Goal: Task Accomplishment & Management: Manage account settings

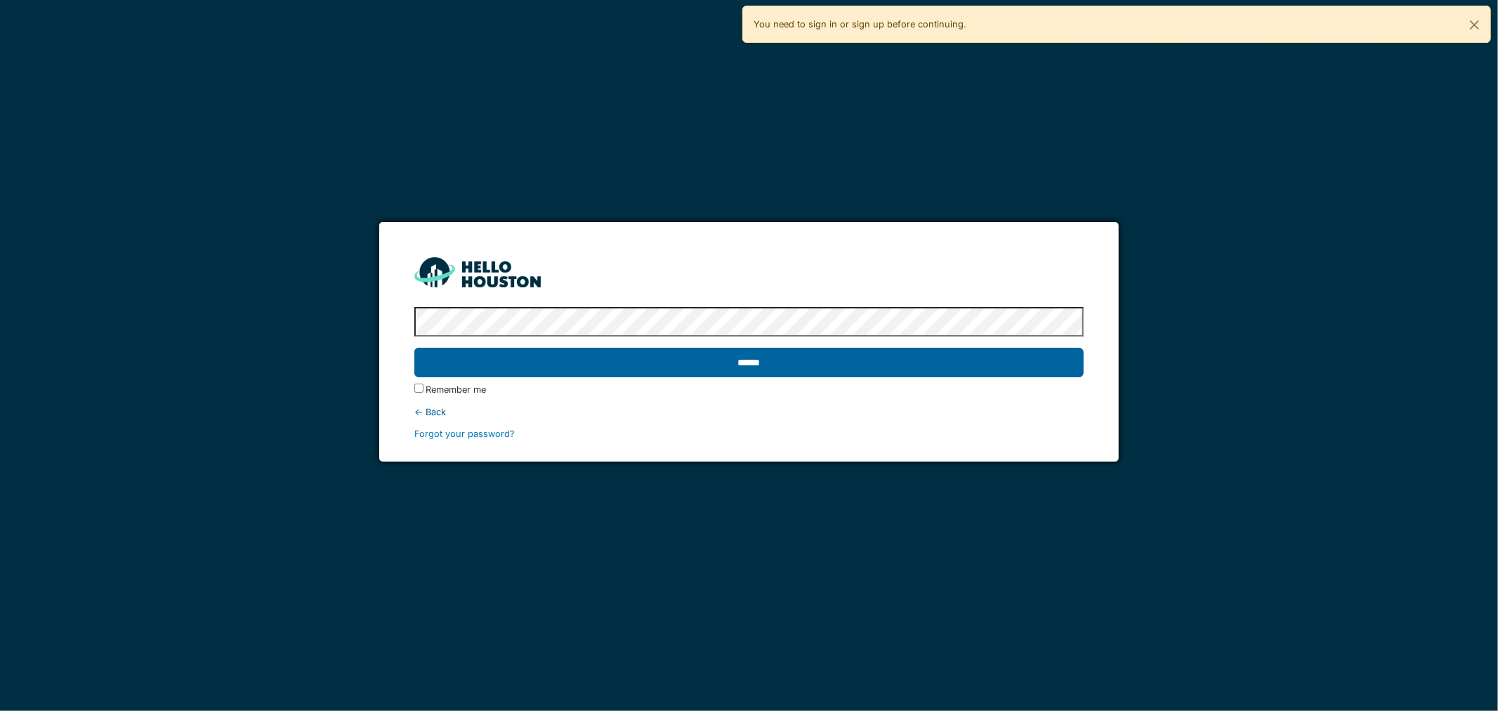
click at [679, 358] on input "******" at bounding box center [749, 363] width 670 height 30
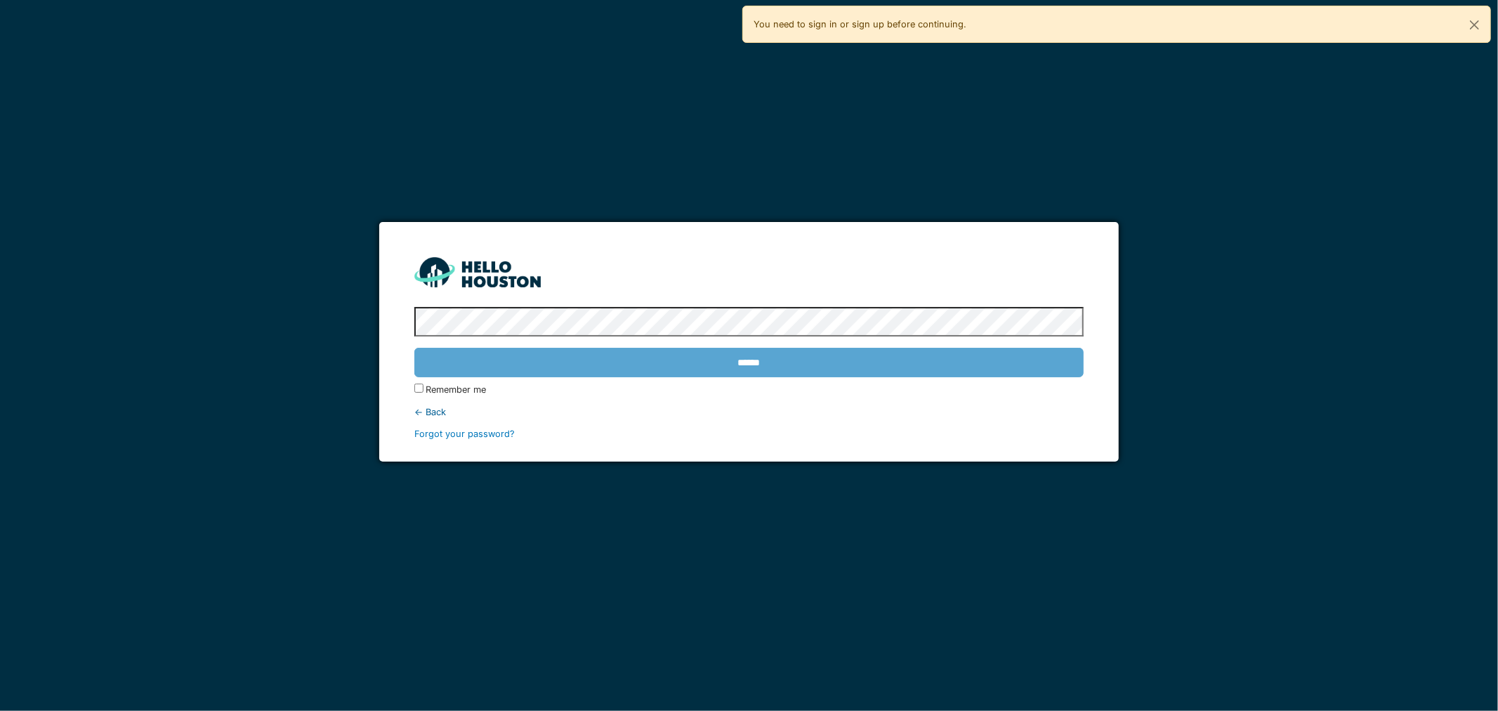
click at [316, 287] on div "**********" at bounding box center [749, 355] width 1498 height 711
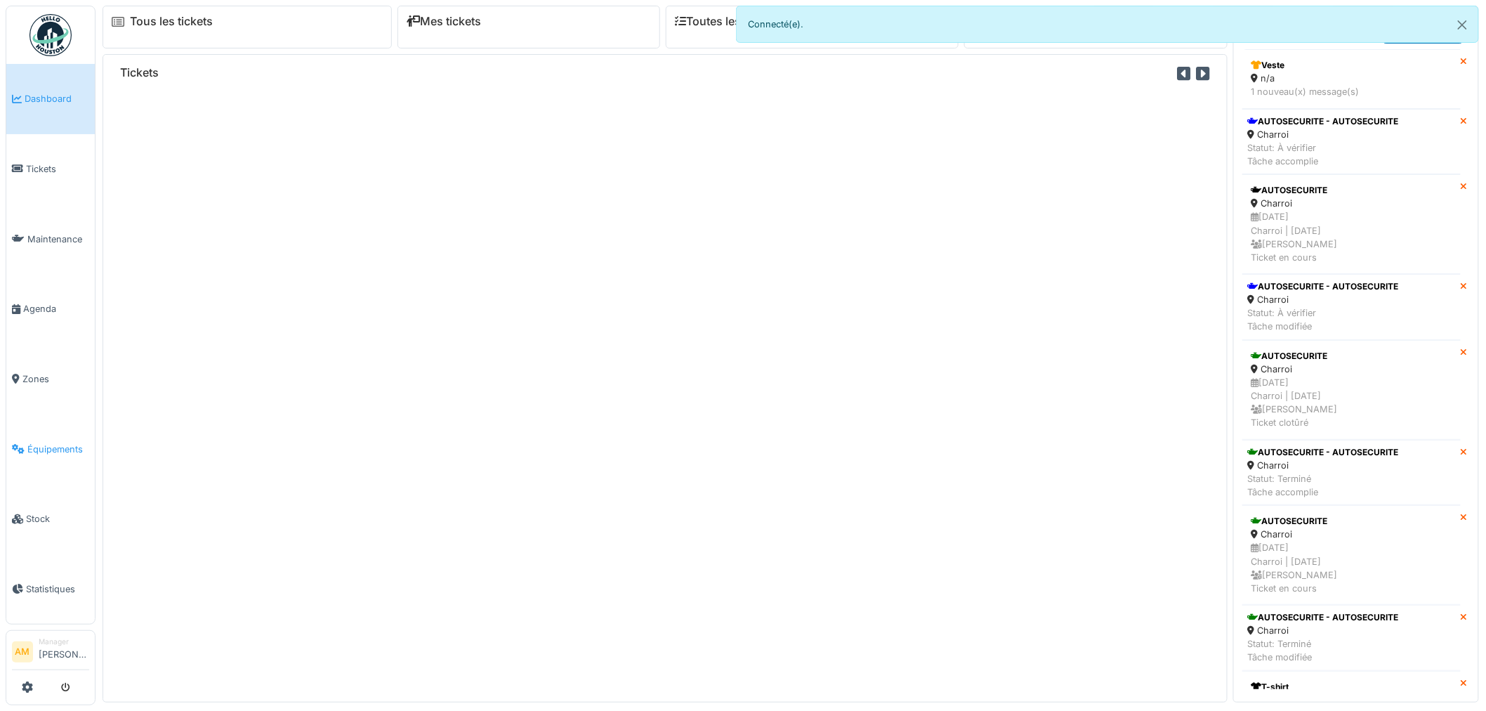
click at [45, 447] on link "Équipements" at bounding box center [50, 449] width 89 height 70
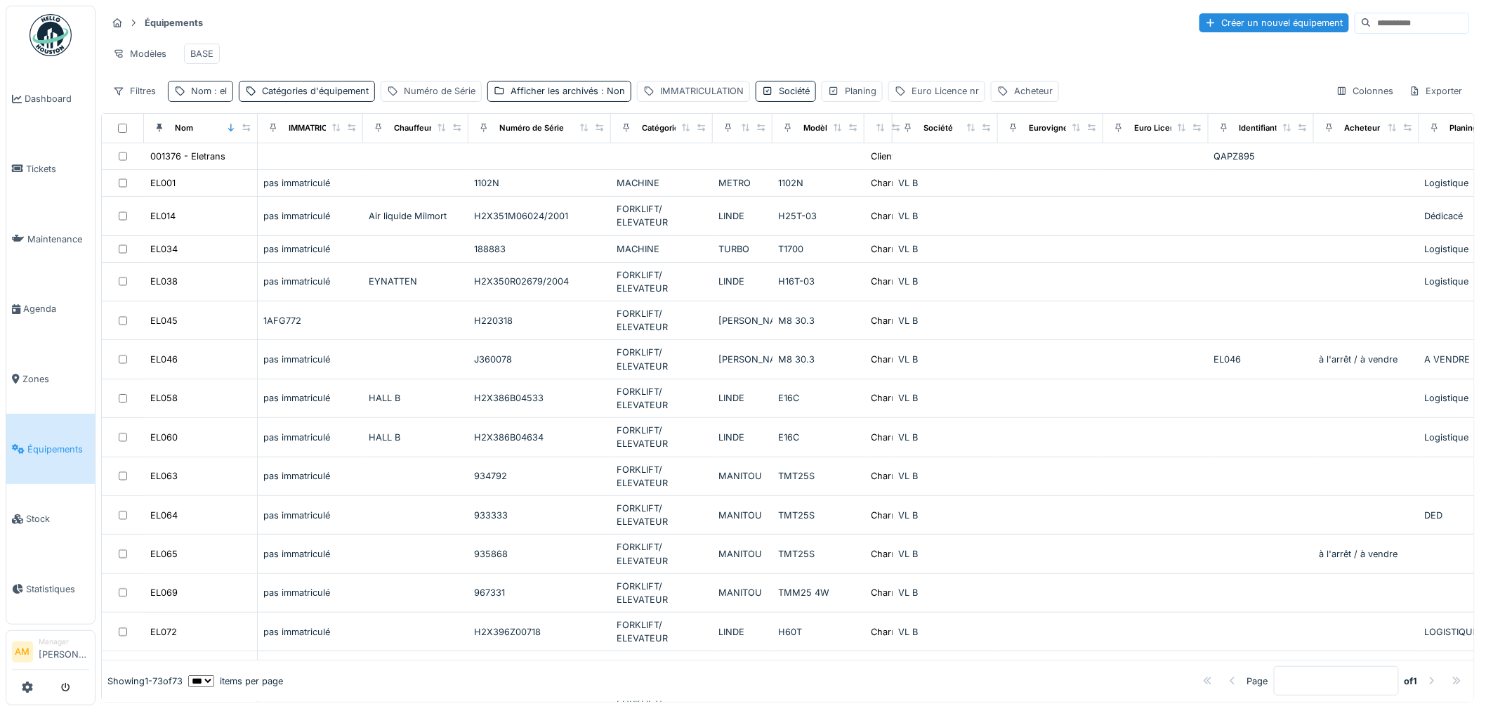
click at [211, 96] on span ": el" at bounding box center [218, 91] width 15 height 11
drag, startPoint x: 212, startPoint y: 174, endPoint x: -66, endPoint y: 170, distance: 278.2
click at [0, 170] on html "Dashboard Tickets Maintenance Agenda Zones Équipements Stock Statistiques AM Ma…" at bounding box center [743, 355] width 1486 height 711
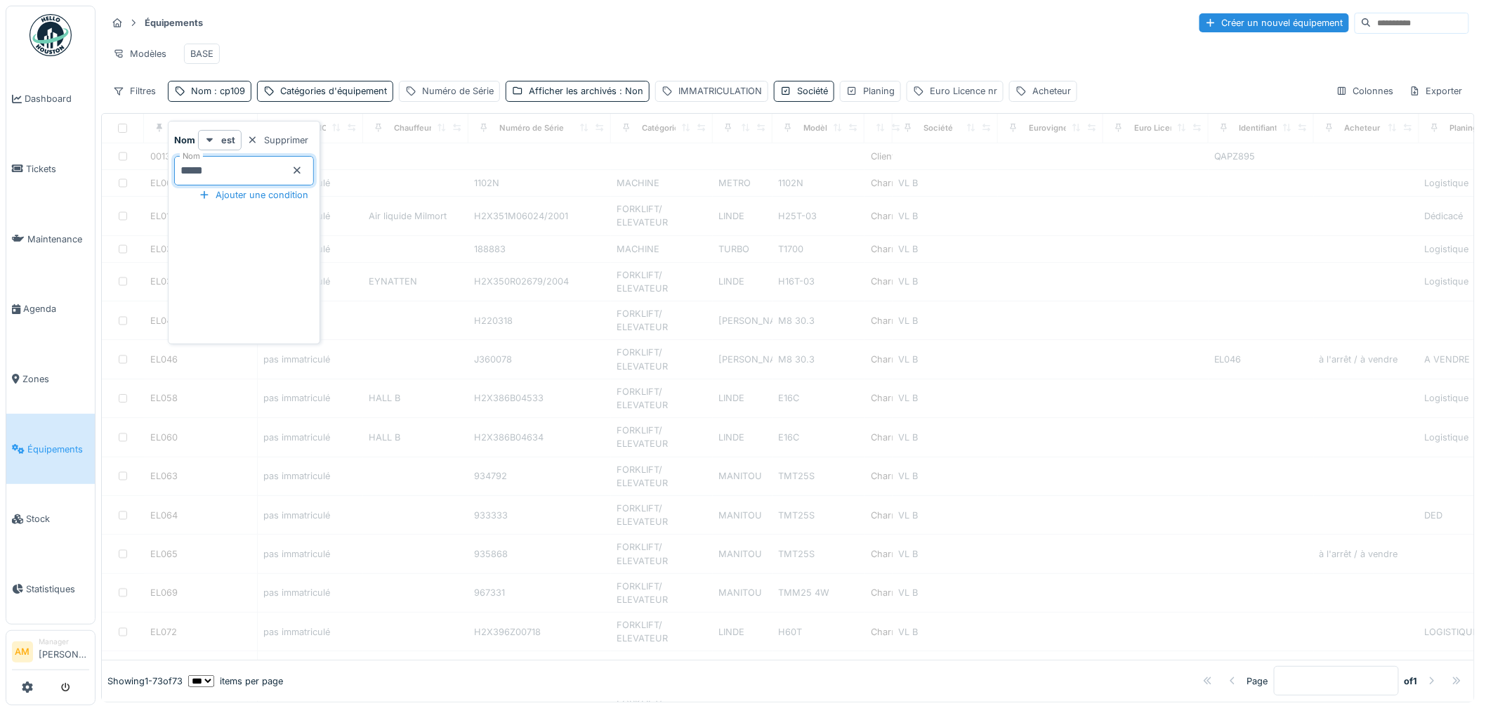
type input "*****"
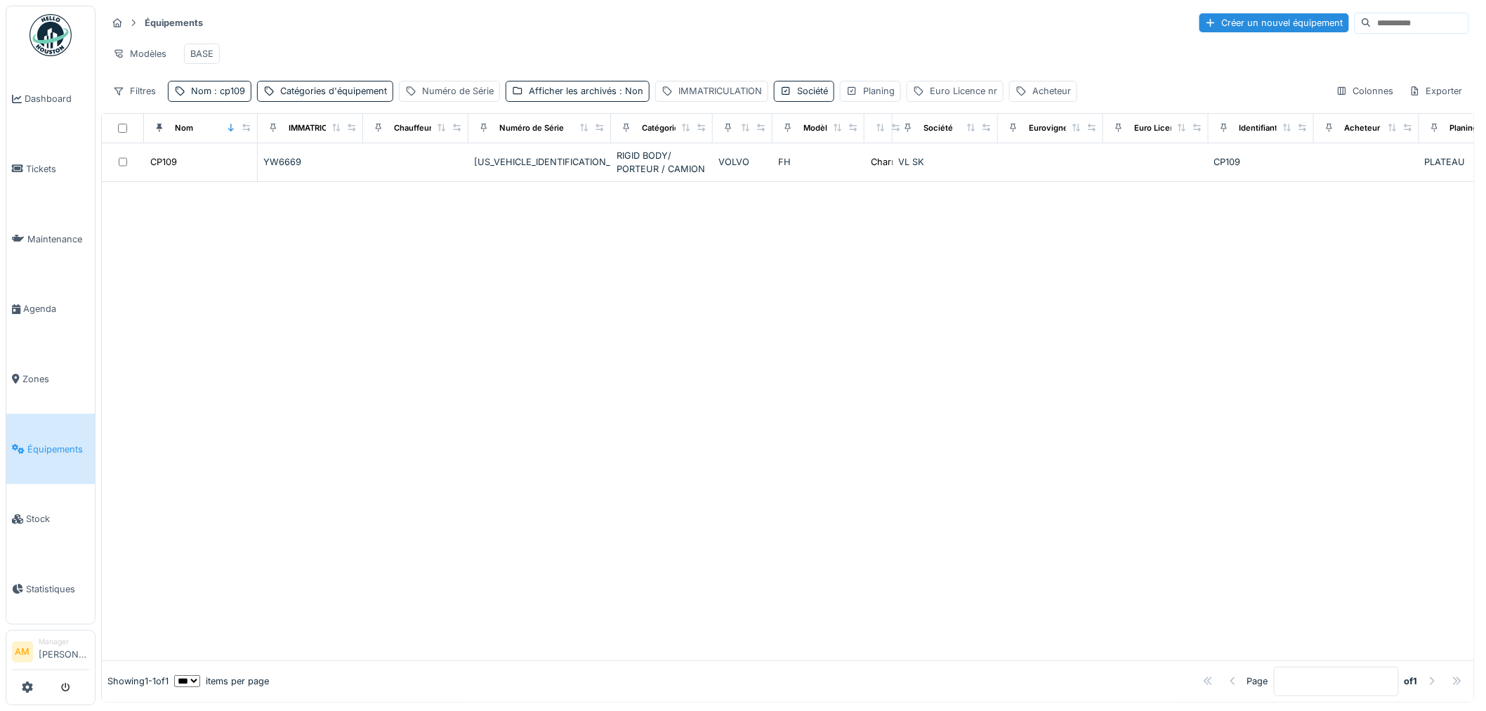
drag, startPoint x: 514, startPoint y: 443, endPoint x: 330, endPoint y: 265, distance: 255.8
click at [502, 431] on div at bounding box center [788, 421] width 1373 height 478
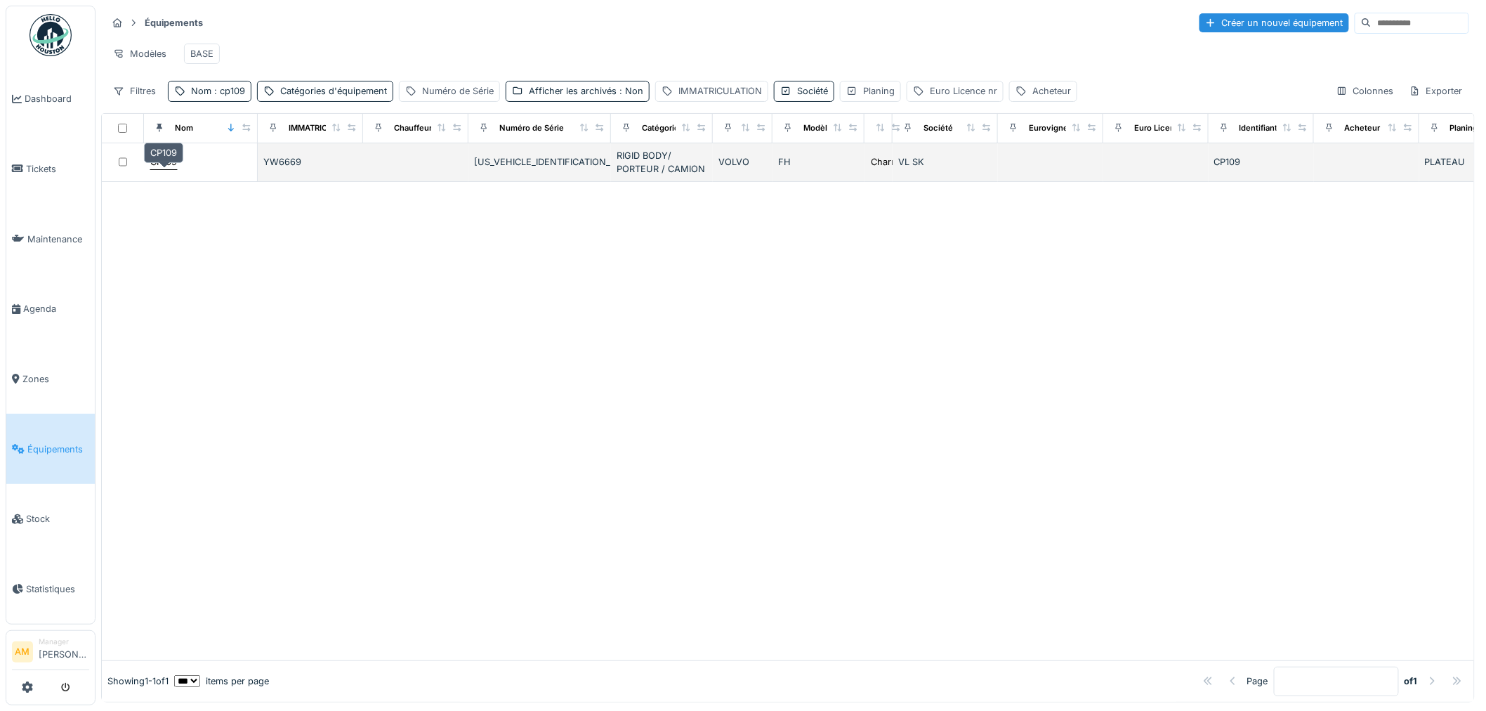
click at [164, 169] on div "CP109" at bounding box center [163, 161] width 27 height 13
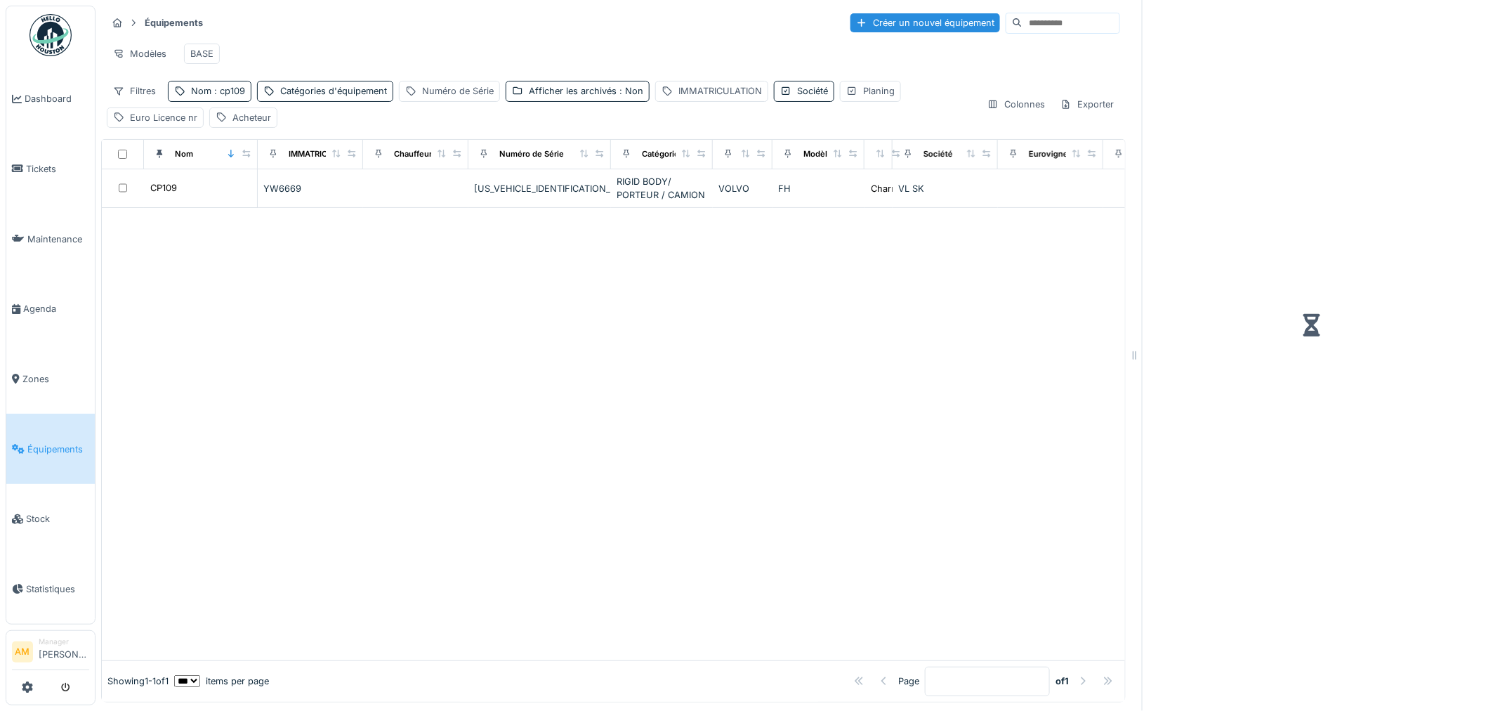
click at [671, 381] on div at bounding box center [613, 434] width 1023 height 452
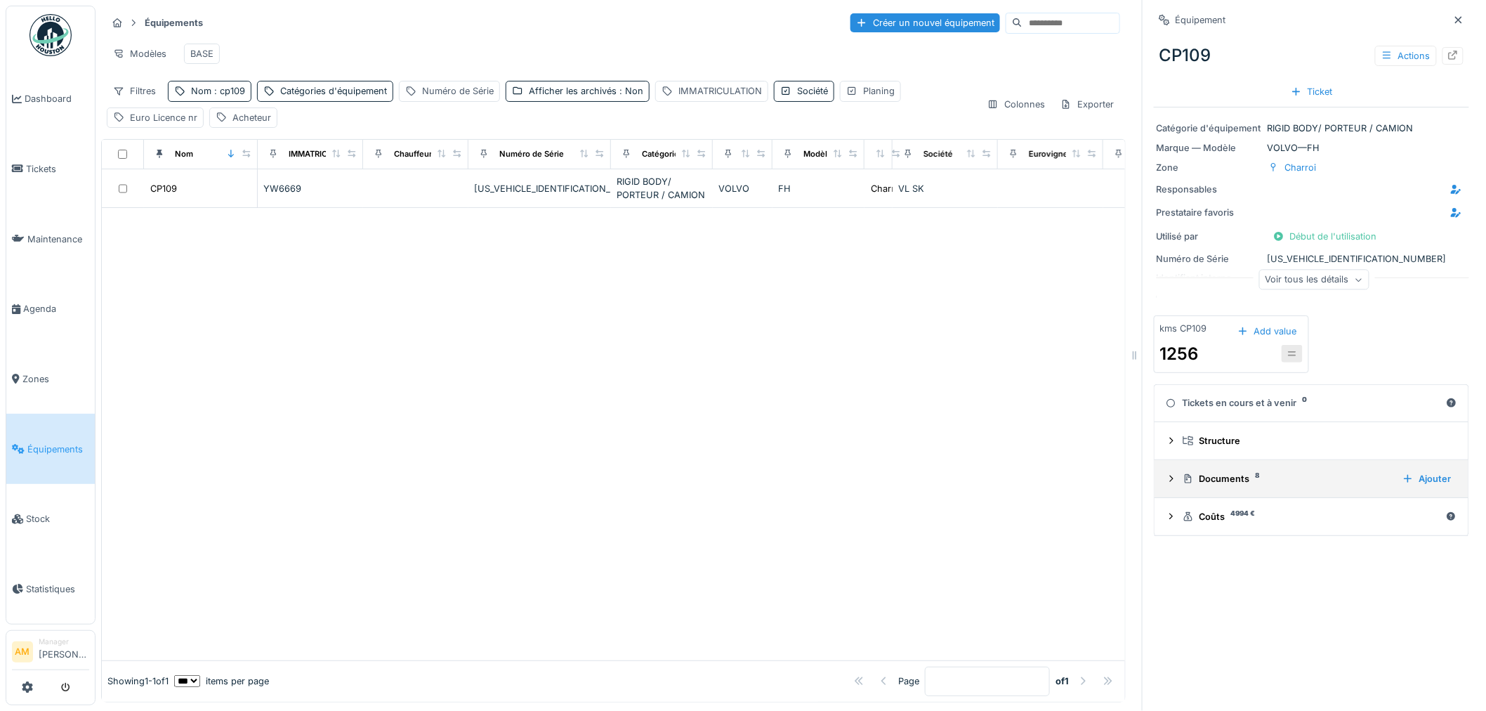
click at [1218, 478] on div "Documents 8" at bounding box center [1287, 478] width 209 height 13
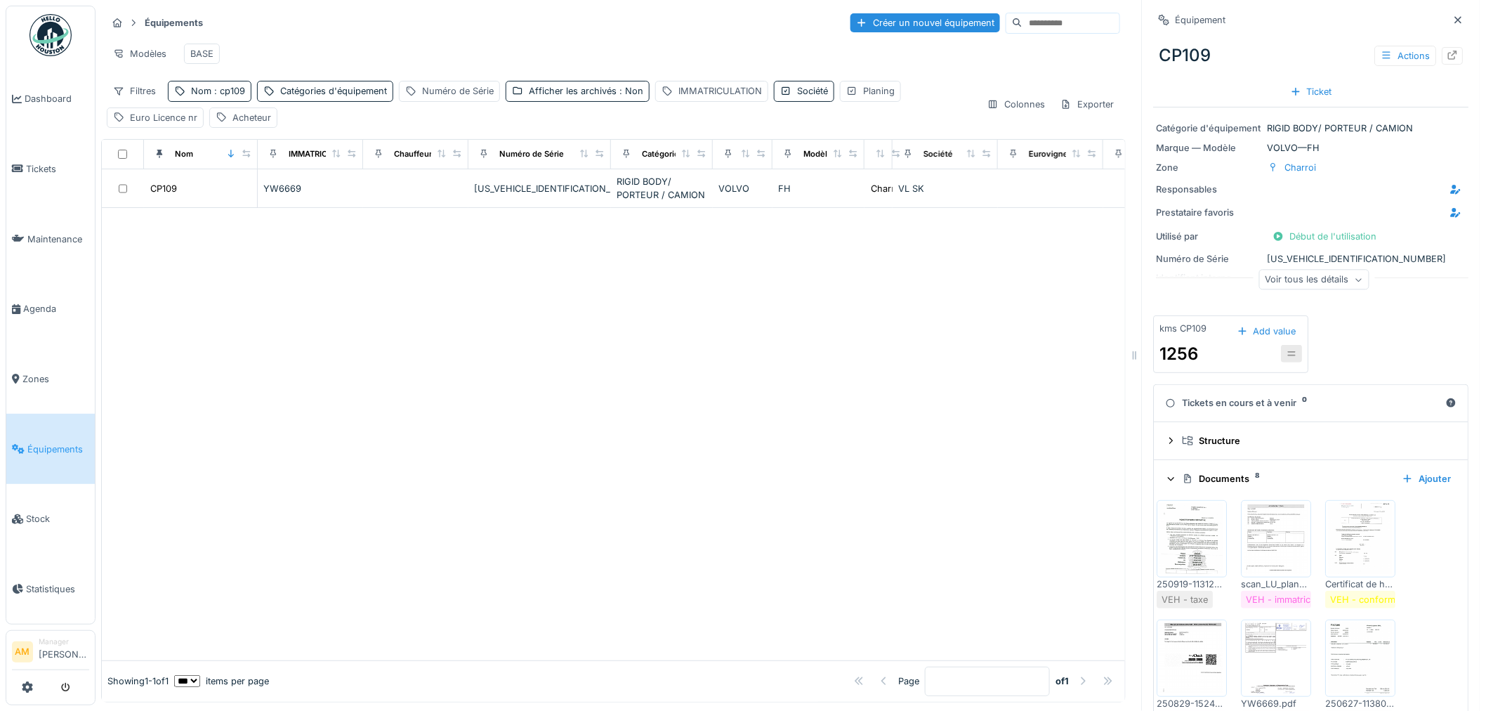
click at [1418, 480] on div "Ajouter" at bounding box center [1427, 478] width 60 height 19
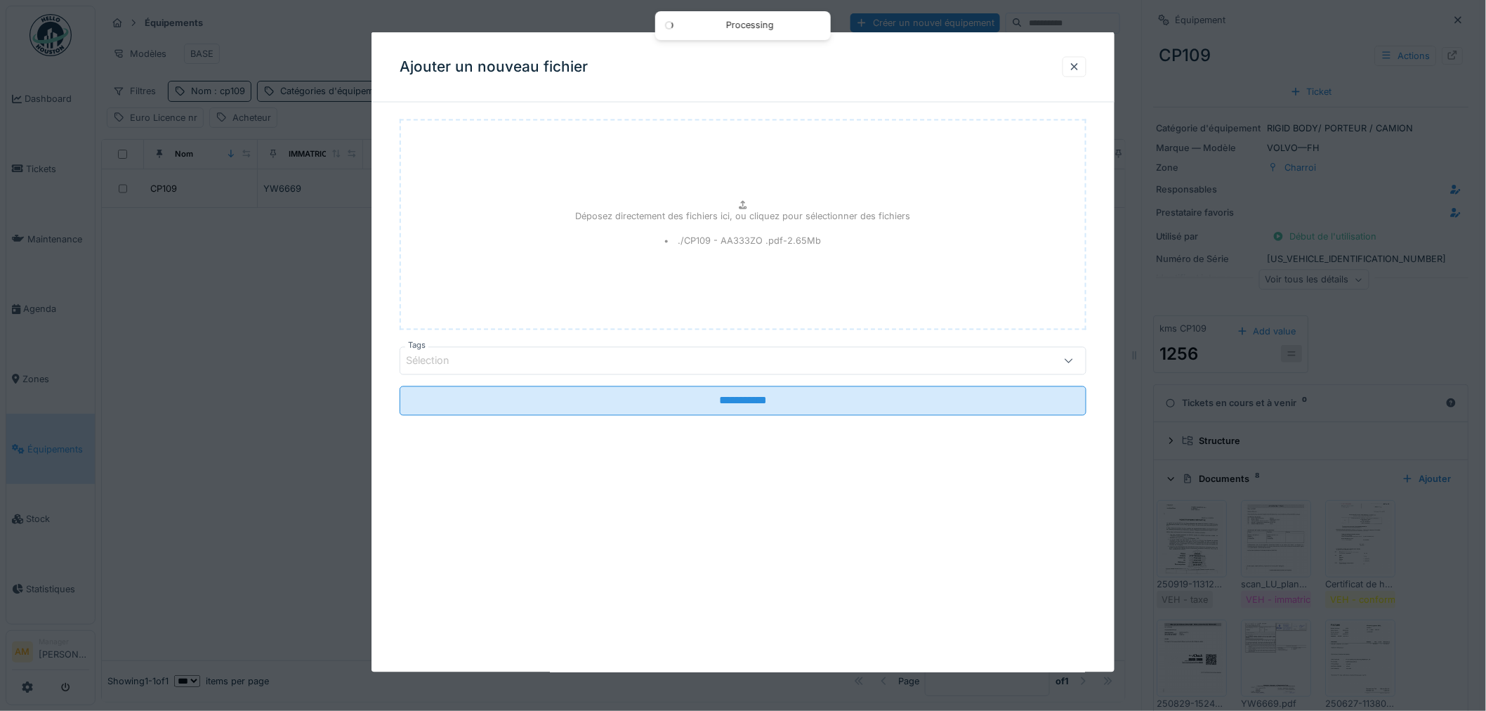
click at [546, 364] on div "Sélection" at bounding box center [704, 360] width 596 height 15
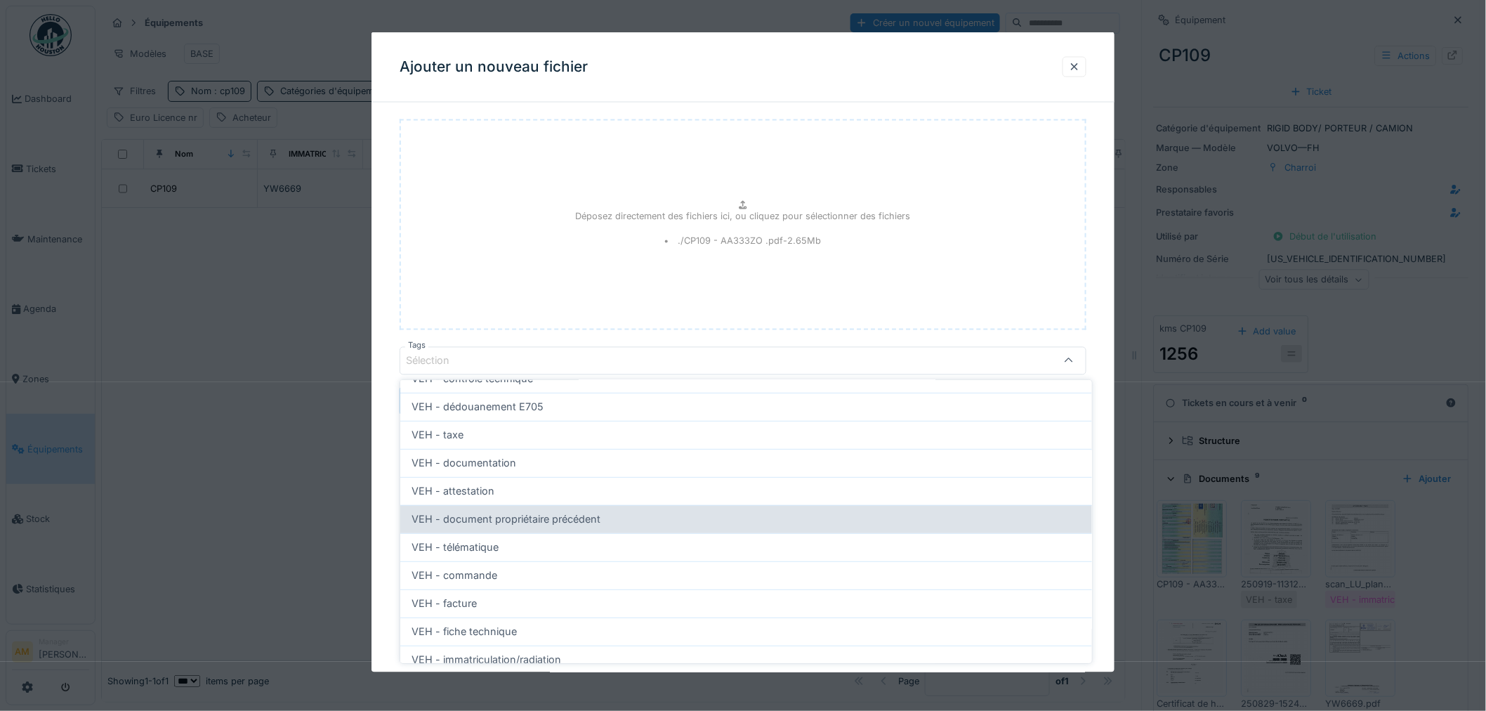
scroll to position [351, 0]
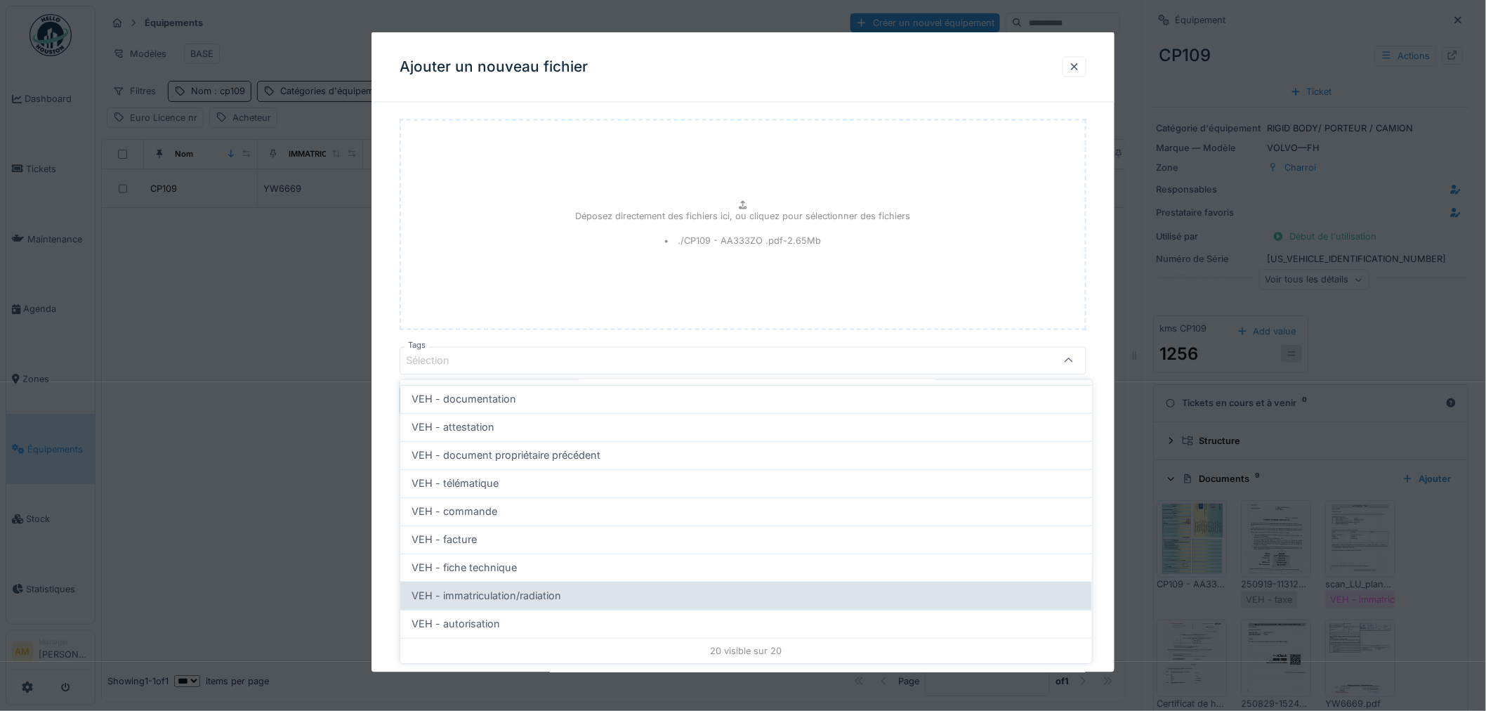
click at [528, 598] on span "VEH - immatriculation/radiation" at bounding box center [487, 595] width 150 height 15
type input "**"
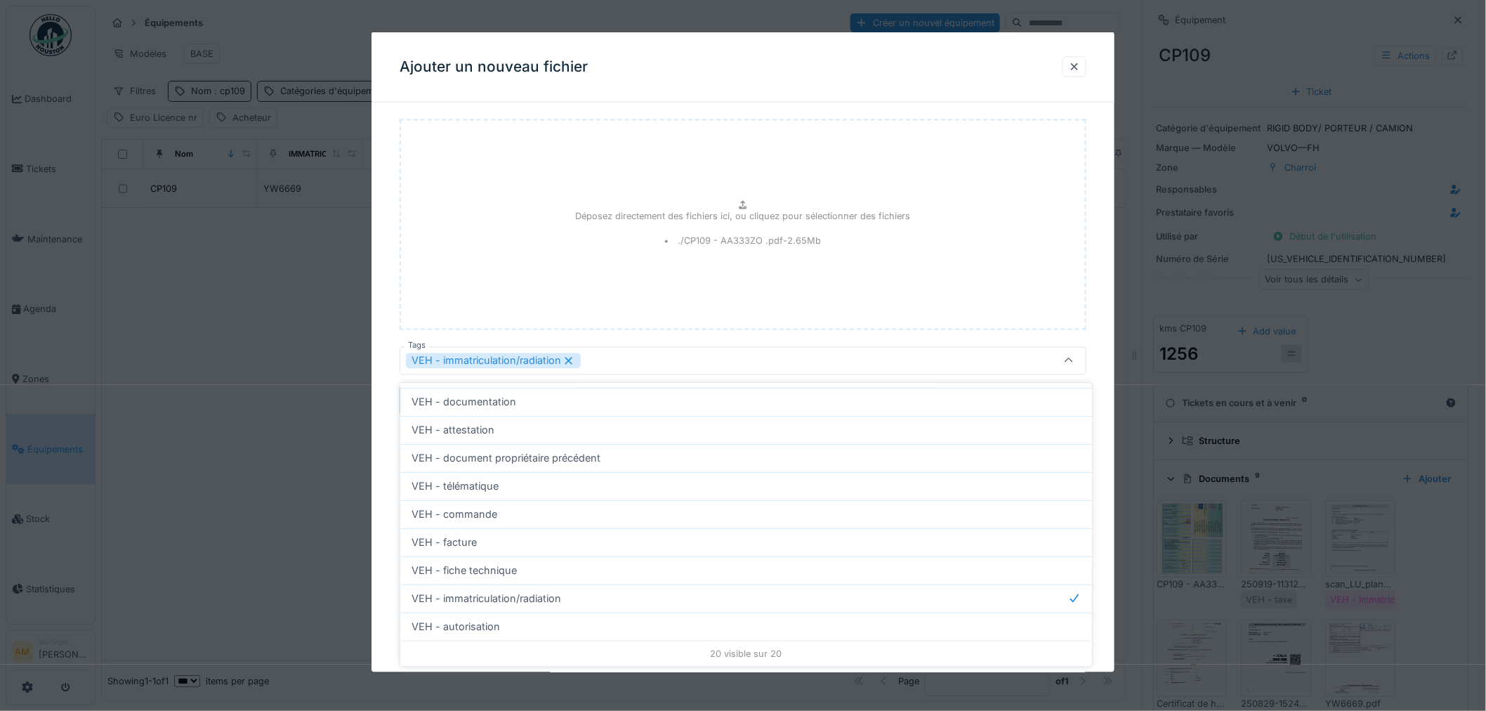
scroll to position [11, 0]
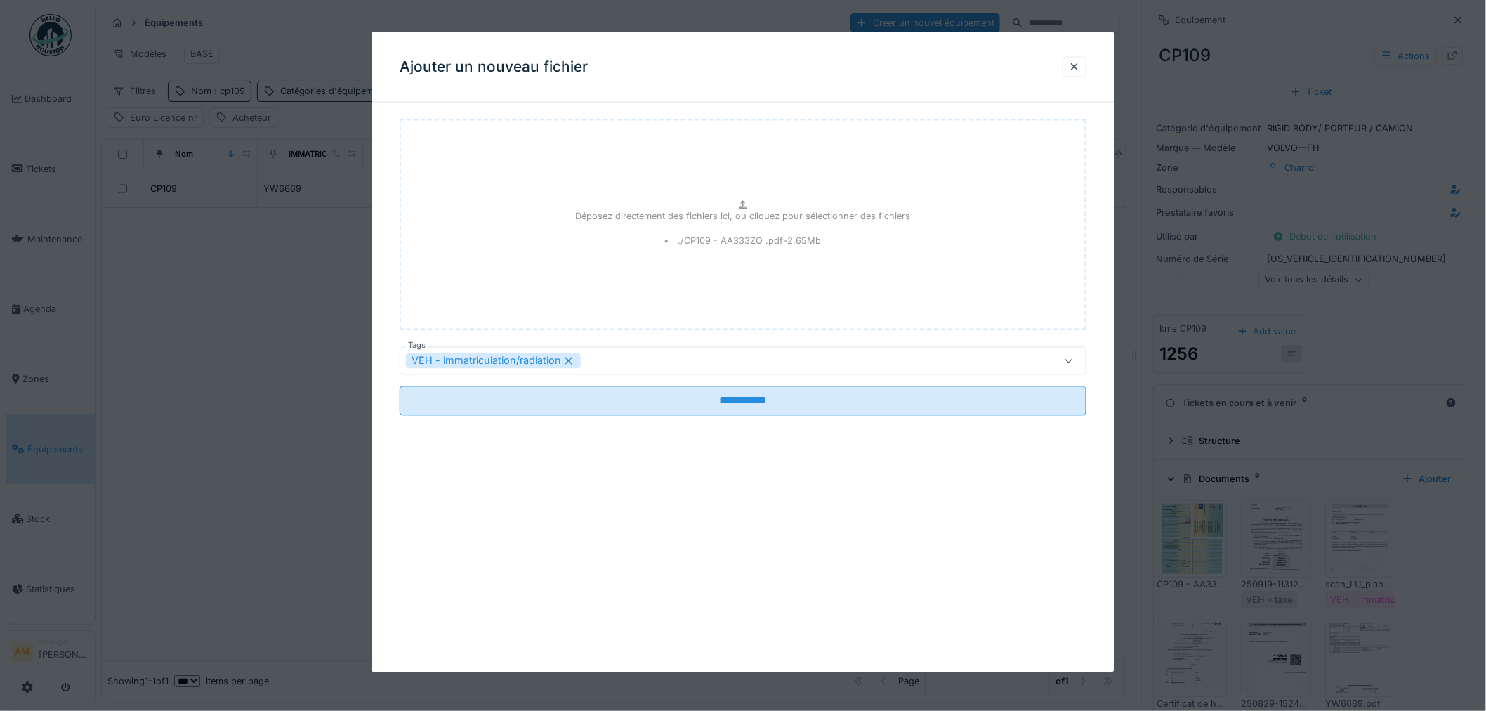
click at [734, 327] on div "Déposez directement des fichiers ici, ou cliquez pour sélectionner des fichiers…" at bounding box center [743, 224] width 687 height 211
drag, startPoint x: 691, startPoint y: 399, endPoint x: 818, endPoint y: 430, distance: 130.8
click at [692, 399] on input "**********" at bounding box center [743, 401] width 687 height 30
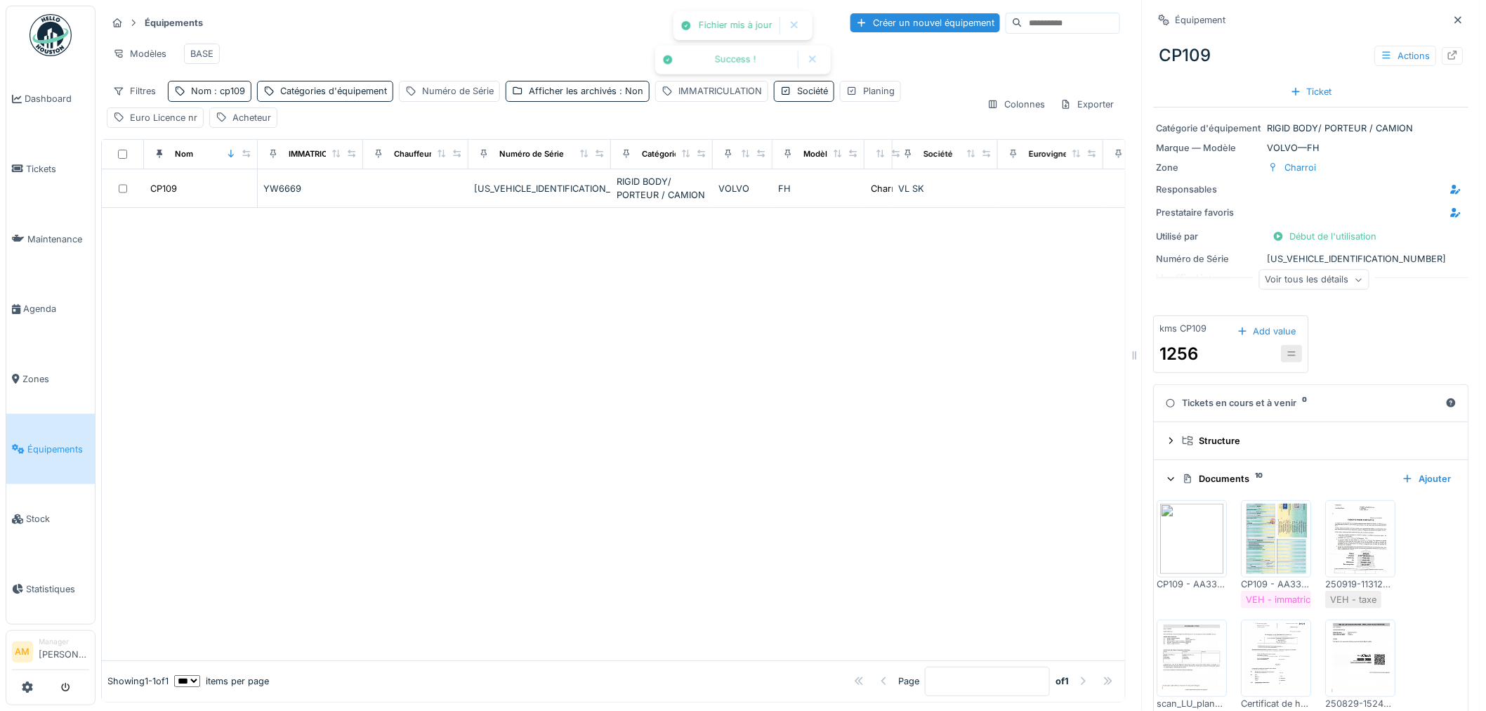
click at [1196, 537] on img at bounding box center [1192, 539] width 63 height 70
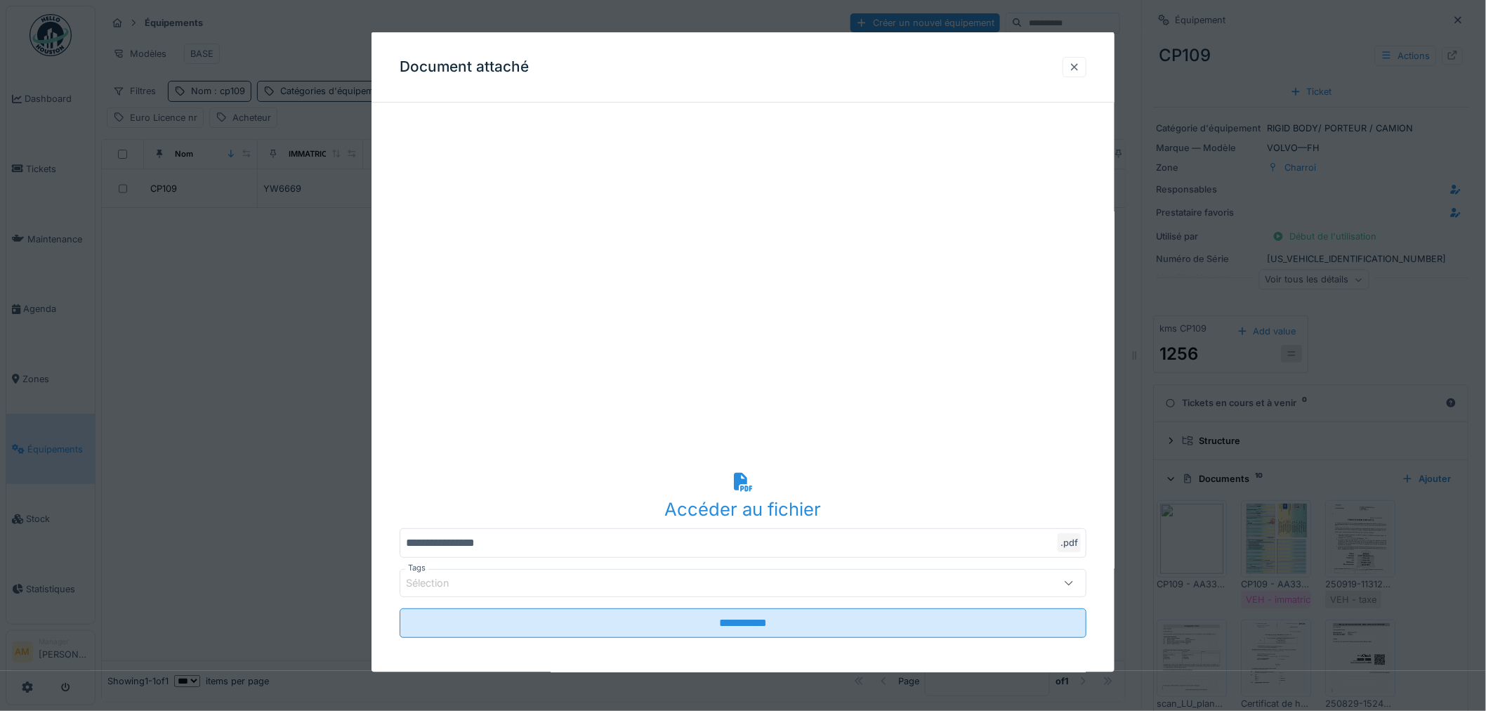
click at [1080, 67] on div at bounding box center [1074, 66] width 11 height 13
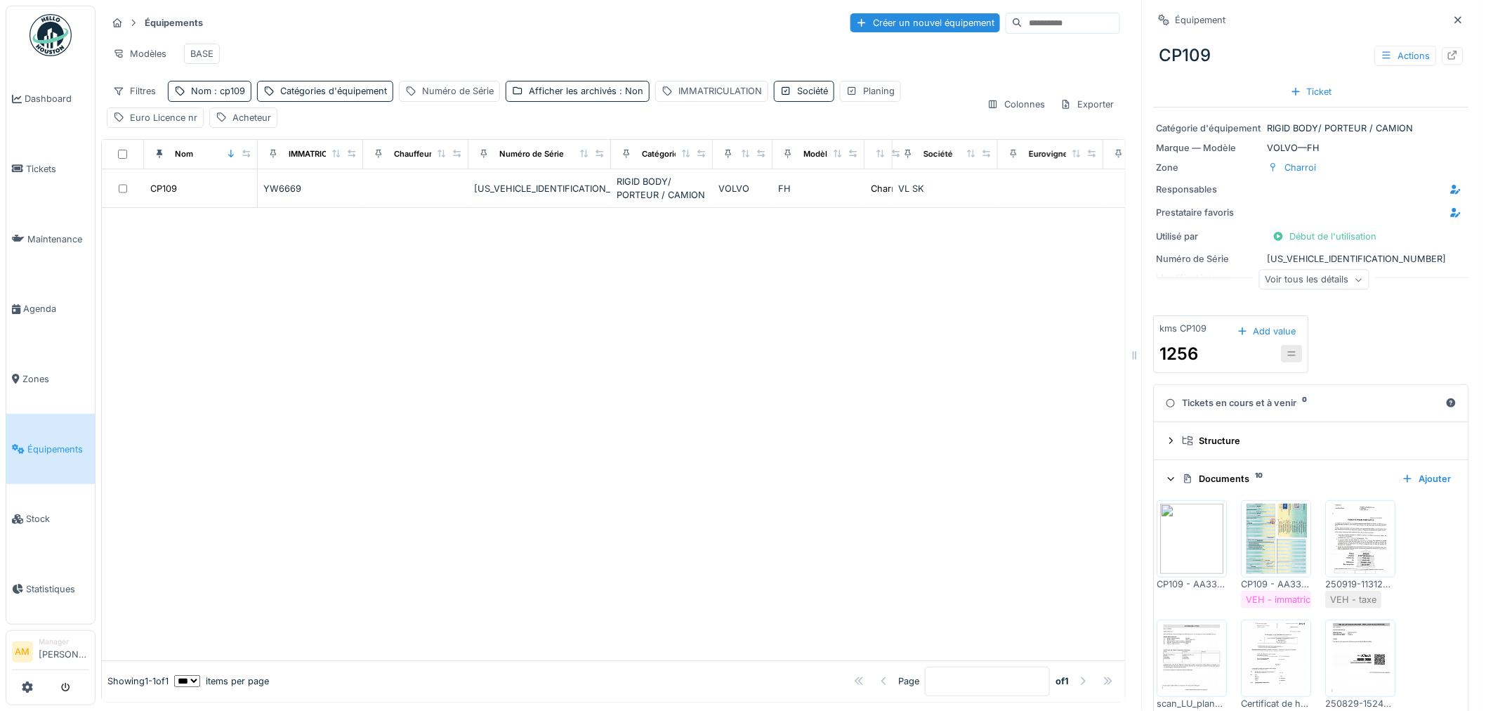
drag, startPoint x: 1170, startPoint y: 525, endPoint x: 1153, endPoint y: 542, distance: 24.3
click at [1161, 544] on img at bounding box center [1192, 539] width 63 height 70
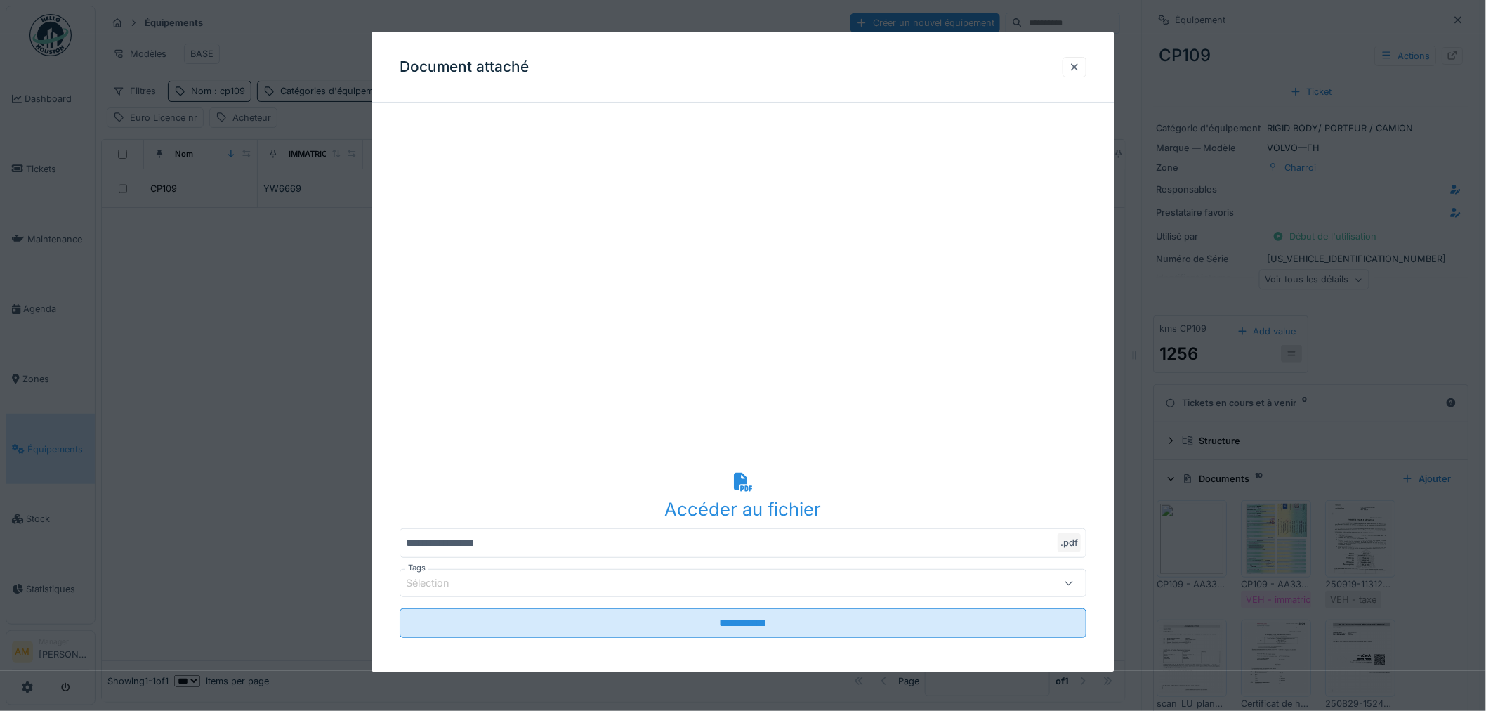
click at [1080, 65] on div at bounding box center [1074, 66] width 11 height 13
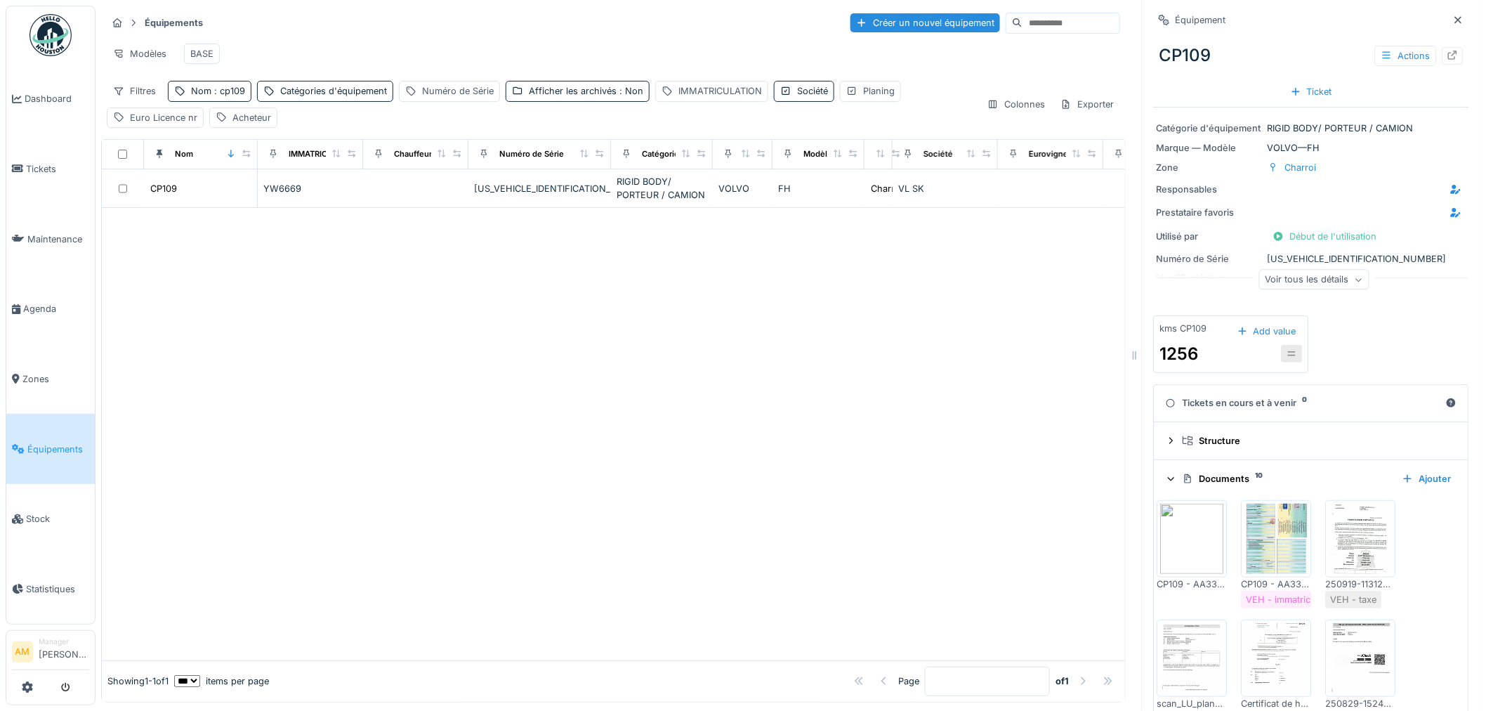
scroll to position [0, 0]
click at [1448, 56] on icon at bounding box center [1453, 55] width 11 height 9
drag, startPoint x: 348, startPoint y: 278, endPoint x: 304, endPoint y: 256, distance: 48.7
click at [344, 270] on div at bounding box center [613, 434] width 1023 height 452
click at [310, 348] on div at bounding box center [613, 434] width 1023 height 452
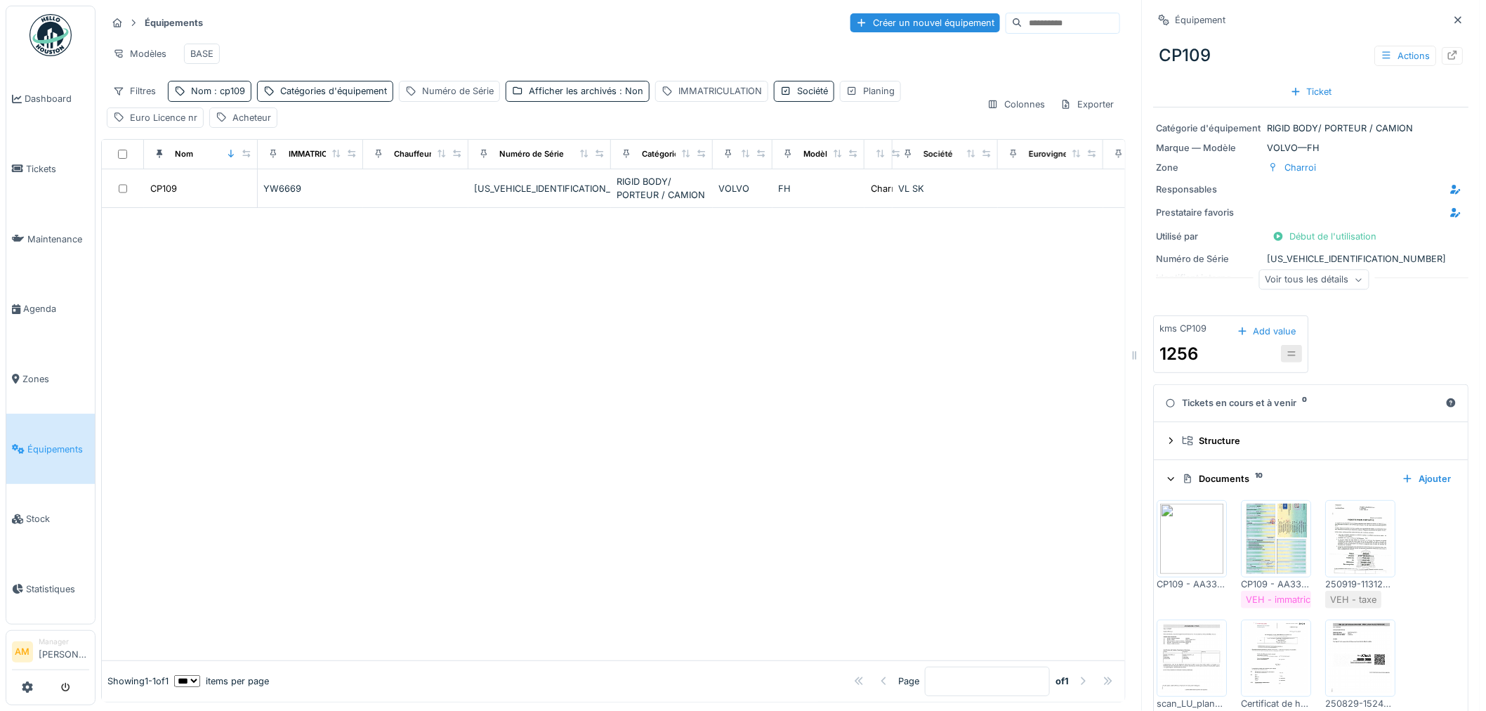
click at [511, 368] on div at bounding box center [613, 434] width 1023 height 452
click at [312, 392] on div at bounding box center [613, 434] width 1023 height 452
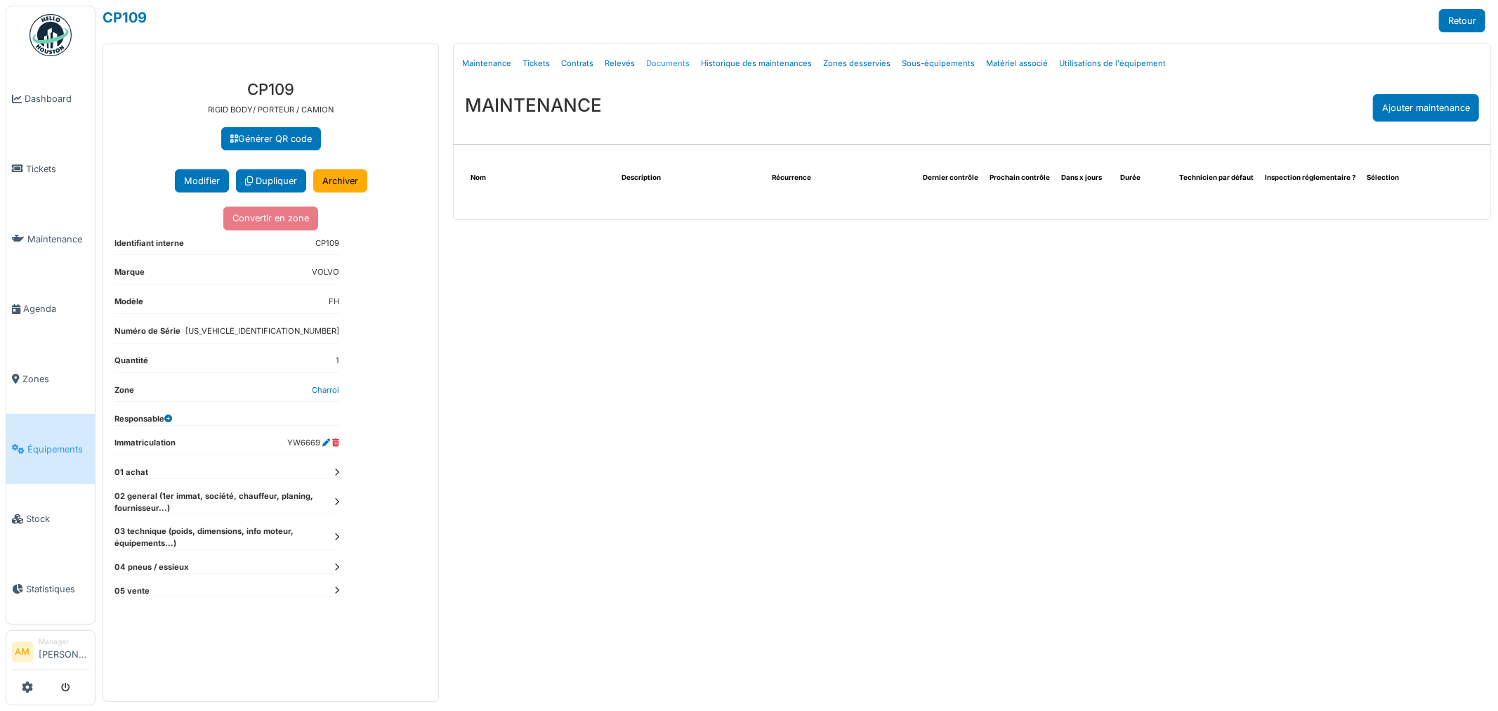
click at [655, 64] on link "Documents" at bounding box center [668, 63] width 55 height 33
select select "***"
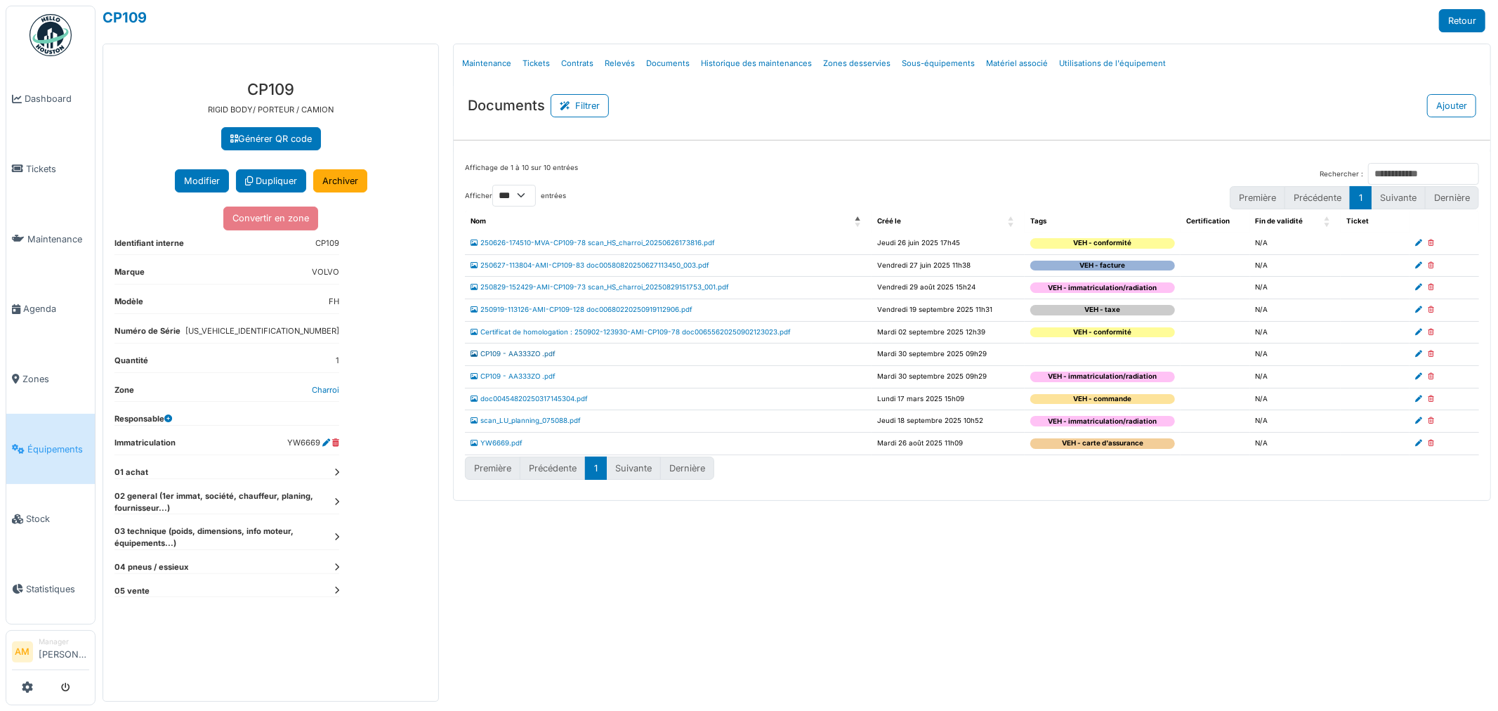
click at [507, 355] on link "CP109 - AA333ZO .pdf" at bounding box center [513, 354] width 85 height 8
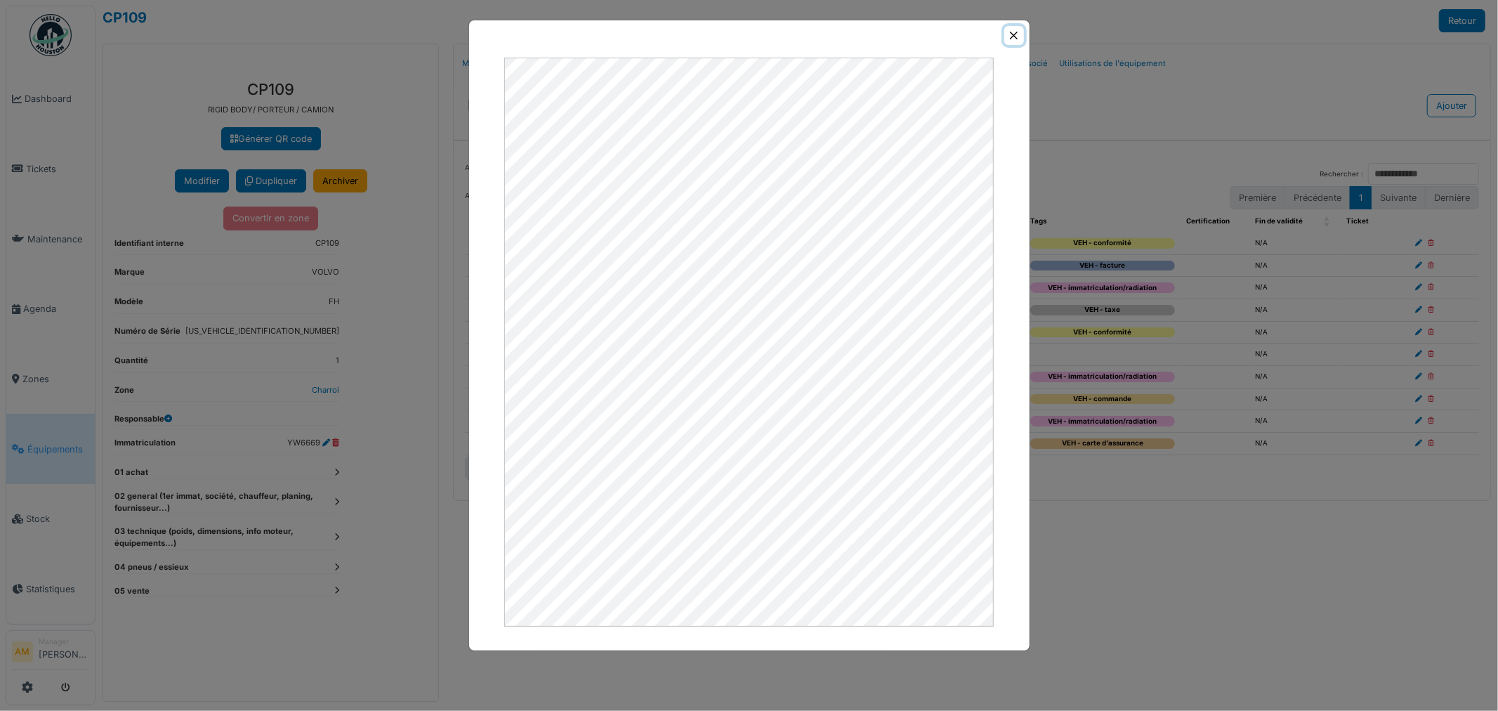
click at [1008, 35] on button "Close" at bounding box center [1013, 35] width 19 height 19
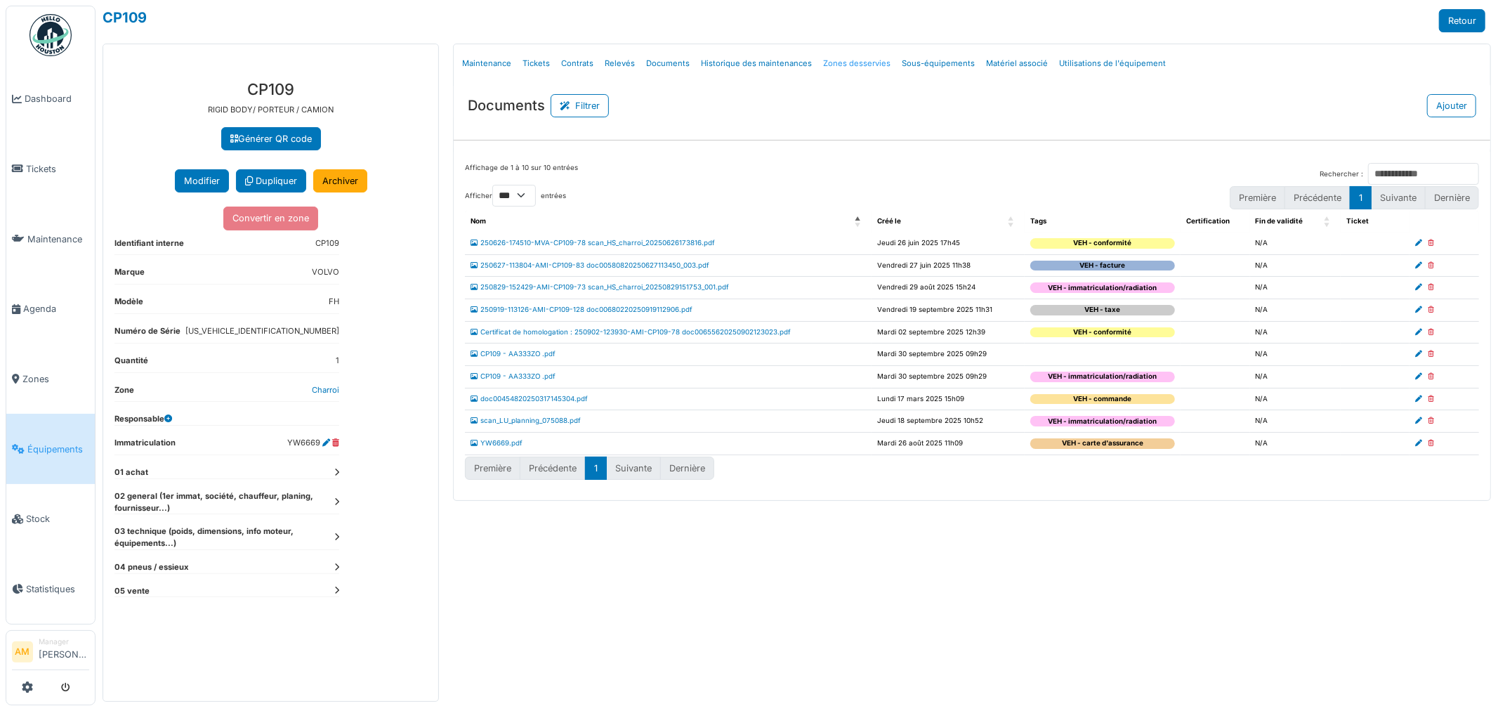
click at [1430, 354] on icon at bounding box center [1431, 354] width 6 height 7
select select "***"
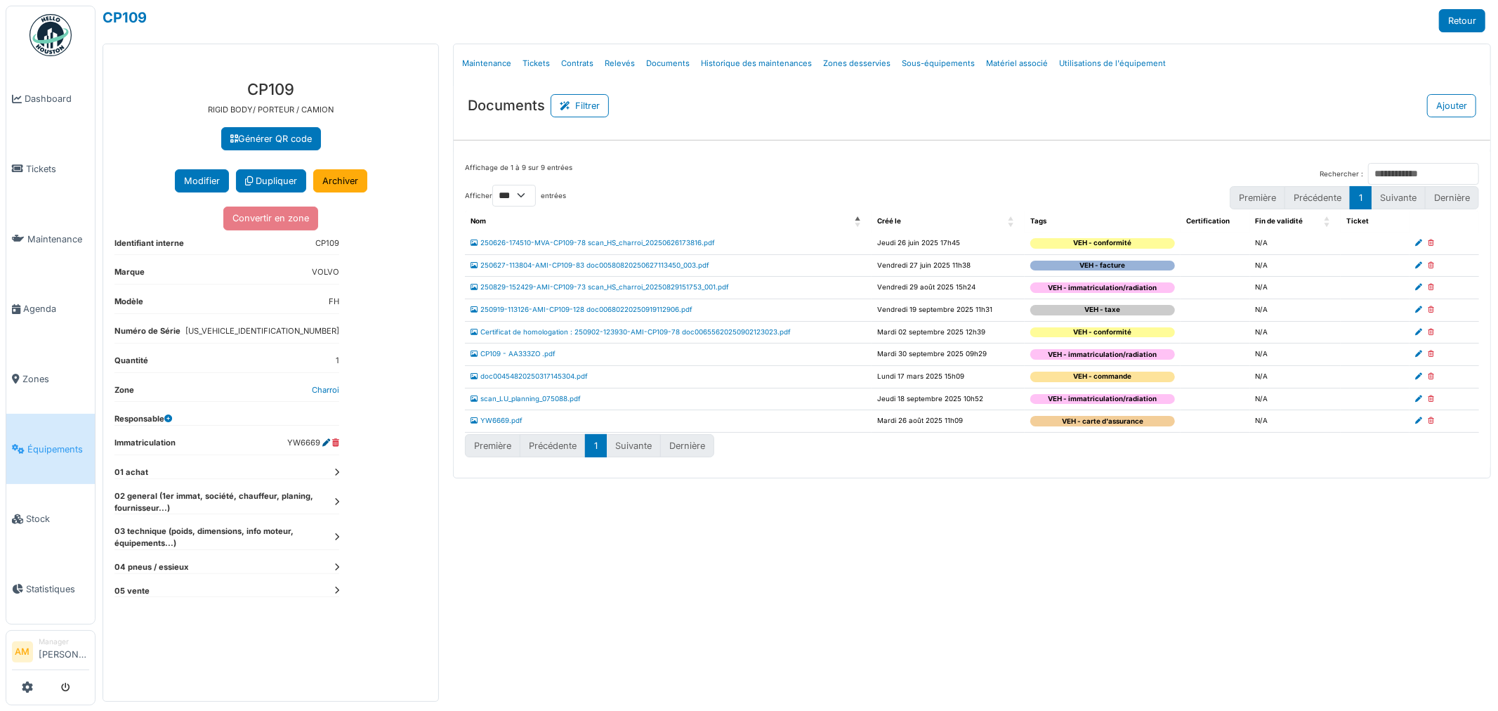
click at [327, 444] on icon at bounding box center [326, 443] width 8 height 8
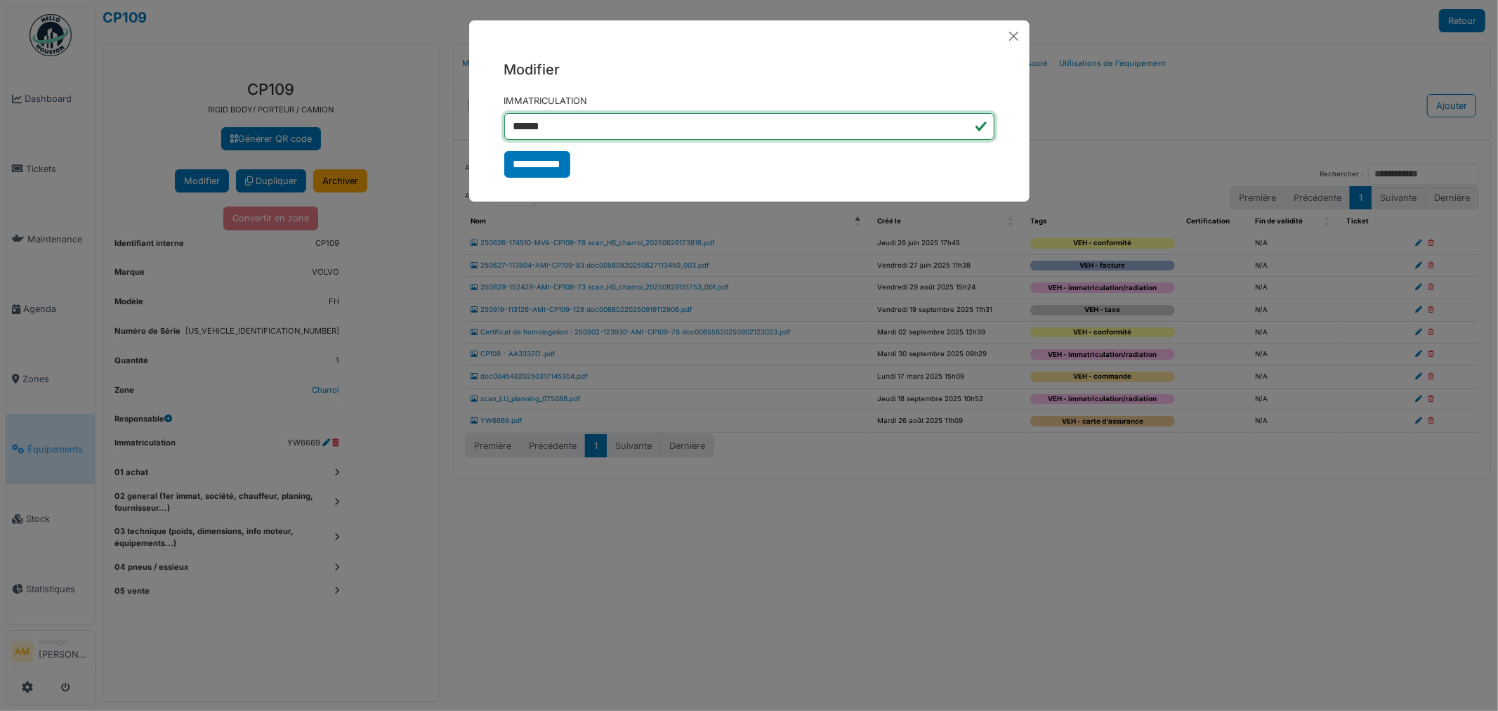
drag, startPoint x: 598, startPoint y: 125, endPoint x: 420, endPoint y: 116, distance: 178.7
click at [425, 117] on div "**********" at bounding box center [749, 355] width 1498 height 711
type input "*******"
click at [613, 227] on div "**********" at bounding box center [749, 355] width 1498 height 711
click at [553, 159] on input "**********" at bounding box center [537, 164] width 66 height 27
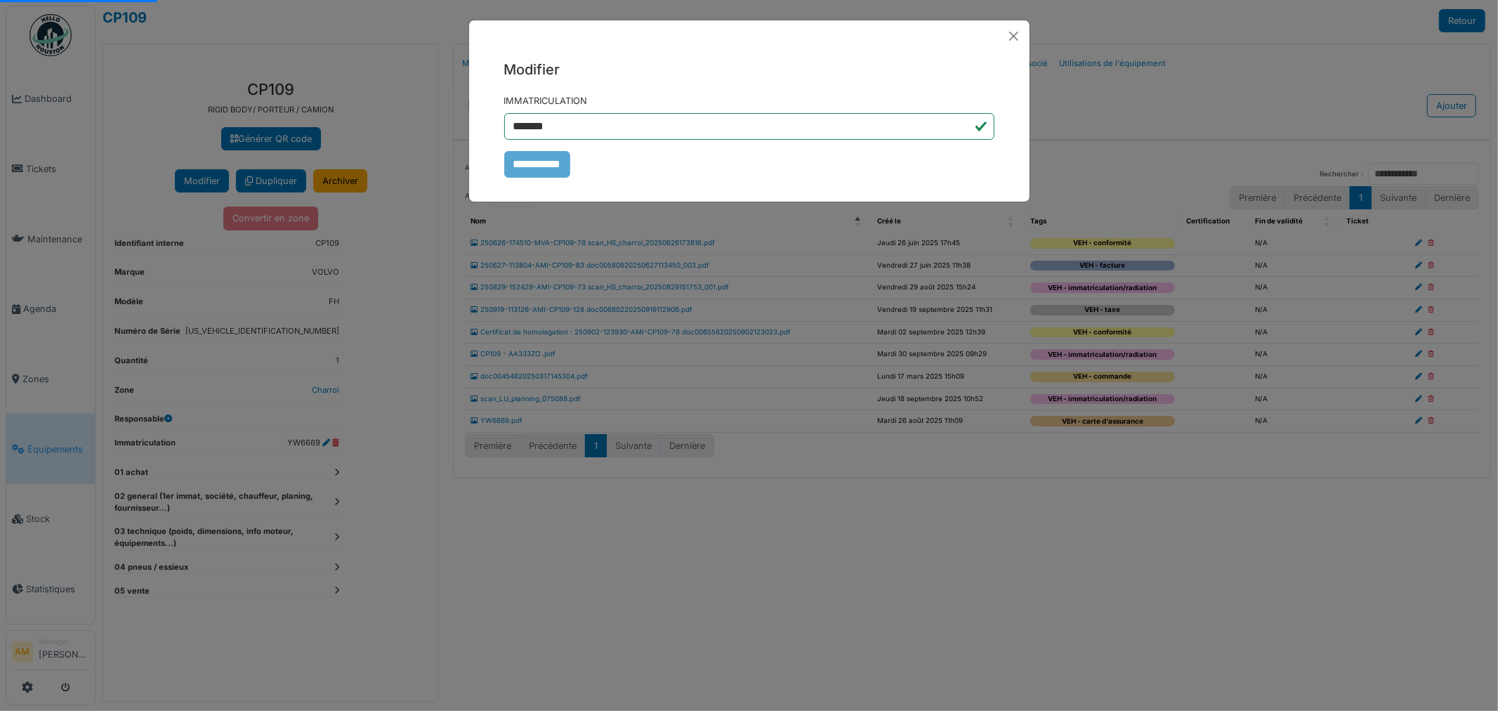
select select "***"
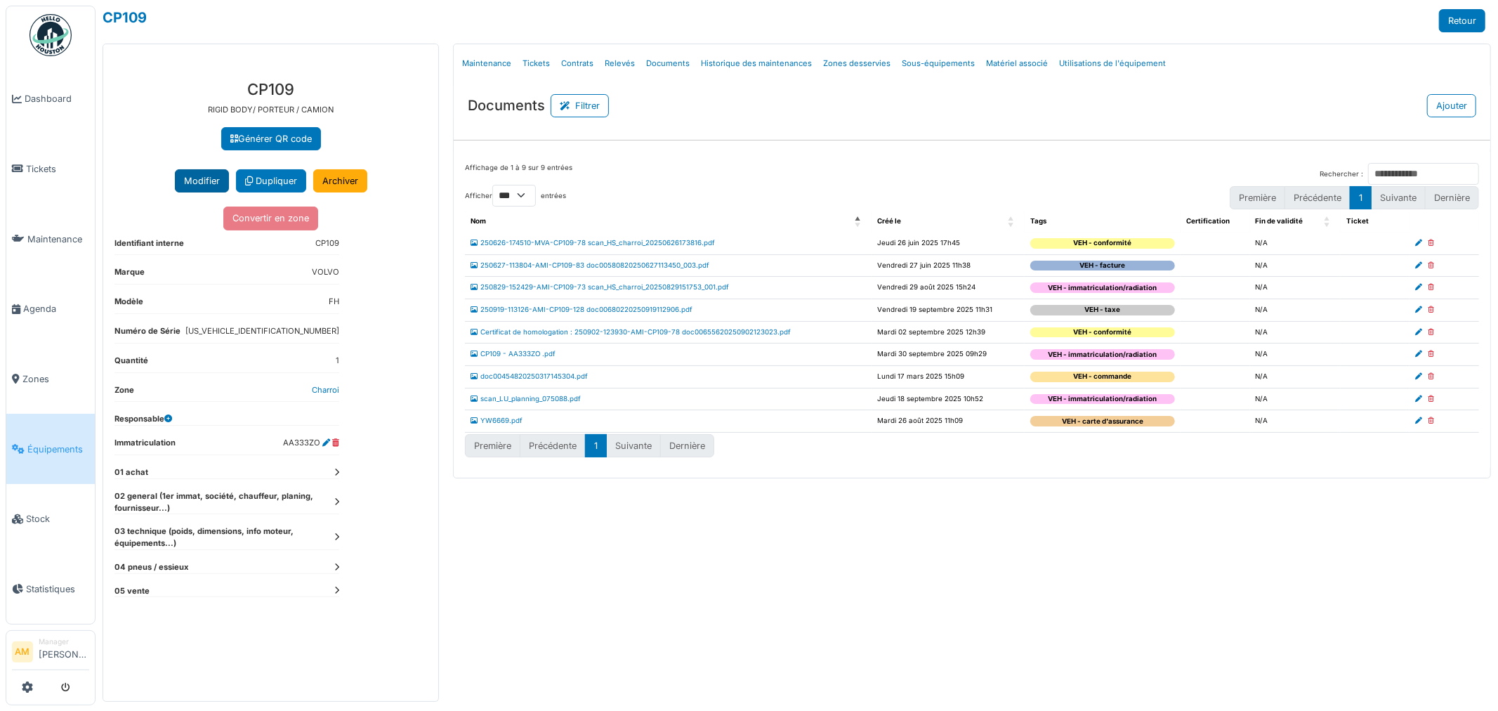
click at [206, 185] on button "Modifier" at bounding box center [202, 180] width 54 height 23
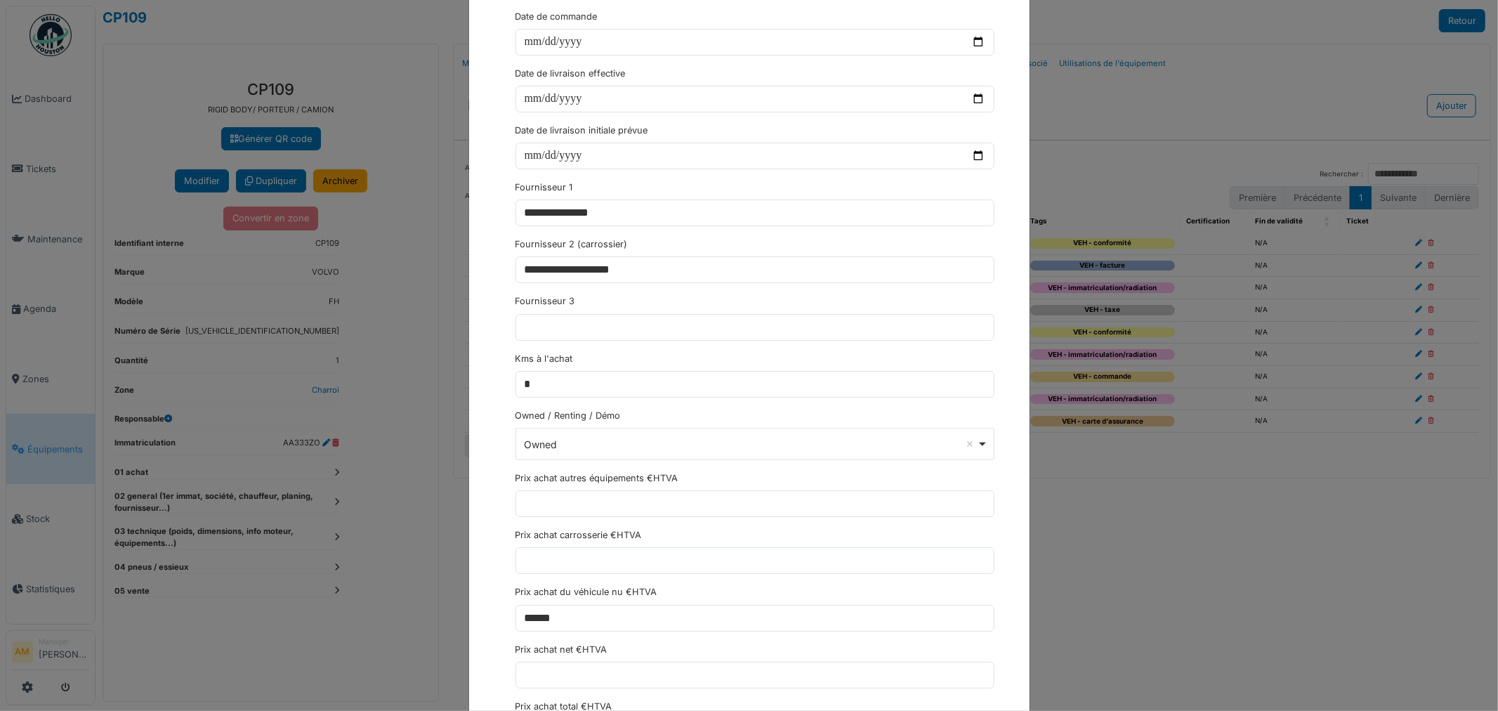
scroll to position [1483, 0]
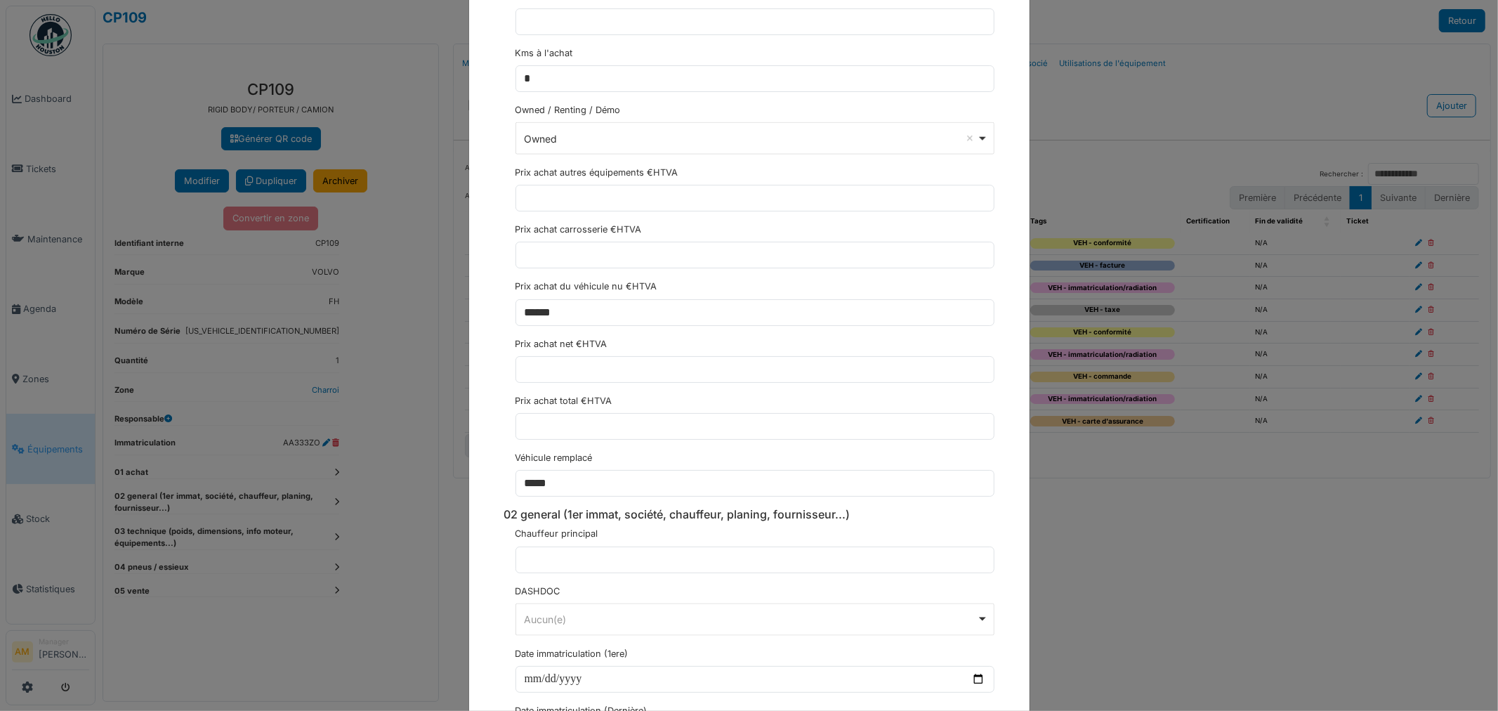
click at [1087, 544] on div "**********" at bounding box center [749, 355] width 1498 height 711
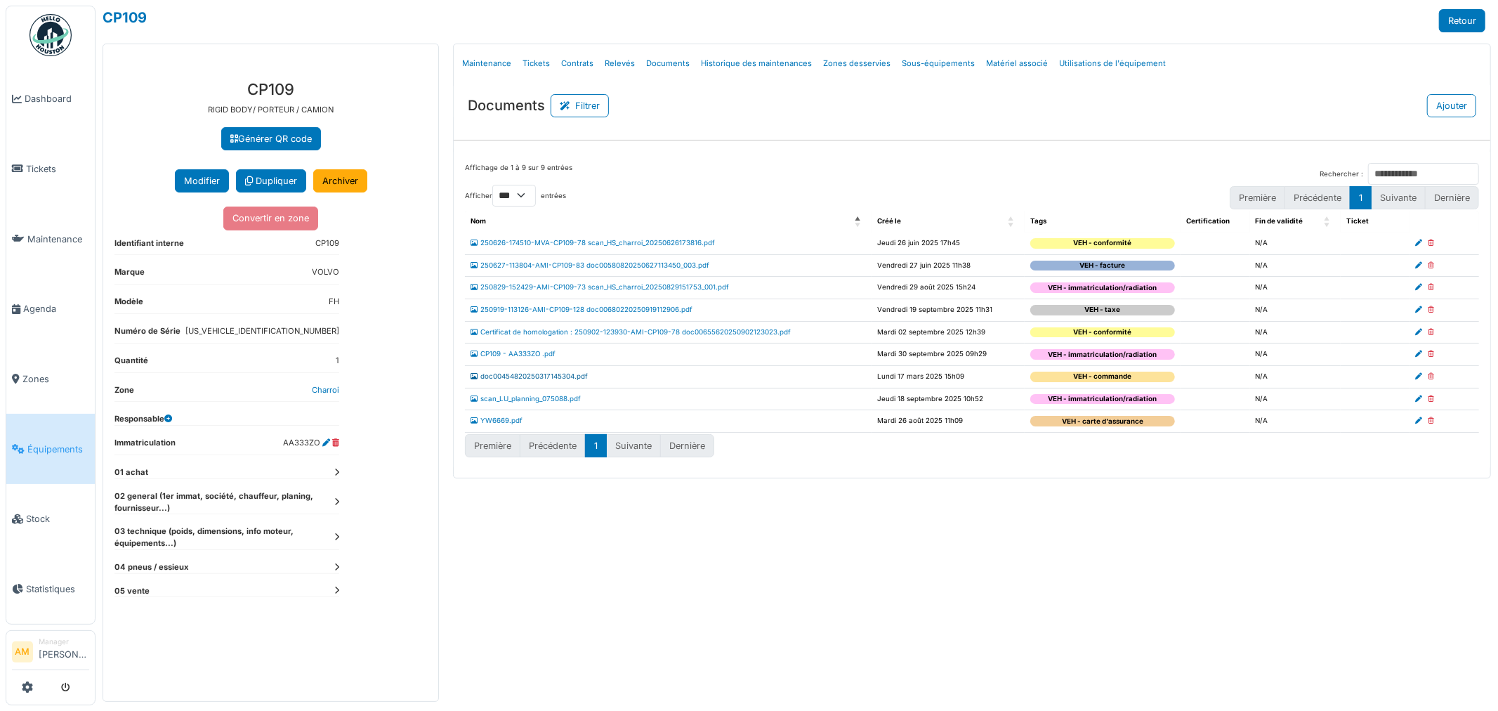
click at [552, 374] on link "doc00454820250317145304.pdf" at bounding box center [529, 376] width 117 height 8
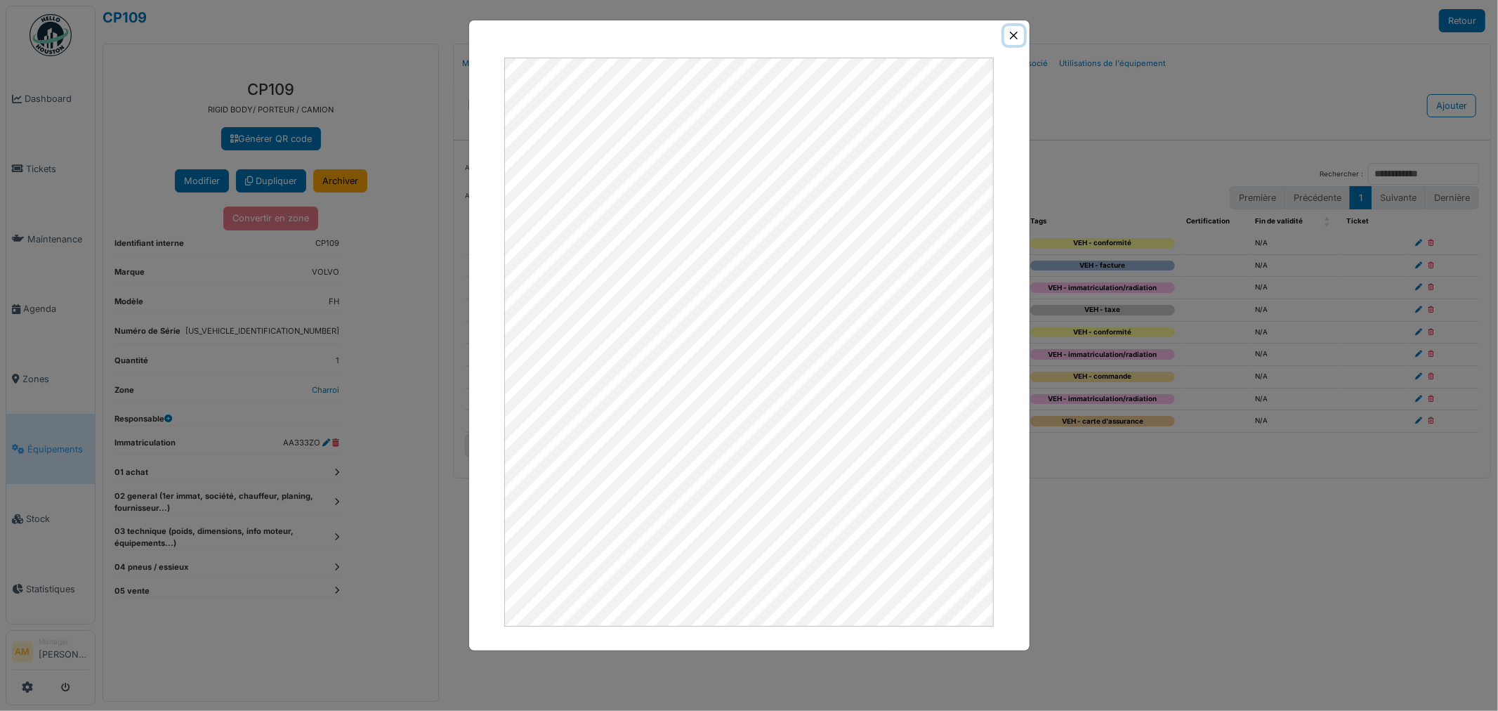
click at [1017, 34] on button "Close" at bounding box center [1013, 35] width 19 height 19
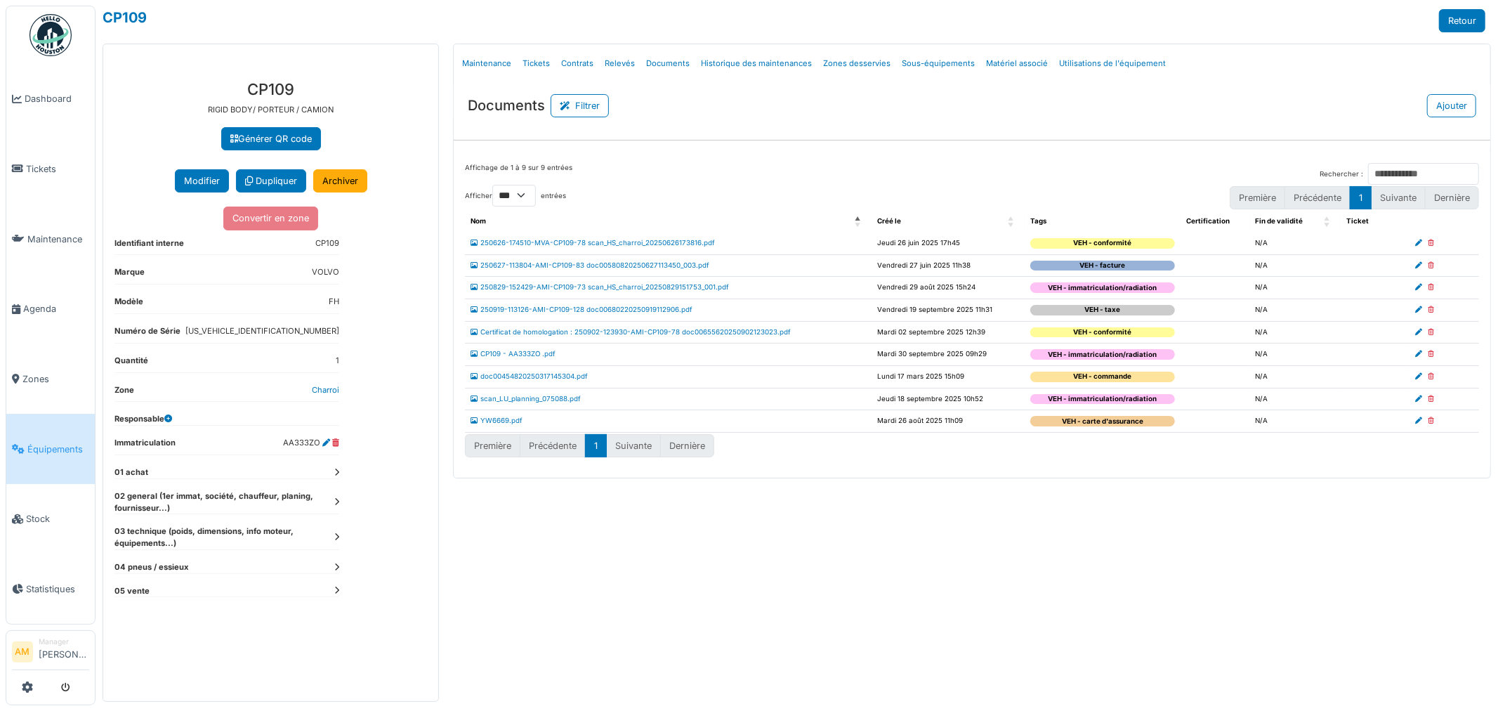
click at [558, 270] on td "250627-113804-AMI-CP109-83 doc00580820250627113450_003.pdf" at bounding box center [668, 265] width 407 height 22
click at [565, 264] on link "250627-113804-AMI-CP109-83 doc00580820250627113450_003.pdf" at bounding box center [590, 265] width 239 height 8
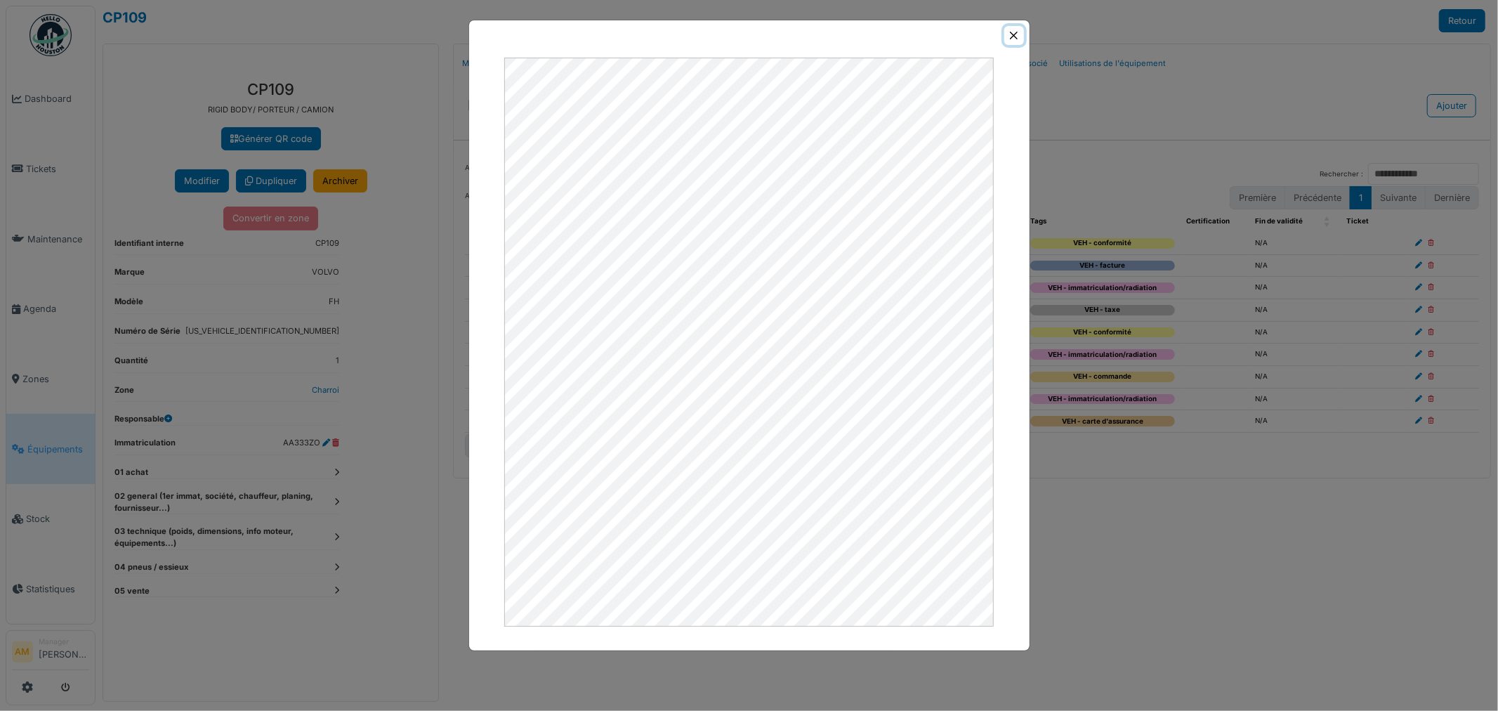
click at [1016, 35] on button "Close" at bounding box center [1013, 35] width 19 height 19
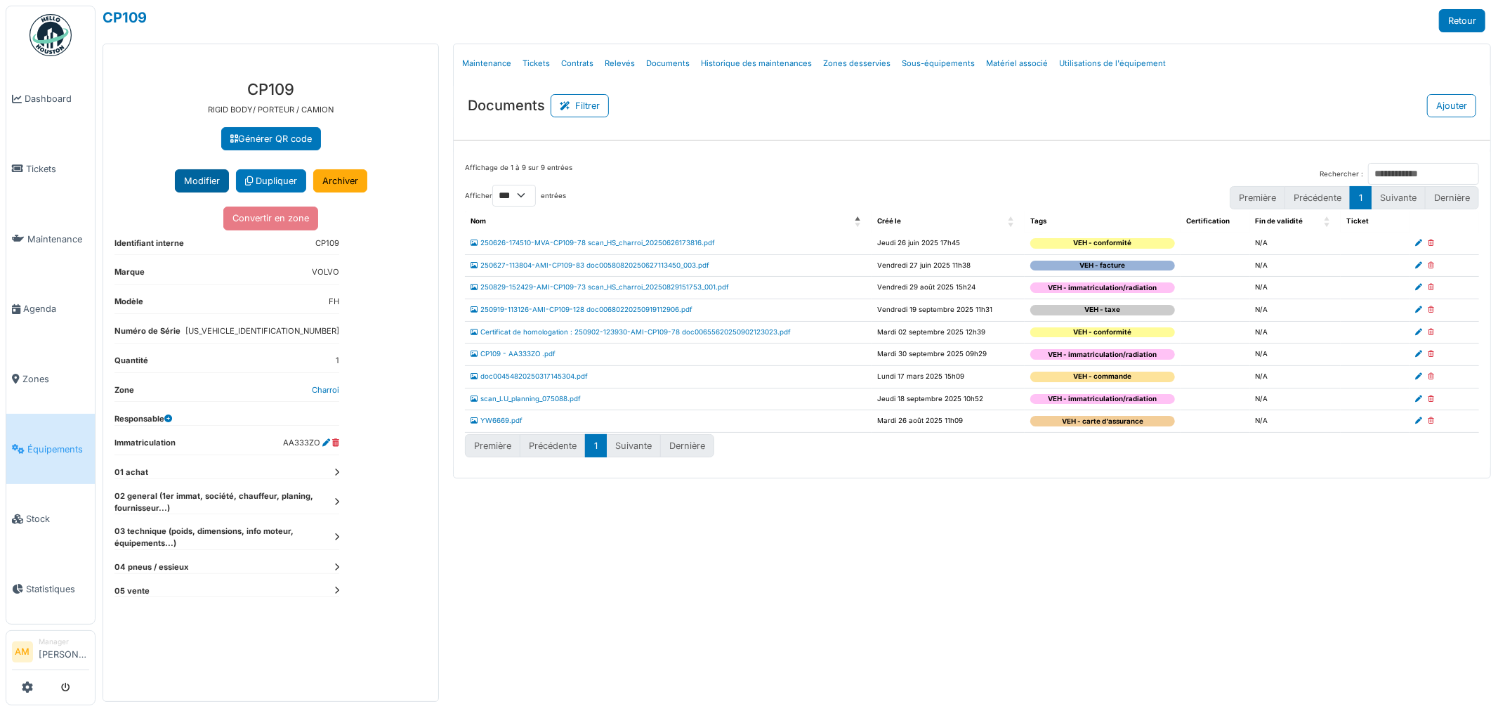
click at [204, 186] on button "Modifier" at bounding box center [202, 180] width 54 height 23
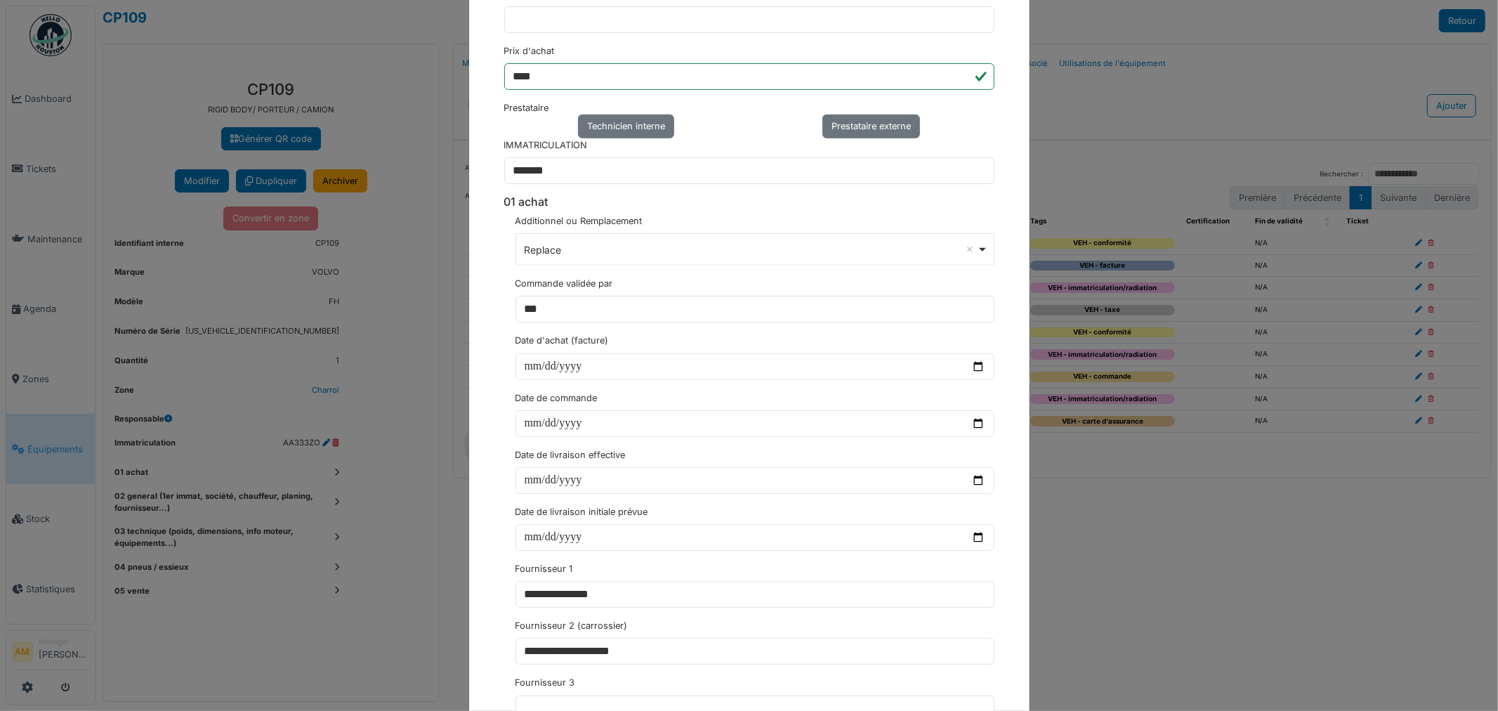
scroll to position [936, 0]
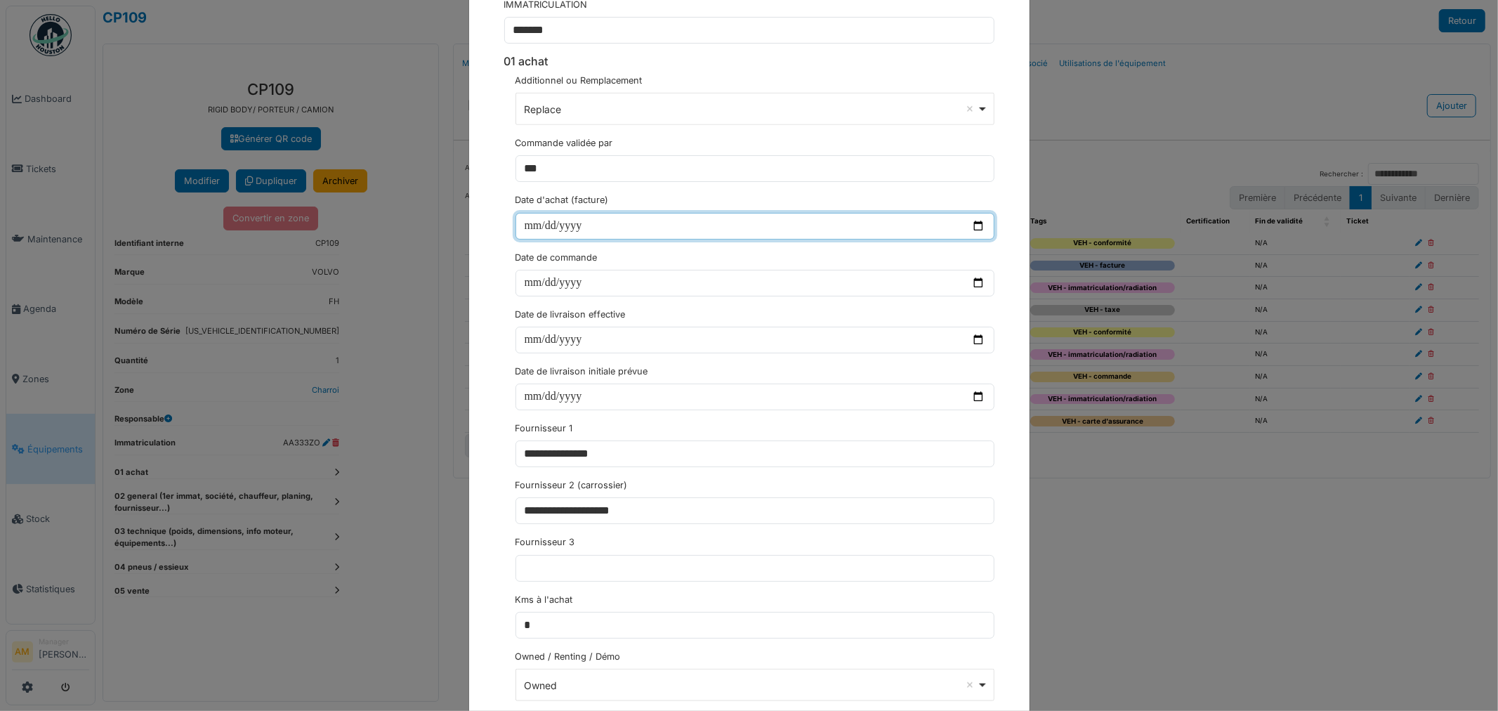
click at [522, 227] on input "date" at bounding box center [755, 226] width 479 height 27
type input "**********"
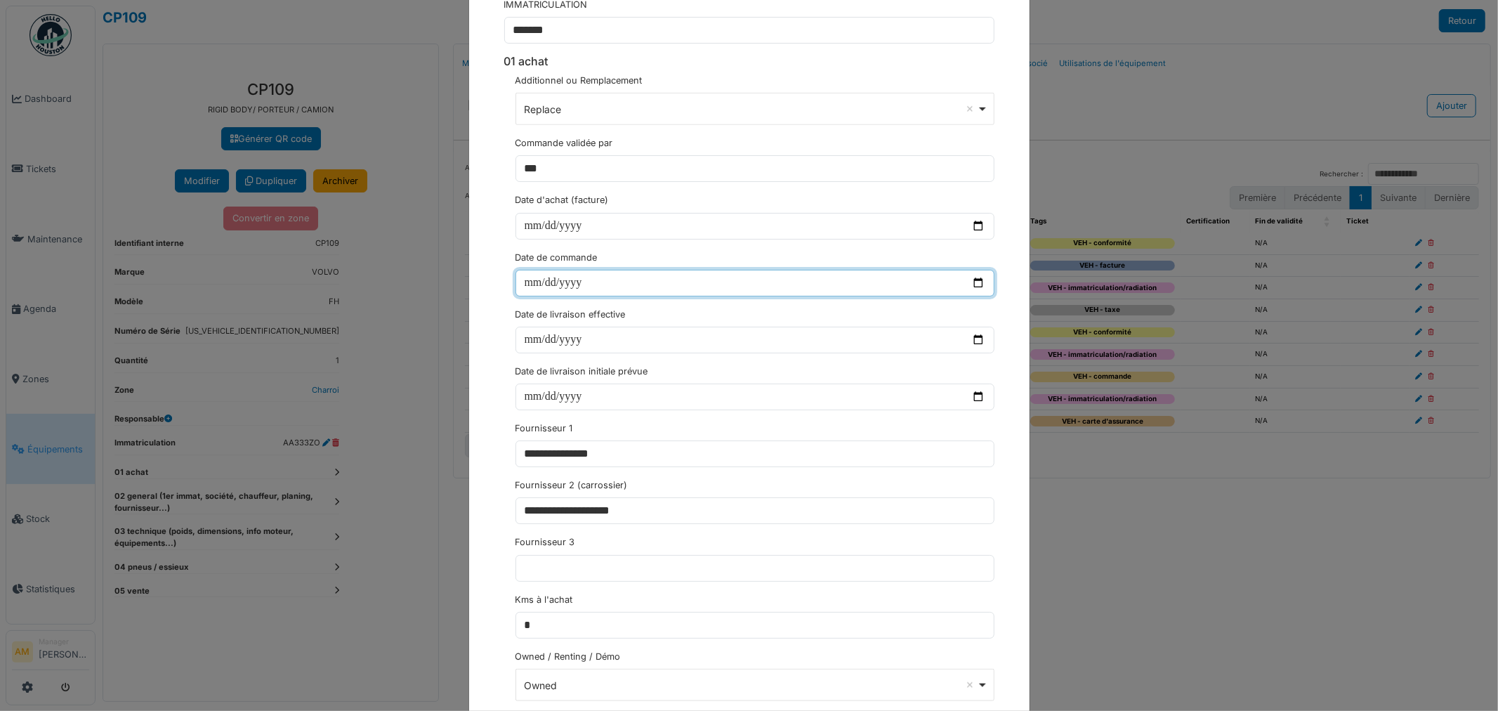
click at [524, 283] on input "date" at bounding box center [755, 283] width 479 height 27
drag, startPoint x: 1281, startPoint y: 535, endPoint x: 1255, endPoint y: 521, distance: 29.2
click at [1280, 535] on div "**********" at bounding box center [749, 355] width 1498 height 711
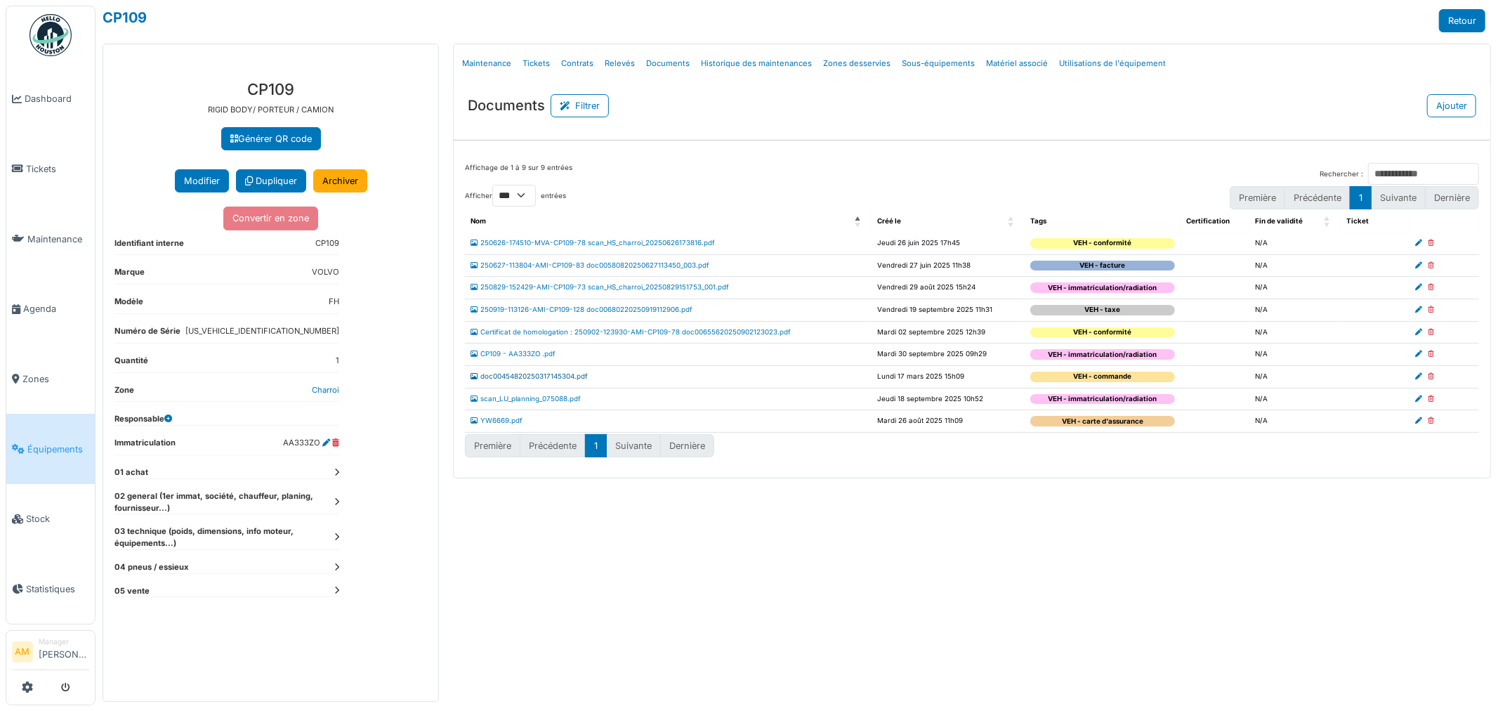
click at [502, 376] on link "doc00454820250317145304.pdf" at bounding box center [529, 376] width 117 height 8
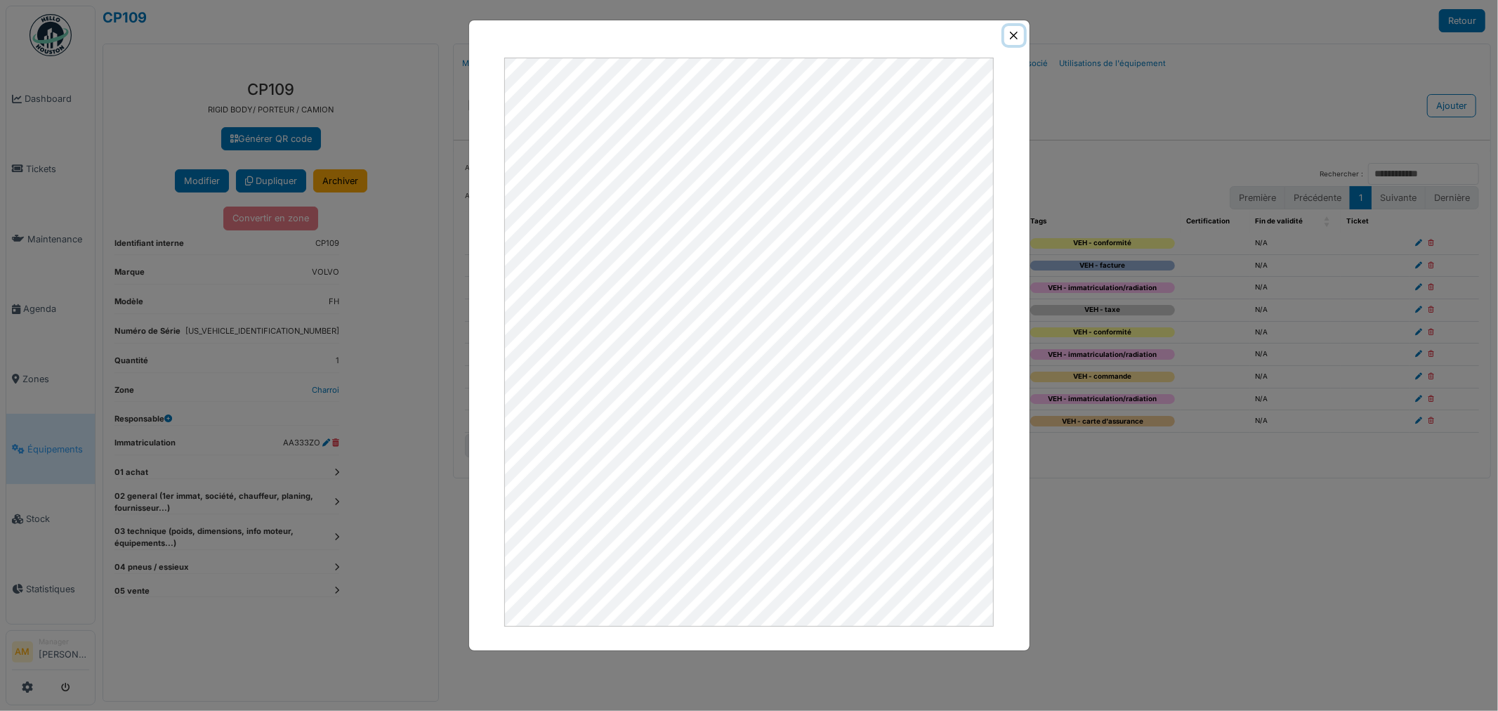
click at [1012, 32] on button "Close" at bounding box center [1013, 35] width 19 height 19
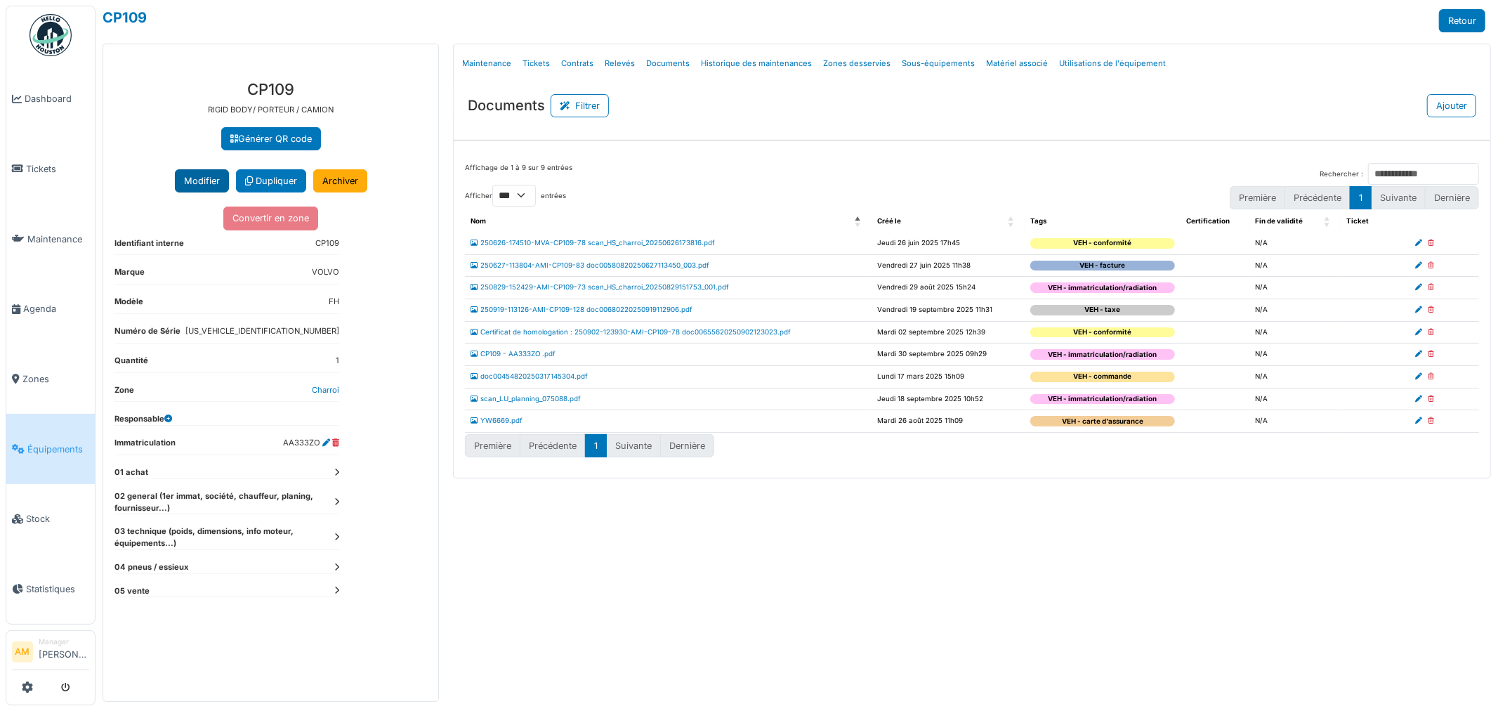
click at [207, 172] on button "Modifier" at bounding box center [202, 180] width 54 height 23
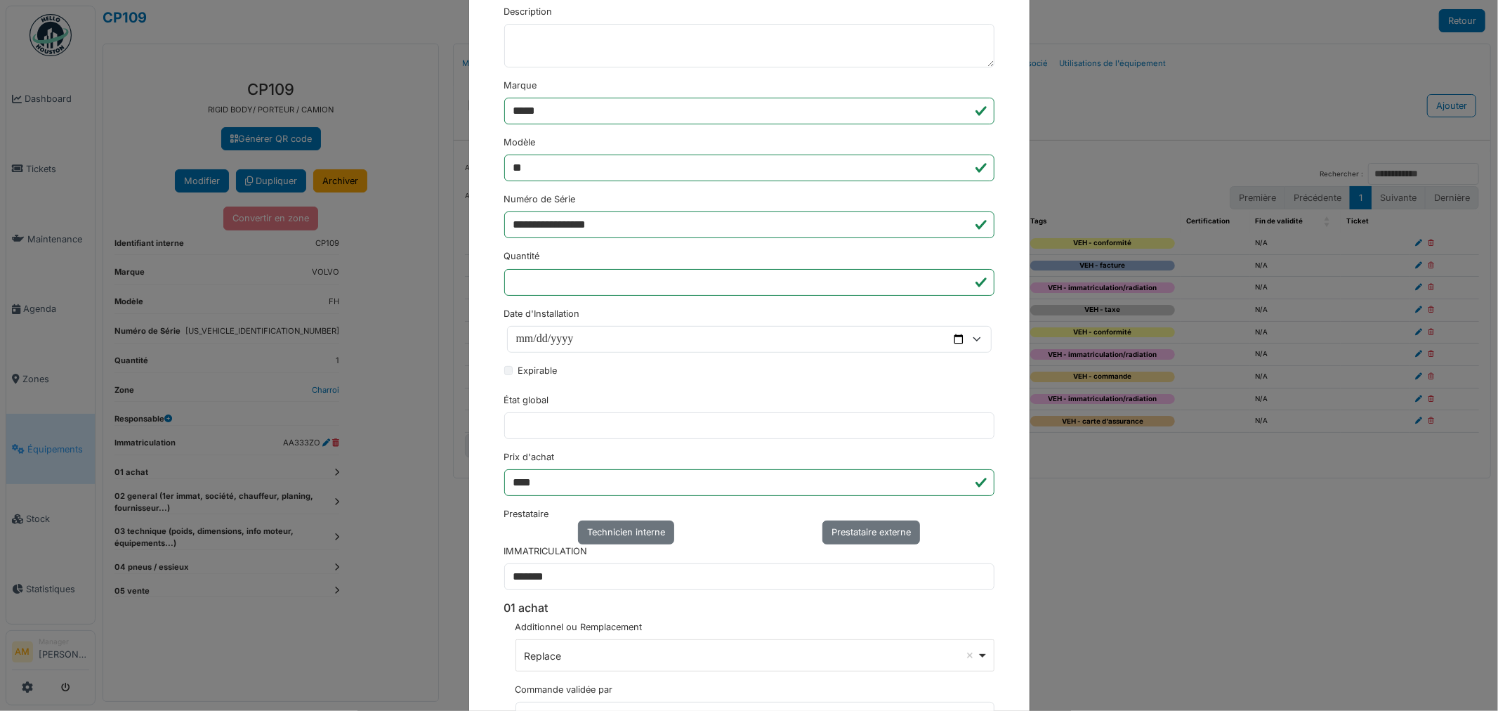
scroll to position [702, 0]
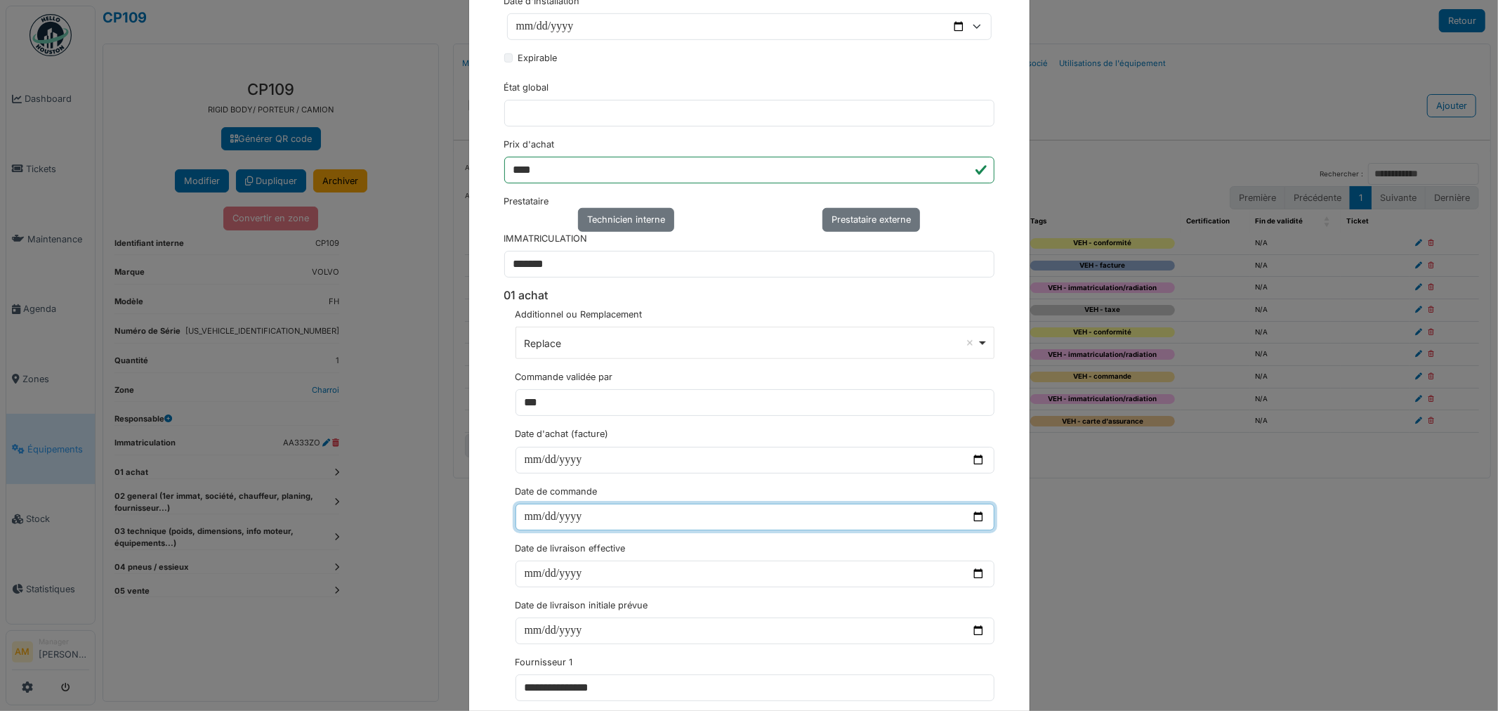
click at [523, 515] on input "**********" at bounding box center [755, 517] width 479 height 27
type input "**********"
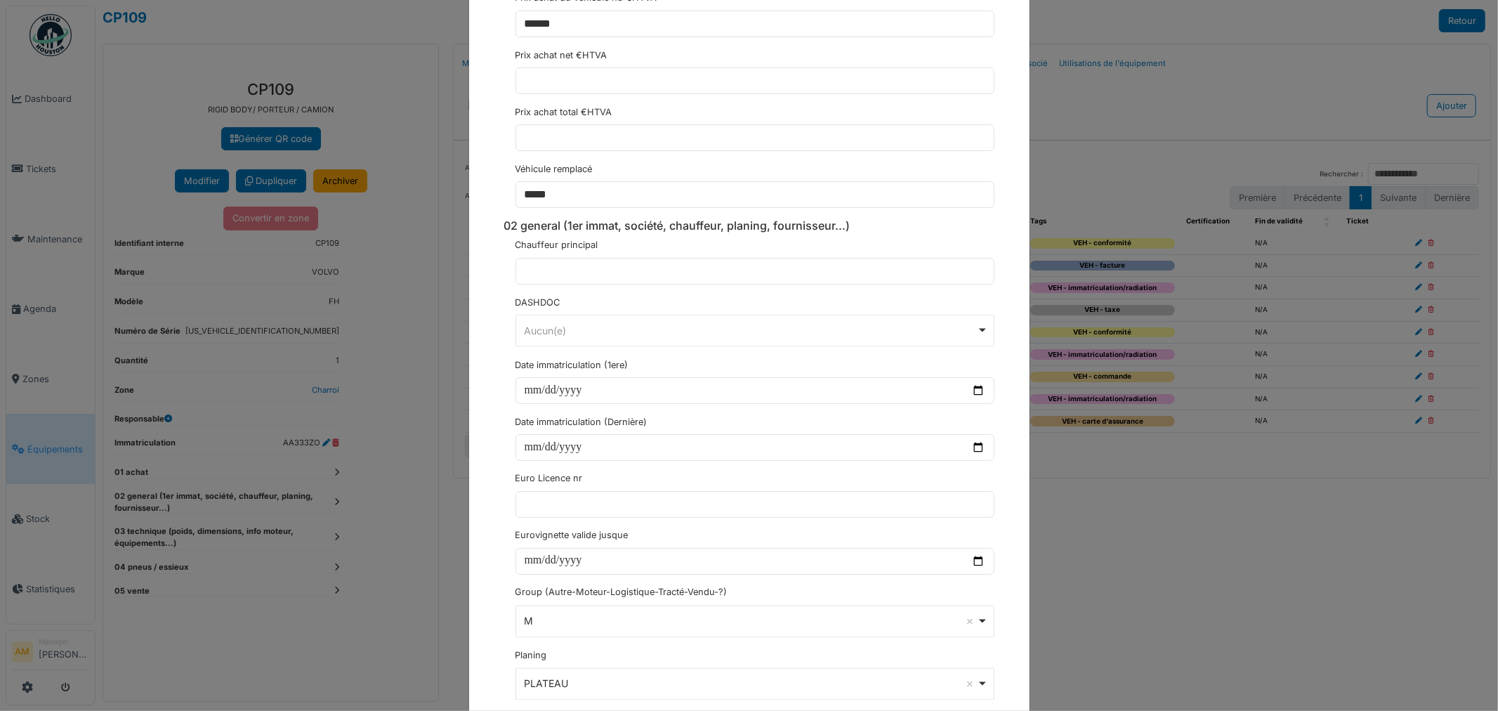
scroll to position [1795, 0]
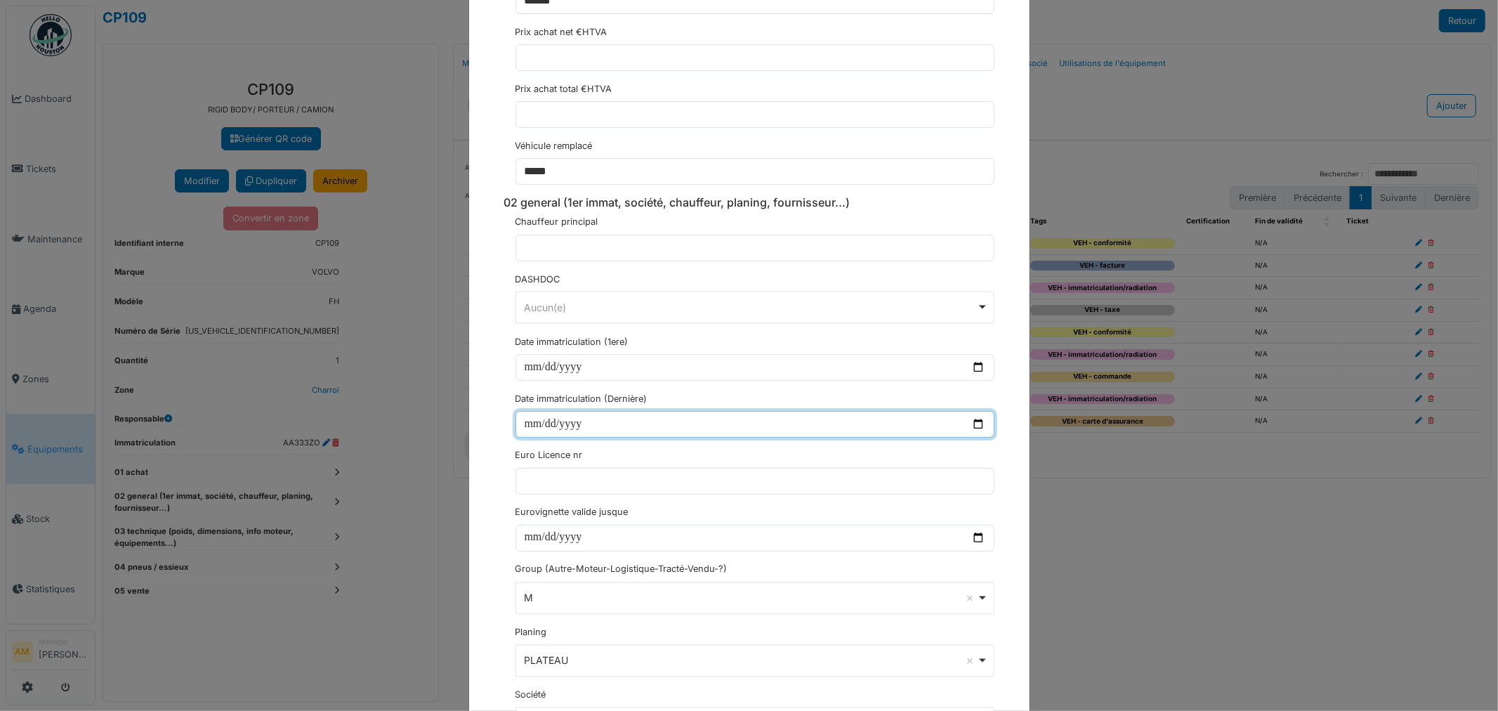
click at [523, 433] on input "date" at bounding box center [755, 424] width 479 height 27
type input "**********"
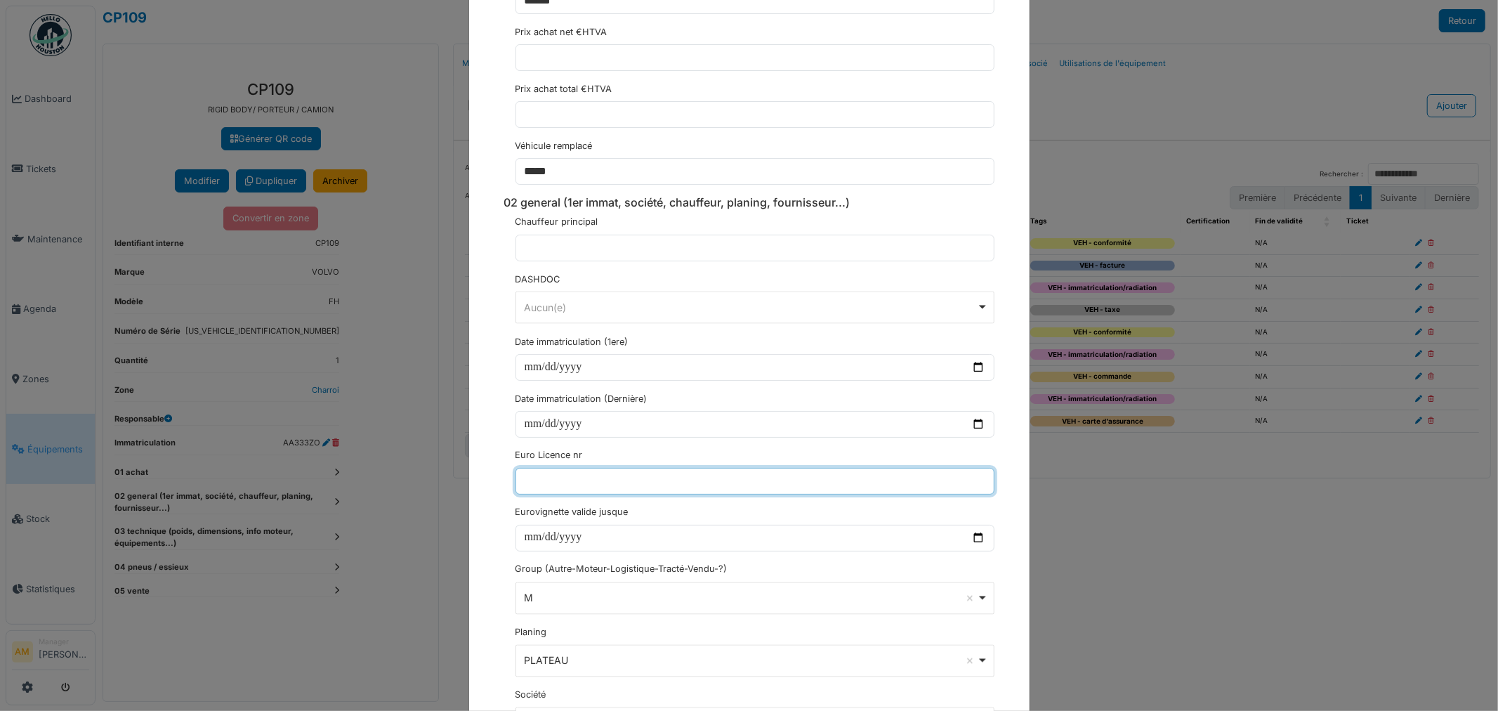
click at [600, 495] on input "text" at bounding box center [755, 481] width 479 height 27
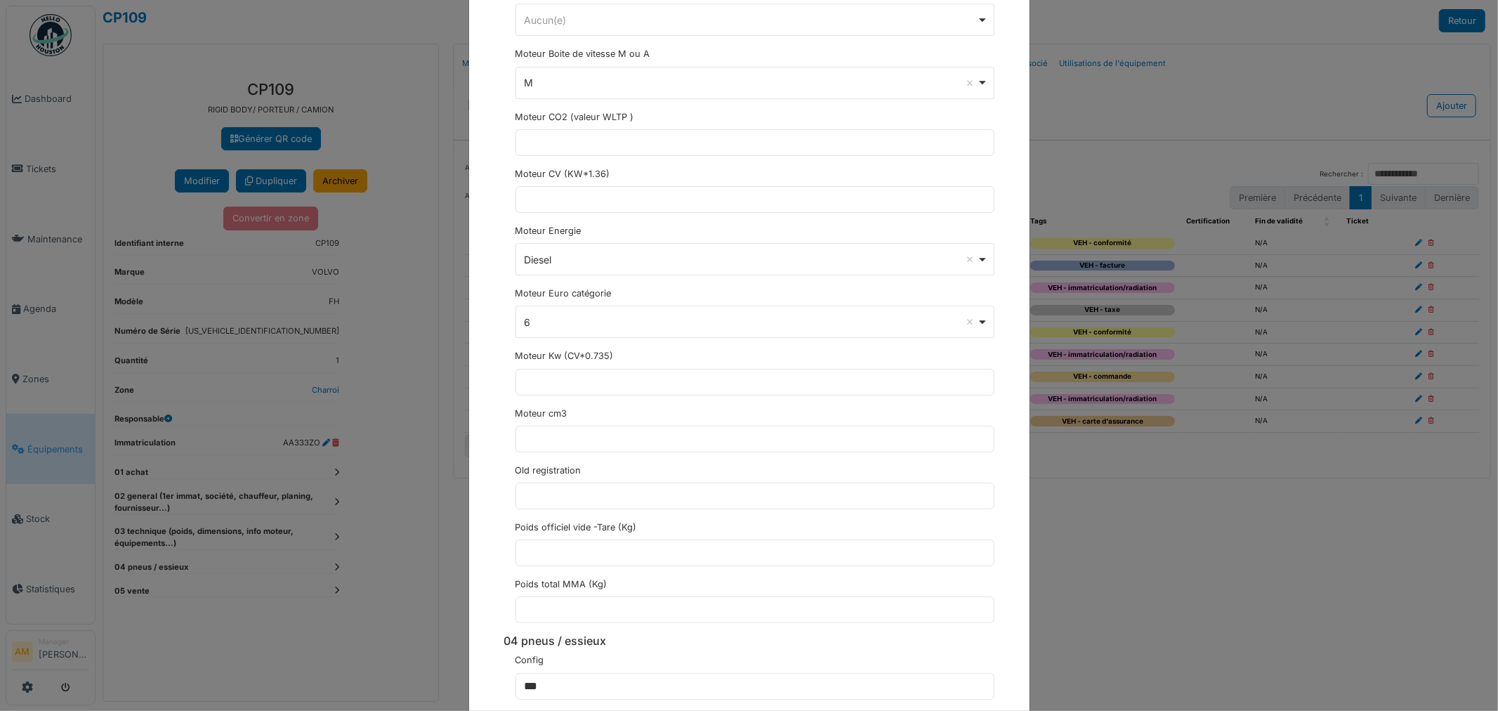
scroll to position [3590, 0]
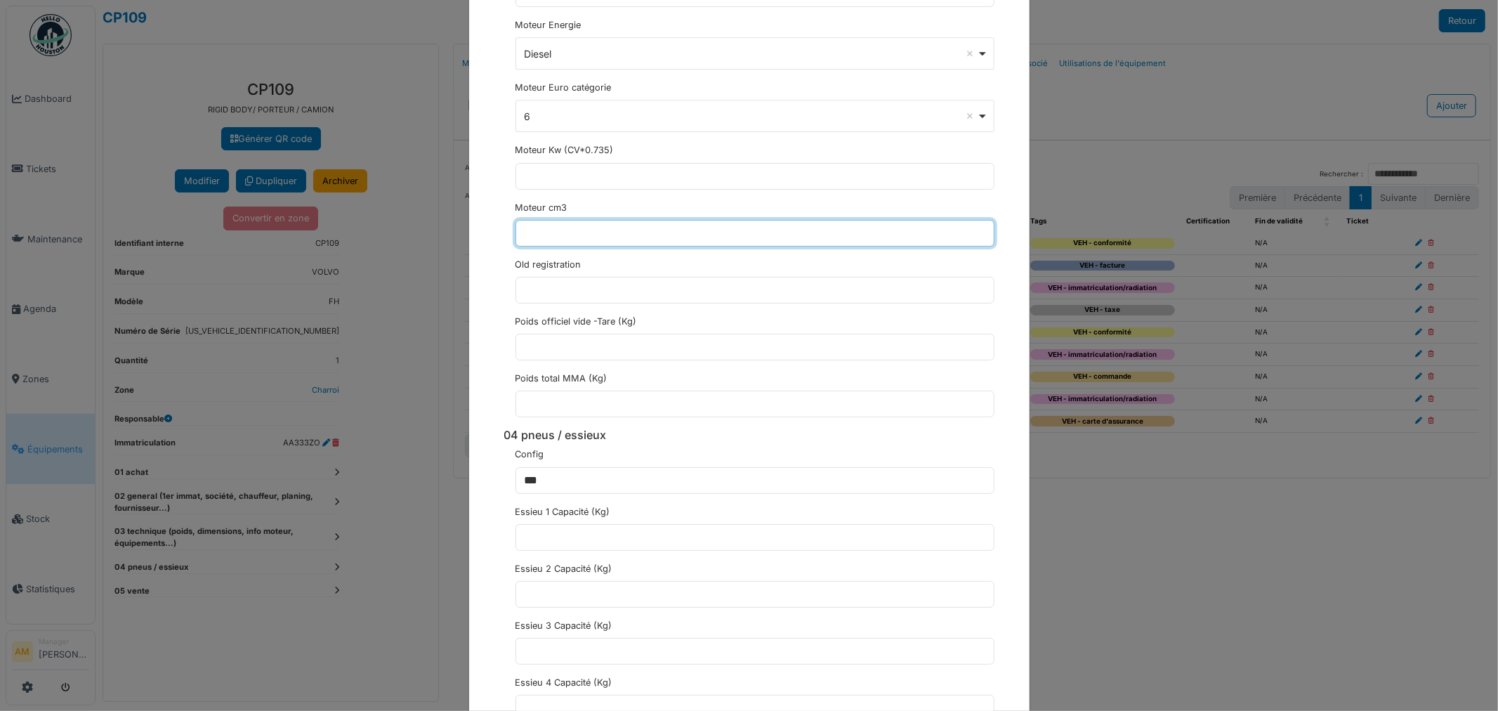
click at [518, 240] on input "text" at bounding box center [755, 233] width 479 height 27
type input "*****"
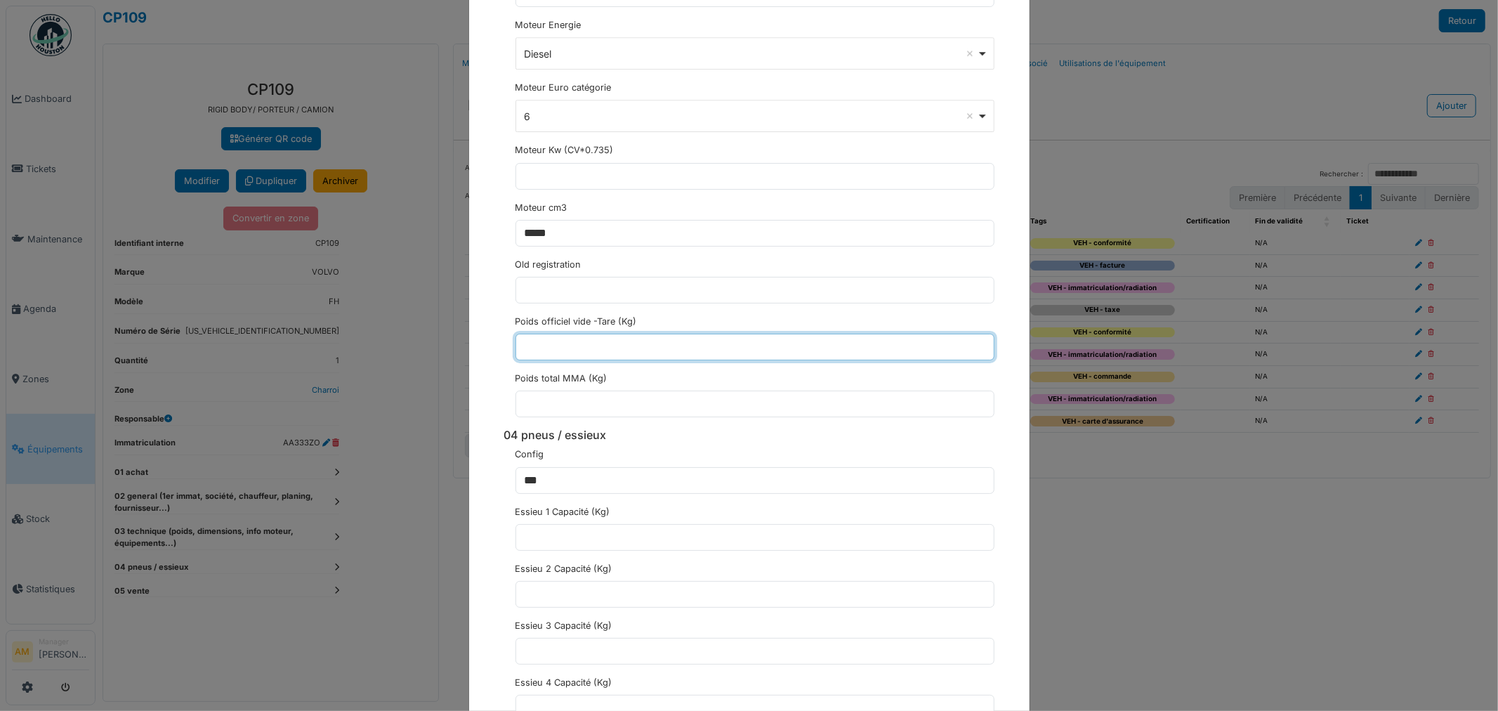
click at [551, 353] on input "text" at bounding box center [755, 347] width 479 height 27
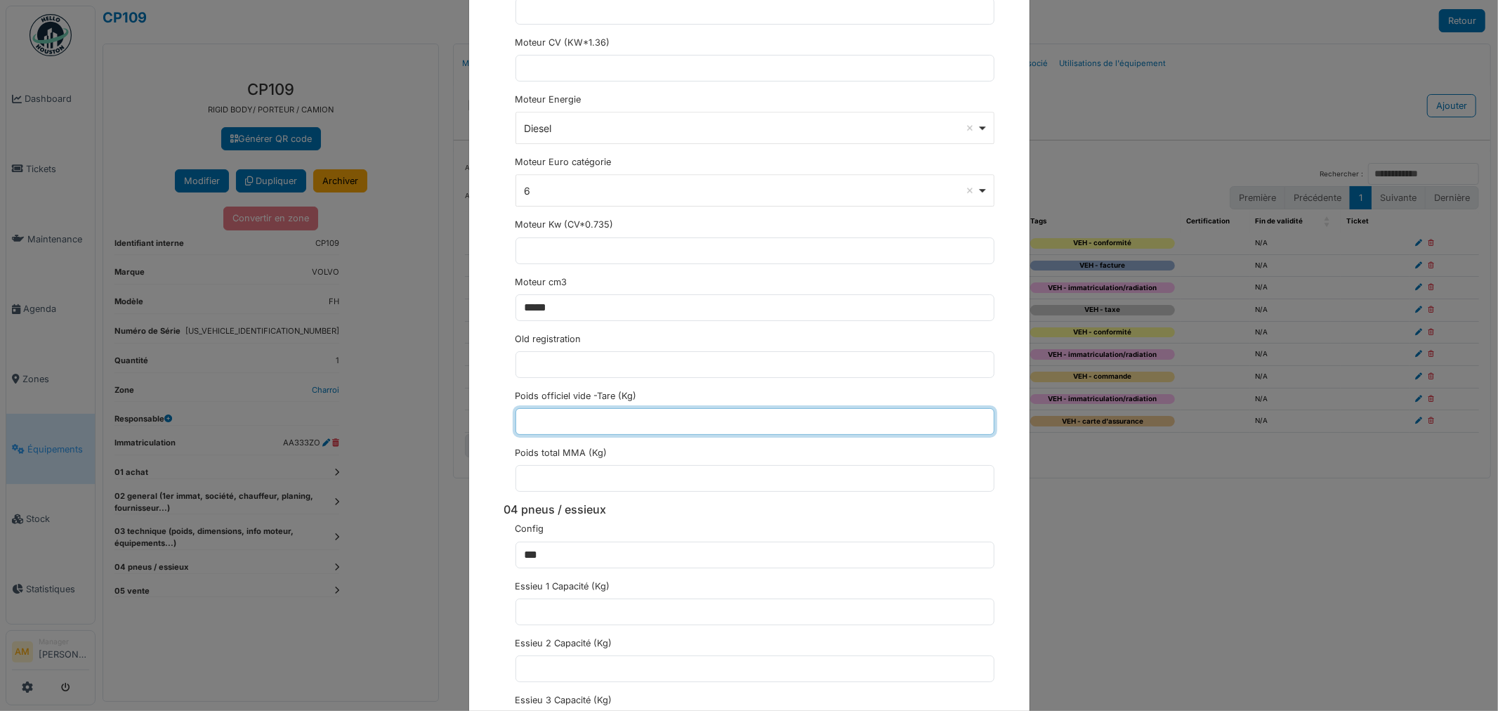
scroll to position [3356, 0]
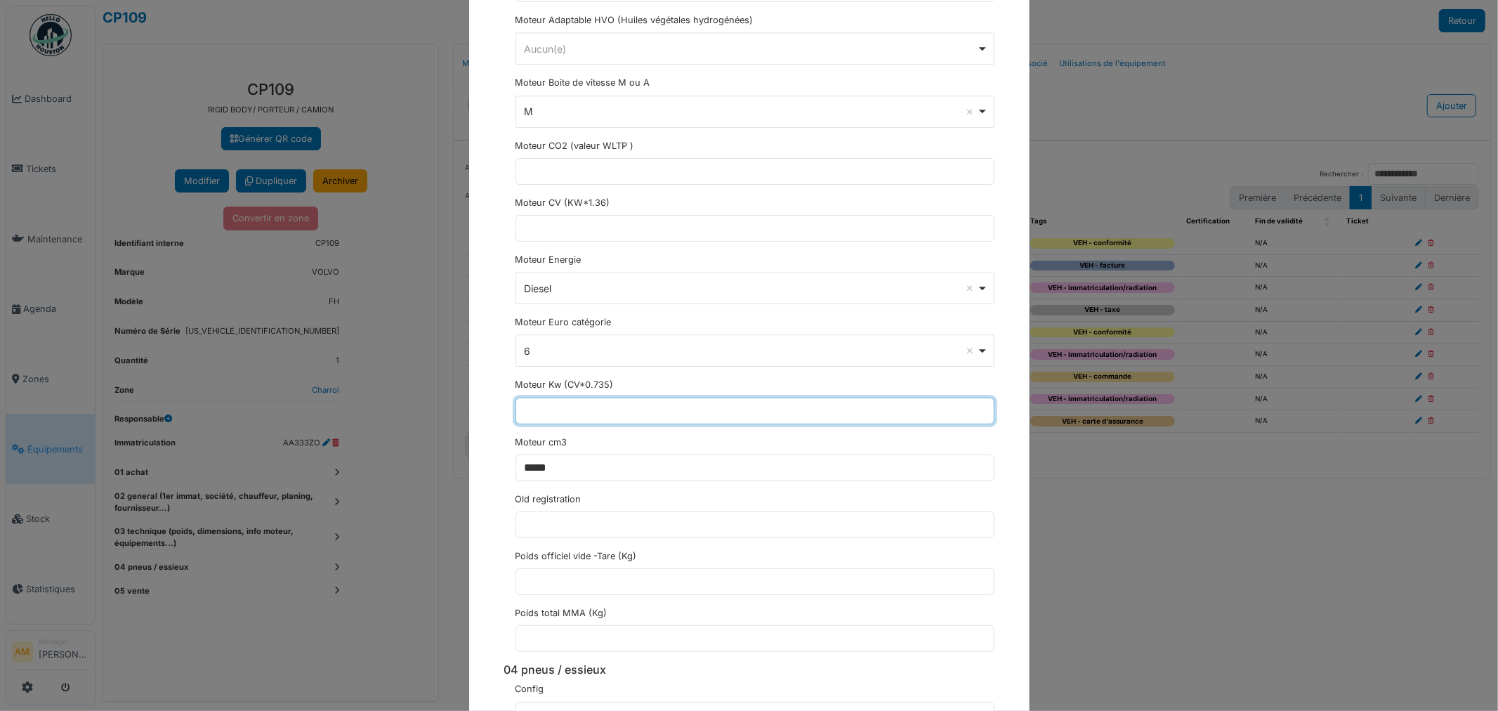
click at [553, 416] on input "text" at bounding box center [755, 411] width 479 height 27
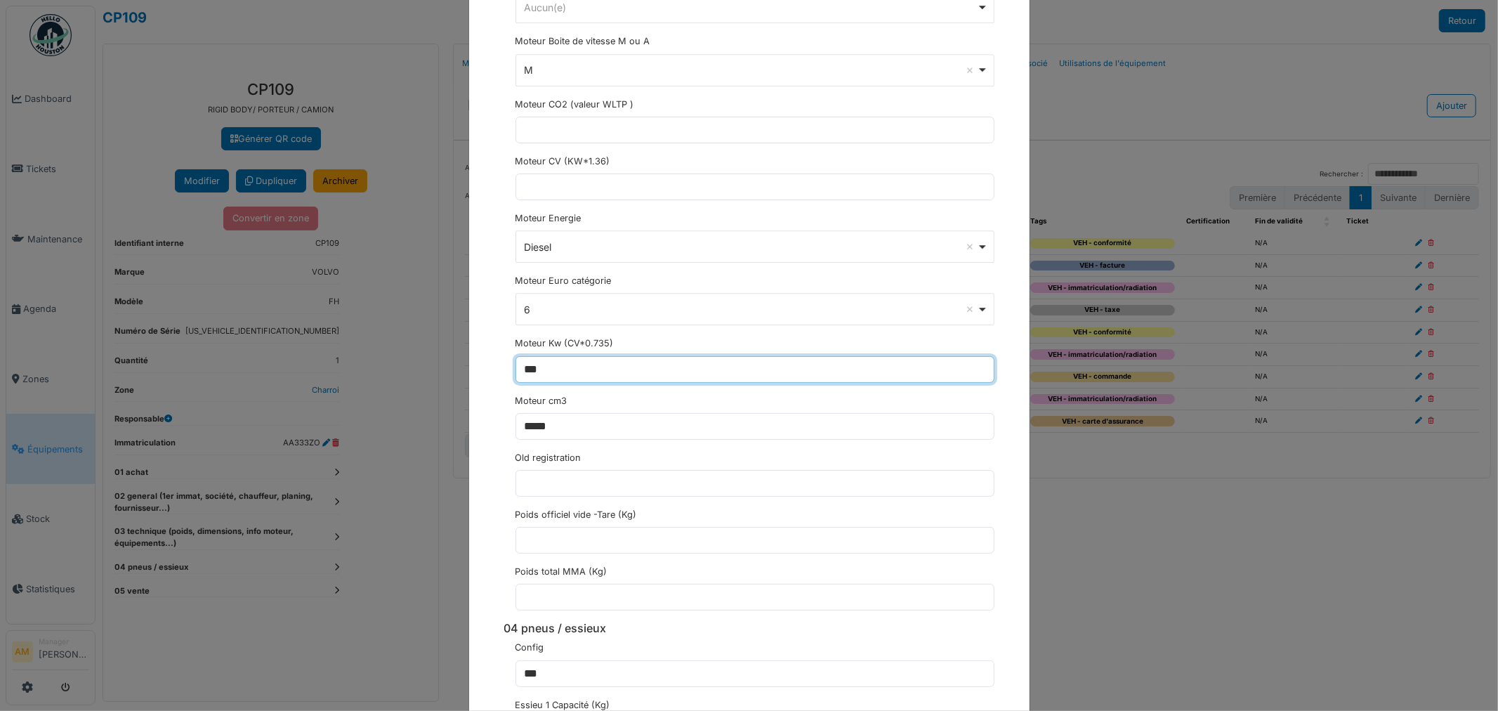
scroll to position [3434, 0]
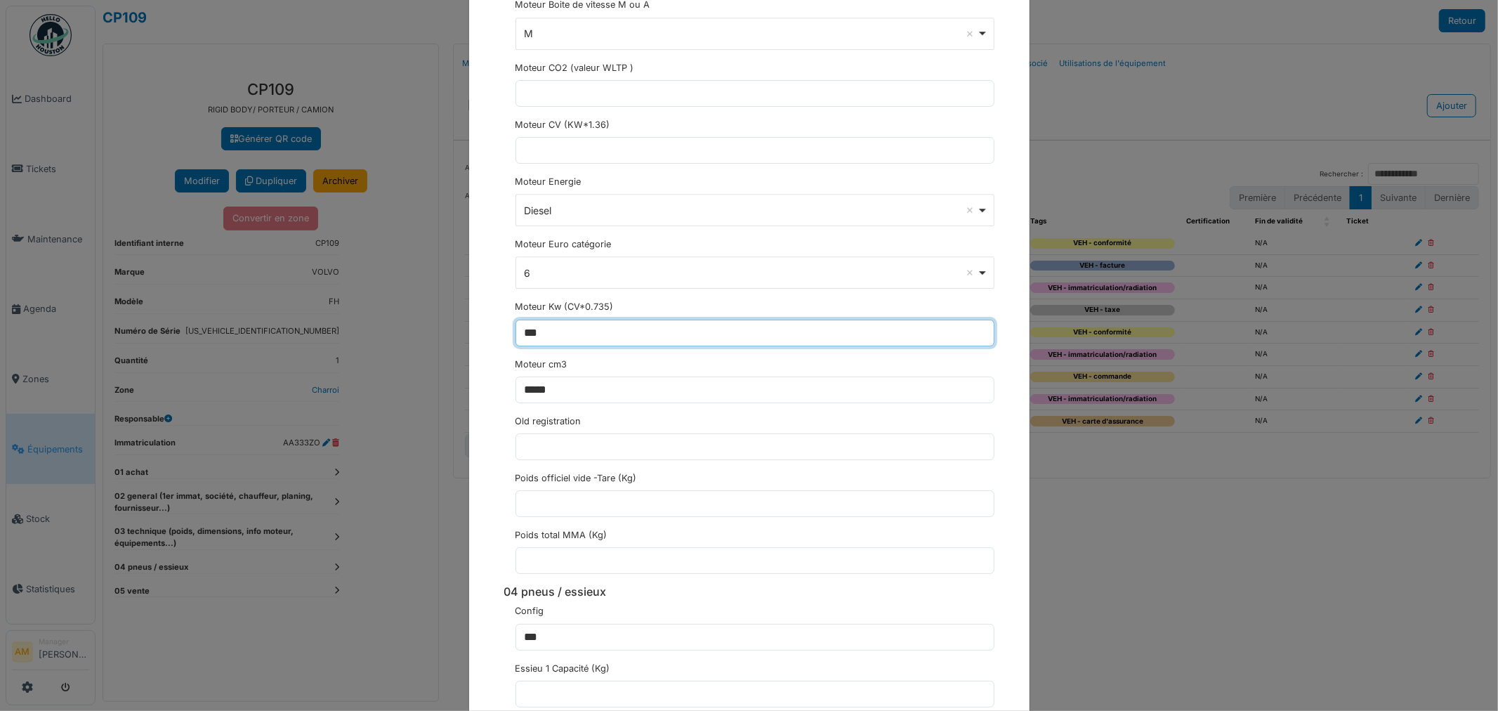
type input "***"
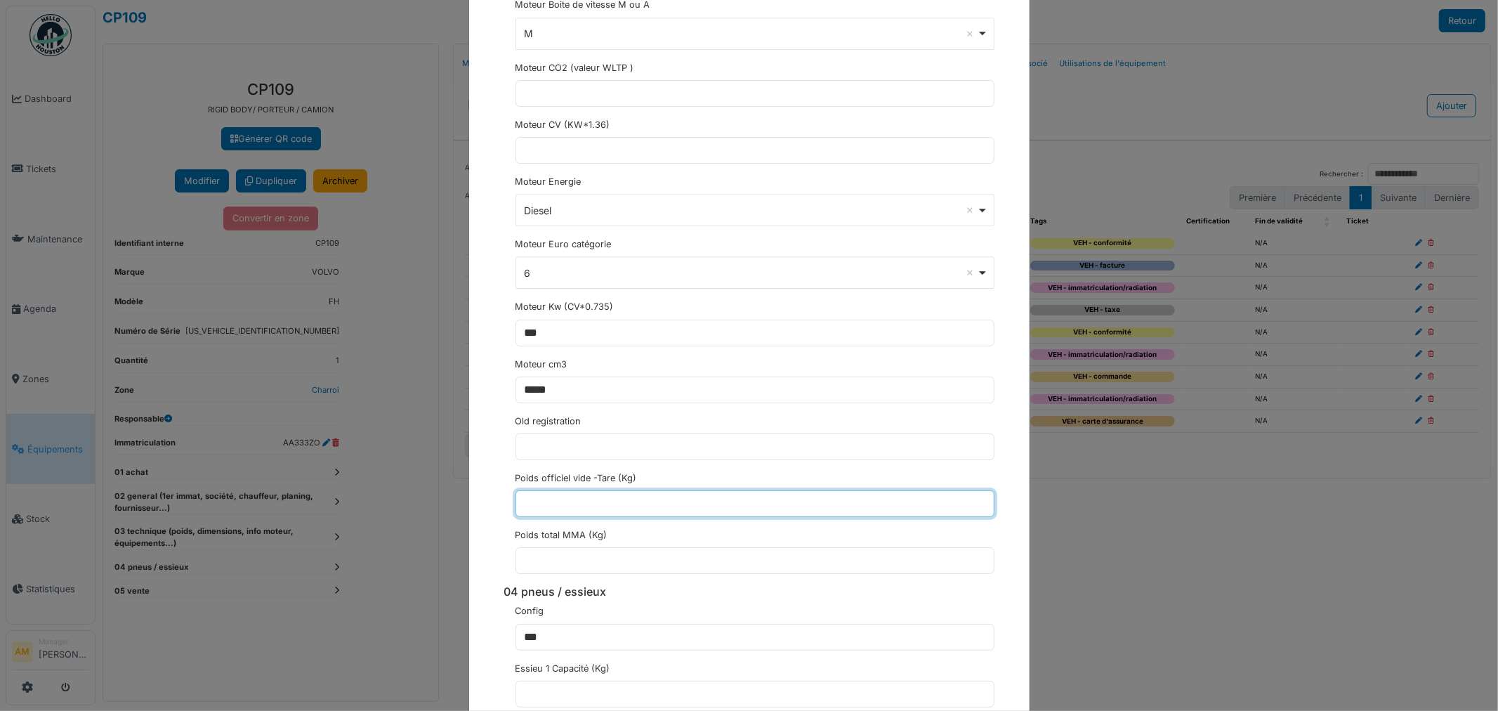
click at [539, 516] on input "text" at bounding box center [755, 503] width 479 height 27
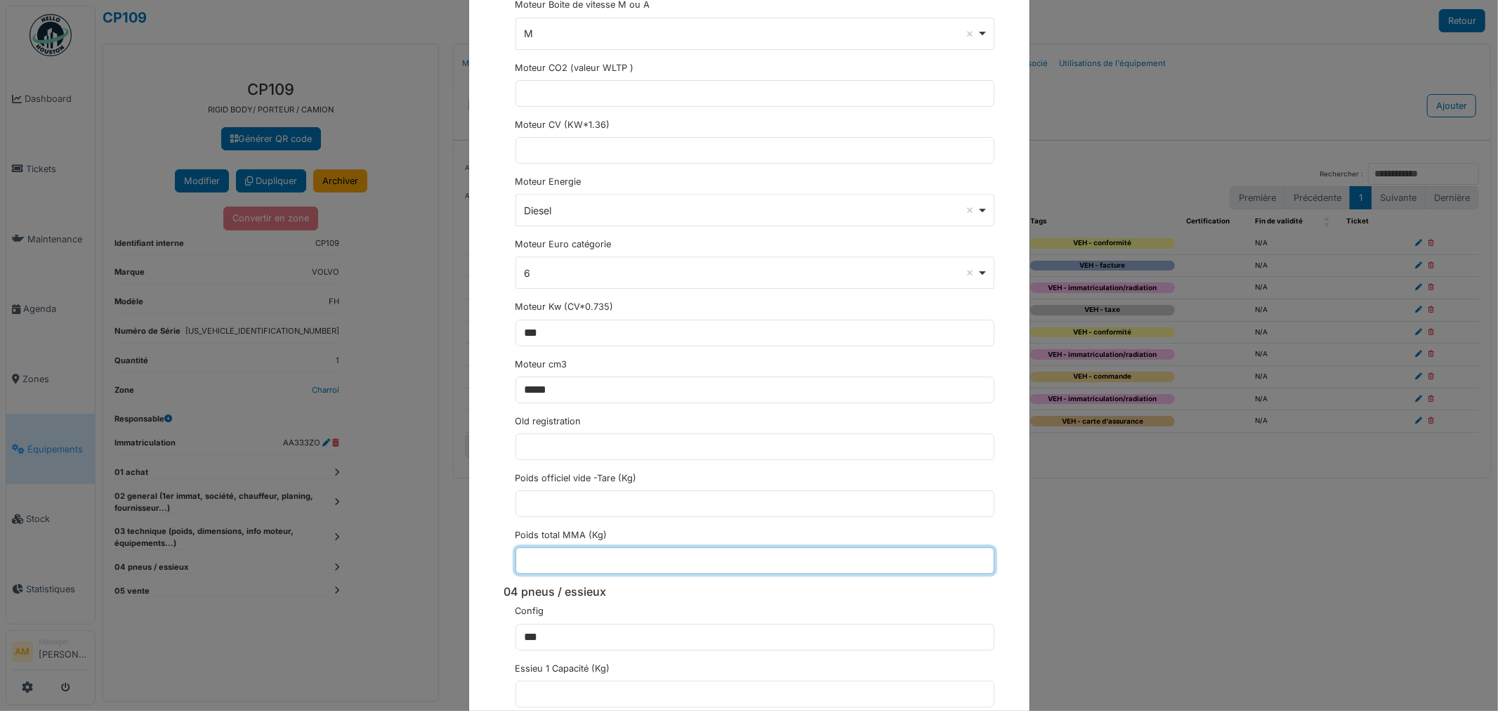
click at [542, 564] on input "text" at bounding box center [755, 560] width 479 height 27
type input "*****"
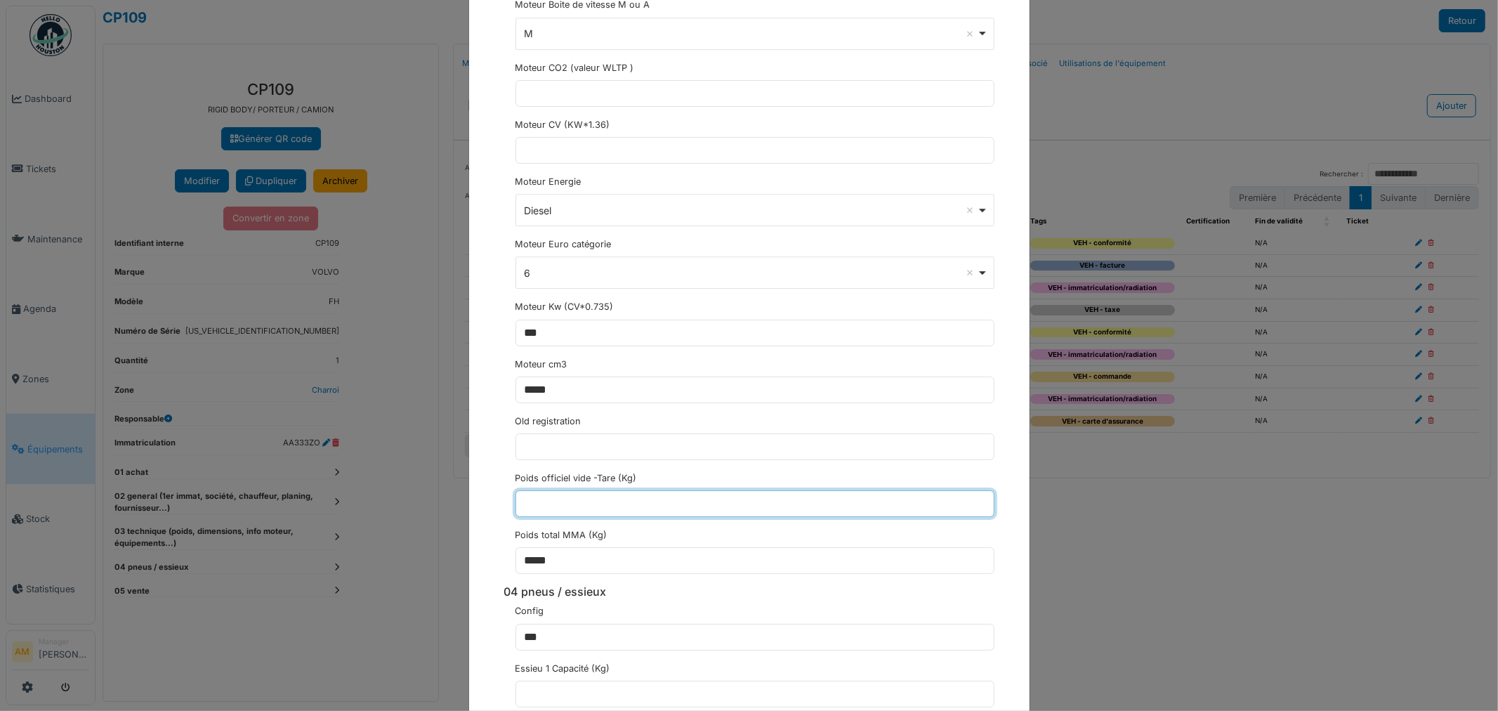
drag, startPoint x: 660, startPoint y: 520, endPoint x: 652, endPoint y: 521, distance: 8.5
click at [660, 517] on input "text" at bounding box center [755, 503] width 479 height 27
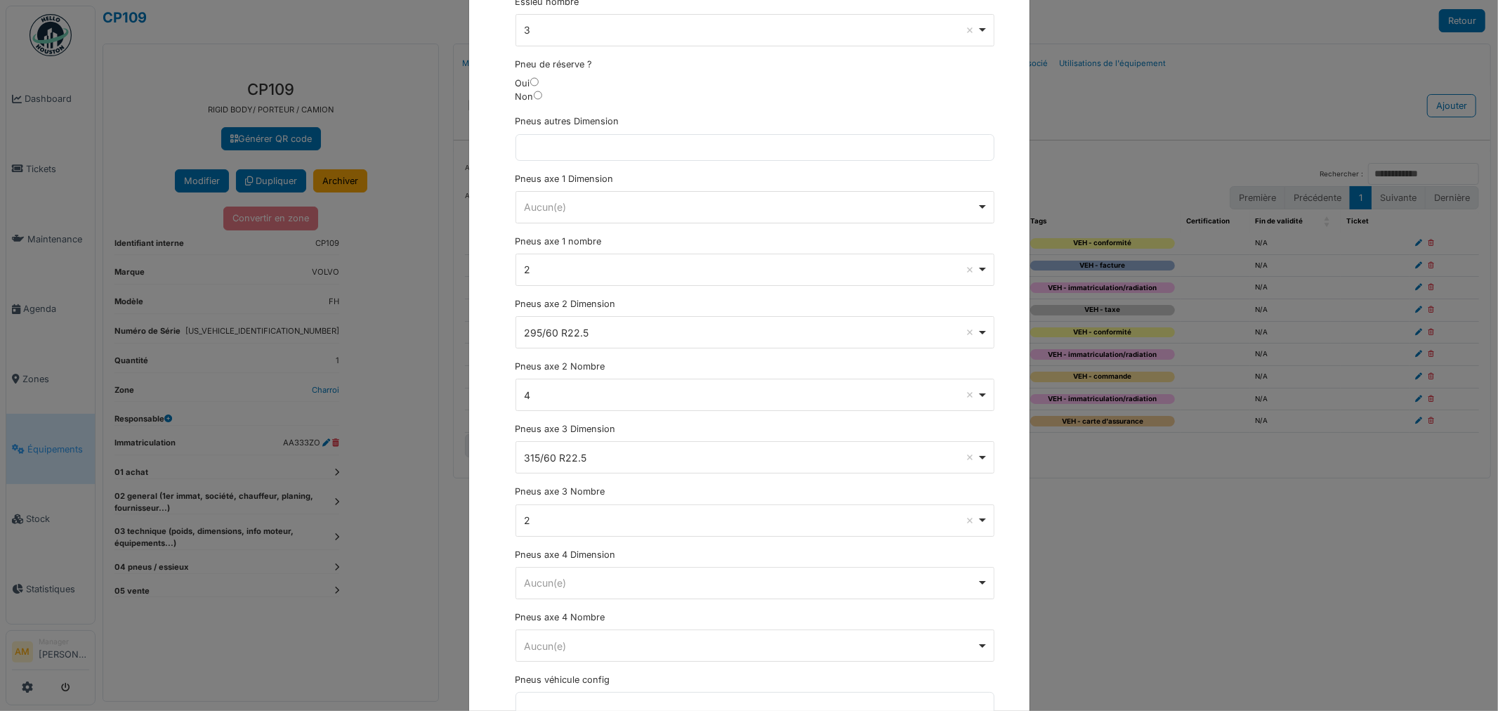
scroll to position [4449, 0]
click at [539, 150] on div "Aucun(e) Remove item" at bounding box center [750, 143] width 453 height 15
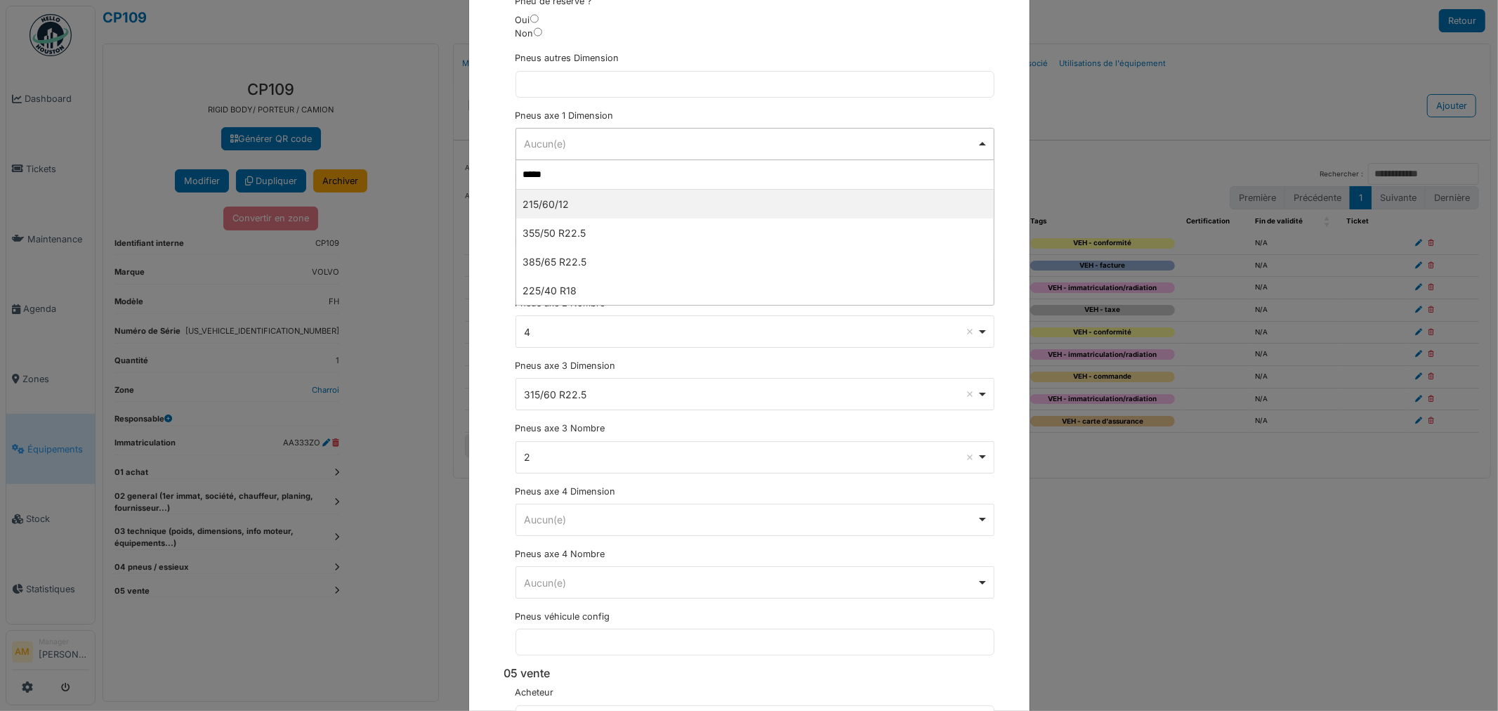
type input "******"
click at [641, 188] on input "******" at bounding box center [755, 175] width 478 height 30
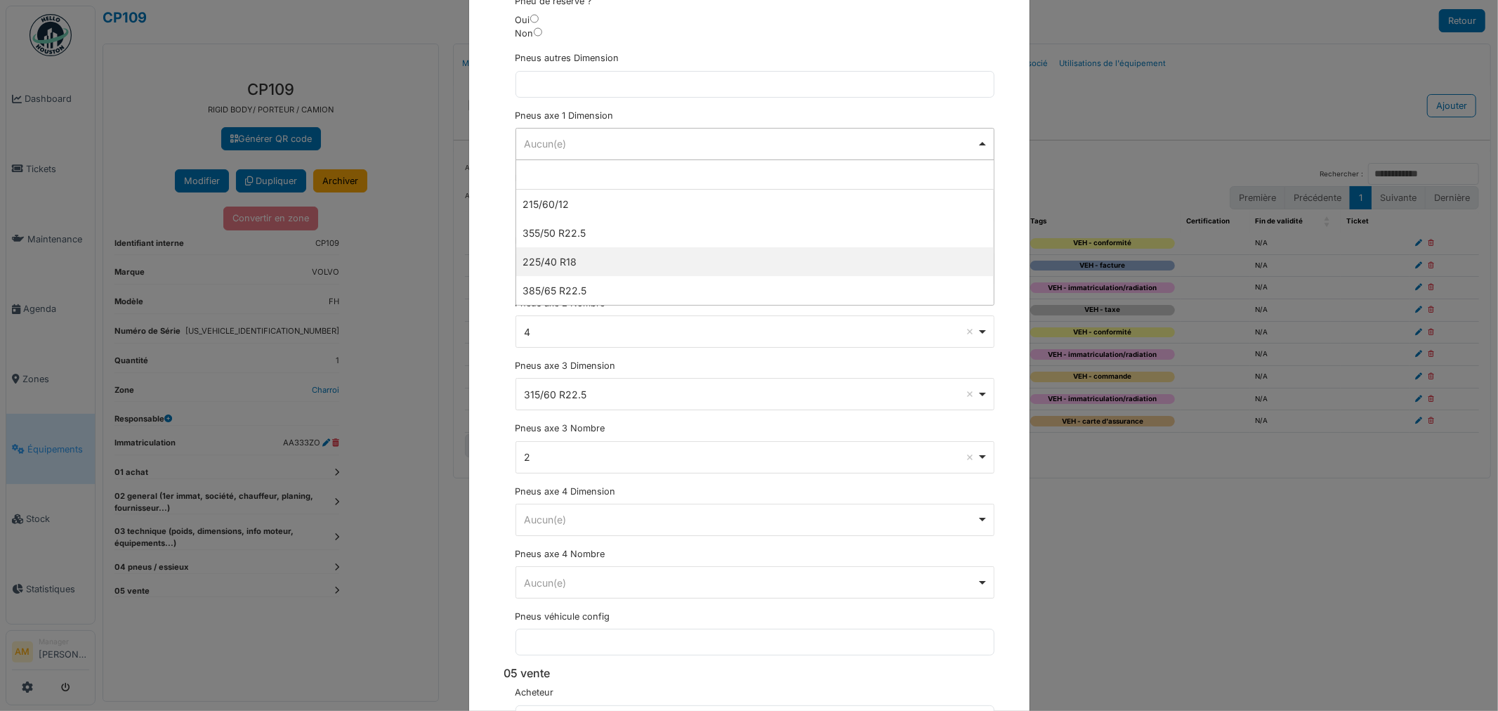
drag, startPoint x: 601, startPoint y: 260, endPoint x: 627, endPoint y: 260, distance: 26.7
select select "**********"
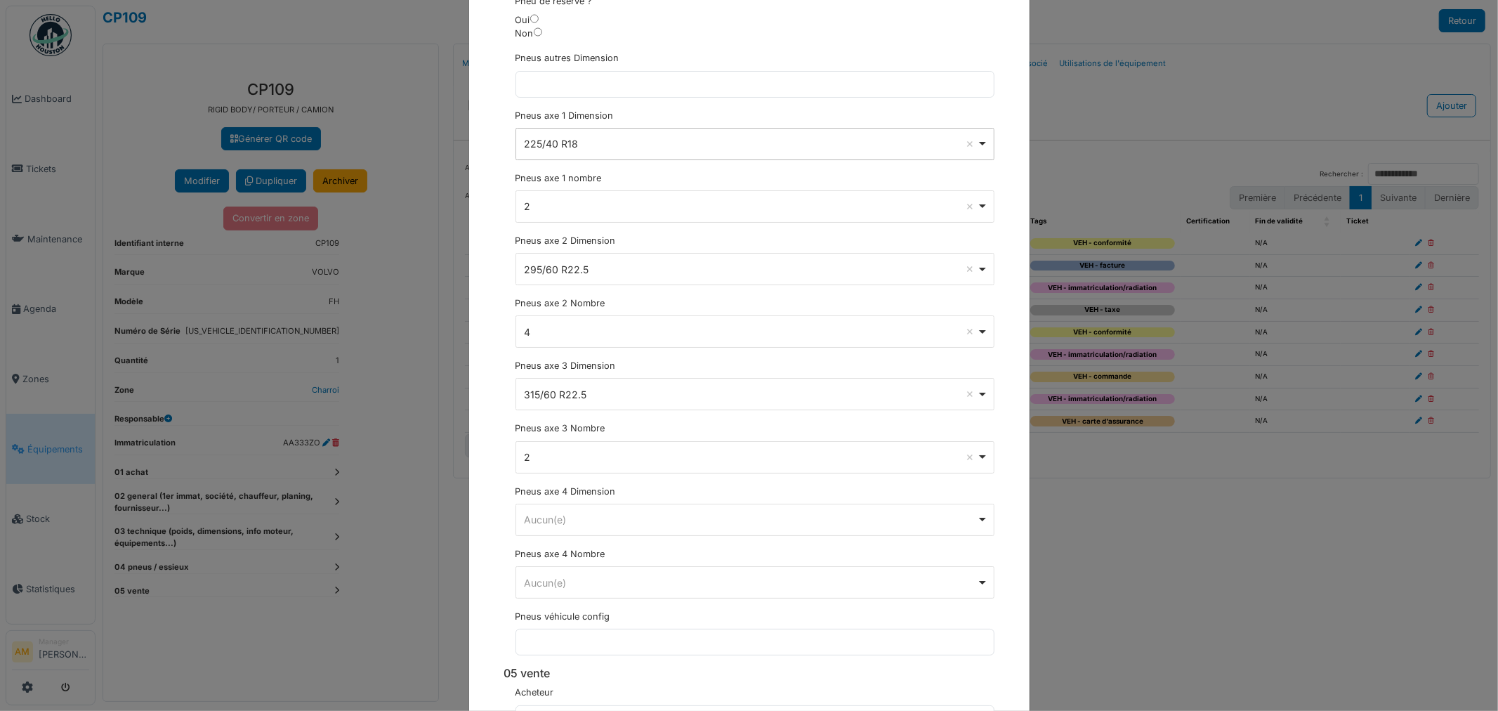
click at [584, 151] on div "225/40 R18 Remove item" at bounding box center [750, 143] width 453 height 15
select select
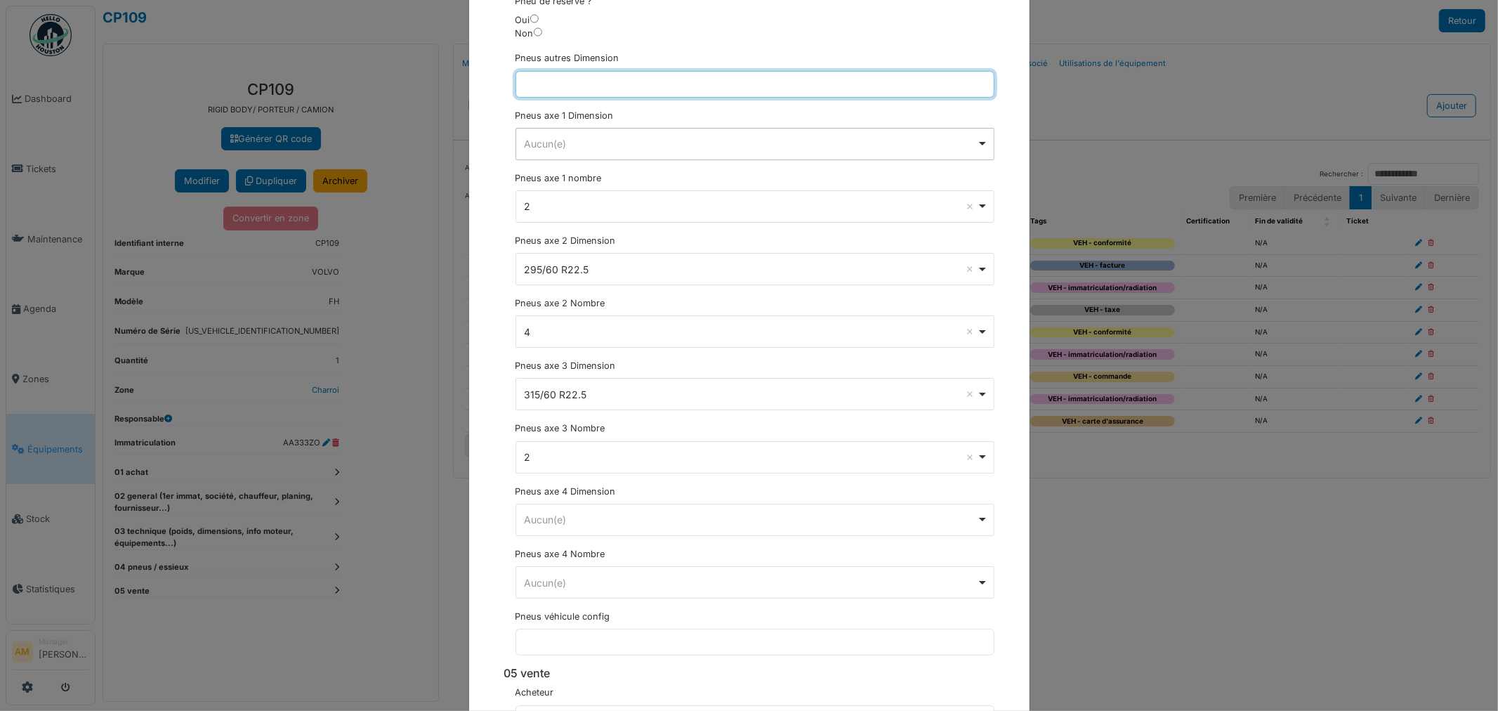
click at [523, 98] on input "text" at bounding box center [755, 84] width 479 height 27
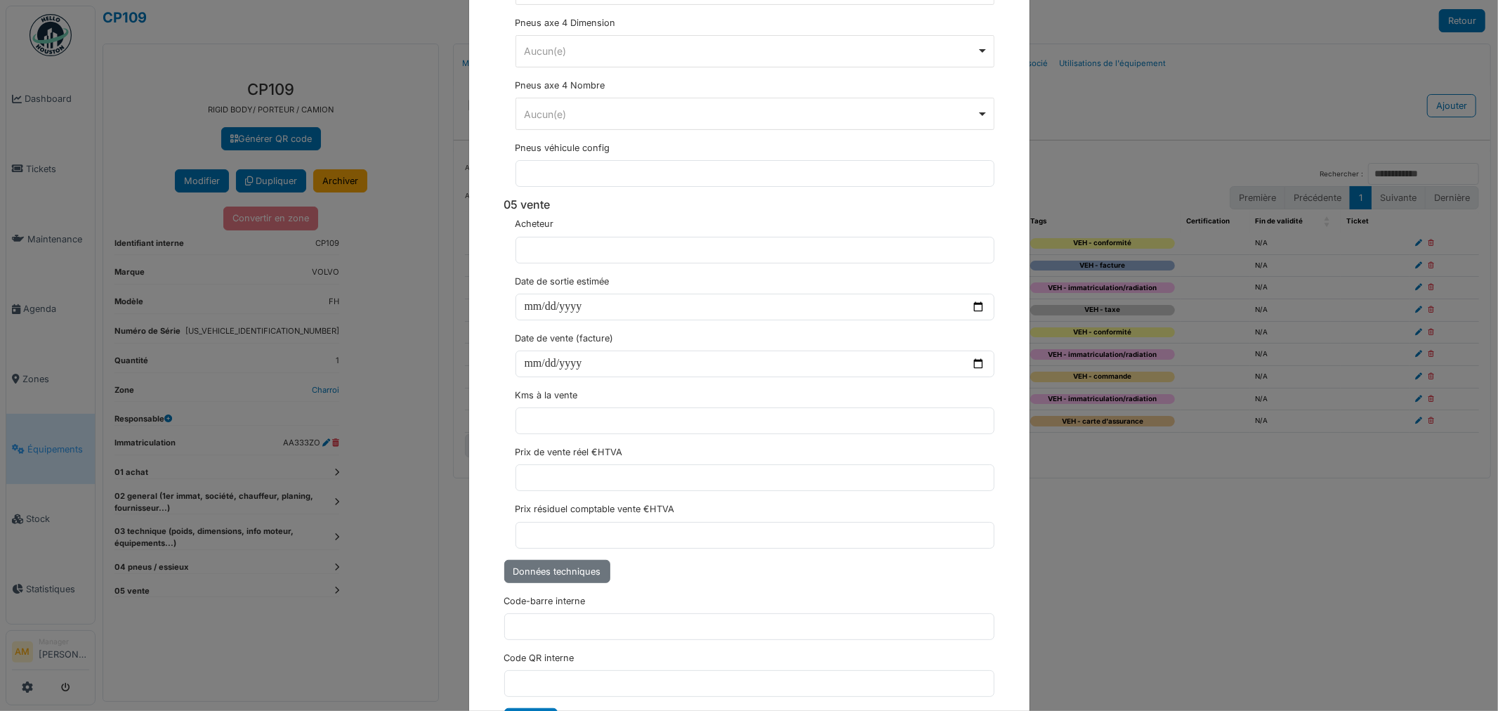
scroll to position [4995, 0]
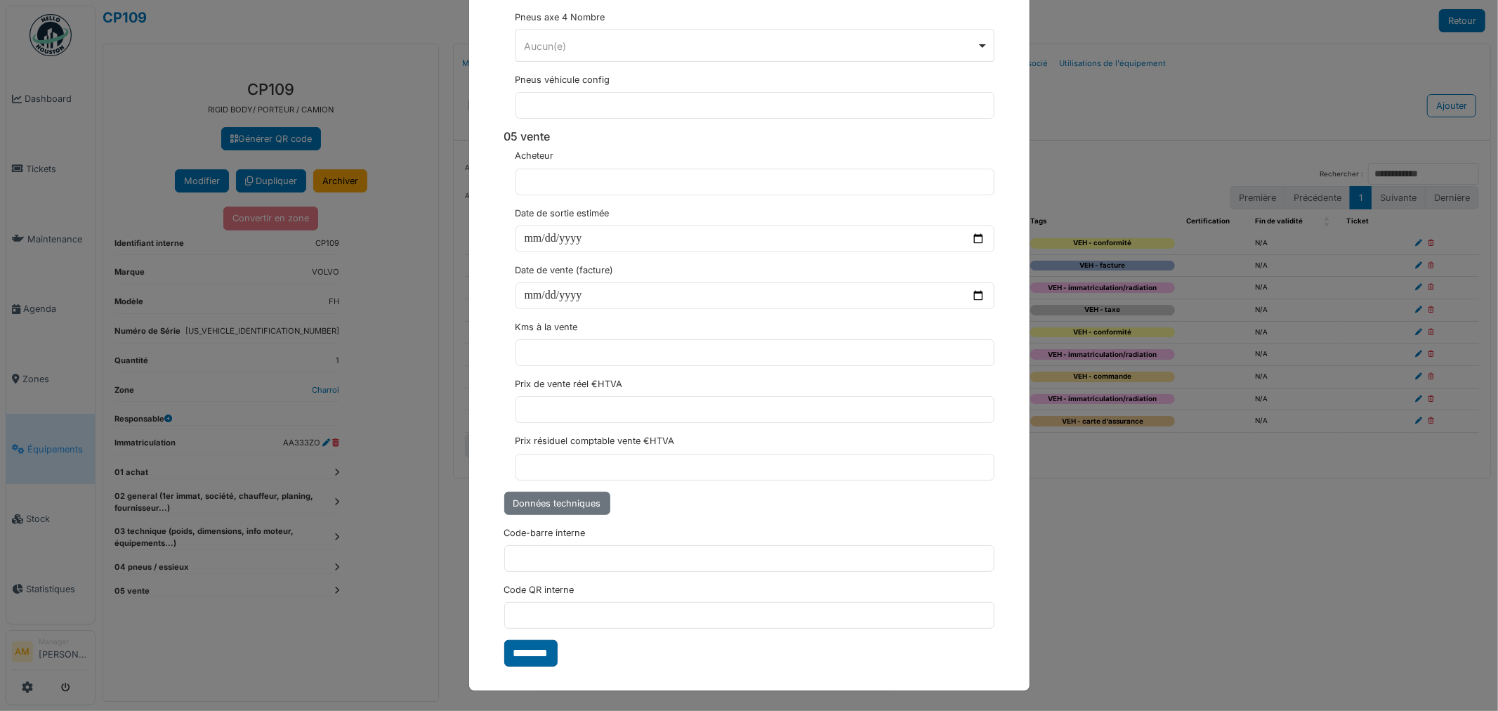
type input "**********"
click at [522, 658] on input "********" at bounding box center [530, 653] width 53 height 27
select select "***"
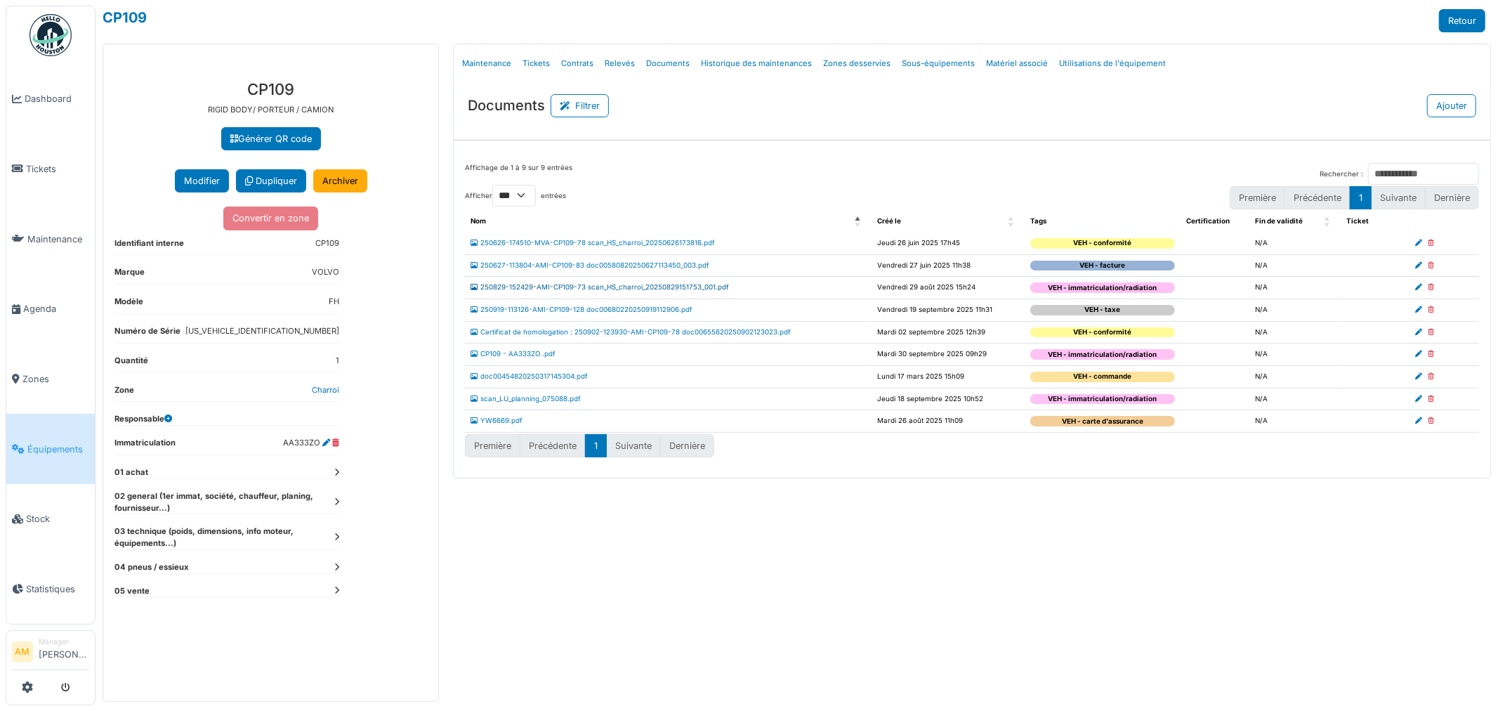
click at [568, 291] on link "250829-152429-AMI-CP109-73 scan_HS_charroi_20250829151753_001.pdf" at bounding box center [600, 287] width 258 height 8
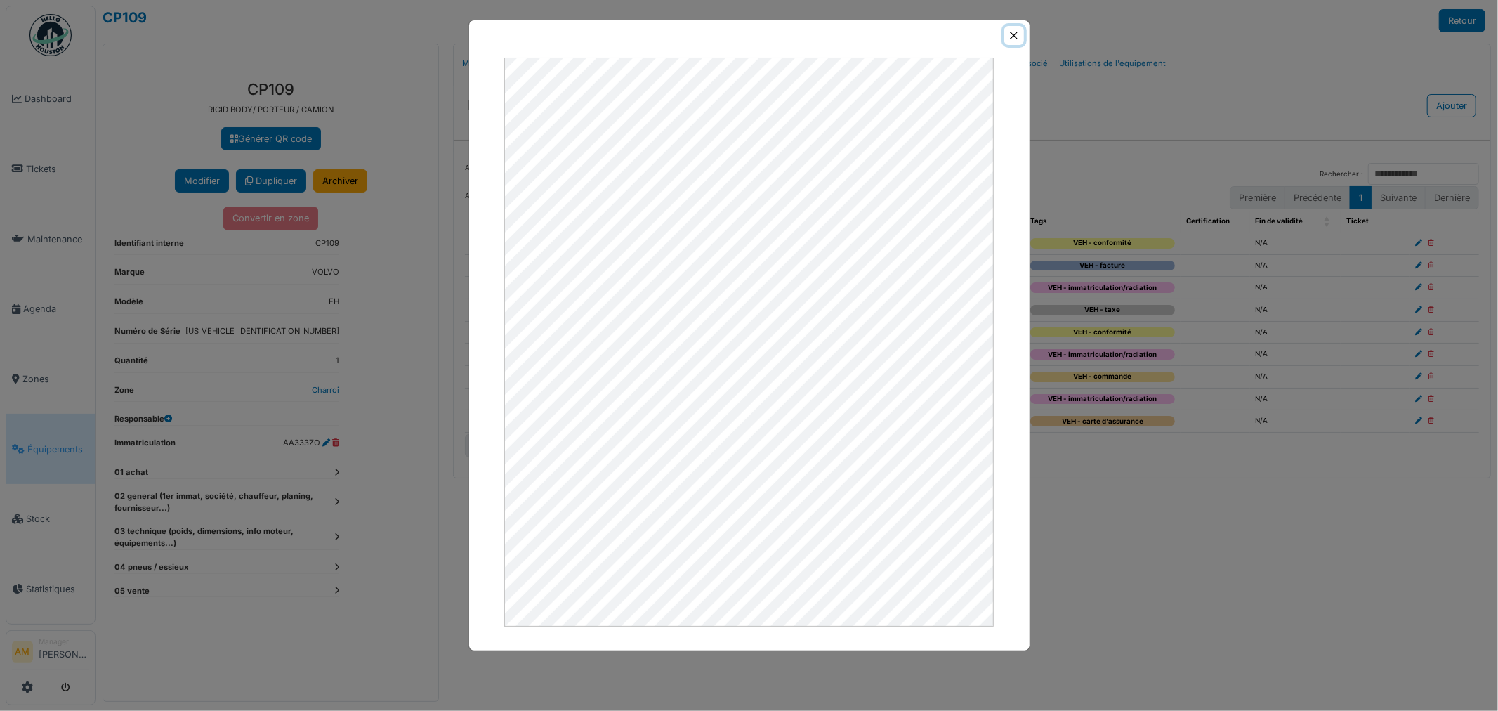
click at [1014, 33] on button "Close" at bounding box center [1013, 35] width 19 height 19
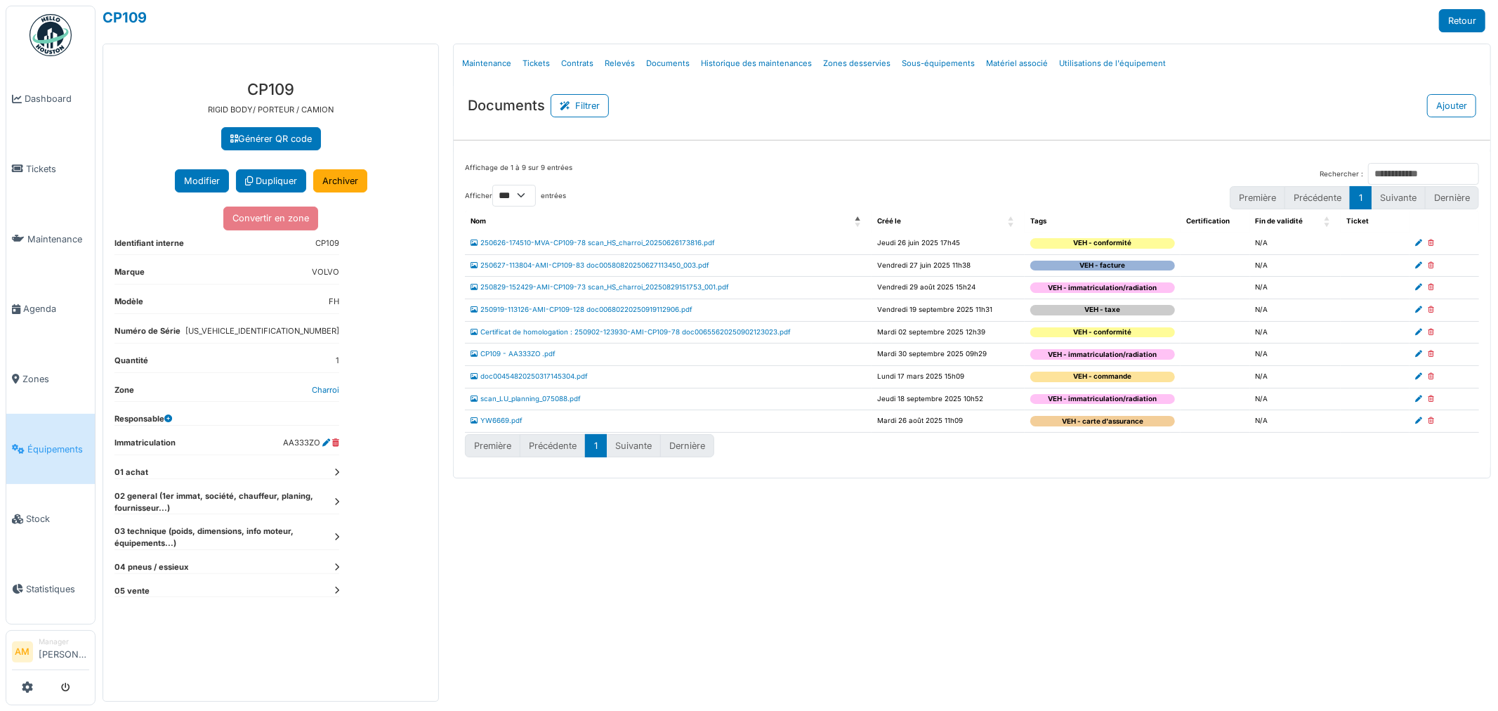
click at [1415, 354] on td at bounding box center [1445, 354] width 70 height 22
click at [1420, 353] on icon at bounding box center [1418, 354] width 7 height 7
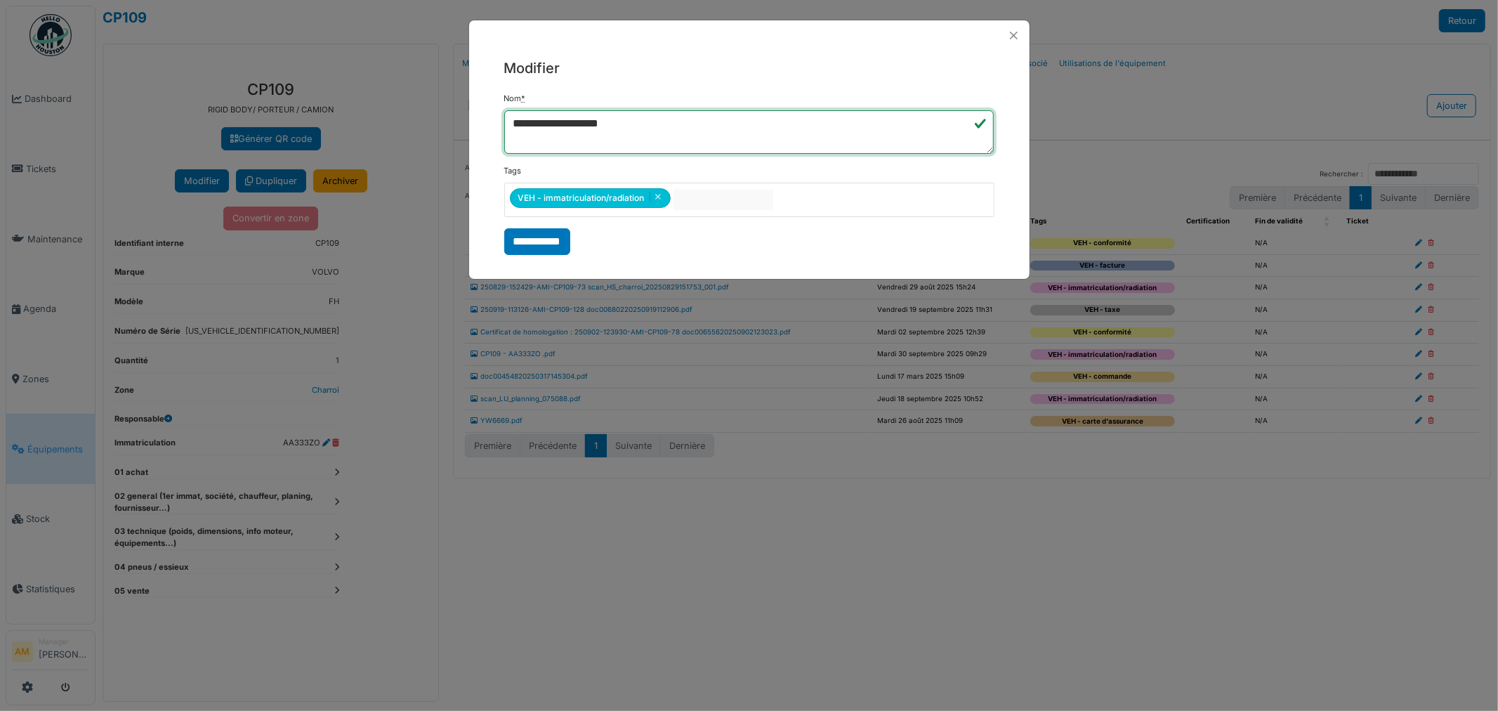
click at [514, 122] on textarea "**********" at bounding box center [749, 132] width 490 height 44
click at [516, 122] on textarea "**********" at bounding box center [749, 132] width 490 height 44
type textarea "**********"
click at [535, 242] on input "**********" at bounding box center [537, 241] width 66 height 27
click at [775, 582] on div "**********" at bounding box center [749, 355] width 1498 height 711
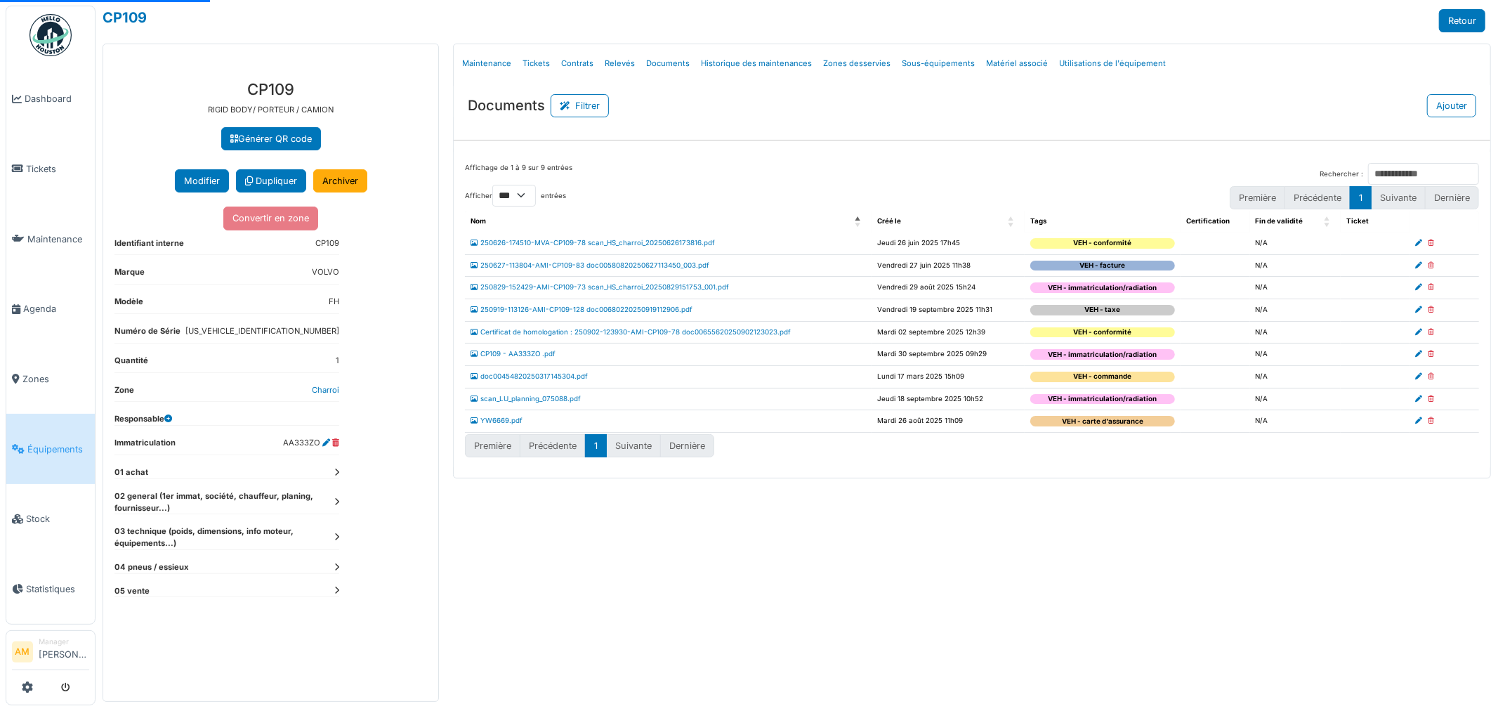
select select "***"
click at [560, 285] on link "250829-152429-AMI-CP109-73 scan_HS_charroi_20250829151753_001.pdf" at bounding box center [600, 287] width 258 height 8
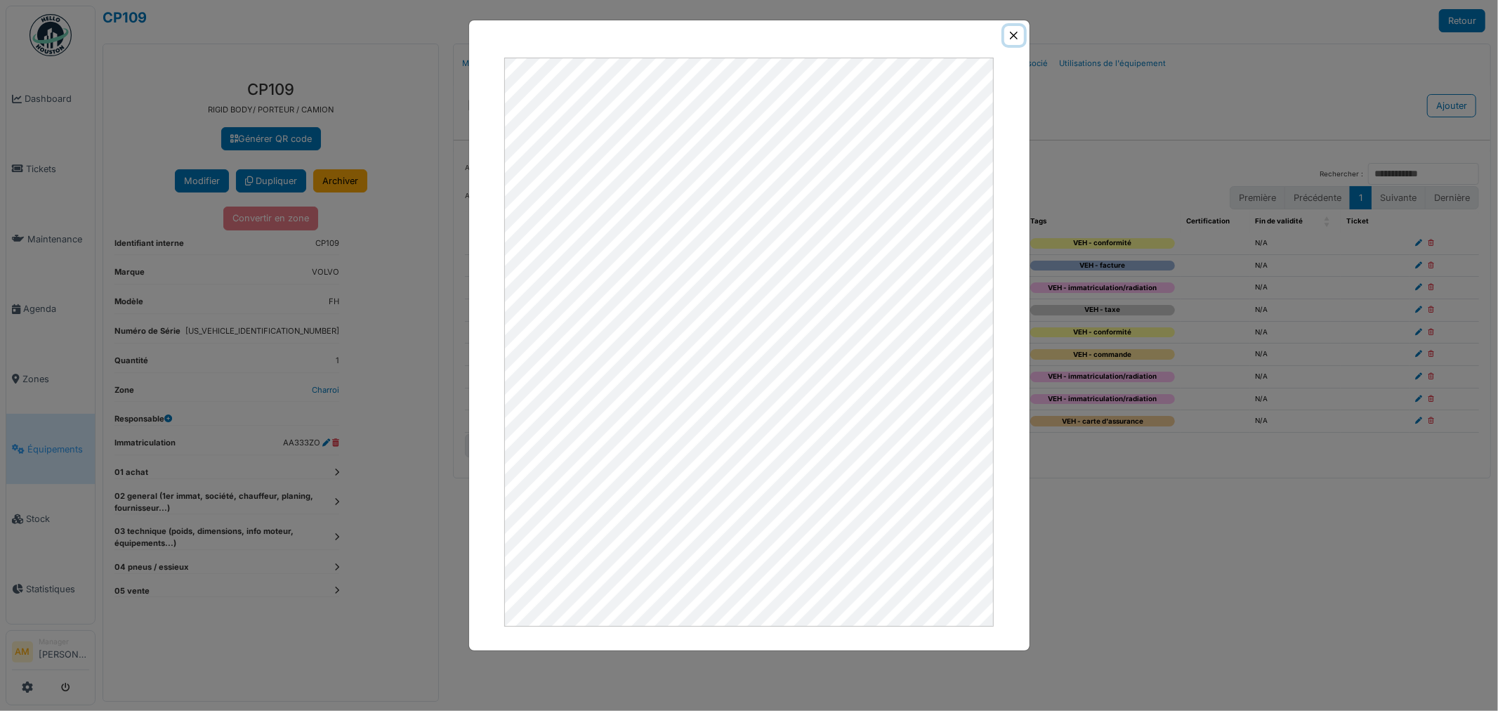
click at [1012, 35] on button "Close" at bounding box center [1013, 35] width 19 height 19
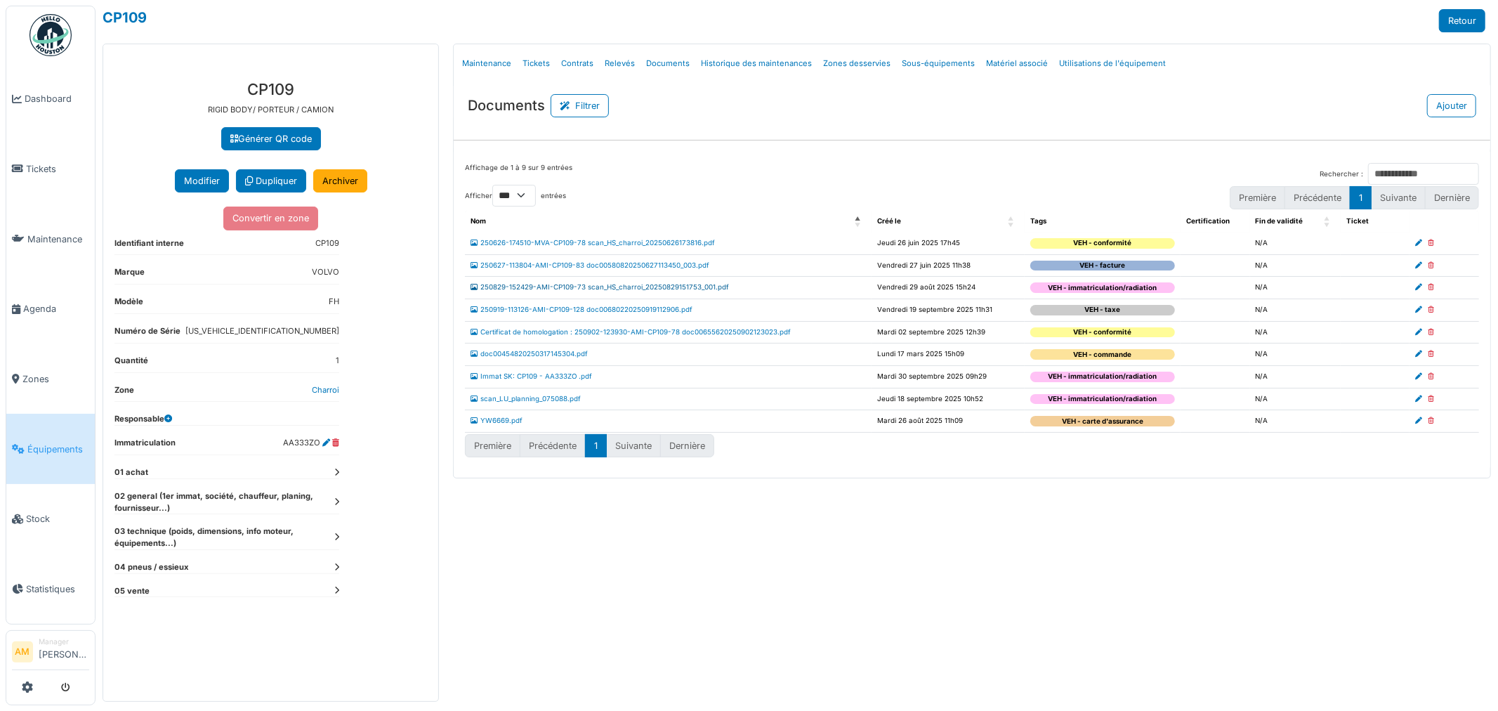
click at [683, 288] on link "250829-152429-AMI-CP109-73 scan_HS_charroi_20250829151753_001.pdf" at bounding box center [600, 287] width 258 height 8
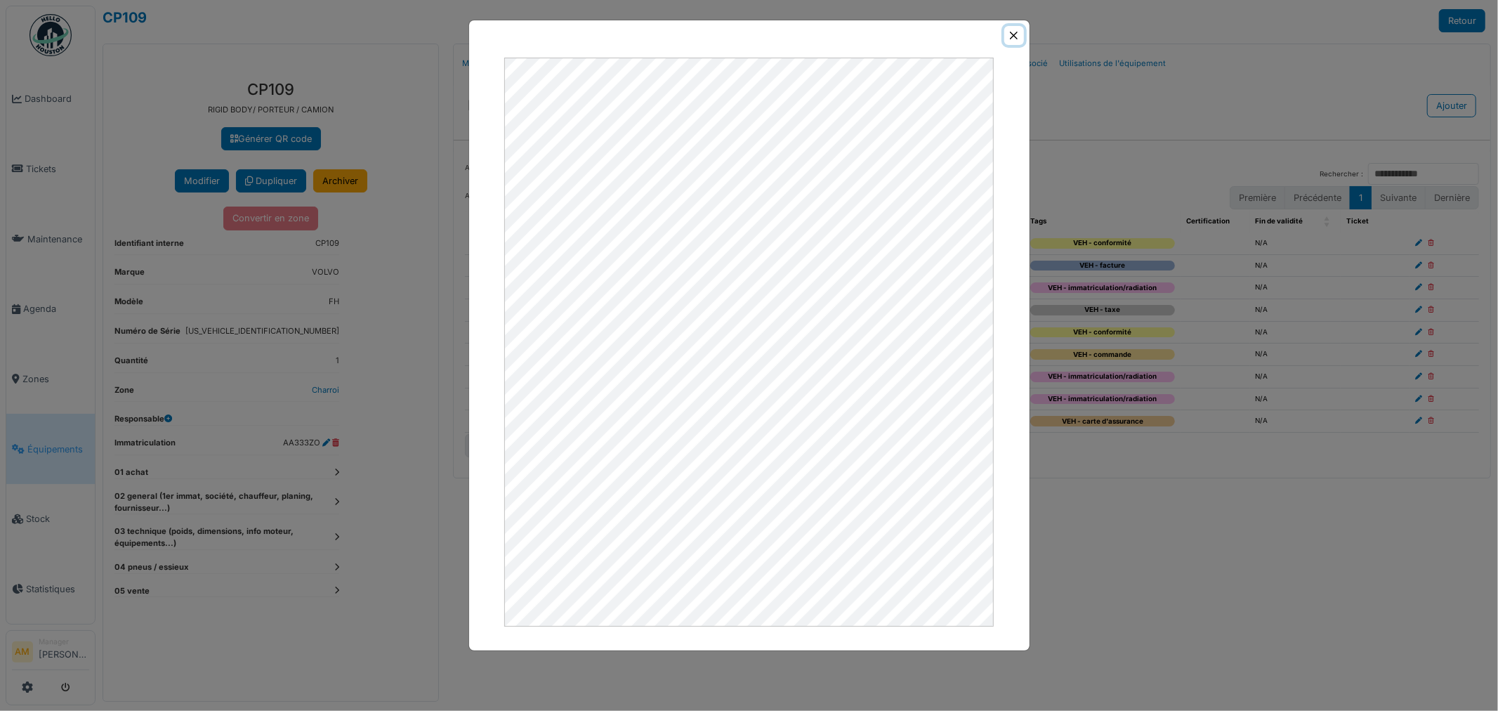
click at [1012, 37] on button "Close" at bounding box center [1013, 35] width 19 height 19
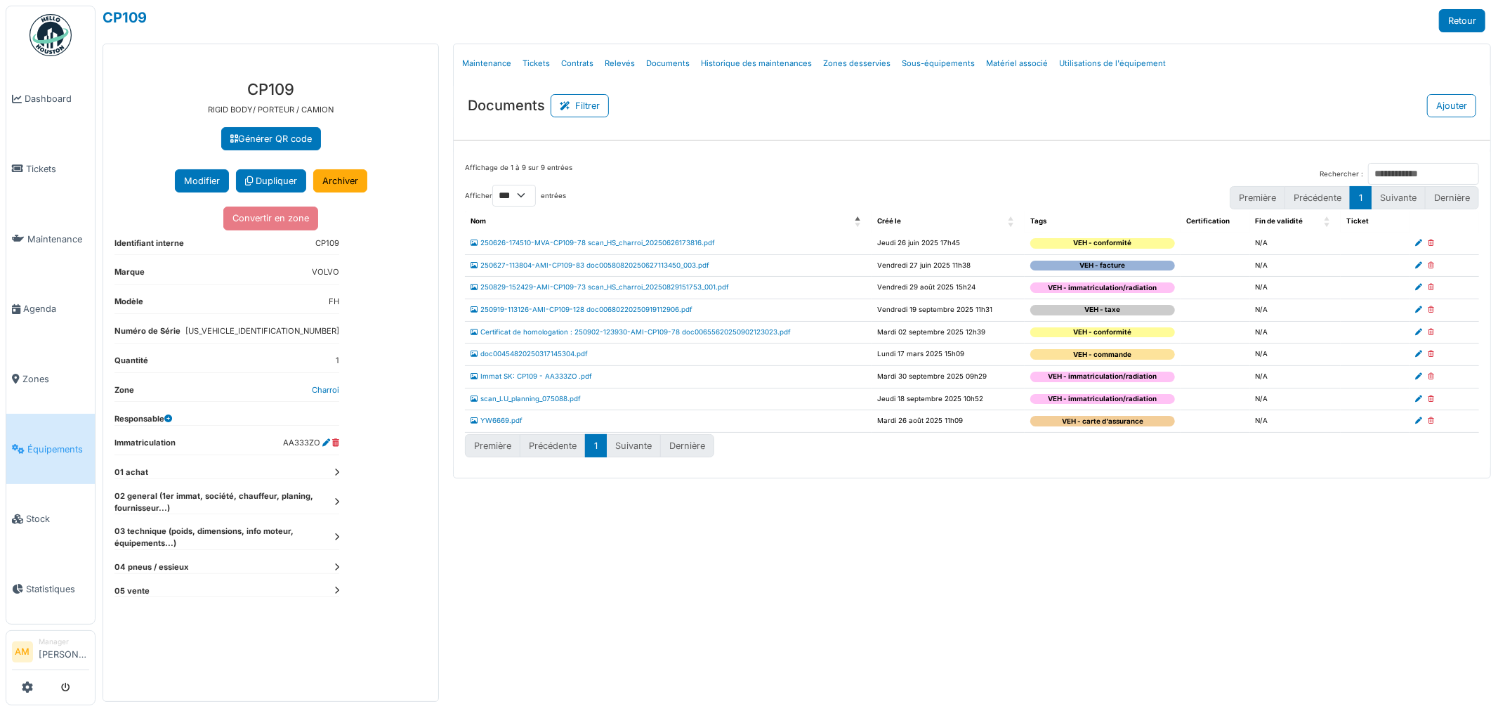
click at [1418, 287] on icon at bounding box center [1418, 287] width 7 height 7
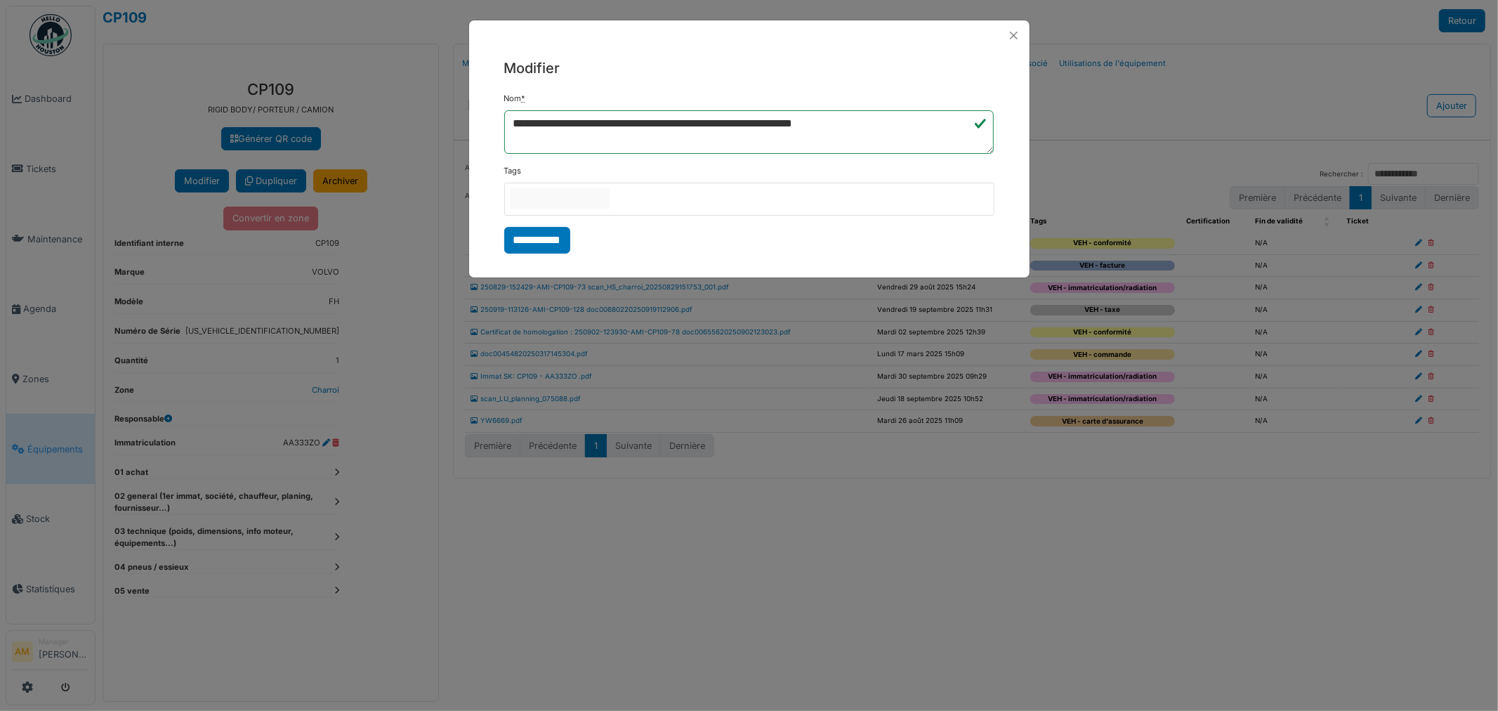
click at [657, 201] on div at bounding box center [749, 199] width 490 height 33
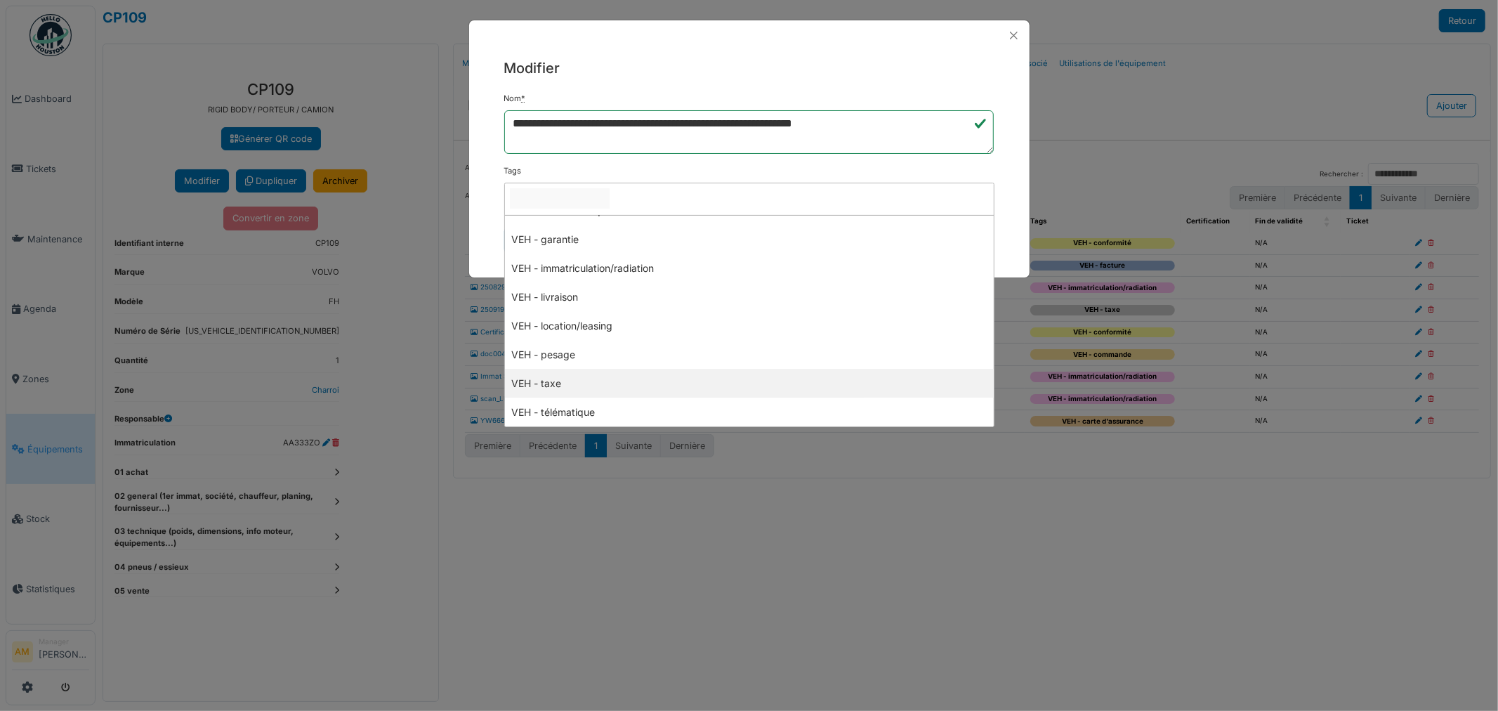
scroll to position [336, 0]
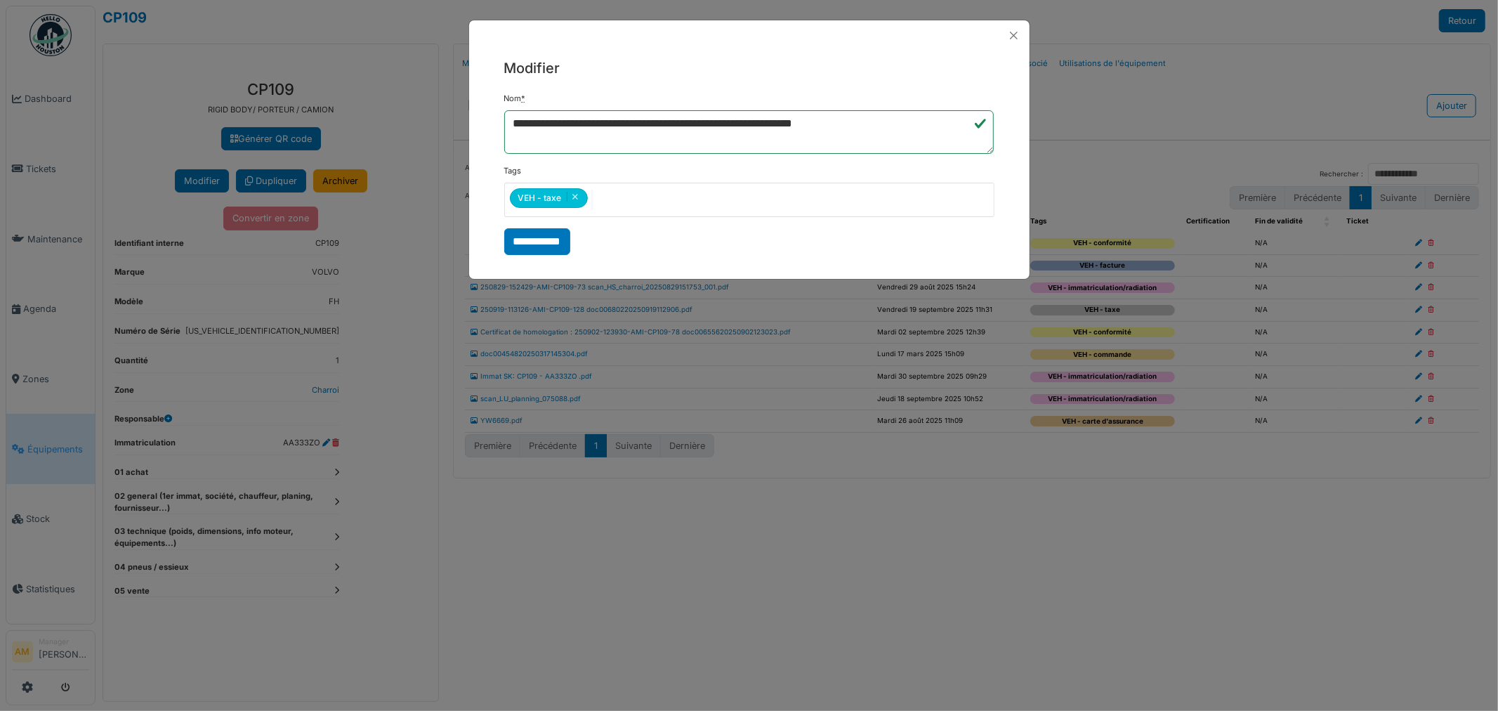
click at [482, 225] on div "**********" at bounding box center [749, 156] width 561 height 211
click at [521, 244] on input "**********" at bounding box center [537, 241] width 66 height 27
click at [1051, 568] on div "**********" at bounding box center [749, 355] width 1498 height 711
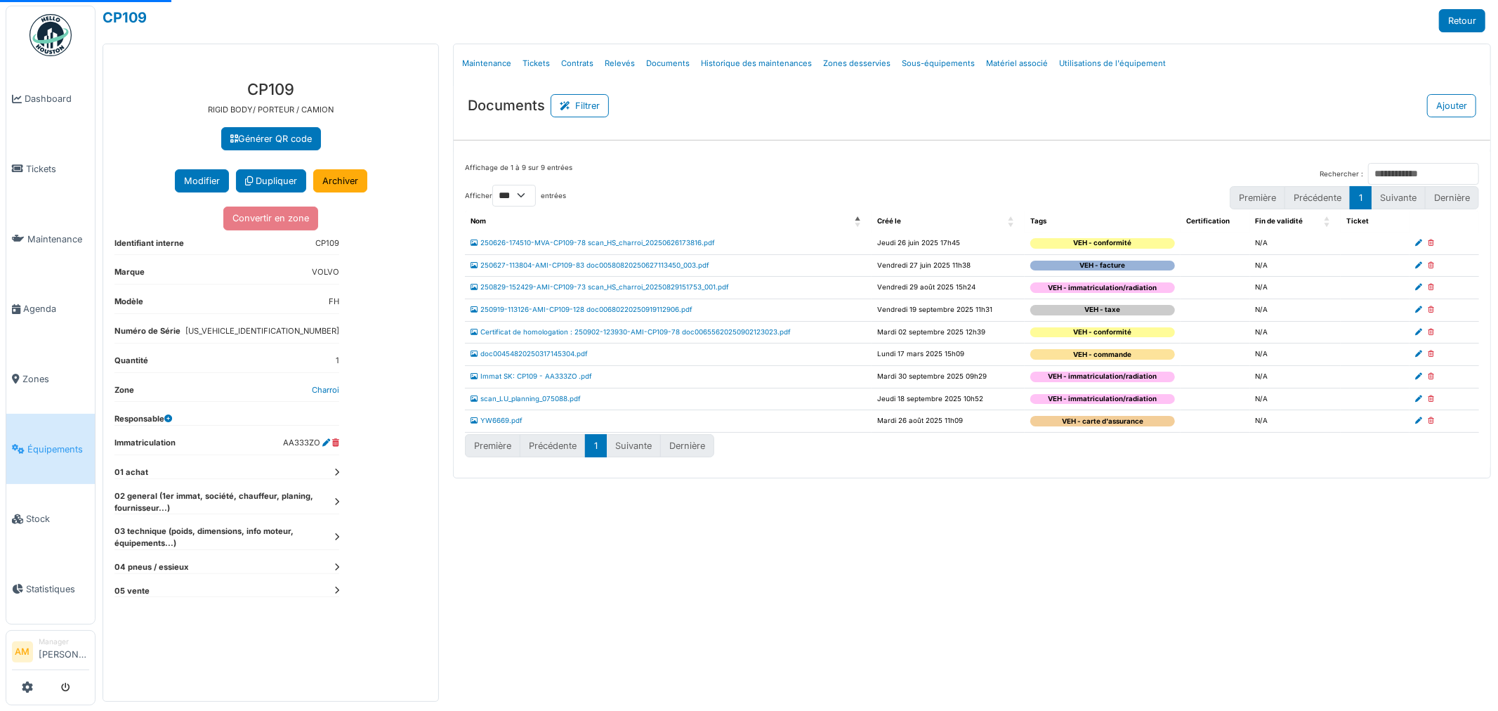
select select "***"
click at [875, 580] on div "Menu Détails Maintenance Tickets Contrats Relevés Documents Historique des main…" at bounding box center [972, 373] width 1052 height 658
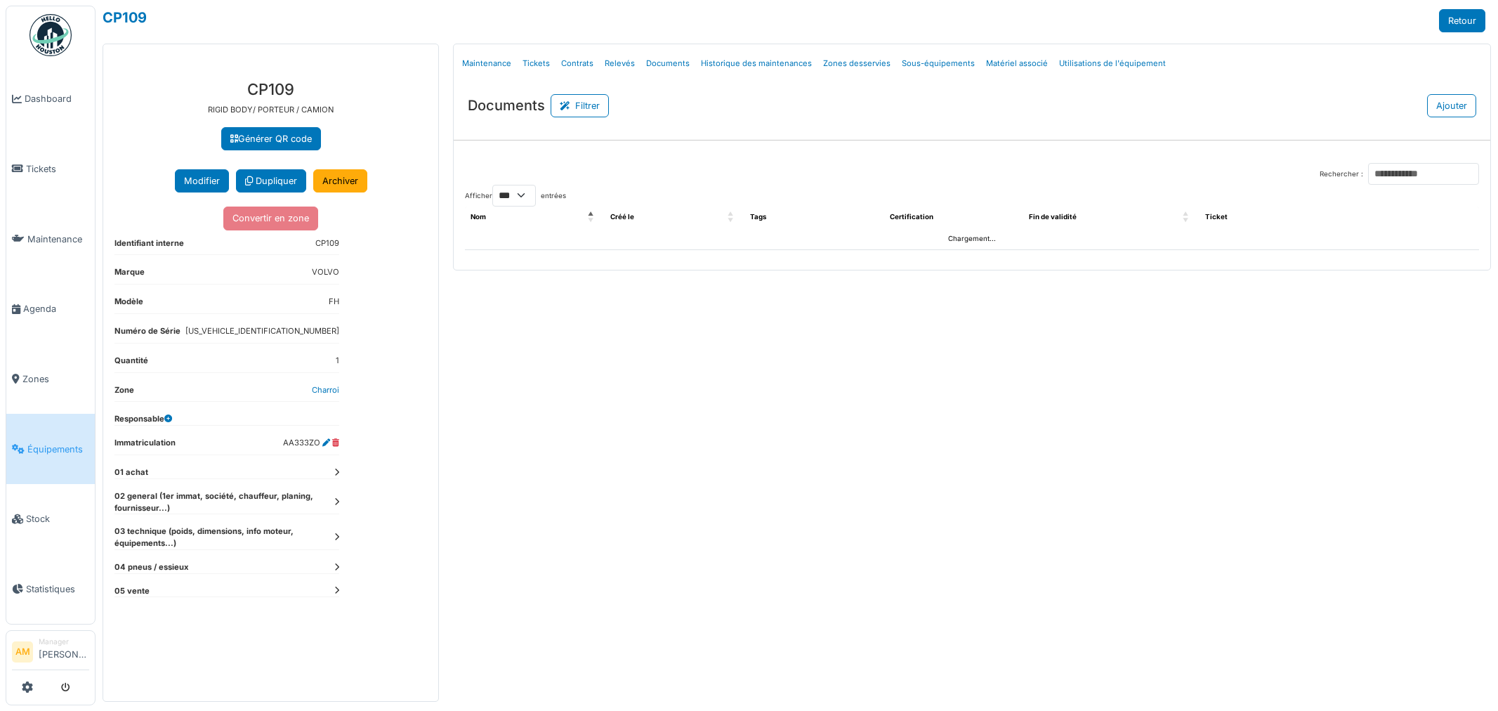
select select "***"
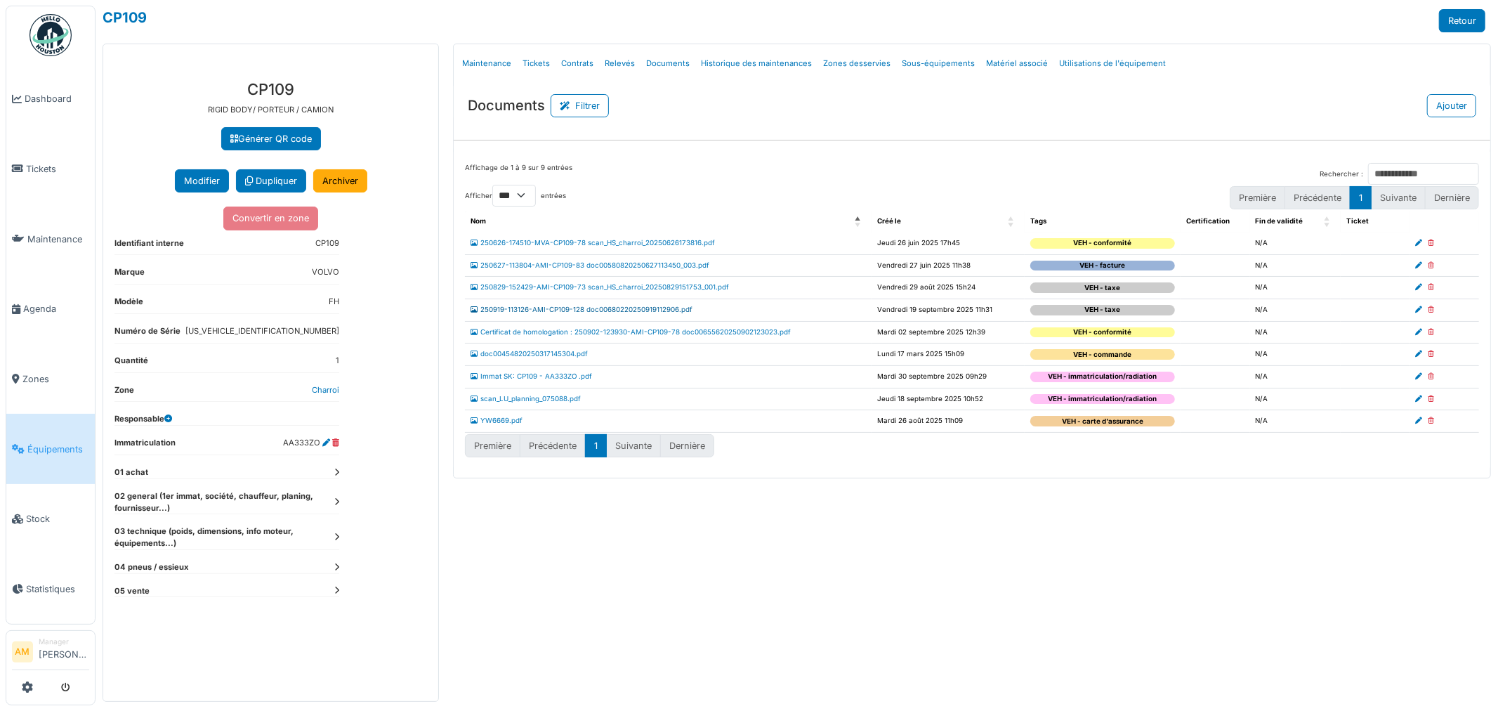
click at [570, 310] on link "250919-113126-AMI-CP109-128 doc00680220250919112906.pdf" at bounding box center [582, 310] width 222 height 8
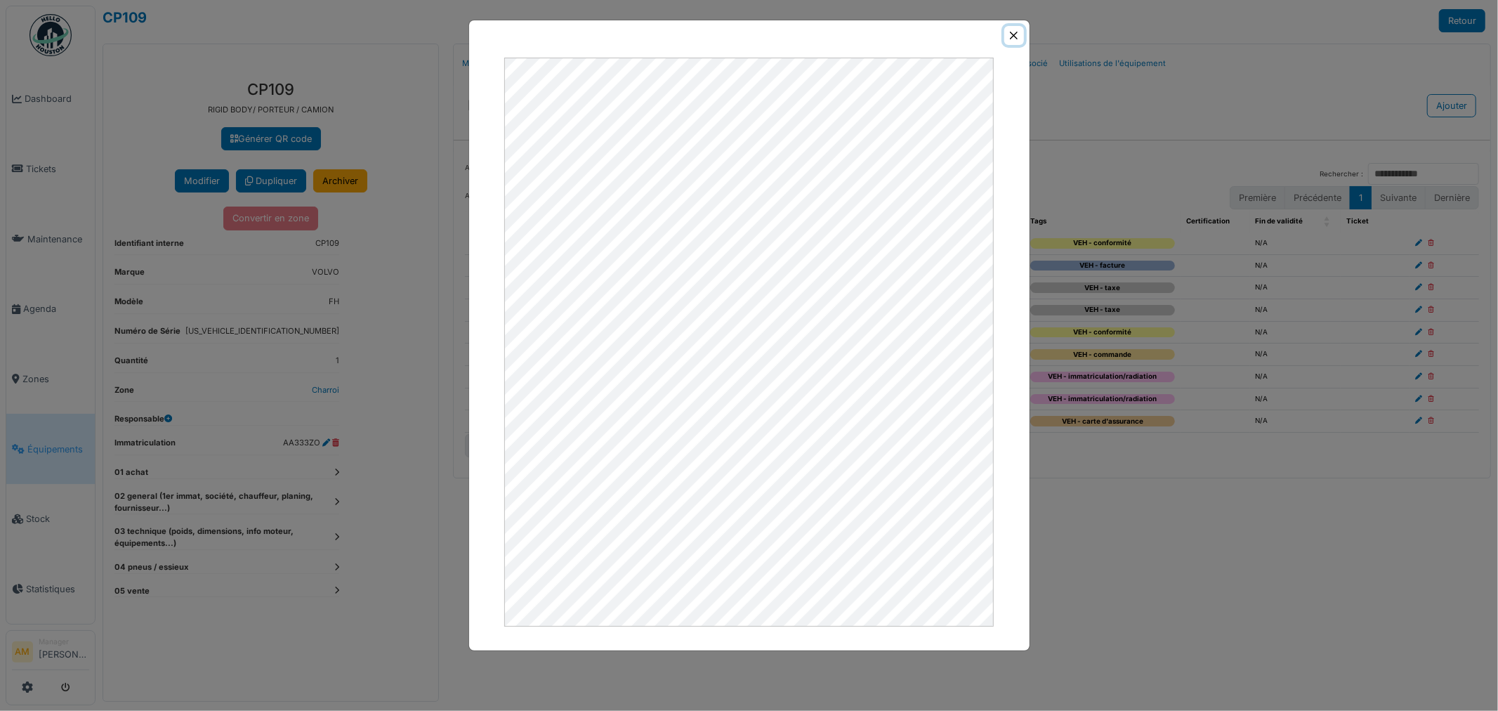
click at [1012, 37] on button "Close" at bounding box center [1013, 35] width 19 height 19
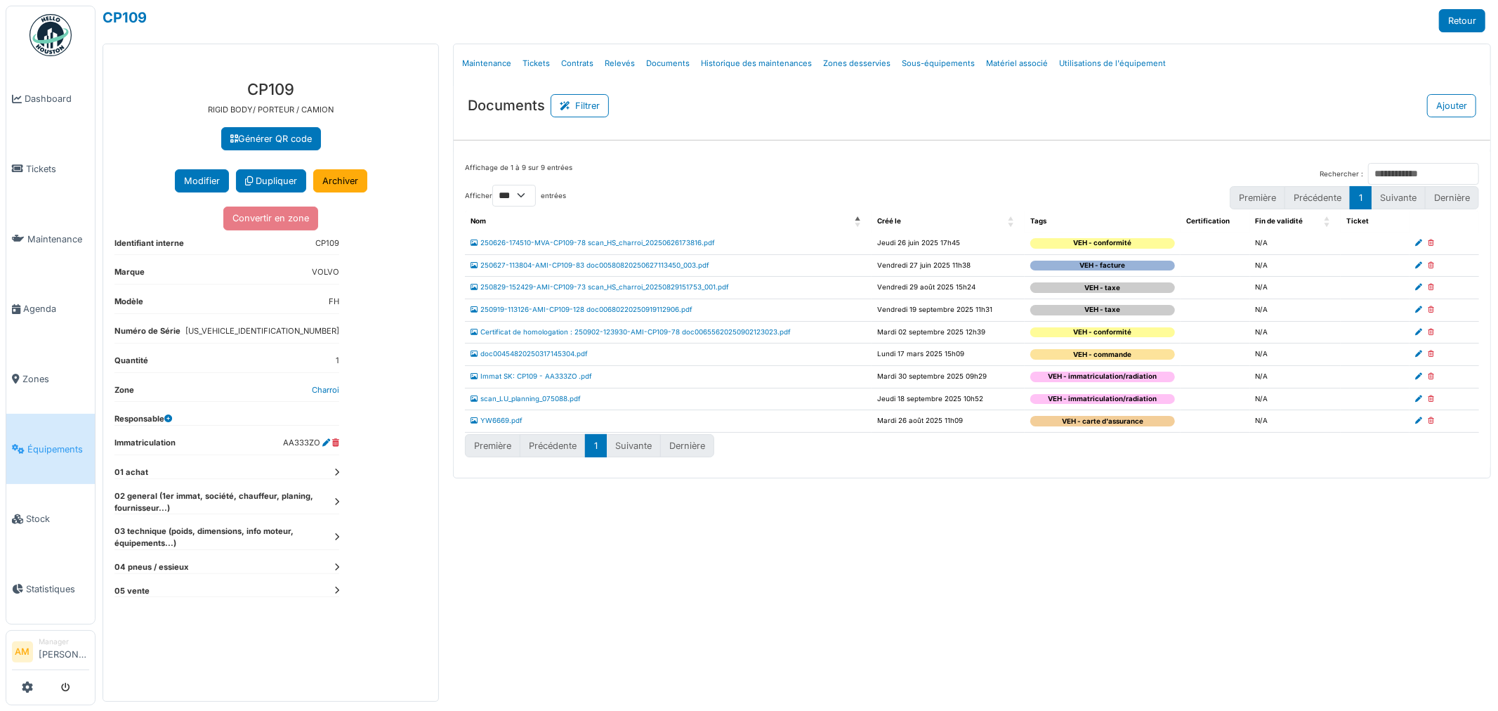
click at [953, 584] on div "Menu Détails Maintenance Tickets Contrats Relevés Documents Historique des main…" at bounding box center [972, 373] width 1052 height 658
click at [1034, 528] on div "Menu Détails Maintenance Tickets Contrats Relevés Documents Historique des main…" at bounding box center [972, 373] width 1052 height 658
click at [339, 474] on div "**********" at bounding box center [270, 385] width 335 height 632
click at [334, 472] on icon at bounding box center [336, 473] width 5 height 8
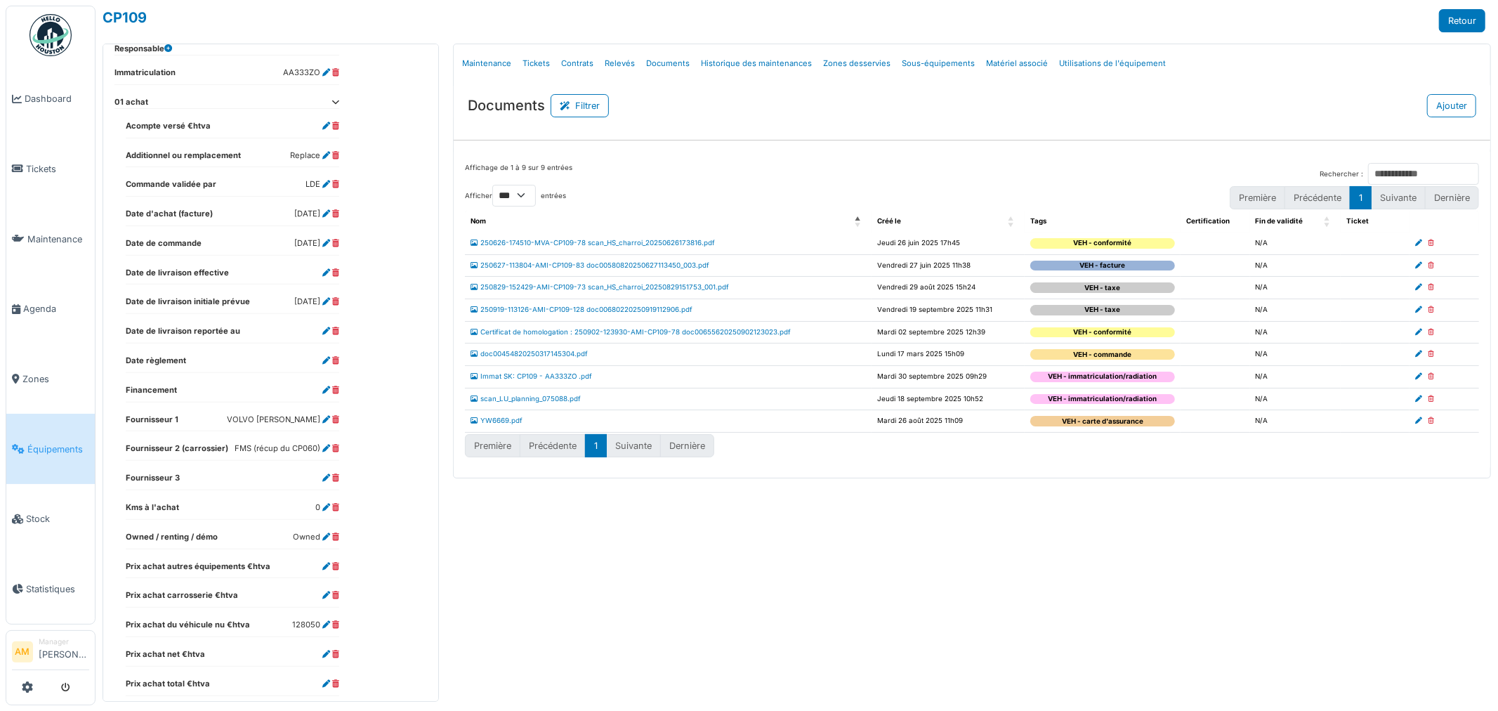
scroll to position [596, 0]
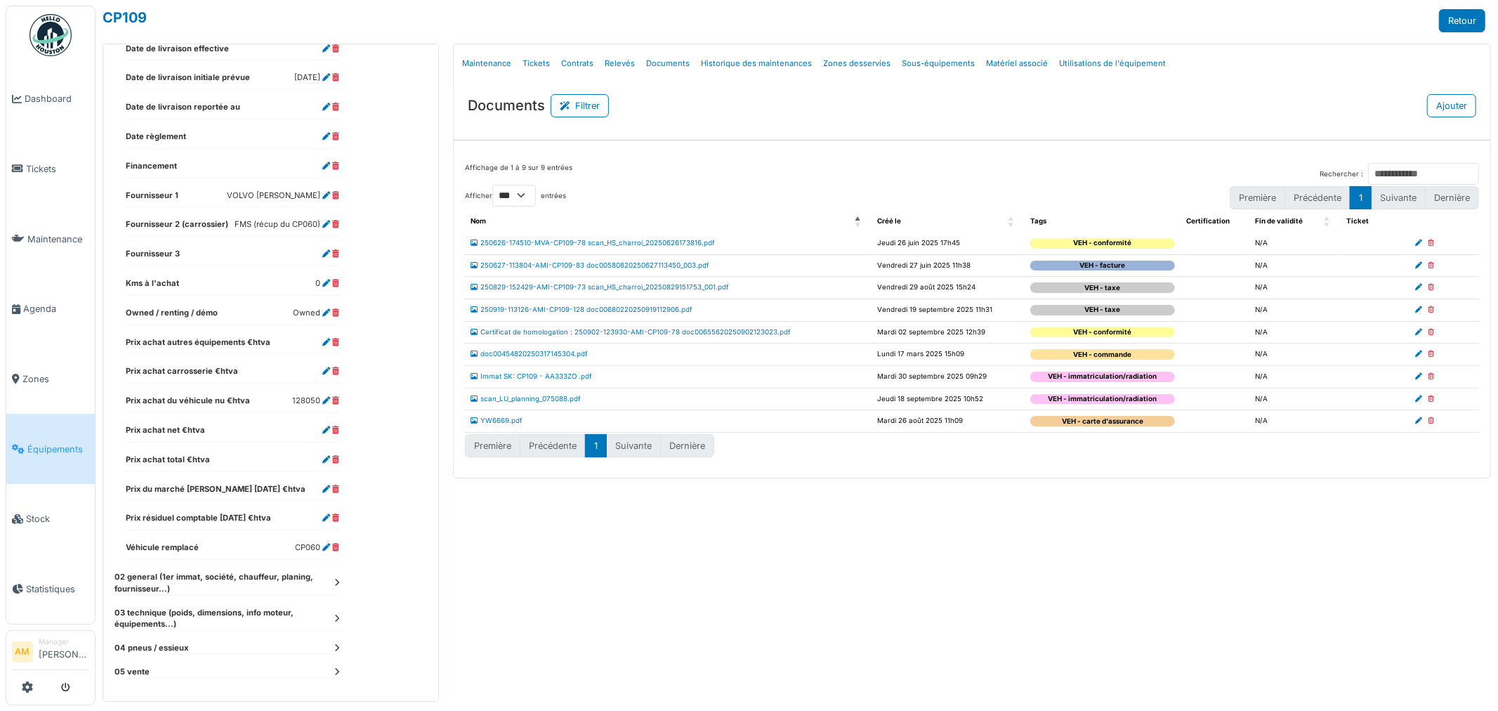
click at [334, 583] on icon at bounding box center [336, 583] width 5 height 8
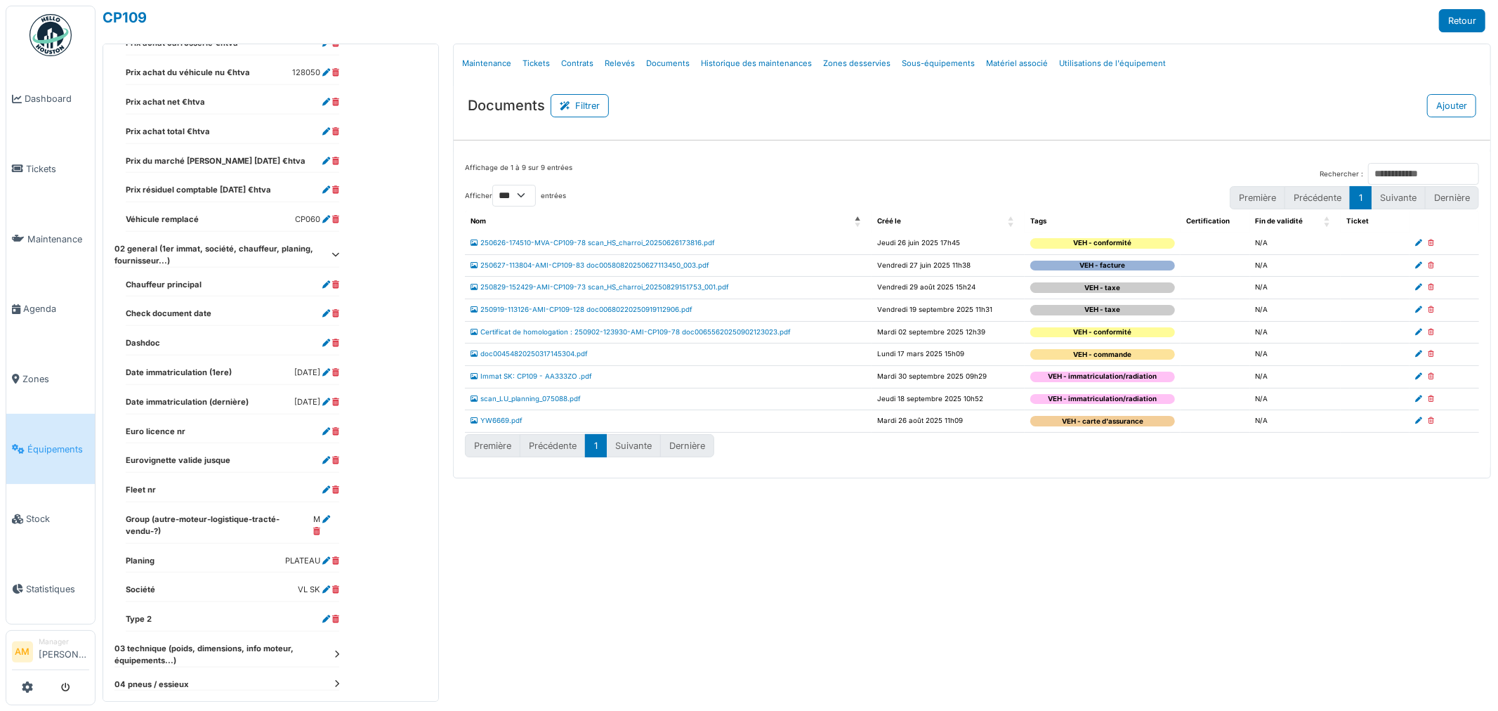
scroll to position [949, 0]
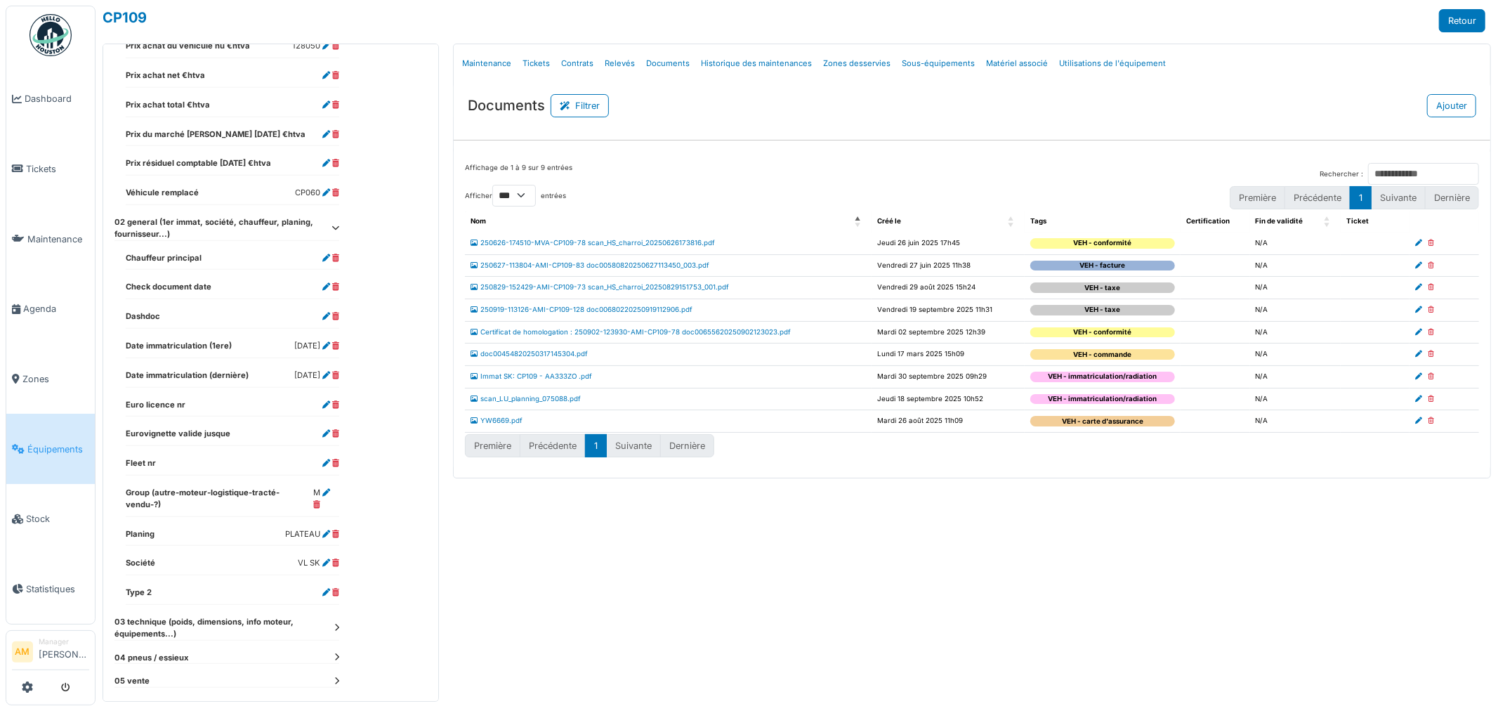
click at [334, 624] on icon at bounding box center [336, 628] width 5 height 8
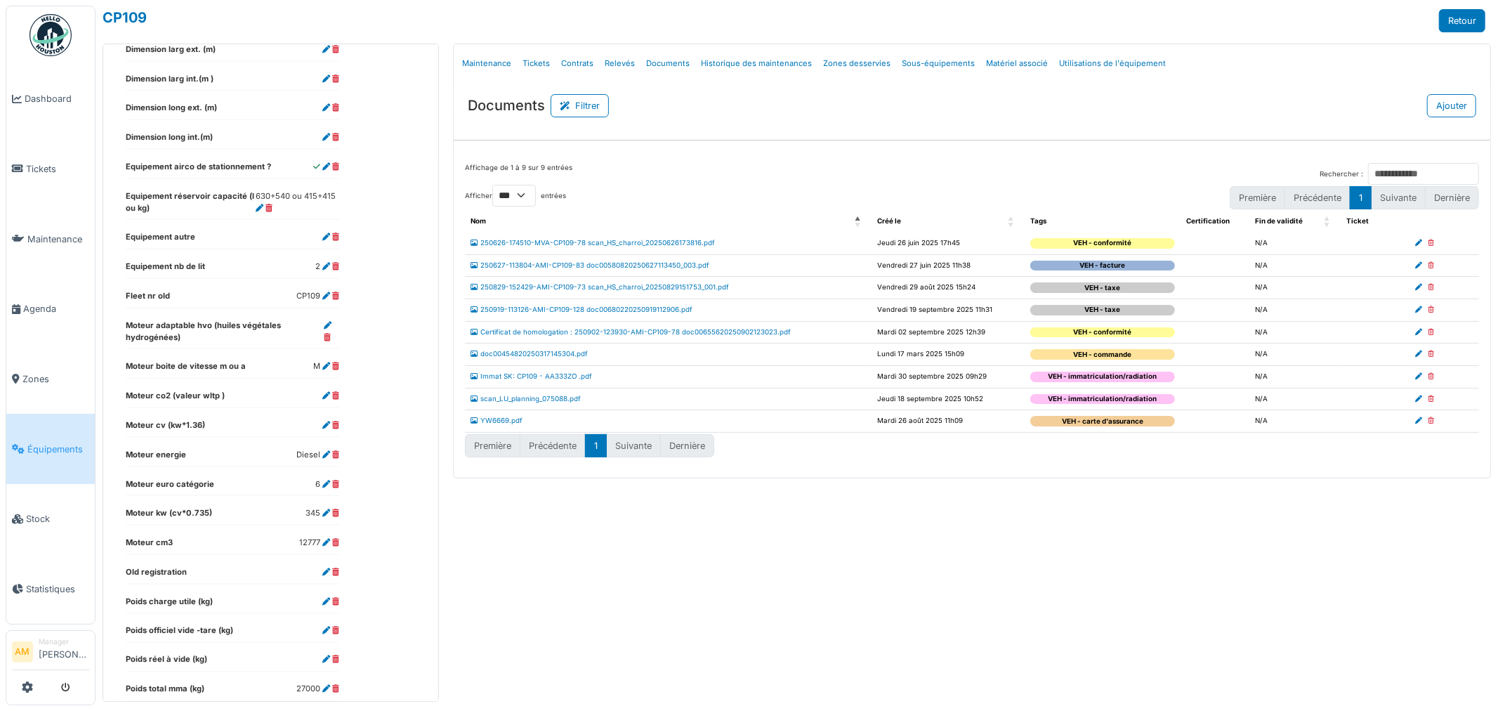
scroll to position [1660, 0]
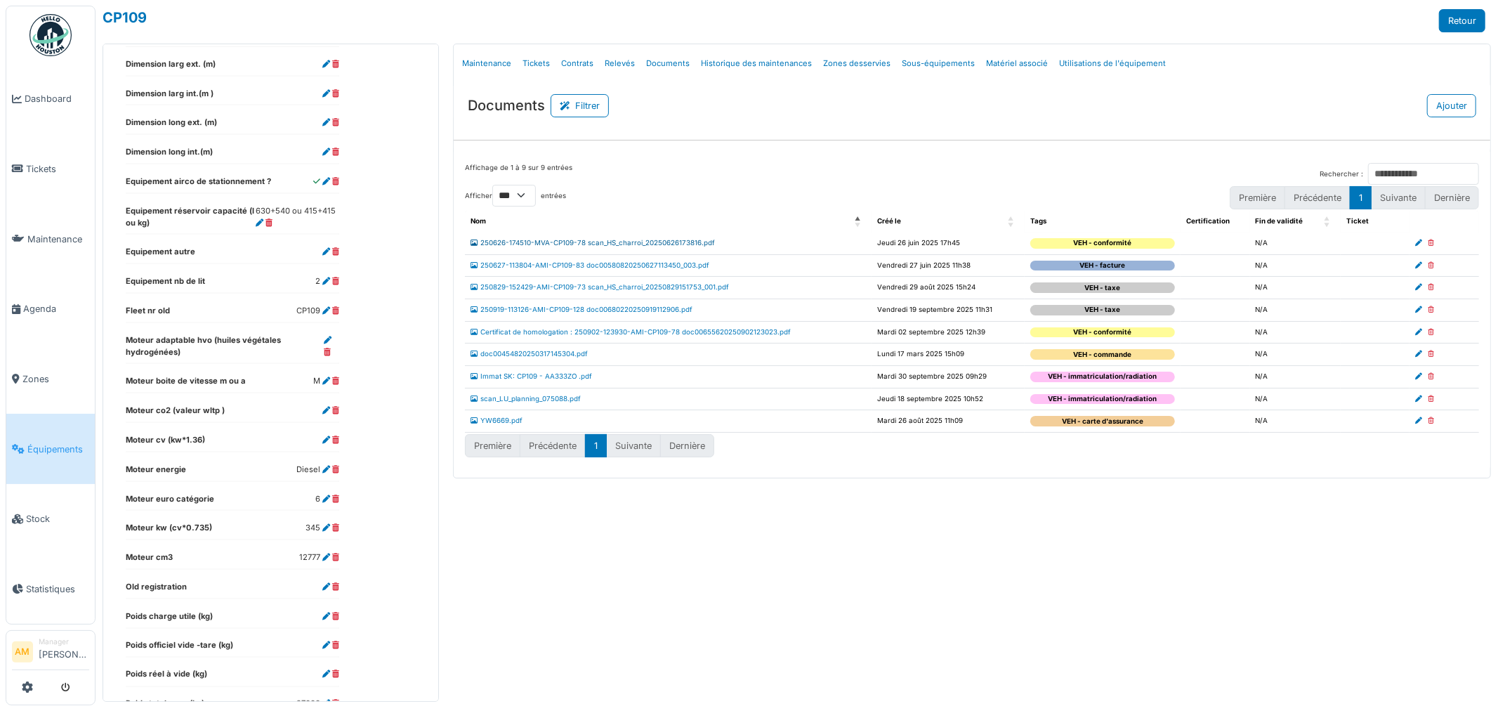
click at [564, 242] on link "250626-174510-MVA-CP109-78 scan_HS_charroi_20250626173816.pdf" at bounding box center [593, 243] width 244 height 8
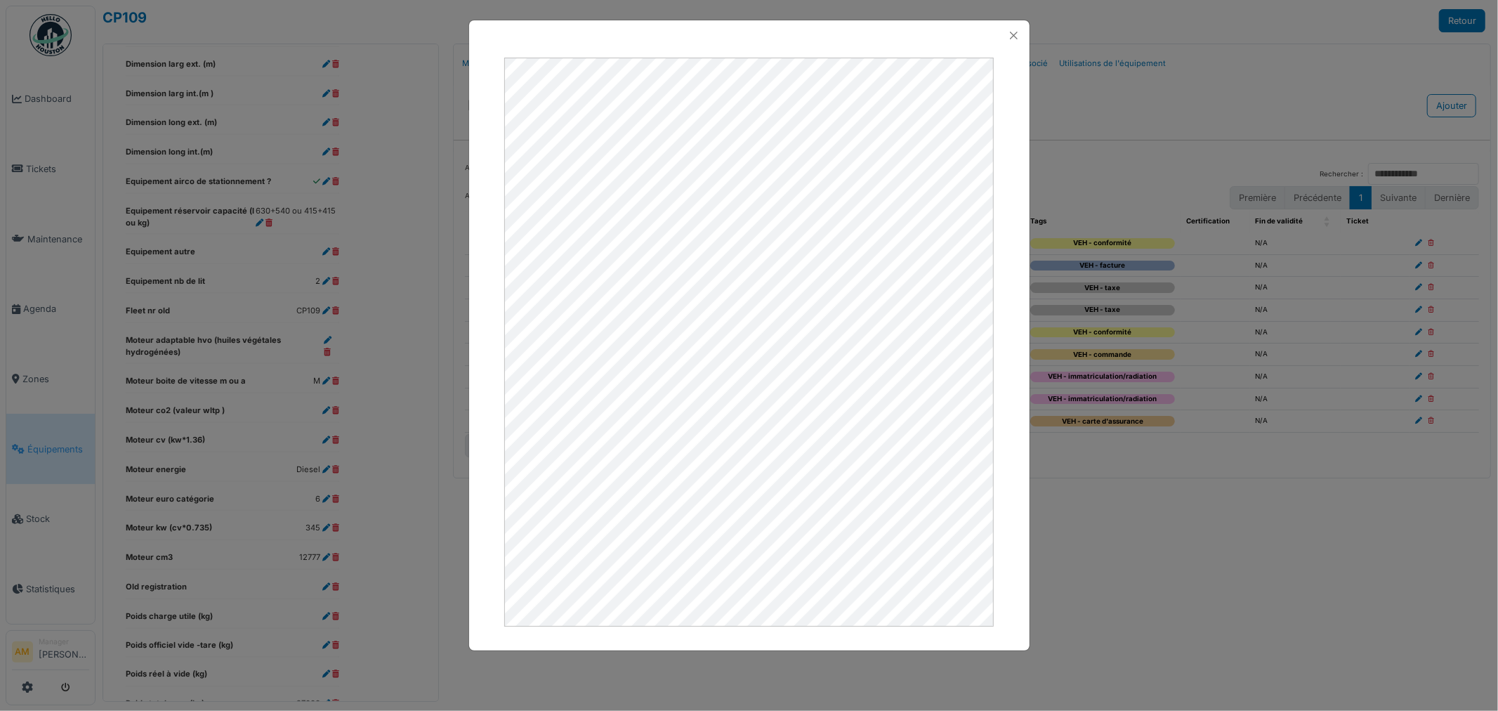
drag, startPoint x: 798, startPoint y: 39, endPoint x: 110, endPoint y: 118, distance: 692.9
click at [110, 118] on div at bounding box center [749, 355] width 1498 height 711
click at [1016, 33] on button "Close" at bounding box center [1013, 35] width 19 height 19
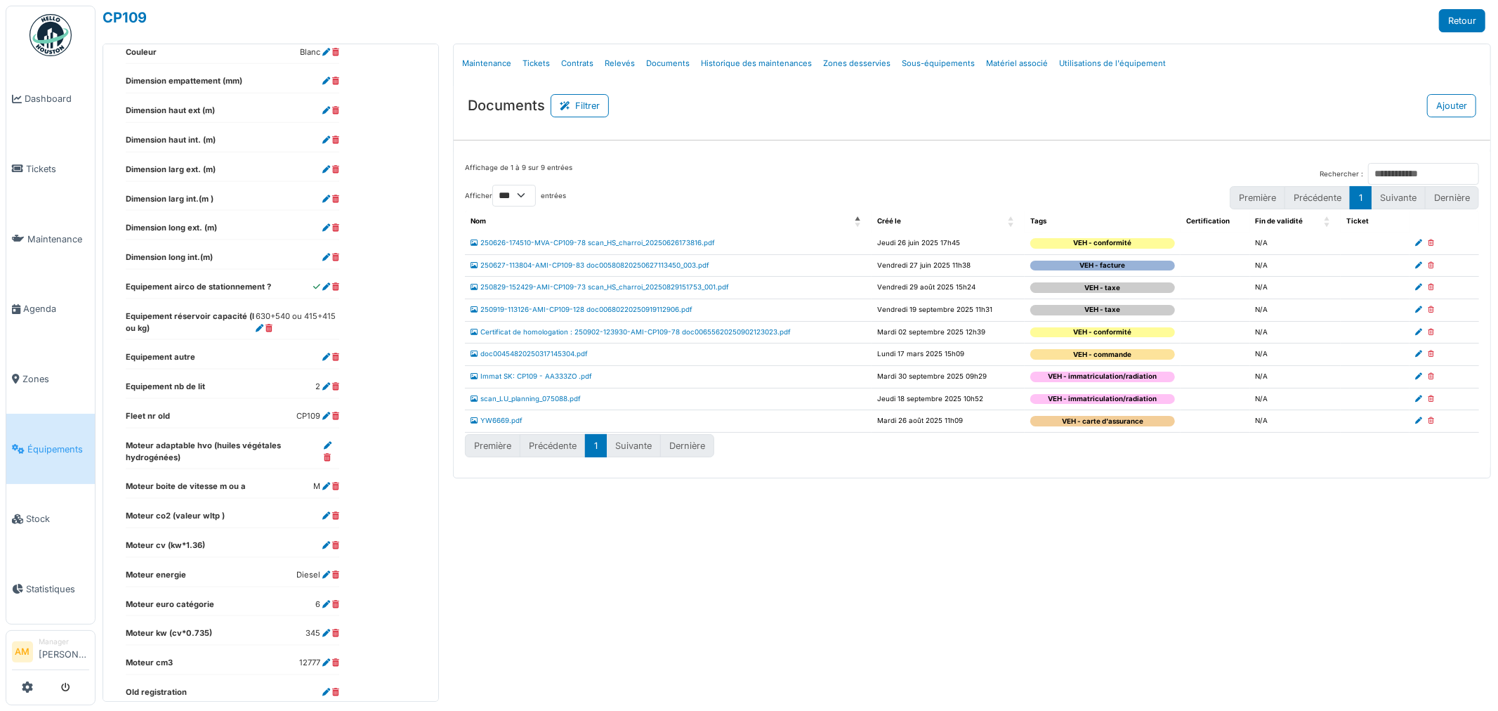
scroll to position [1426, 0]
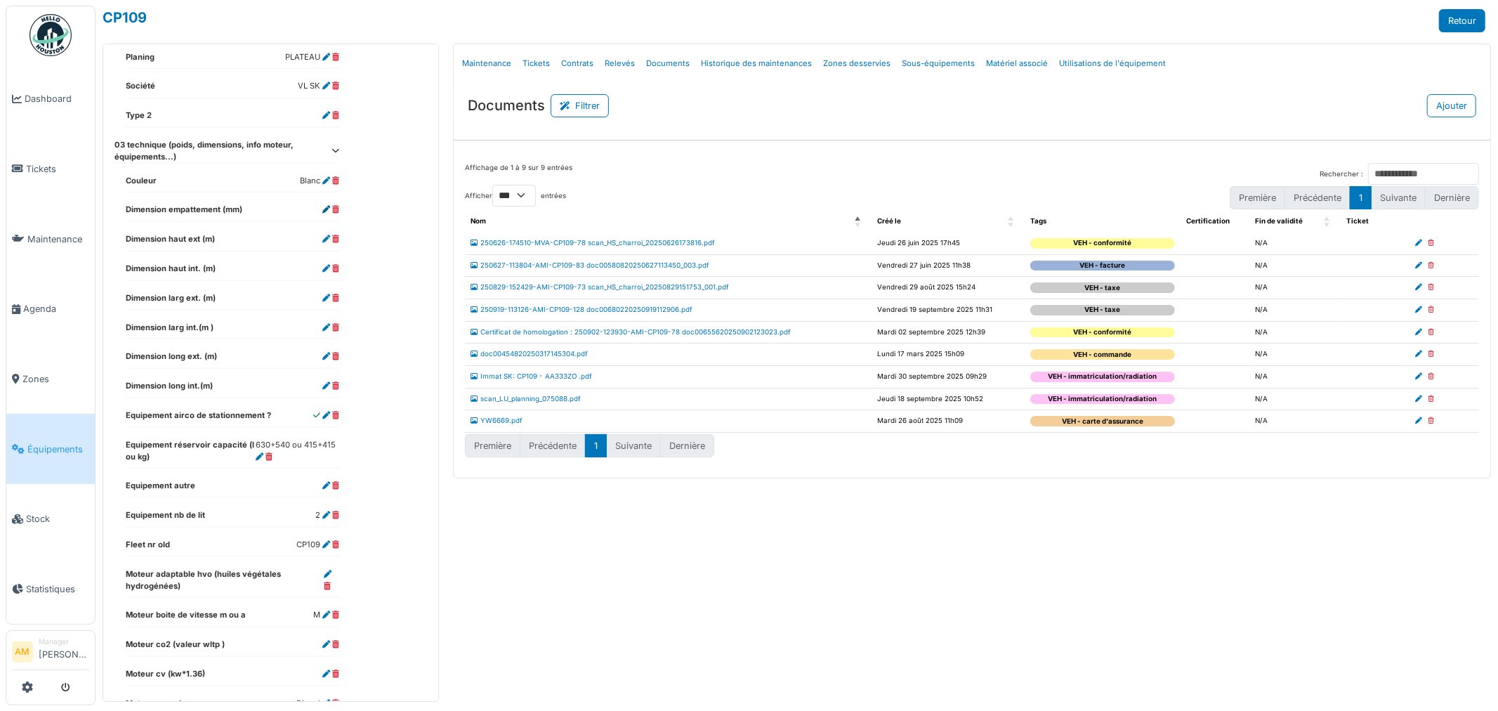
click at [327, 206] on icon at bounding box center [326, 210] width 8 height 8
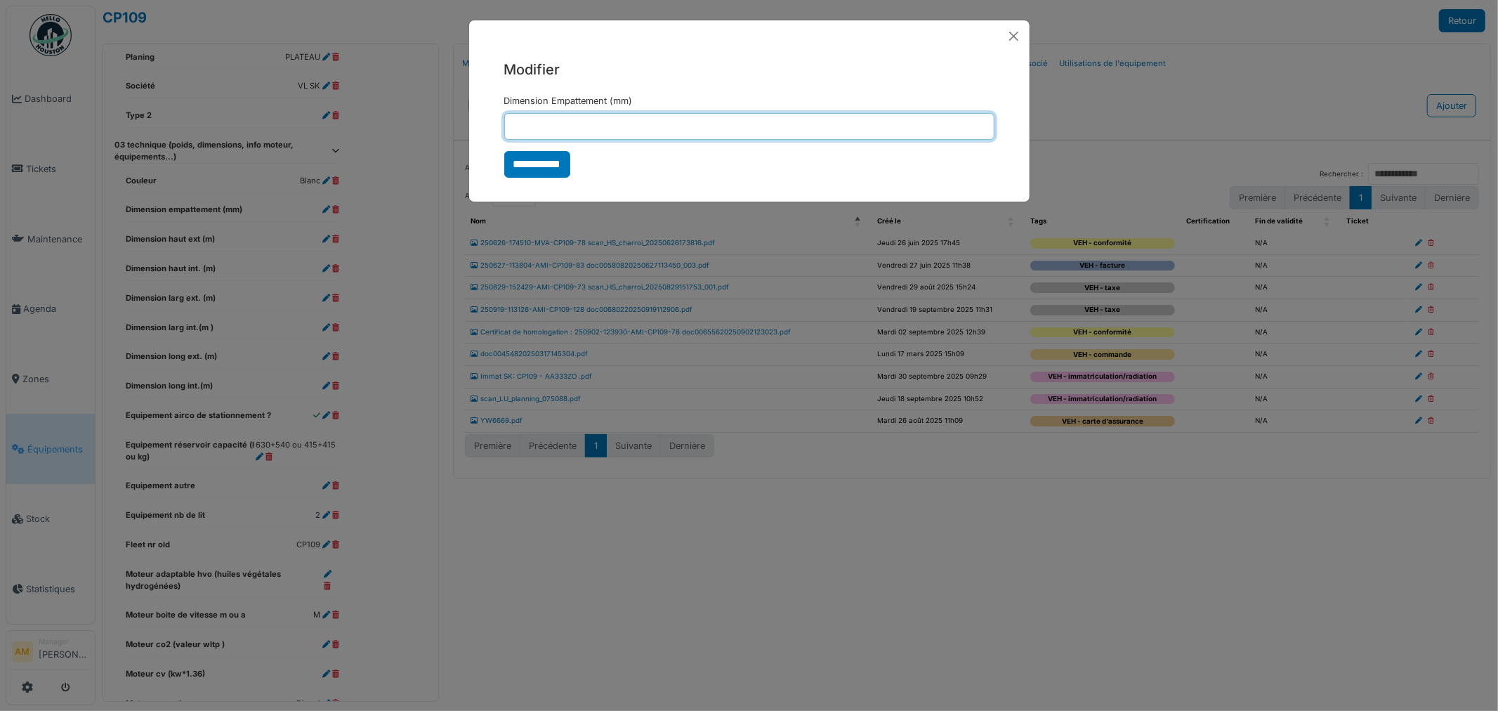
click at [573, 134] on input "Dimension Empattement (mm)" at bounding box center [749, 126] width 490 height 27
type input "****"
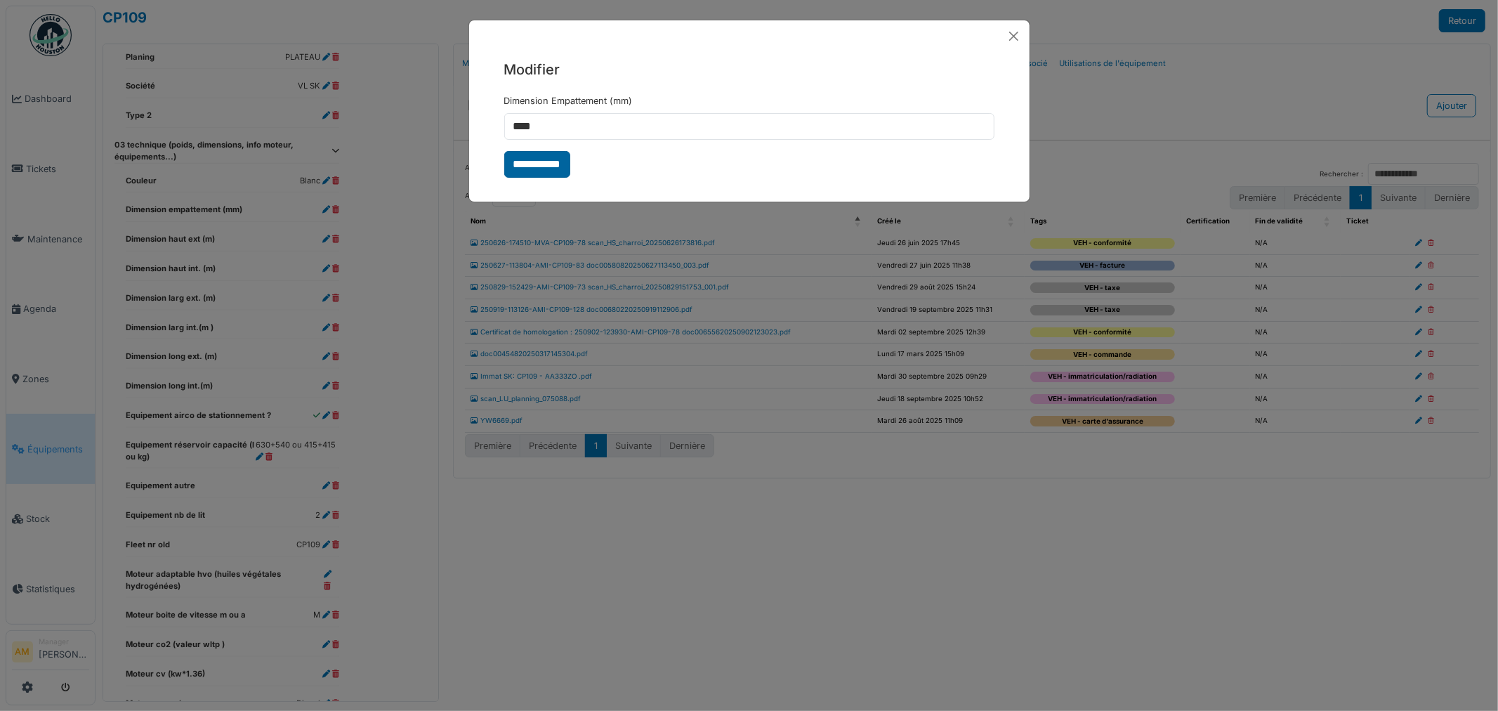
click at [541, 158] on input "**********" at bounding box center [537, 164] width 66 height 27
select select "***"
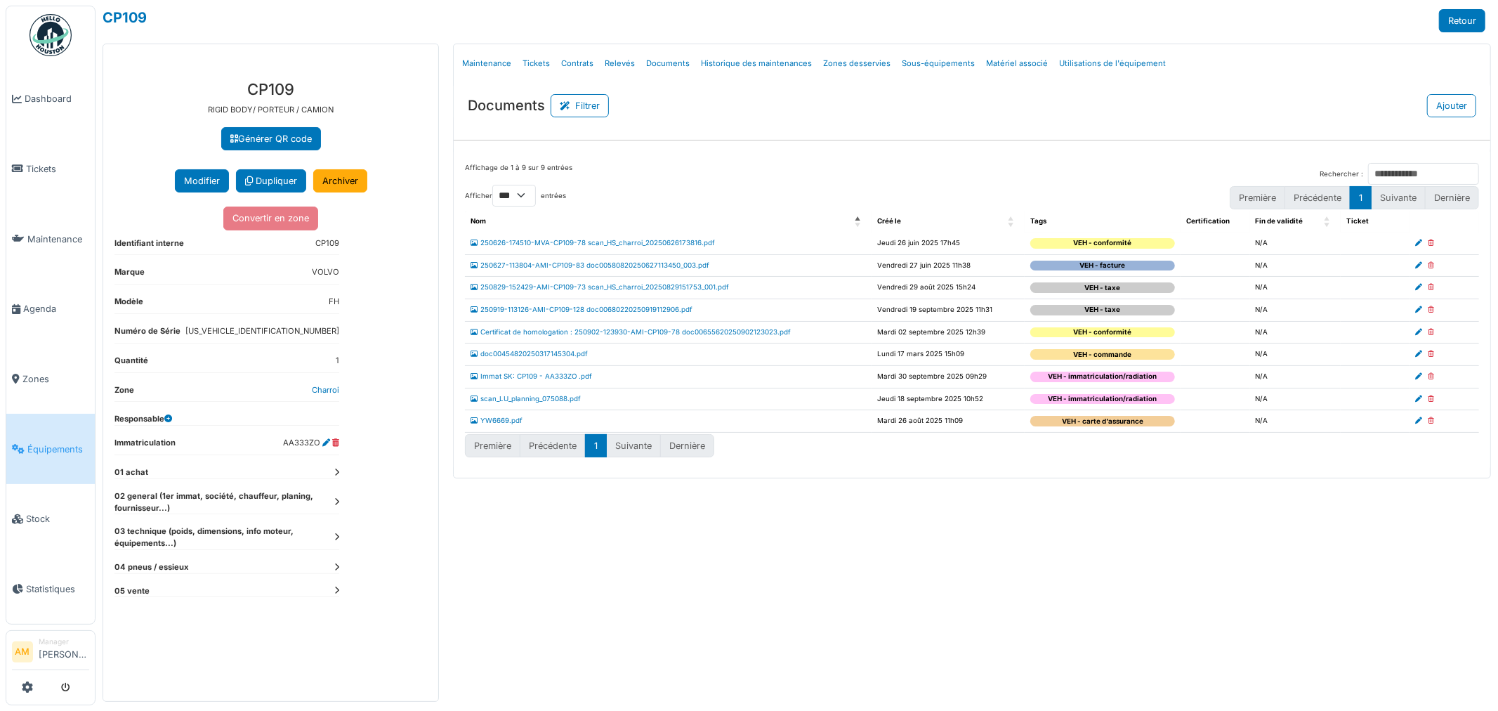
click at [336, 536] on icon at bounding box center [336, 537] width 5 height 8
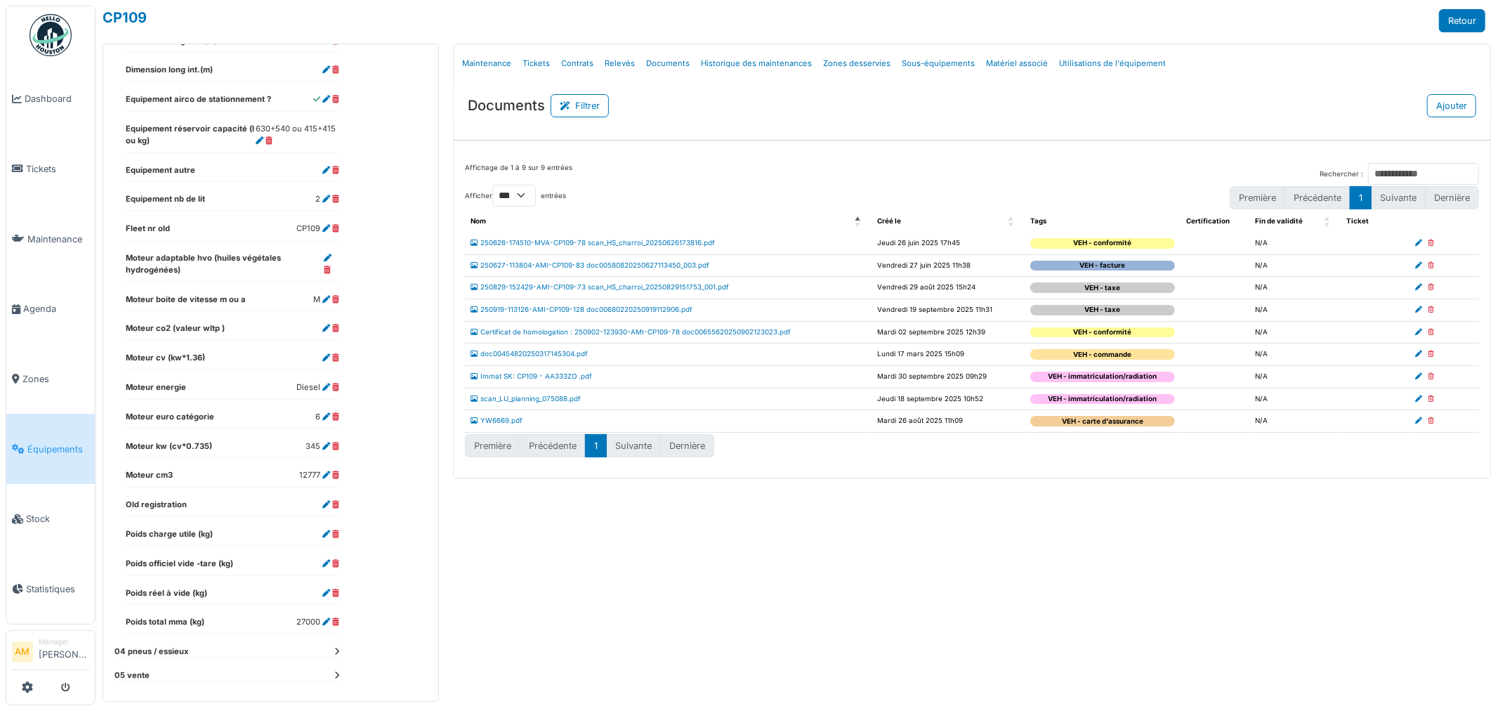
scroll to position [707, 0]
click at [327, 557] on icon at bounding box center [326, 560] width 8 height 8
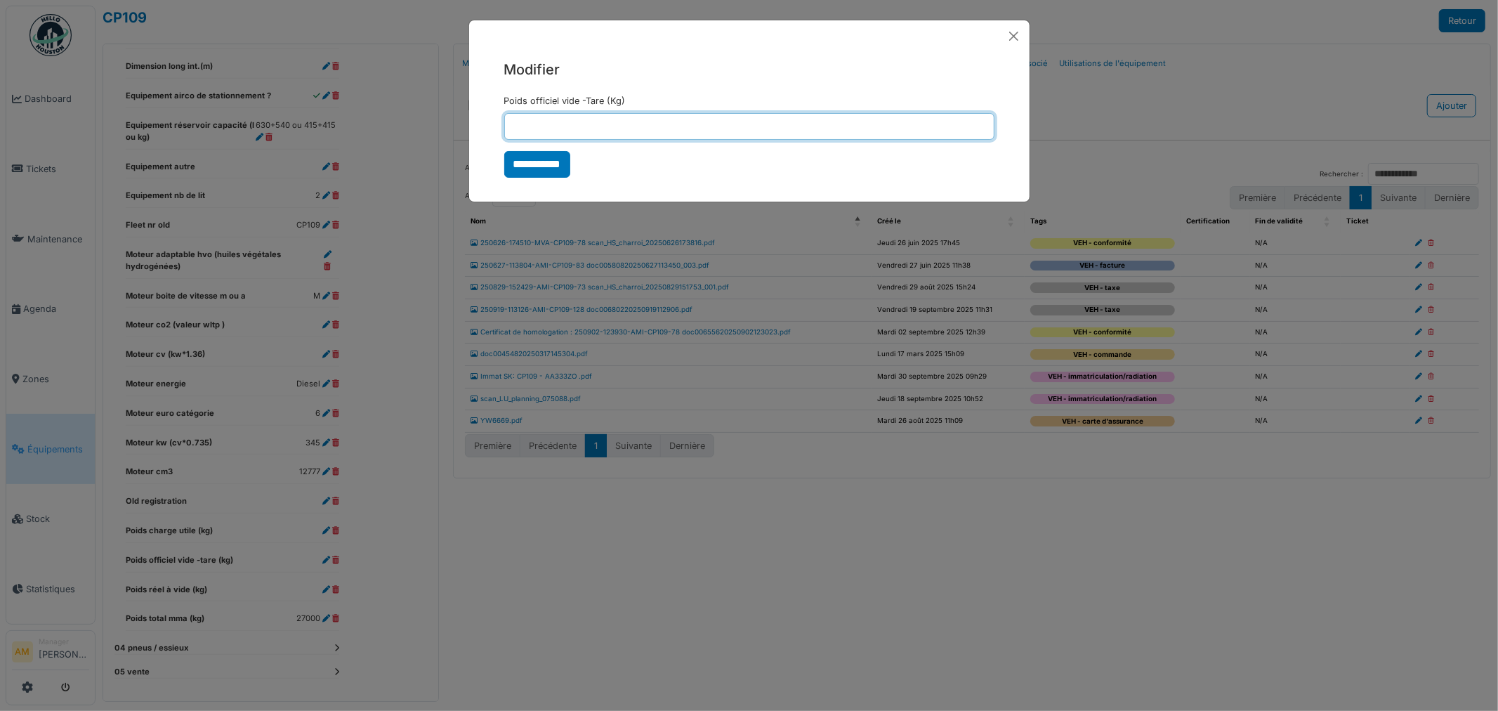
click at [594, 122] on input "Poids officiel vide -Tare (Kg)" at bounding box center [749, 126] width 490 height 27
type input "****"
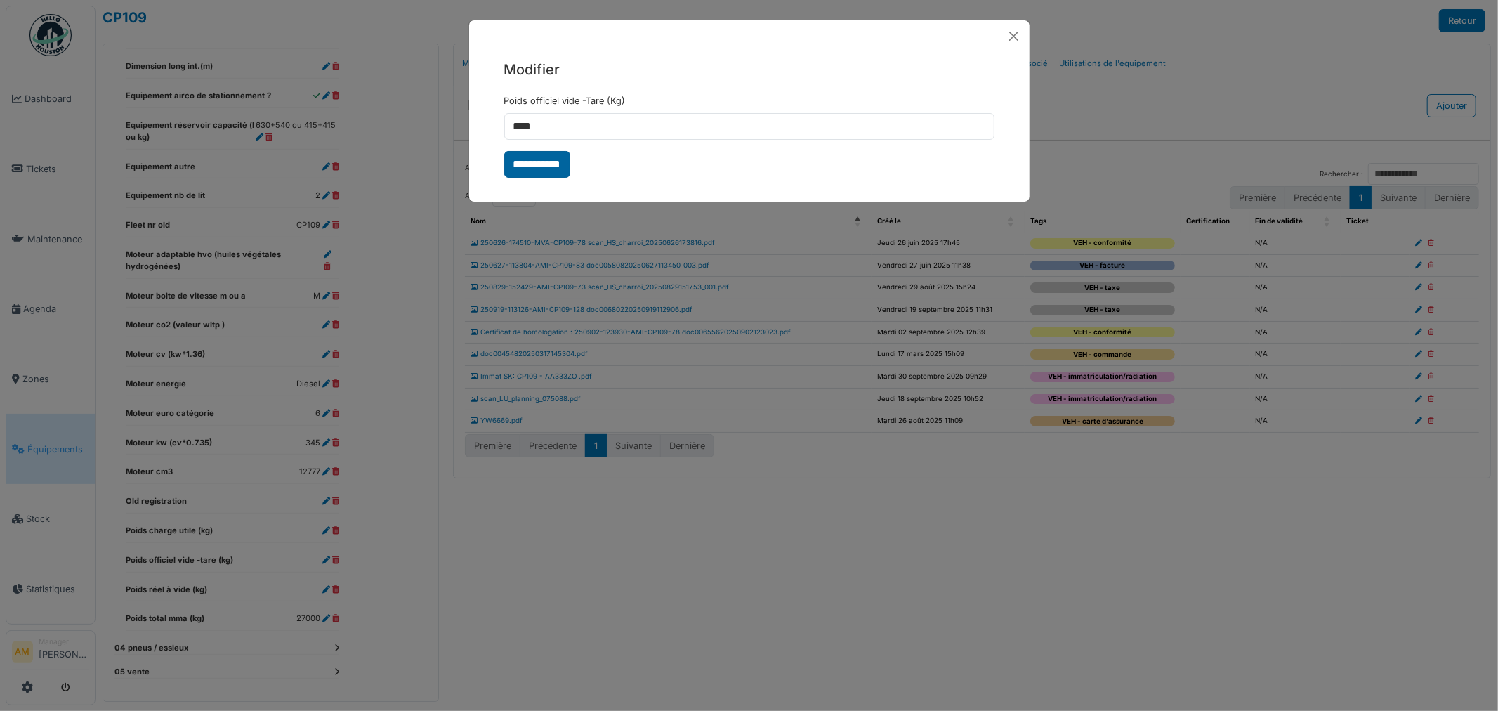
click at [537, 166] on input "**********" at bounding box center [537, 164] width 66 height 27
click at [717, 591] on div "**********" at bounding box center [749, 355] width 1498 height 711
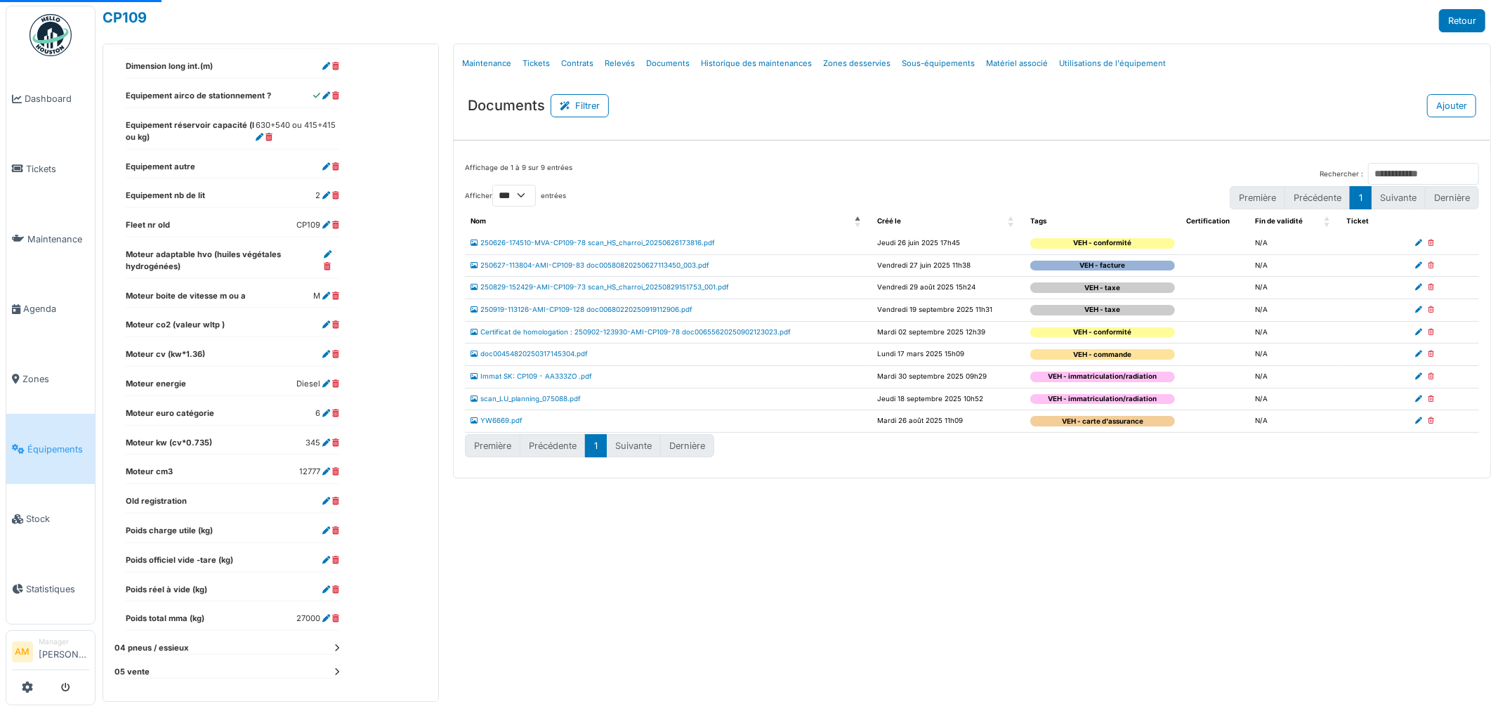
select select "***"
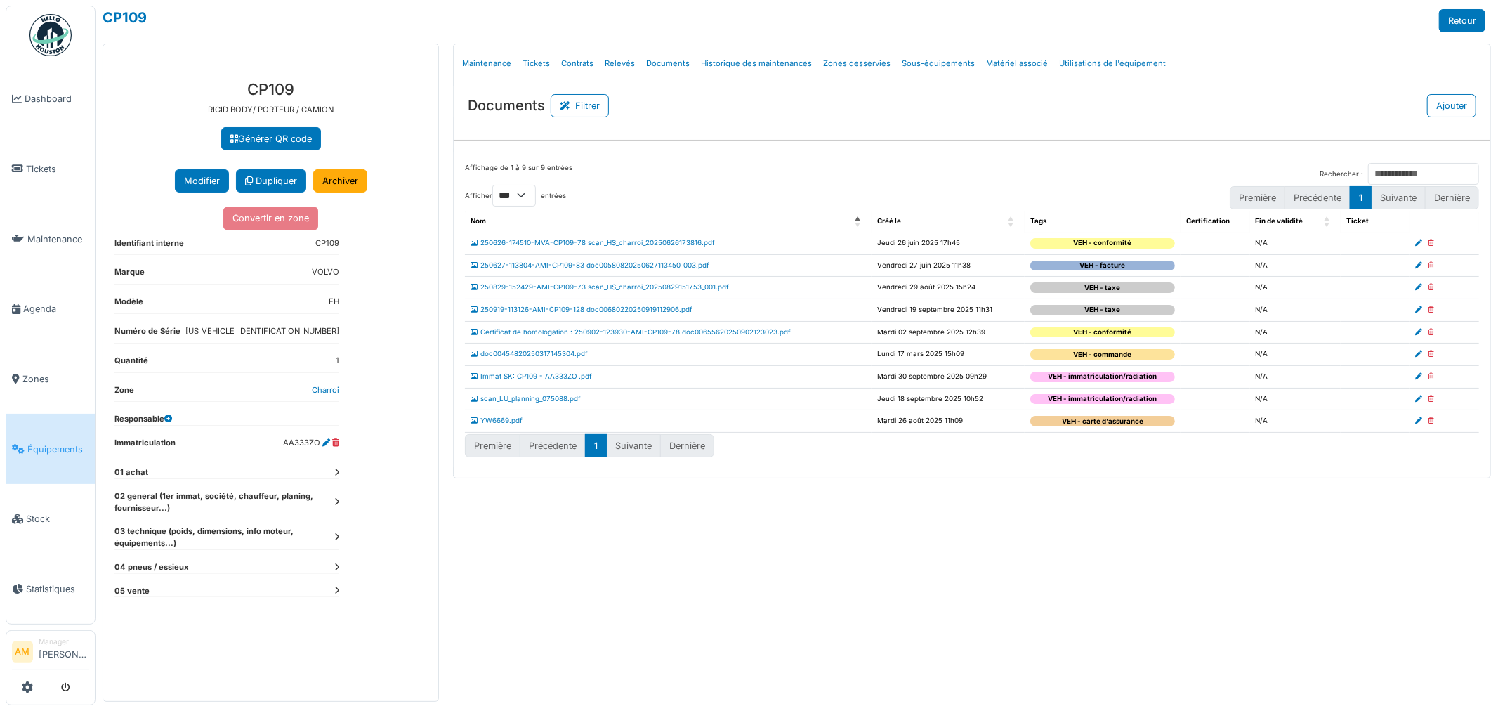
click at [339, 471] on icon at bounding box center [336, 473] width 5 height 8
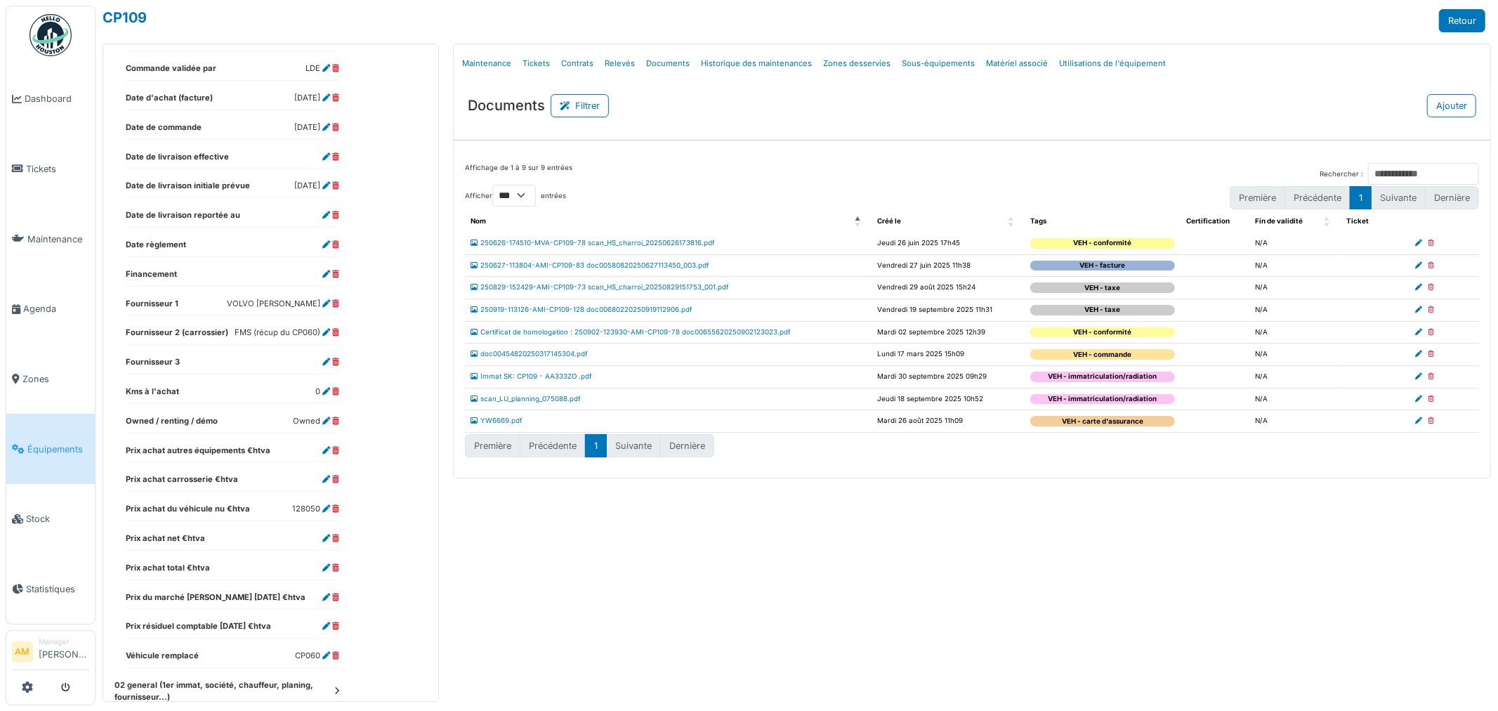
scroll to position [596, 0]
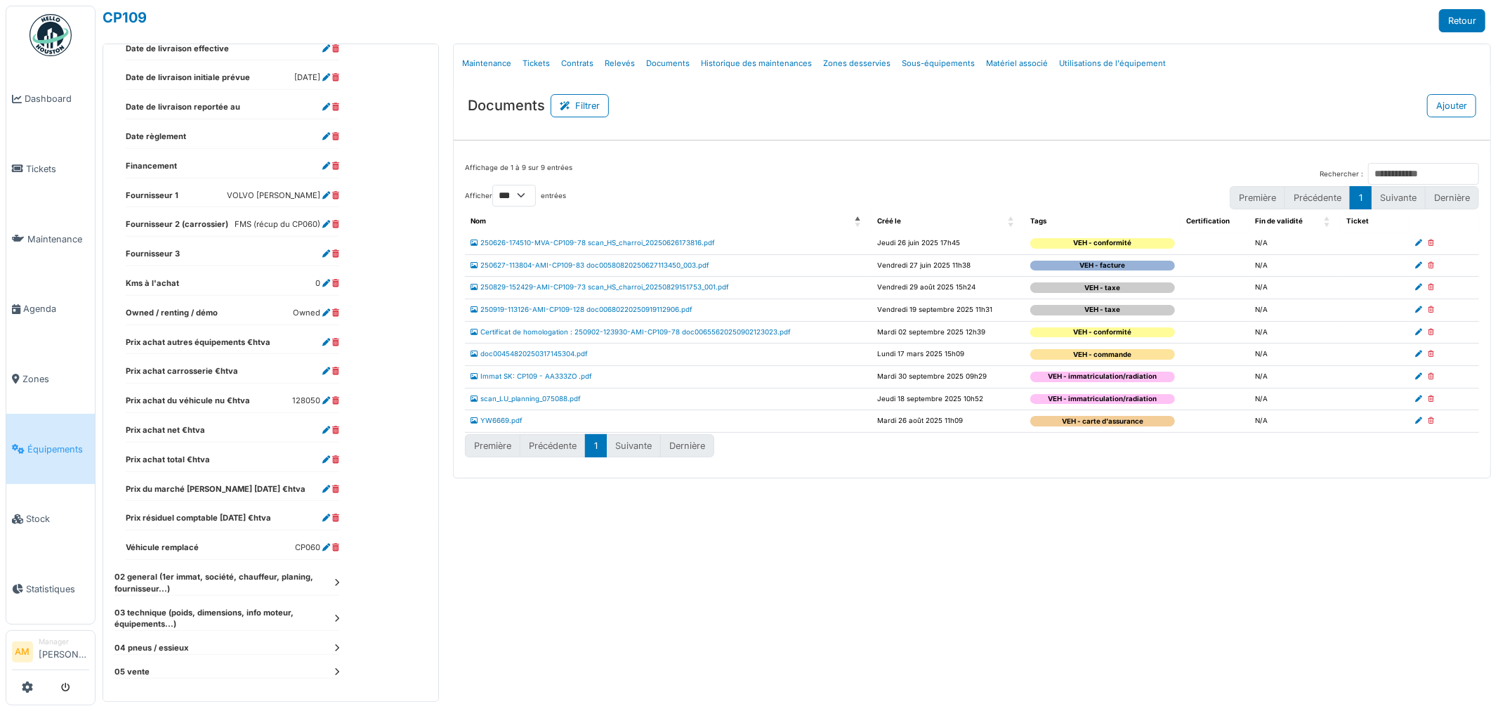
click at [339, 585] on icon at bounding box center [336, 583] width 5 height 8
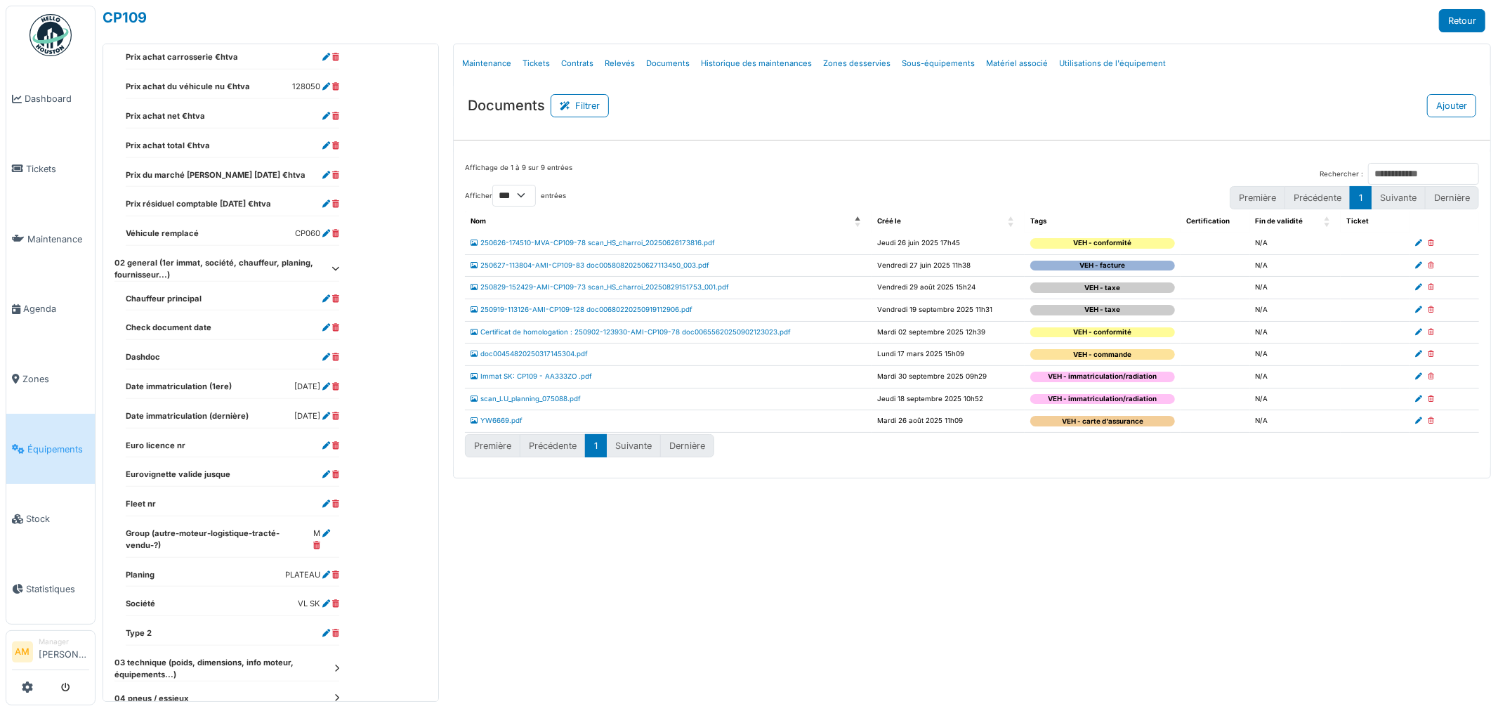
scroll to position [949, 0]
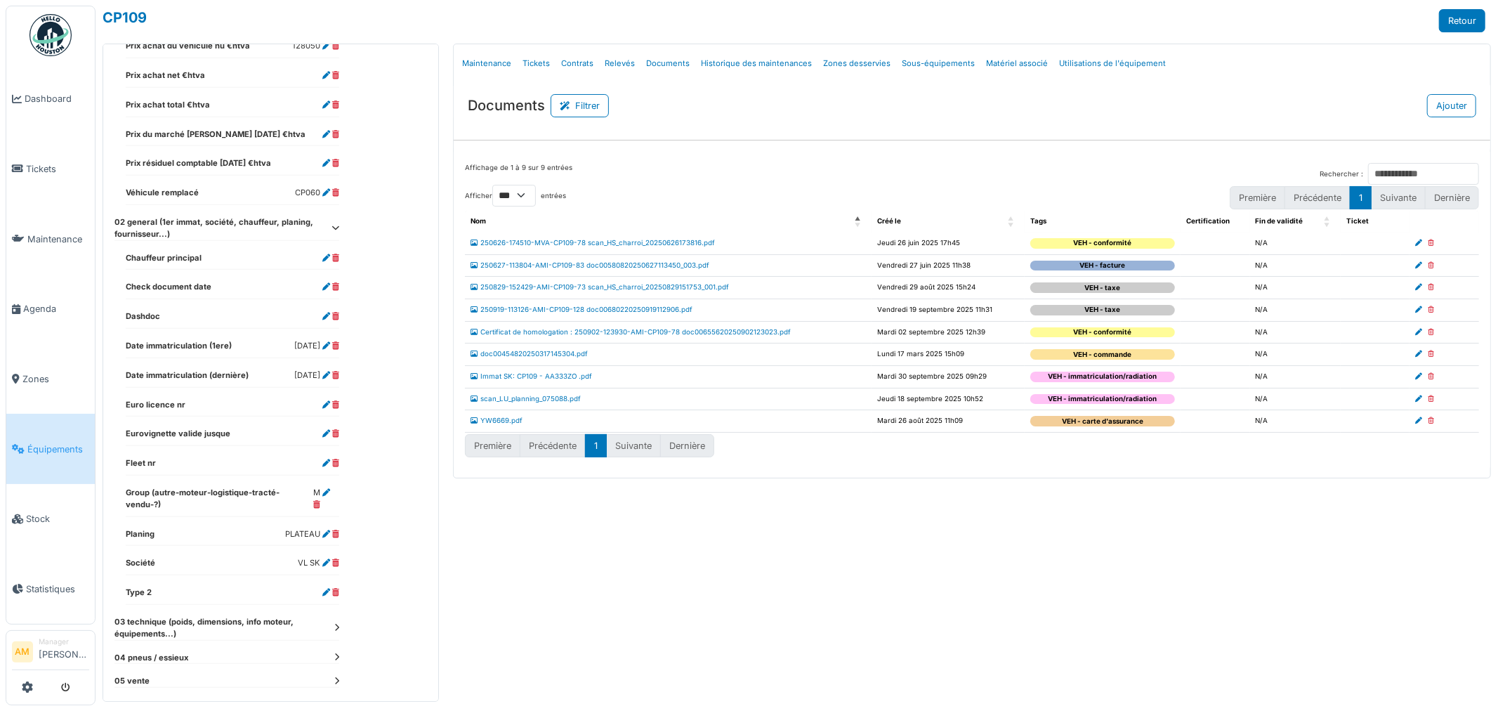
click at [335, 624] on icon at bounding box center [336, 628] width 5 height 8
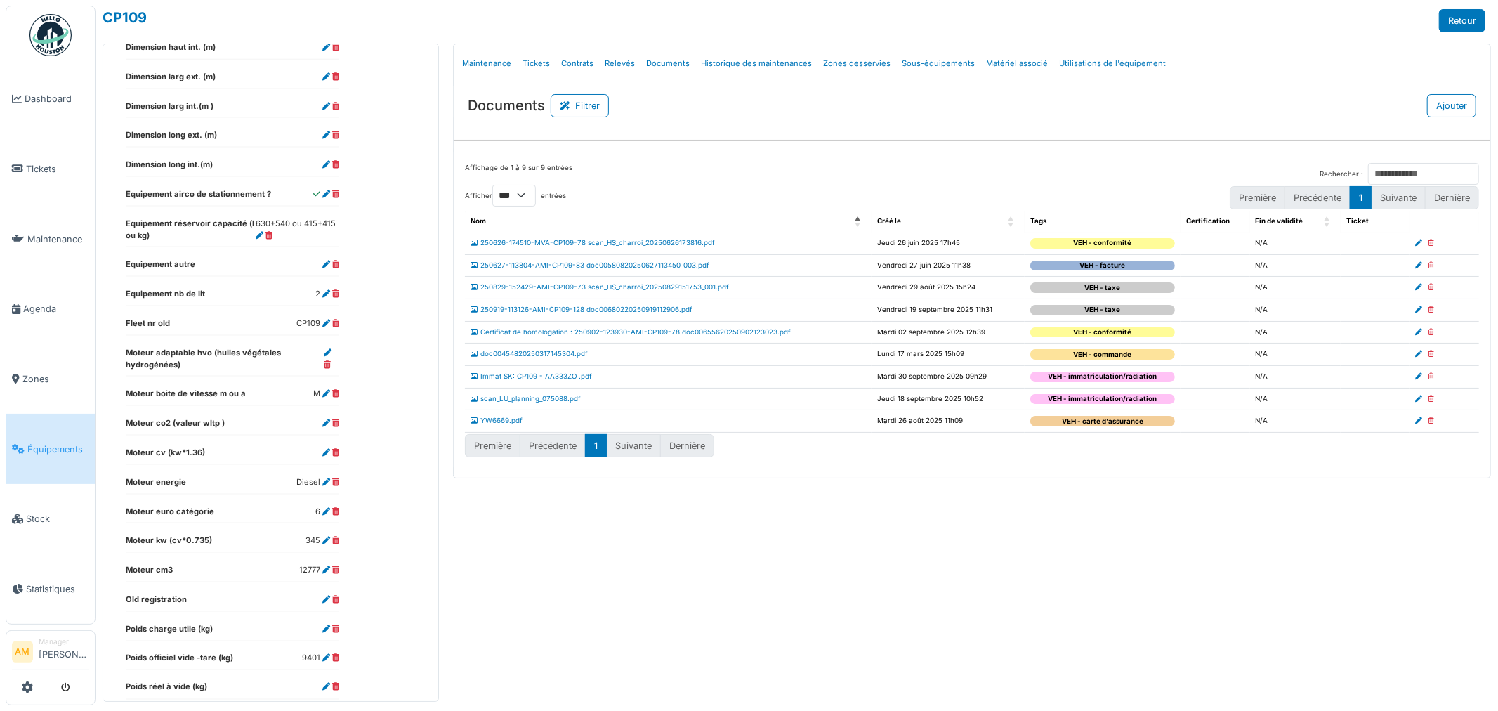
scroll to position [1737, 0]
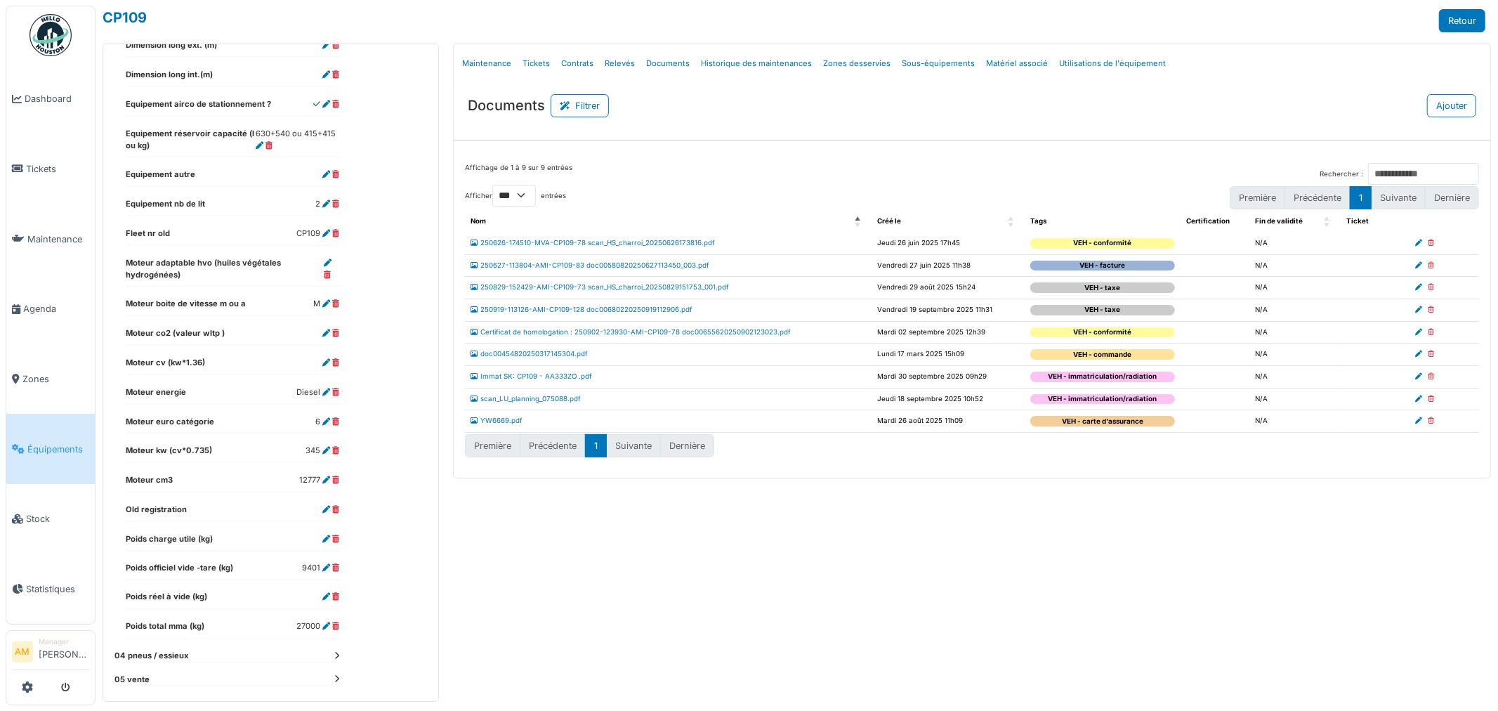
click at [335, 653] on icon at bounding box center [336, 657] width 5 height 8
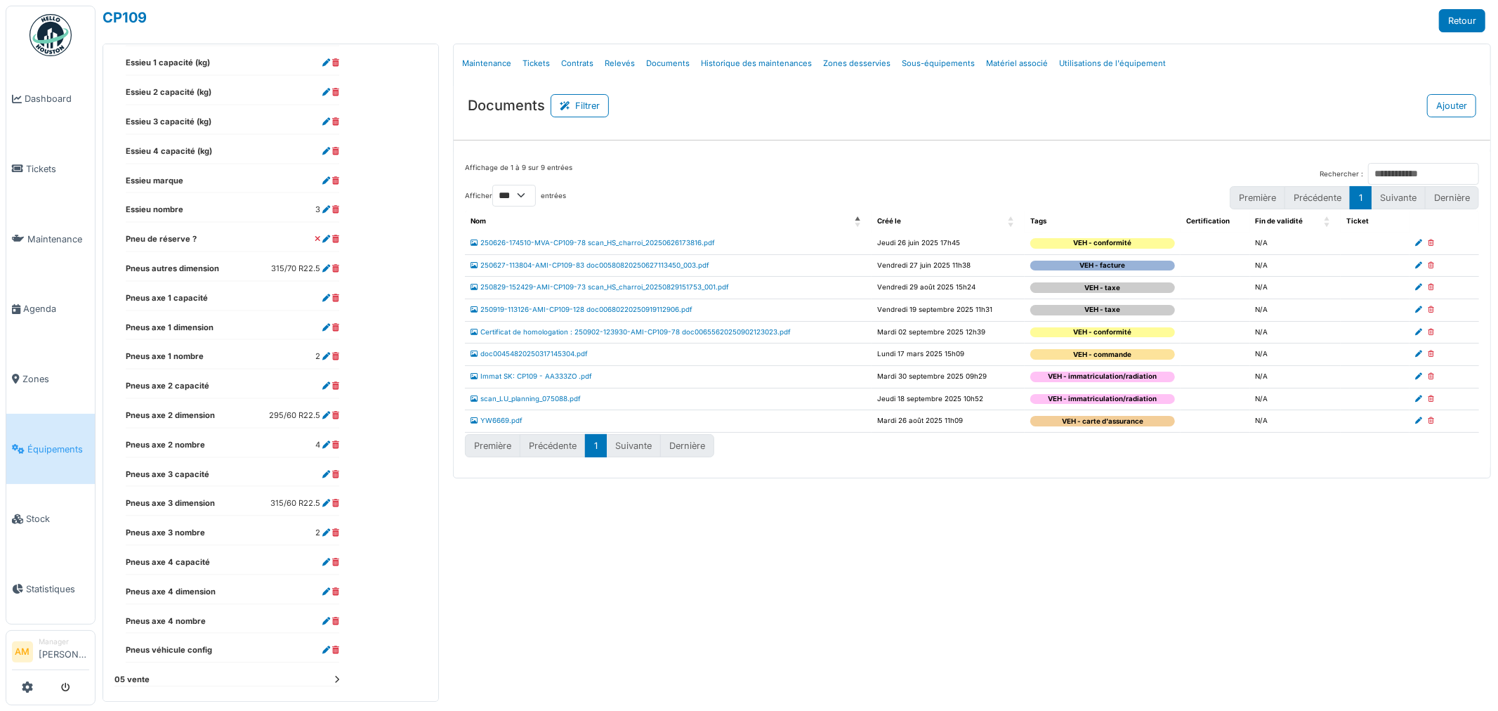
scroll to position [2384, 0]
click at [695, 628] on div "Menu [GEOGRAPHIC_DATA] Maintenance Tickets Contrats Relevés Documents Historiqu…" at bounding box center [972, 373] width 1052 height 658
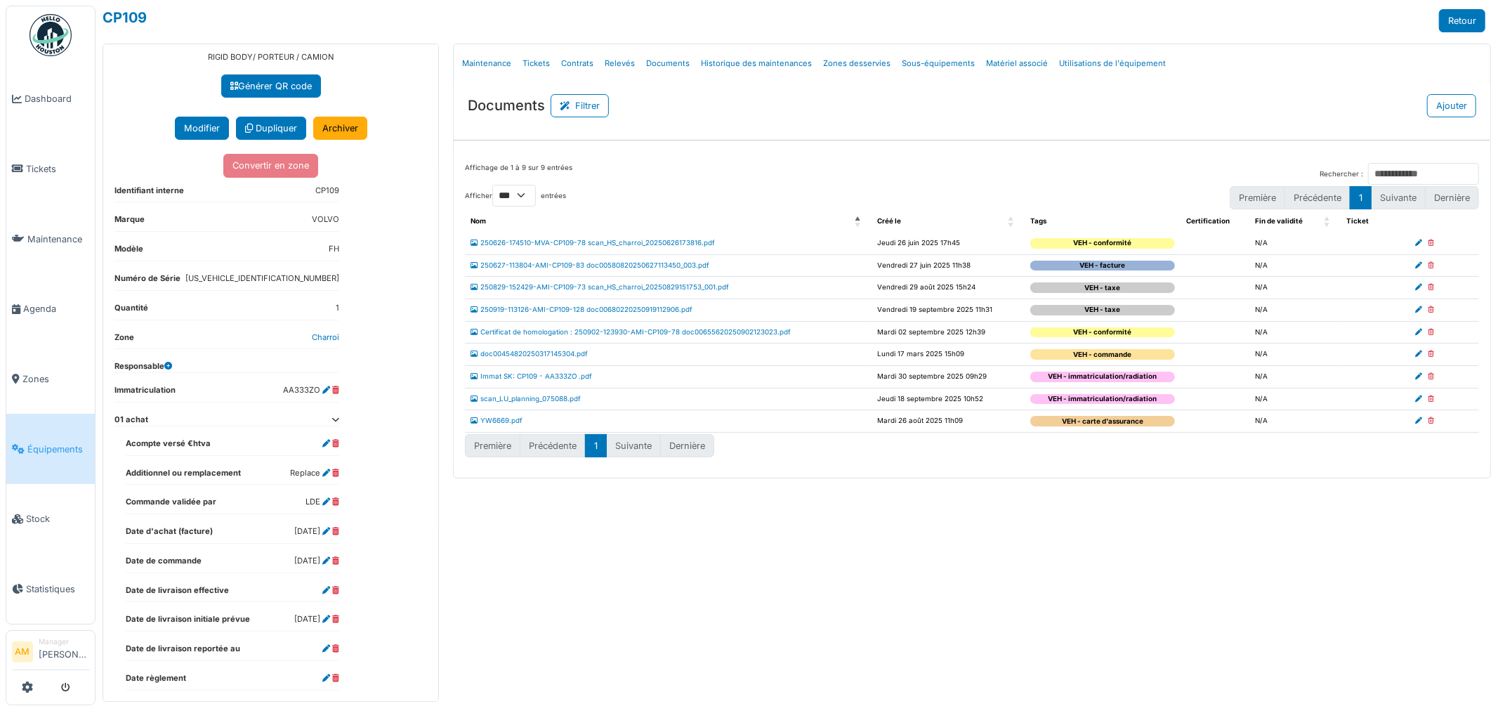
scroll to position [0, 0]
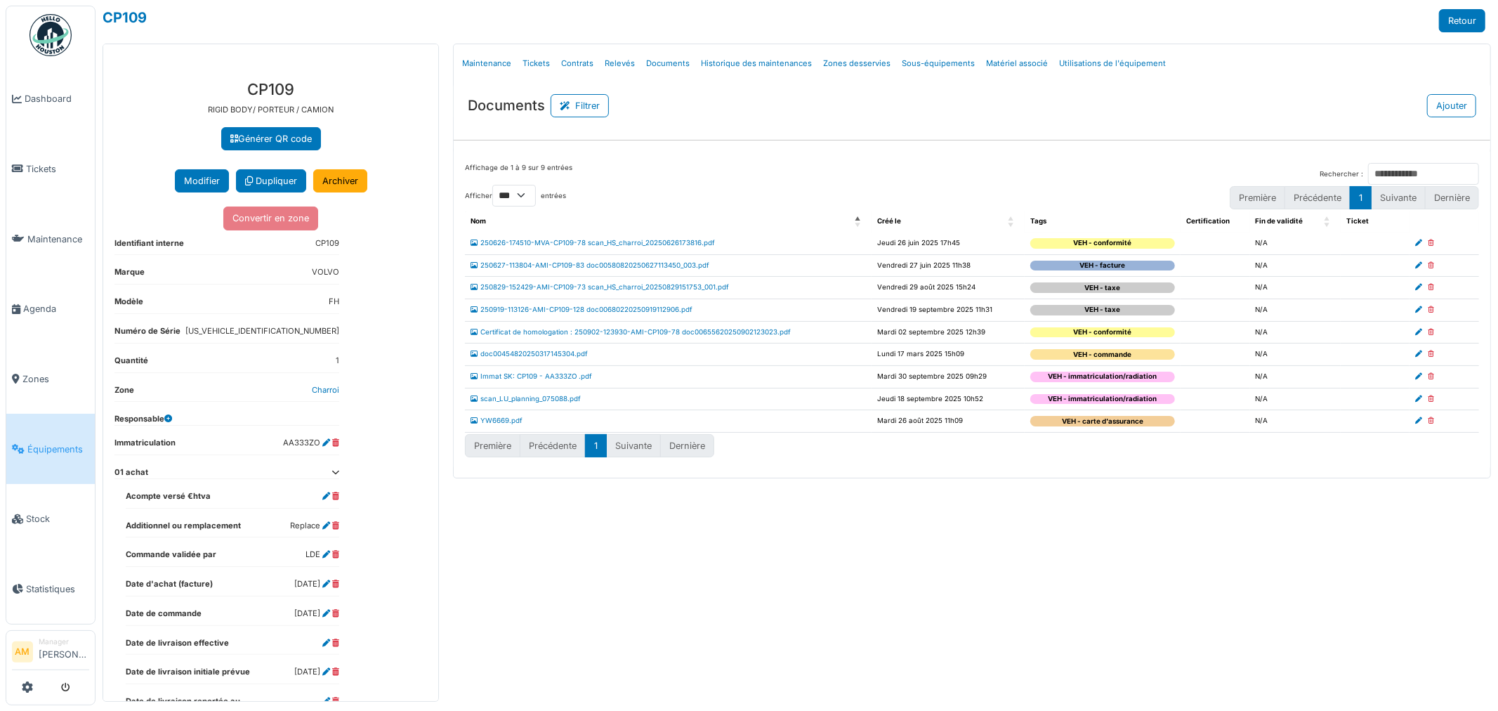
click at [728, 620] on div "Menu Détails Maintenance Tickets Contrats Relevés Documents Historique des main…" at bounding box center [972, 373] width 1052 height 658
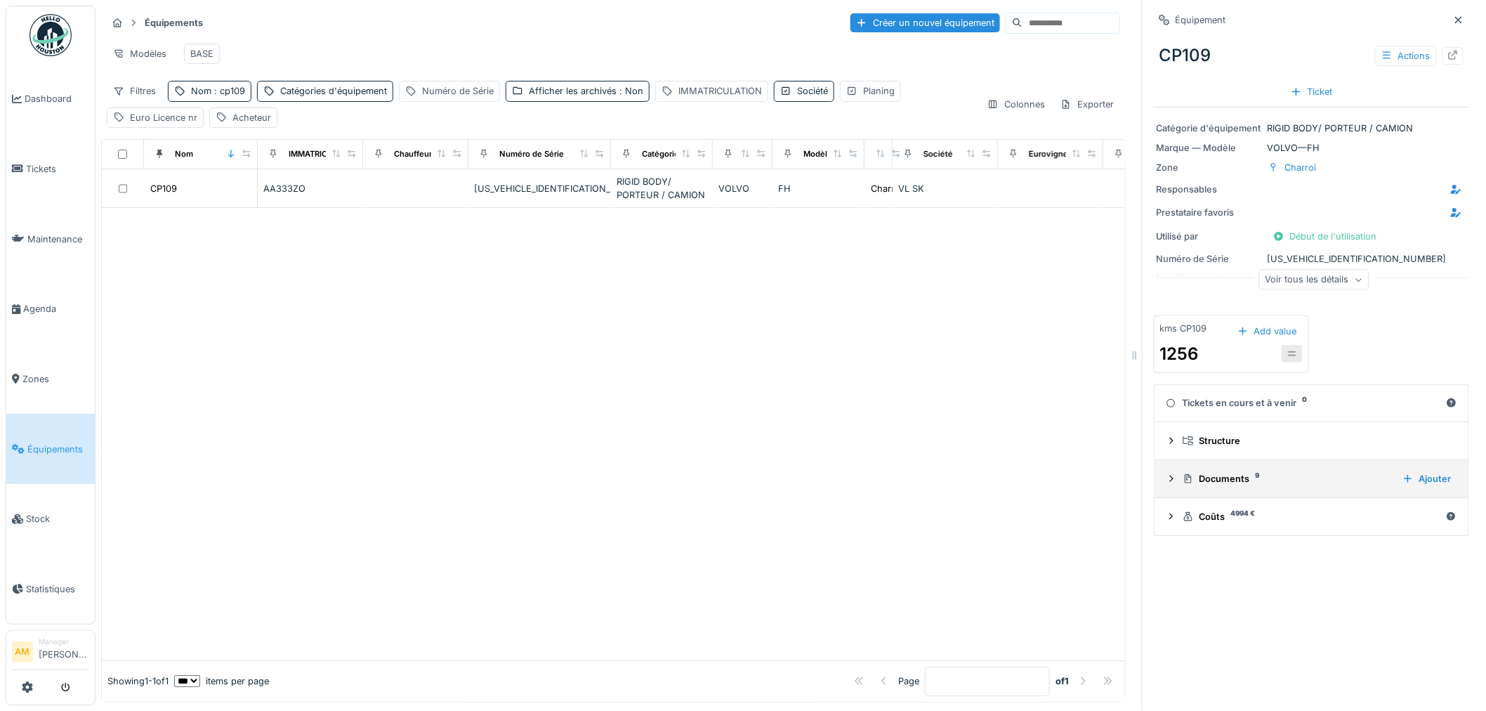
click at [1209, 475] on div "Documents 9" at bounding box center [1287, 478] width 209 height 13
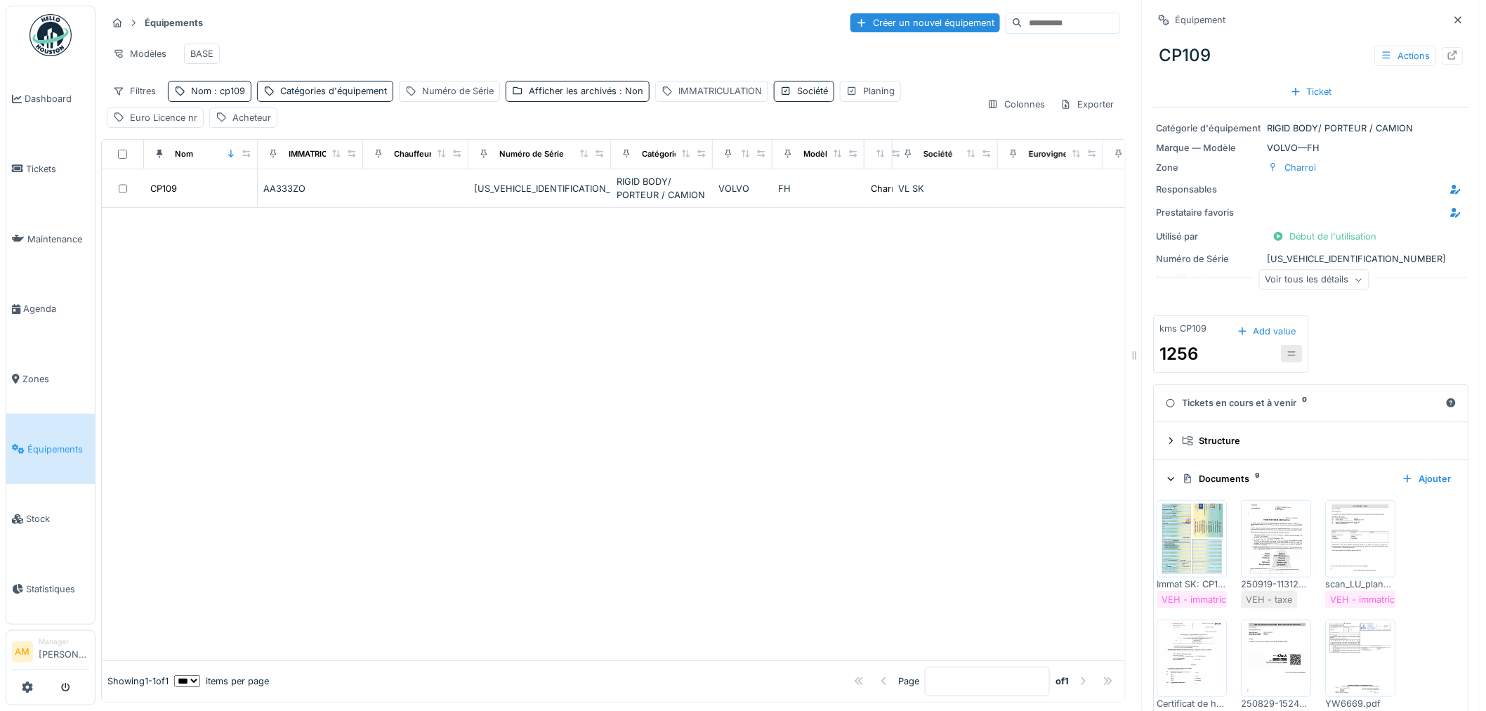
click at [1181, 541] on img at bounding box center [1192, 539] width 63 height 70
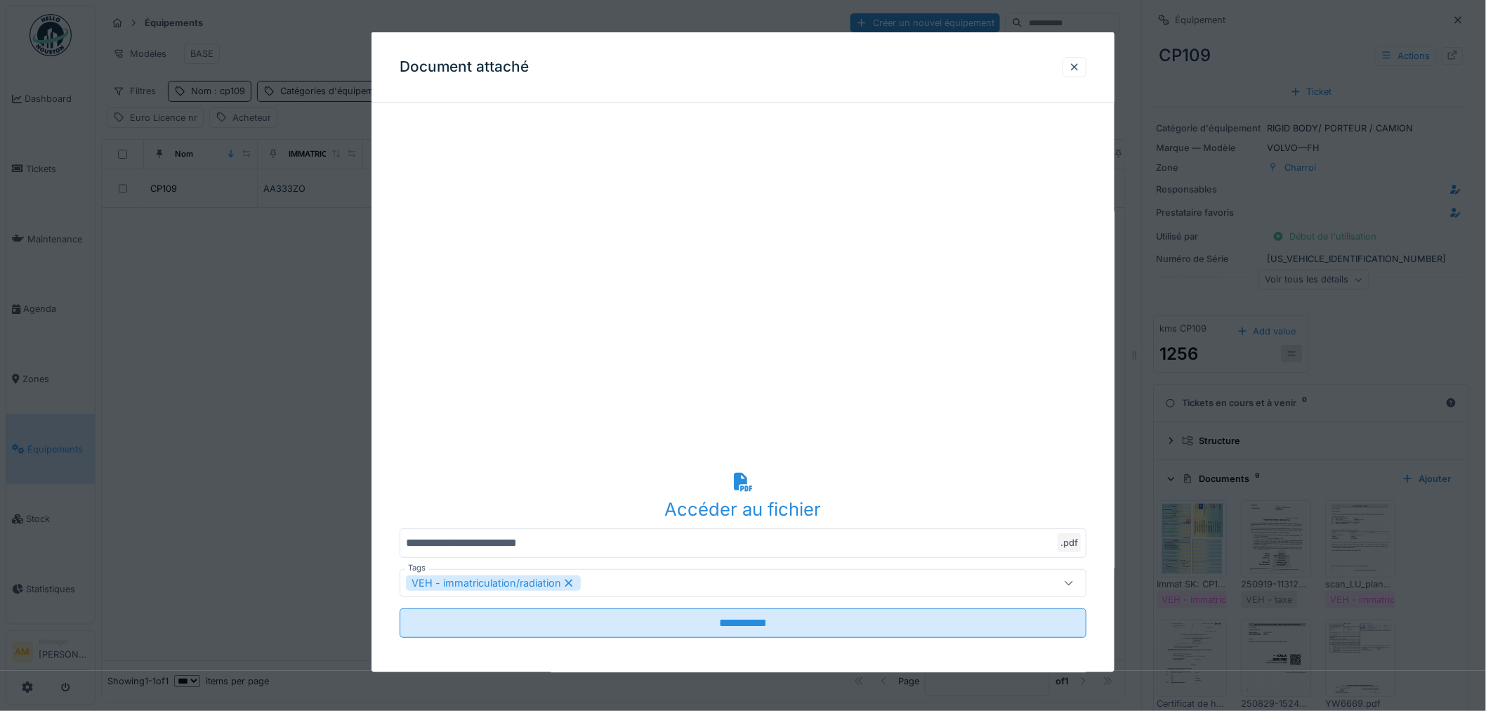
drag, startPoint x: 1077, startPoint y: 61, endPoint x: 805, endPoint y: 270, distance: 343.1
click at [1078, 61] on div at bounding box center [1074, 66] width 11 height 13
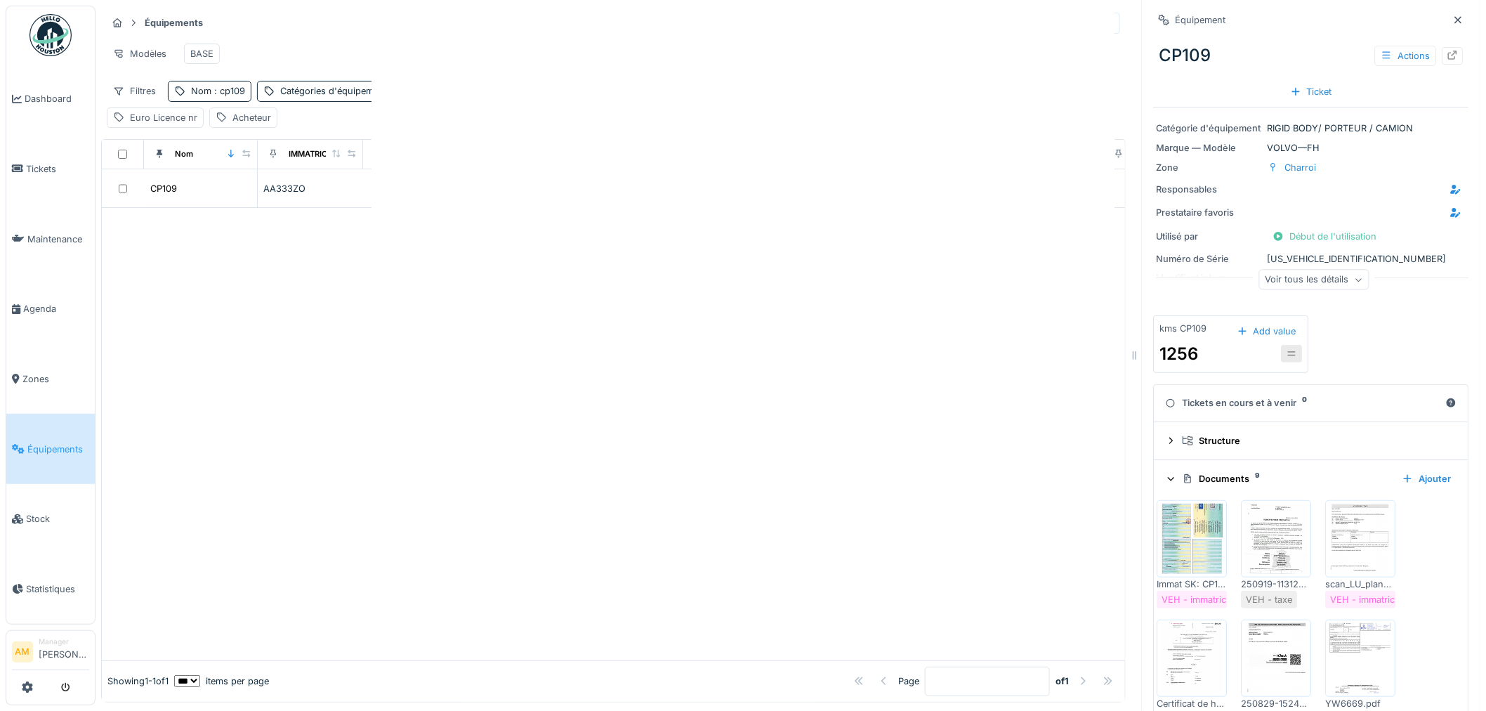
click at [573, 400] on div at bounding box center [743, 355] width 1486 height 711
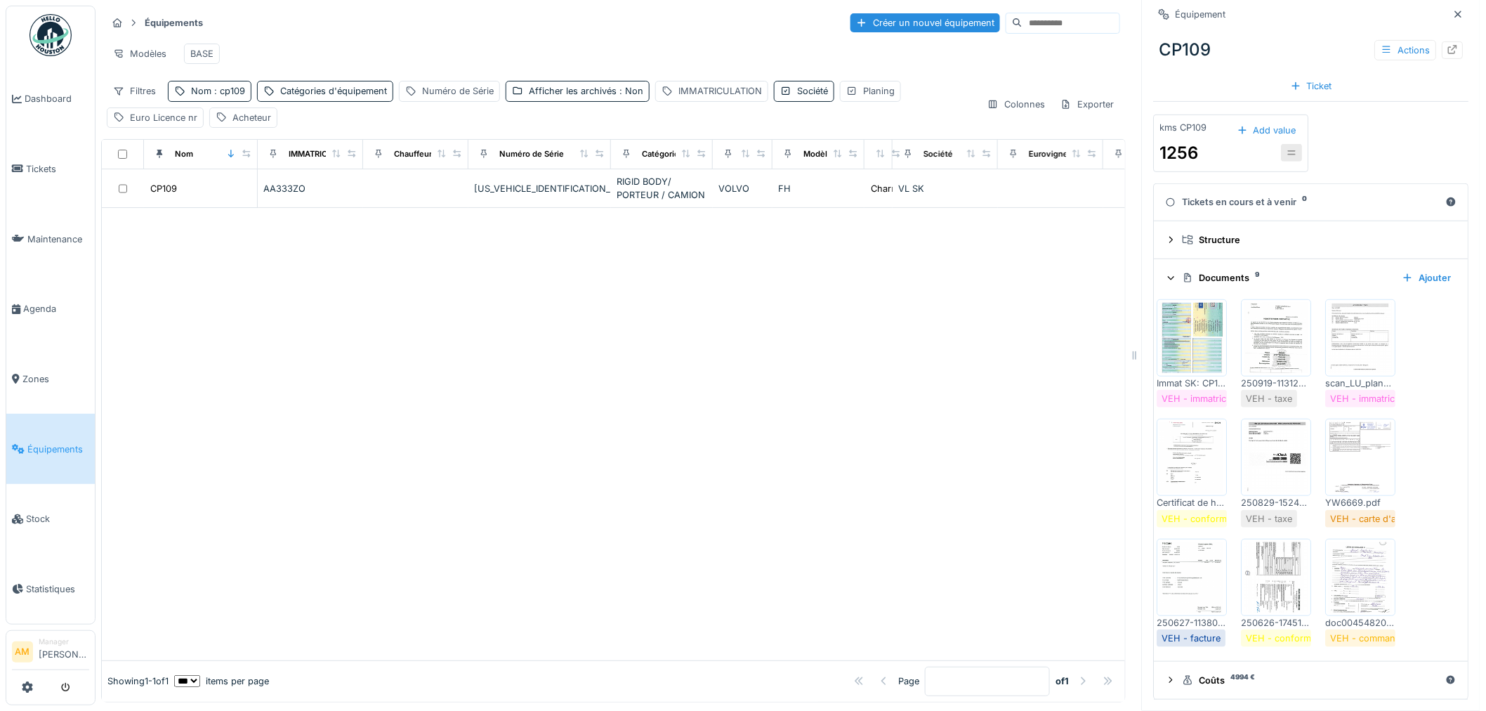
scroll to position [11, 0]
click at [406, 437] on div at bounding box center [613, 434] width 1023 height 452
click at [230, 82] on div "Nom : cp109" at bounding box center [210, 91] width 84 height 20
drag, startPoint x: 241, startPoint y: 157, endPoint x: 157, endPoint y: 160, distance: 83.6
click at [157, 160] on body "Dashboard Tickets Maintenance [GEOGRAPHIC_DATA] Zones Équipements Stock Statist…" at bounding box center [743, 355] width 1486 height 711
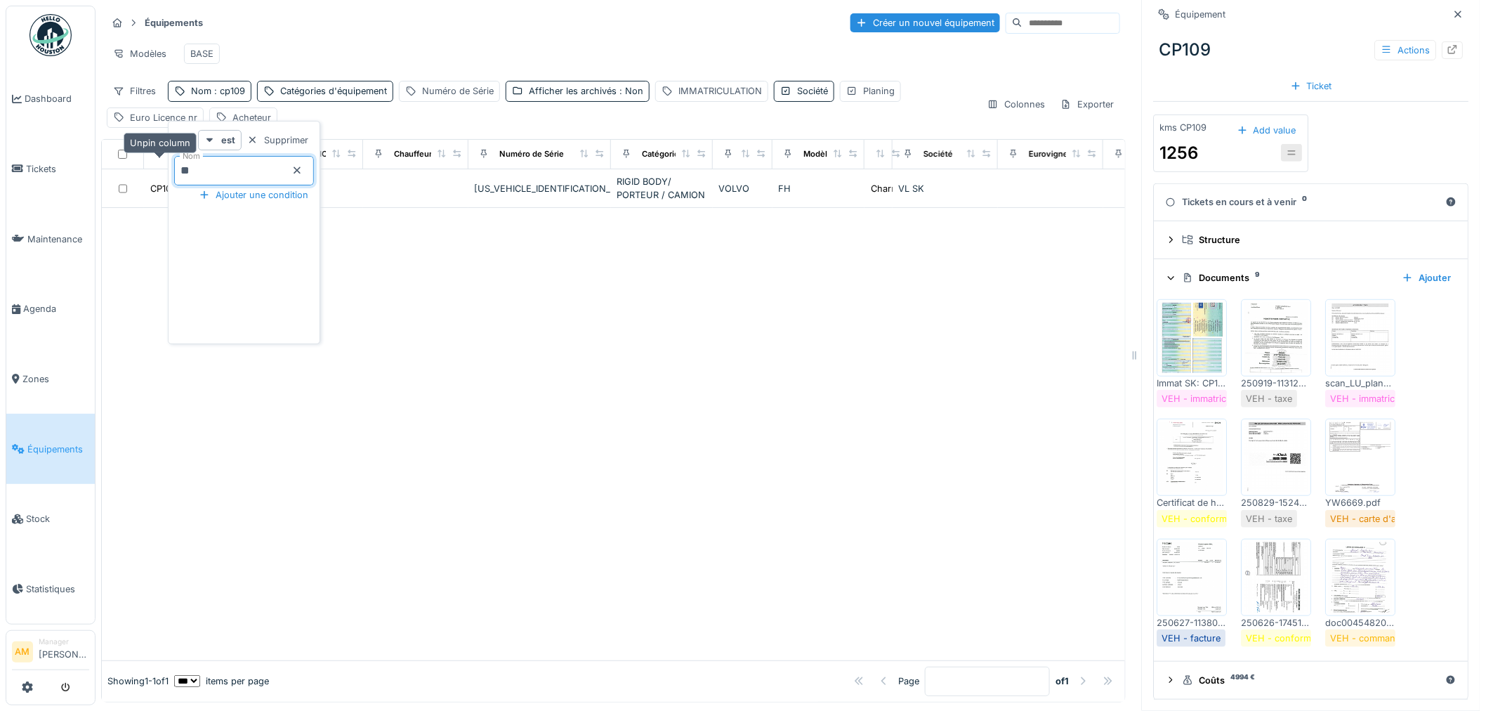
type input "**"
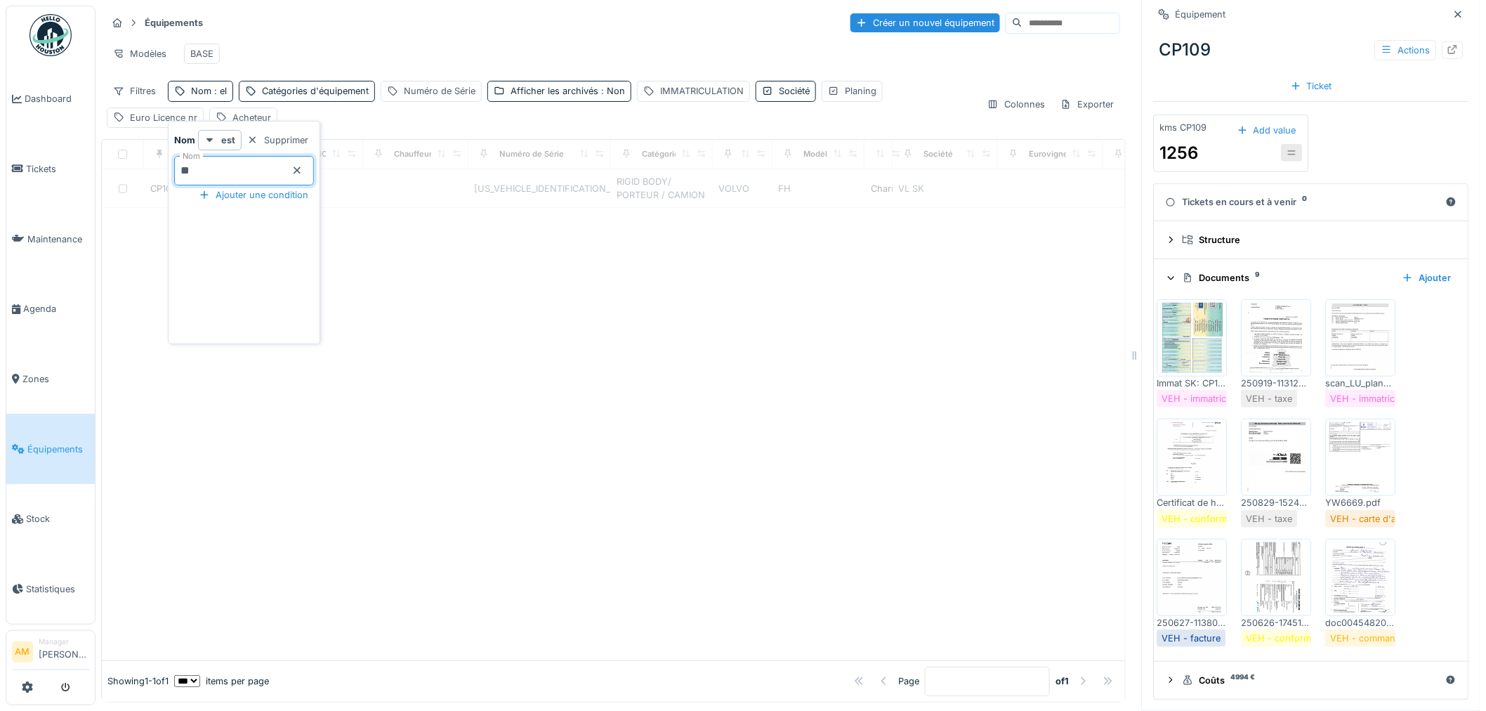
click at [970, 461] on div at bounding box center [613, 434] width 1023 height 452
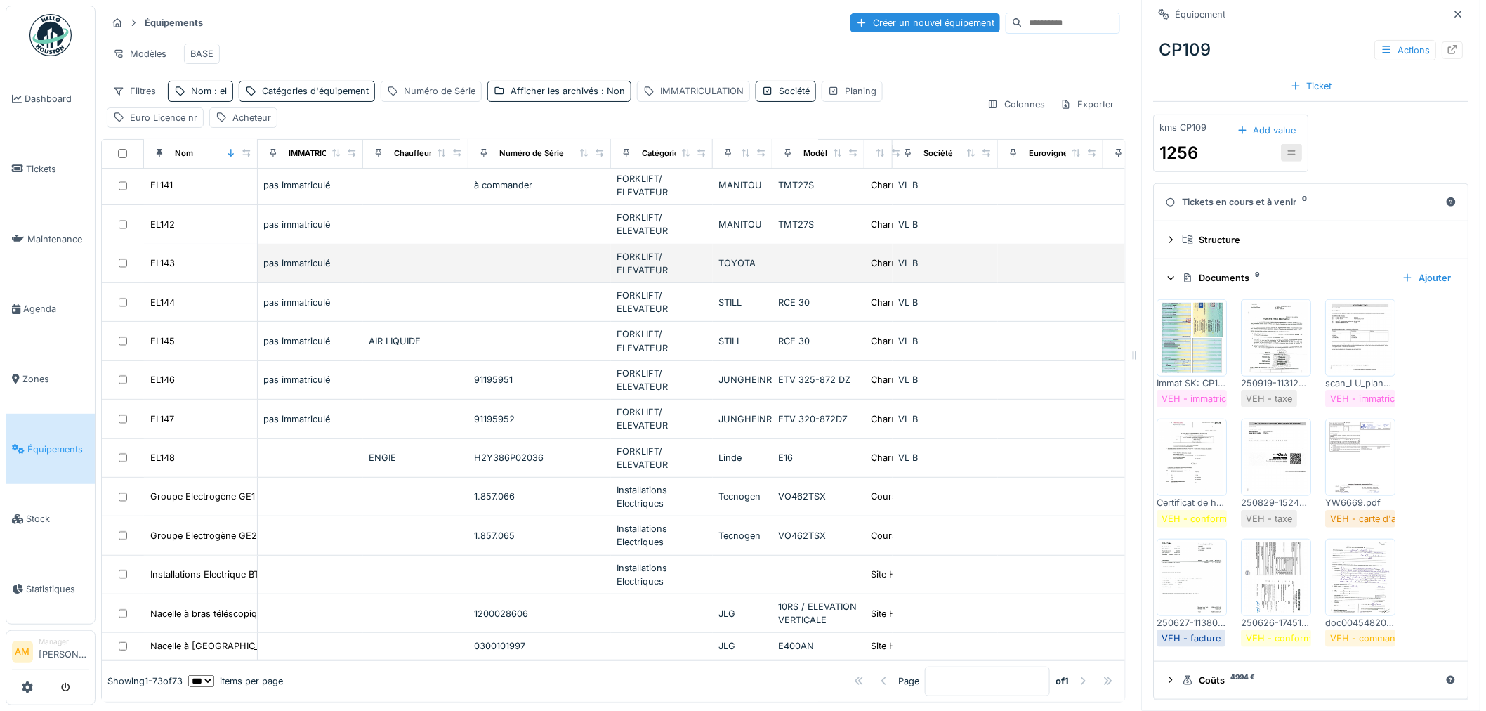
scroll to position [2341, 0]
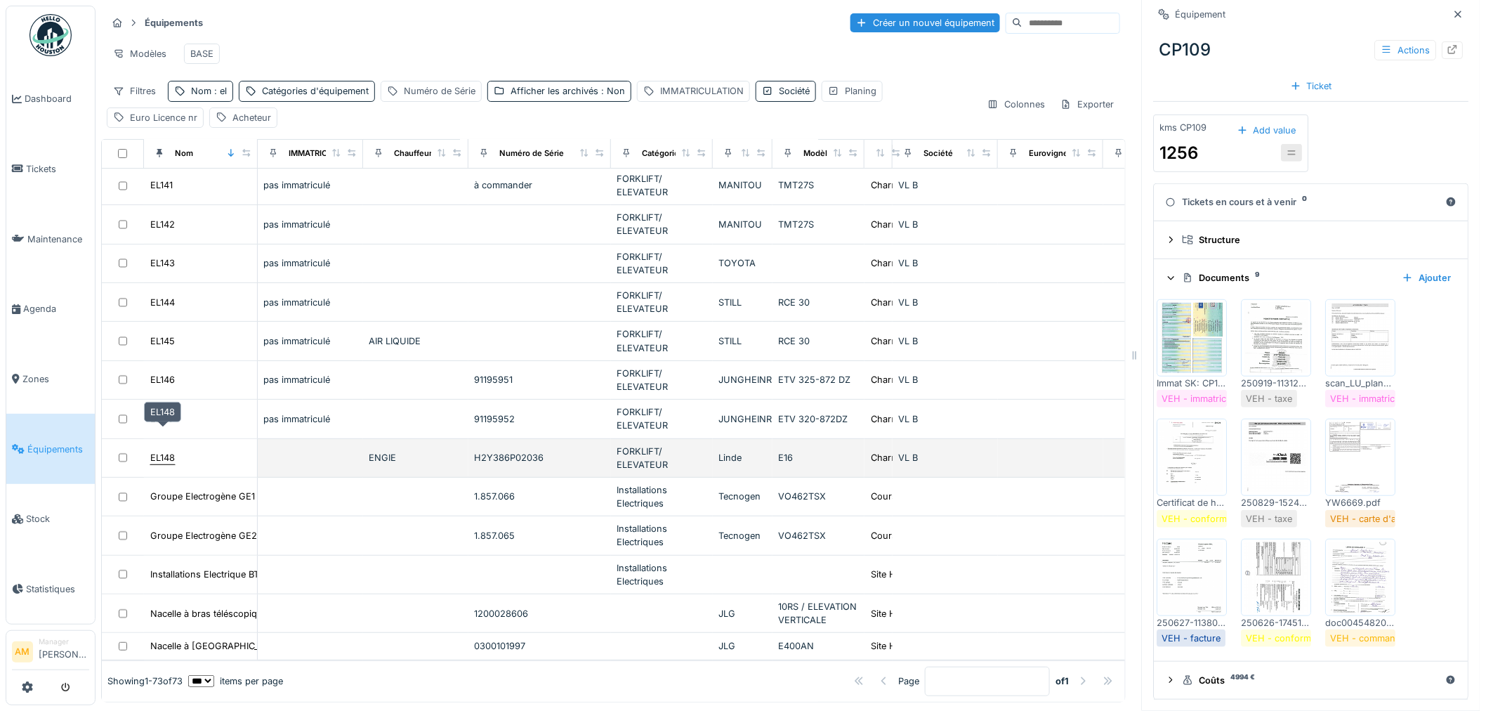
click at [166, 451] on div "EL148" at bounding box center [162, 457] width 25 height 13
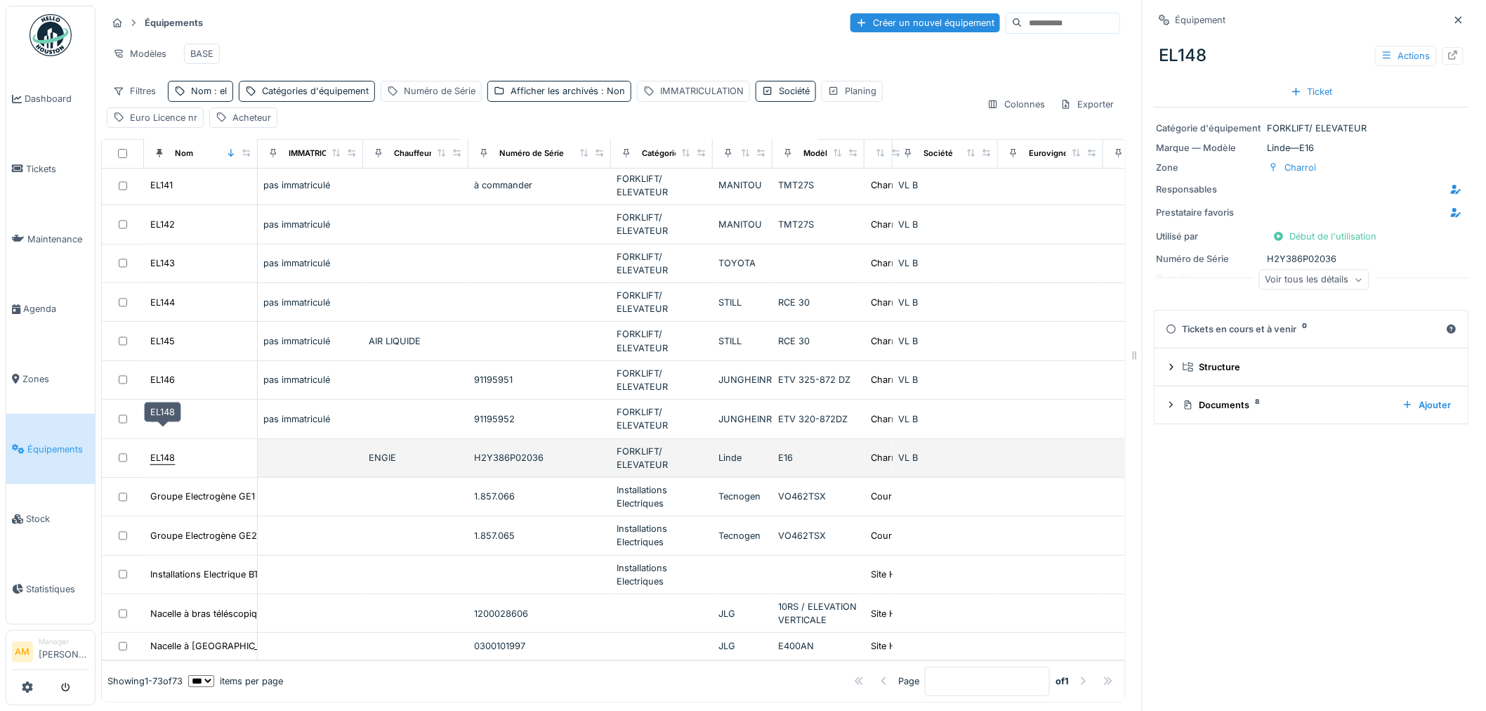
click at [169, 450] on div "EL148" at bounding box center [163, 457] width 26 height 15
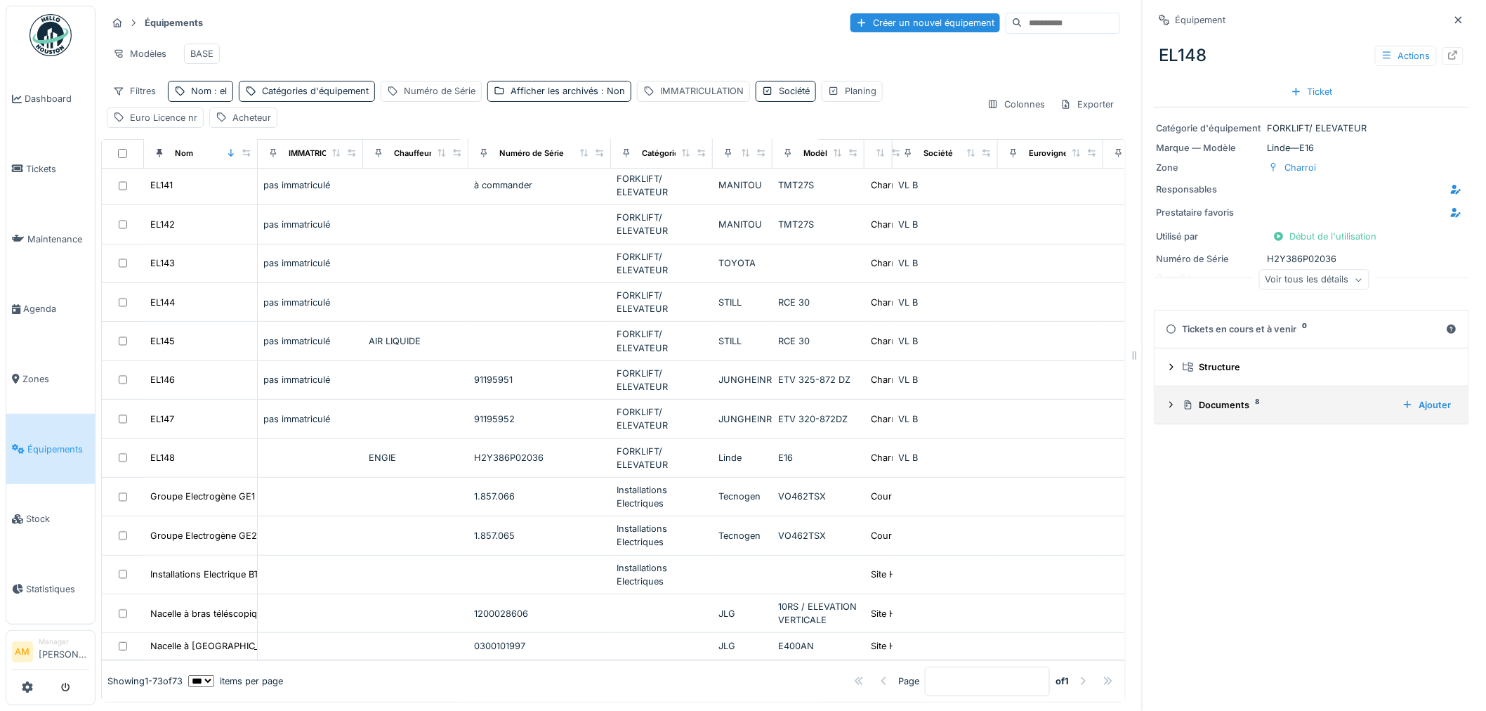
click at [1229, 409] on div "Documents 8" at bounding box center [1287, 404] width 209 height 13
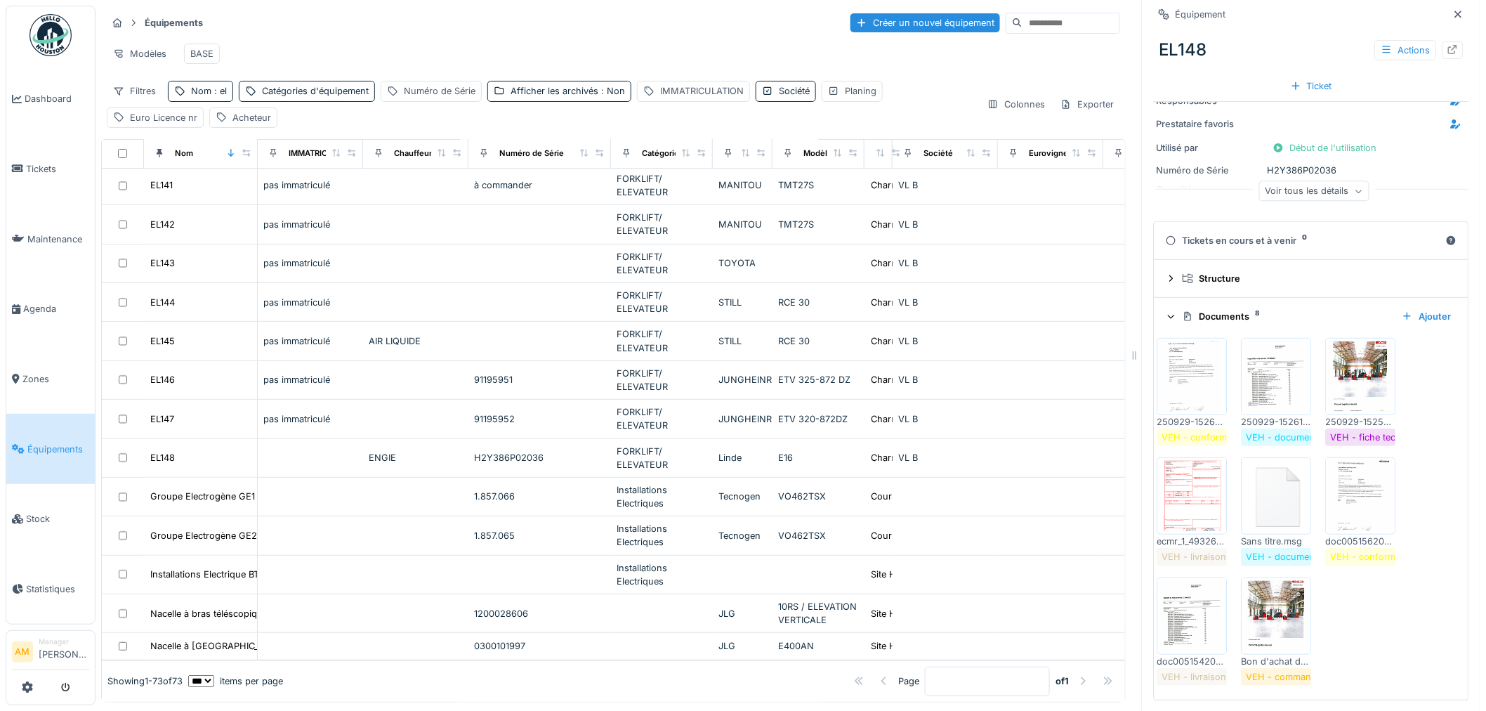
scroll to position [92, 0]
click at [1182, 631] on img at bounding box center [1192, 615] width 63 height 70
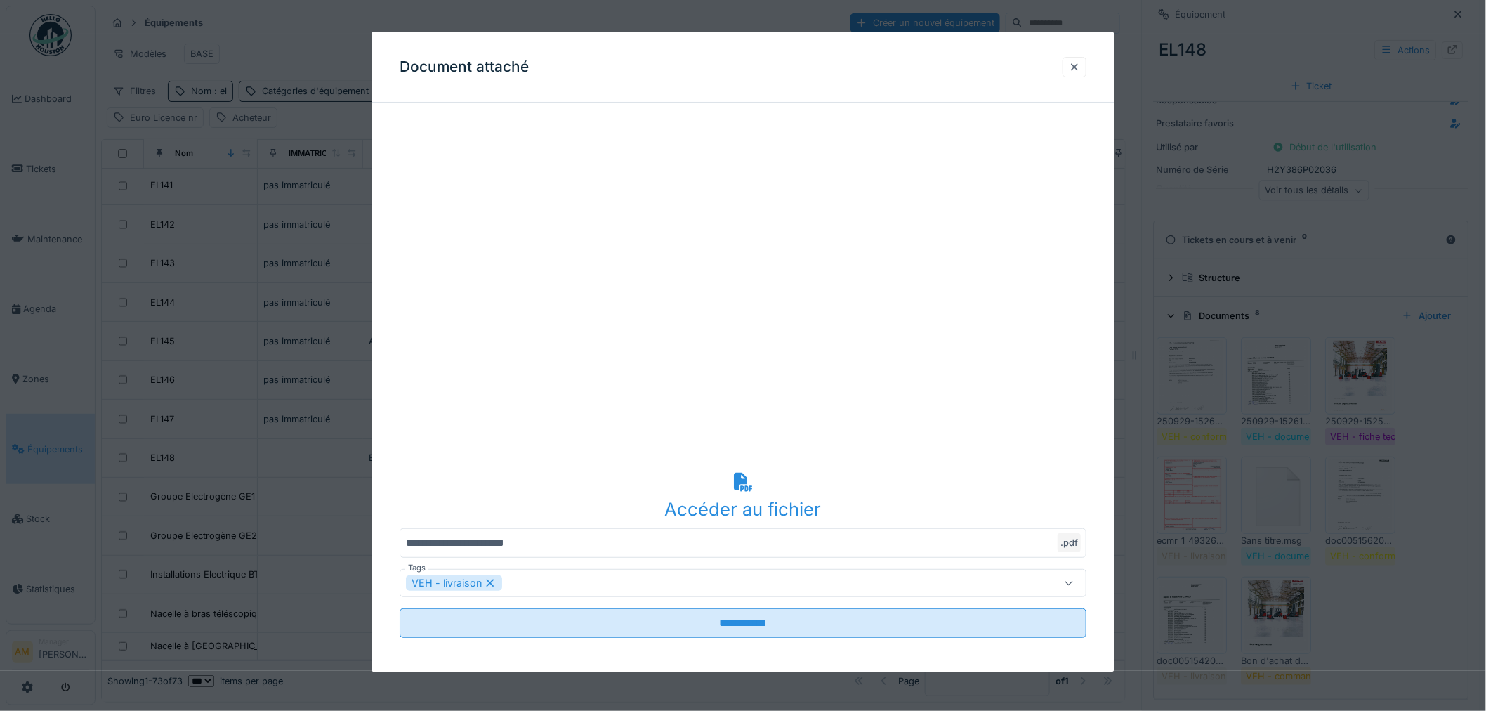
click at [1091, 62] on div "Document attaché" at bounding box center [743, 67] width 743 height 70
click at [1080, 63] on div at bounding box center [1074, 66] width 11 height 13
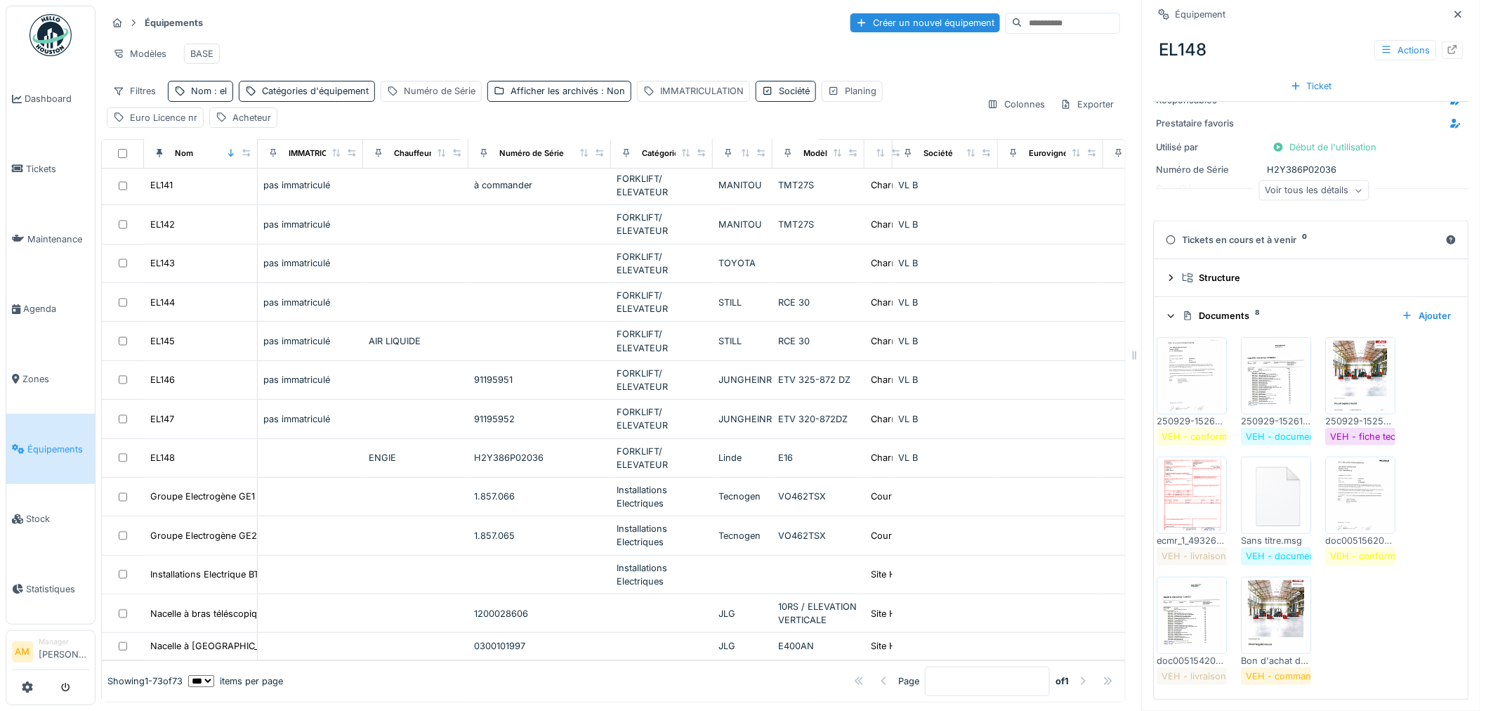
click at [1285, 625] on img at bounding box center [1276, 615] width 63 height 70
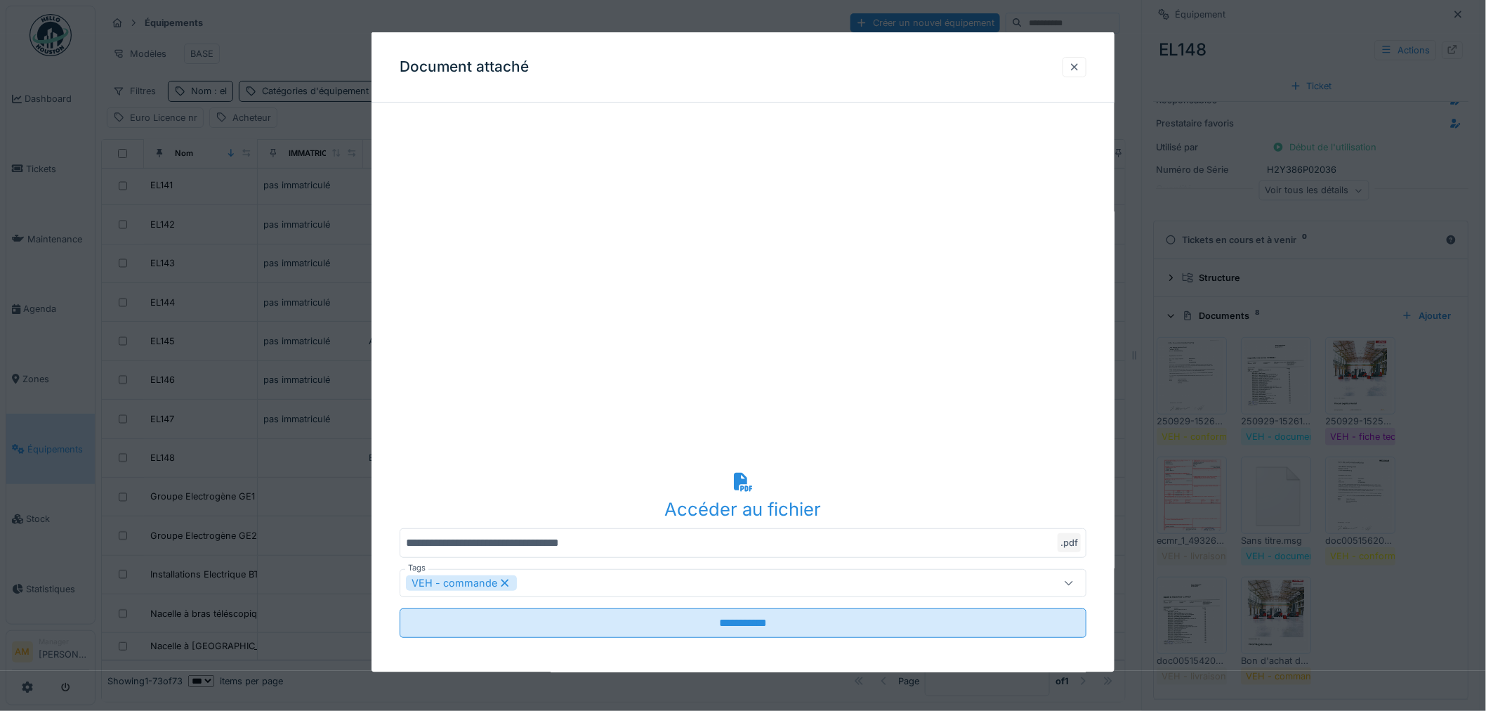
click at [1080, 73] on div at bounding box center [1074, 66] width 11 height 13
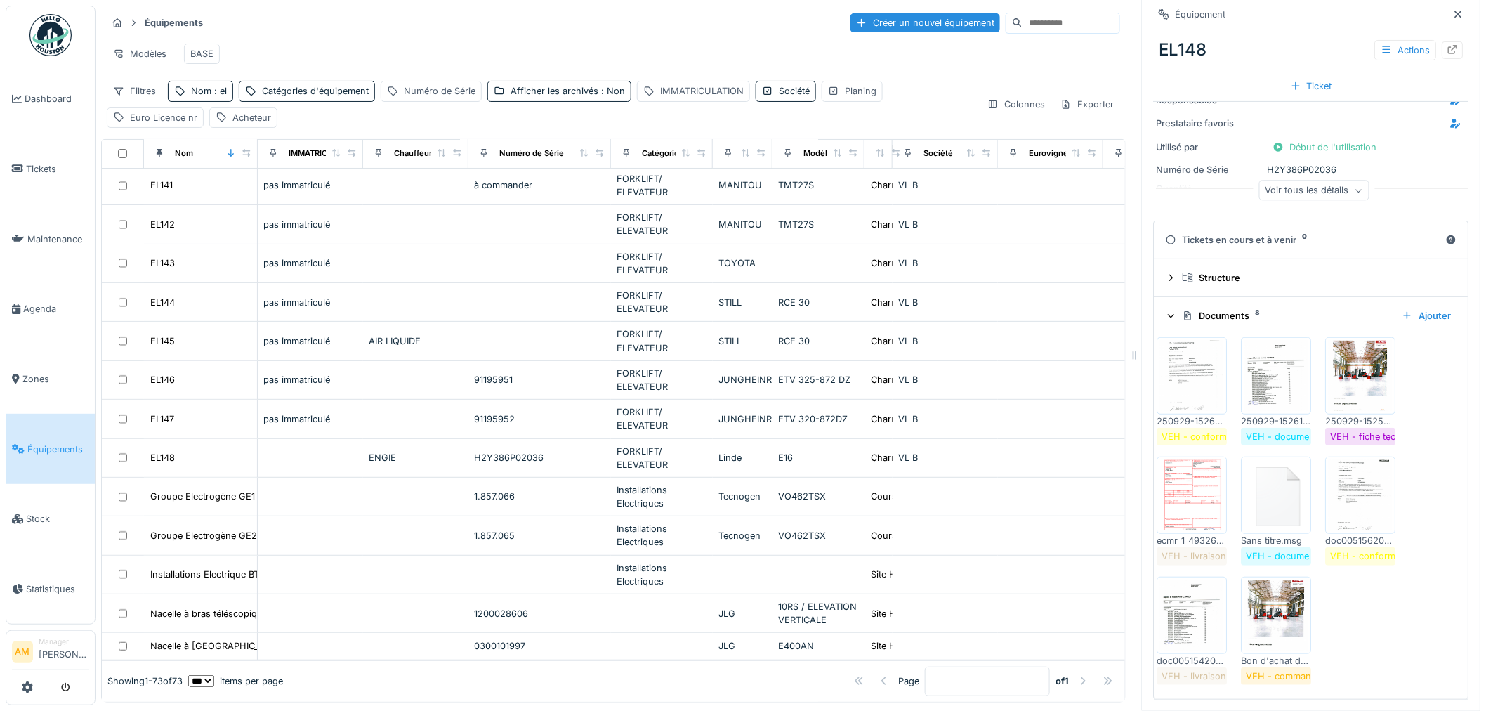
click at [1349, 507] on img at bounding box center [1361, 495] width 63 height 70
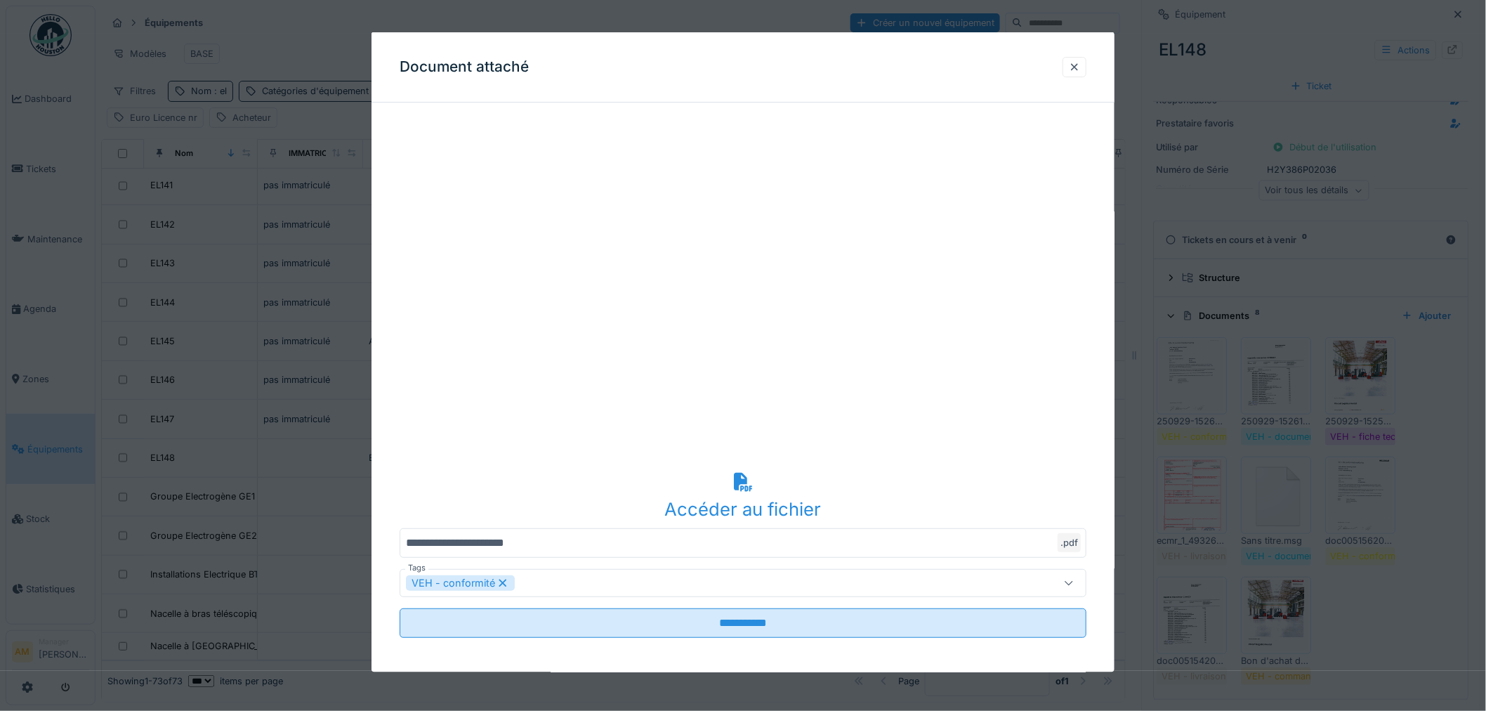
click at [1351, 507] on div at bounding box center [743, 355] width 1486 height 711
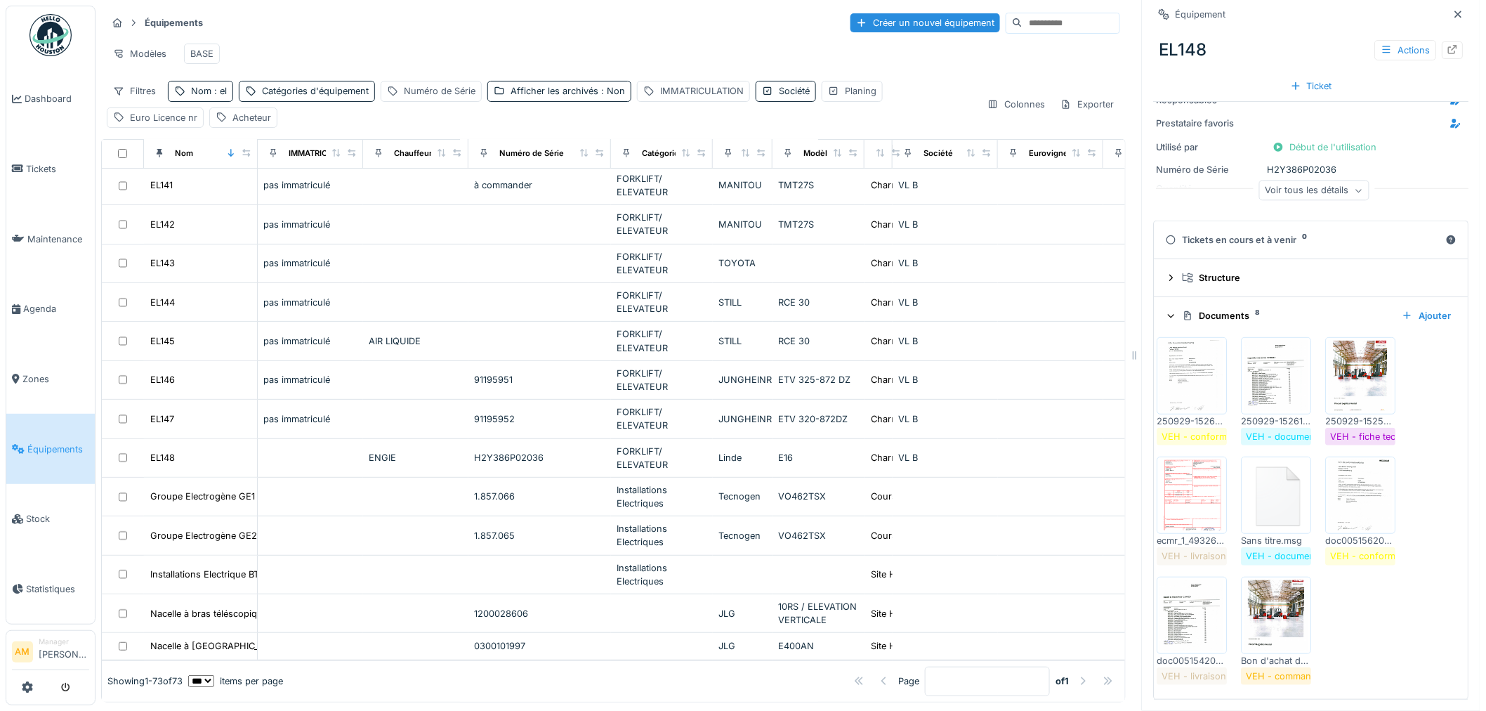
click at [1262, 374] on img at bounding box center [1276, 376] width 63 height 70
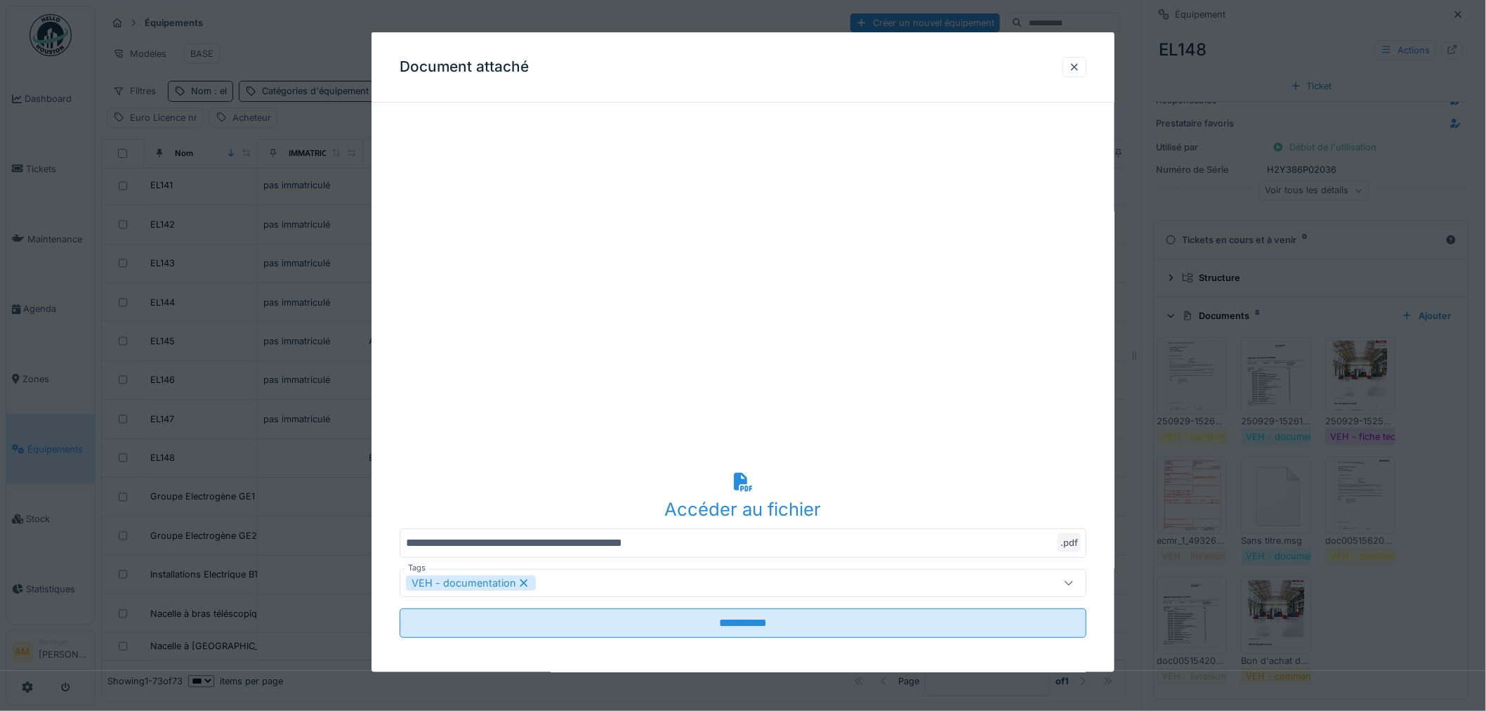
click at [1262, 374] on div at bounding box center [743, 355] width 1486 height 711
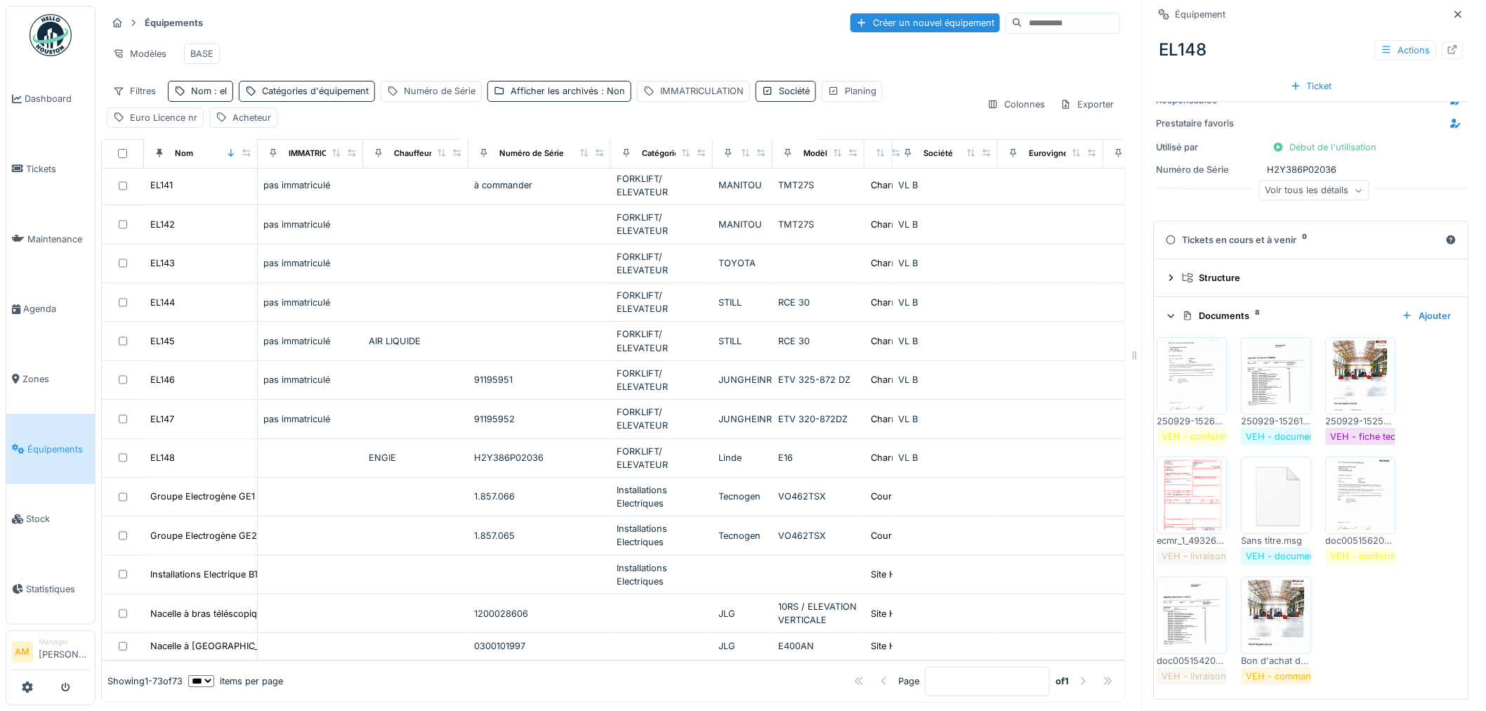
click at [1191, 392] on img at bounding box center [1192, 376] width 63 height 70
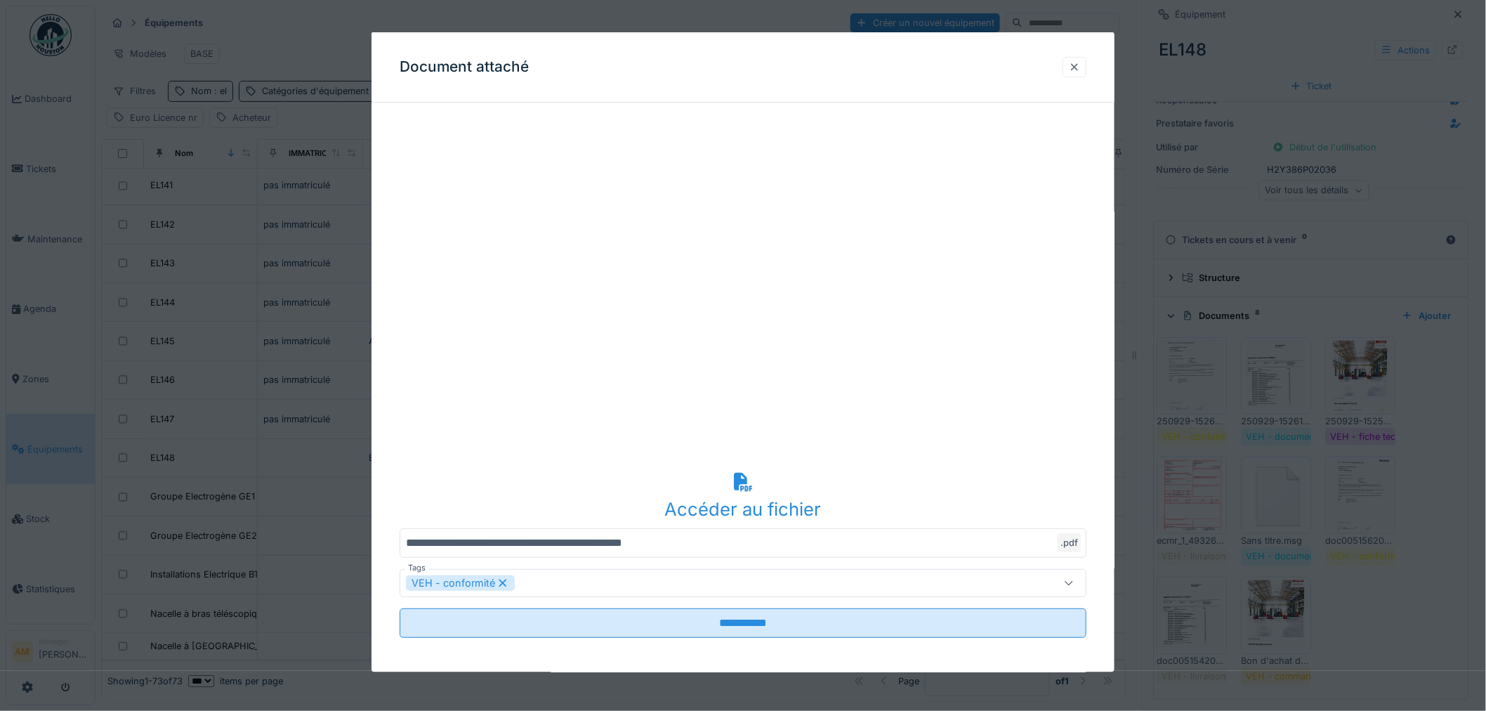
click at [1087, 67] on div at bounding box center [1075, 66] width 24 height 20
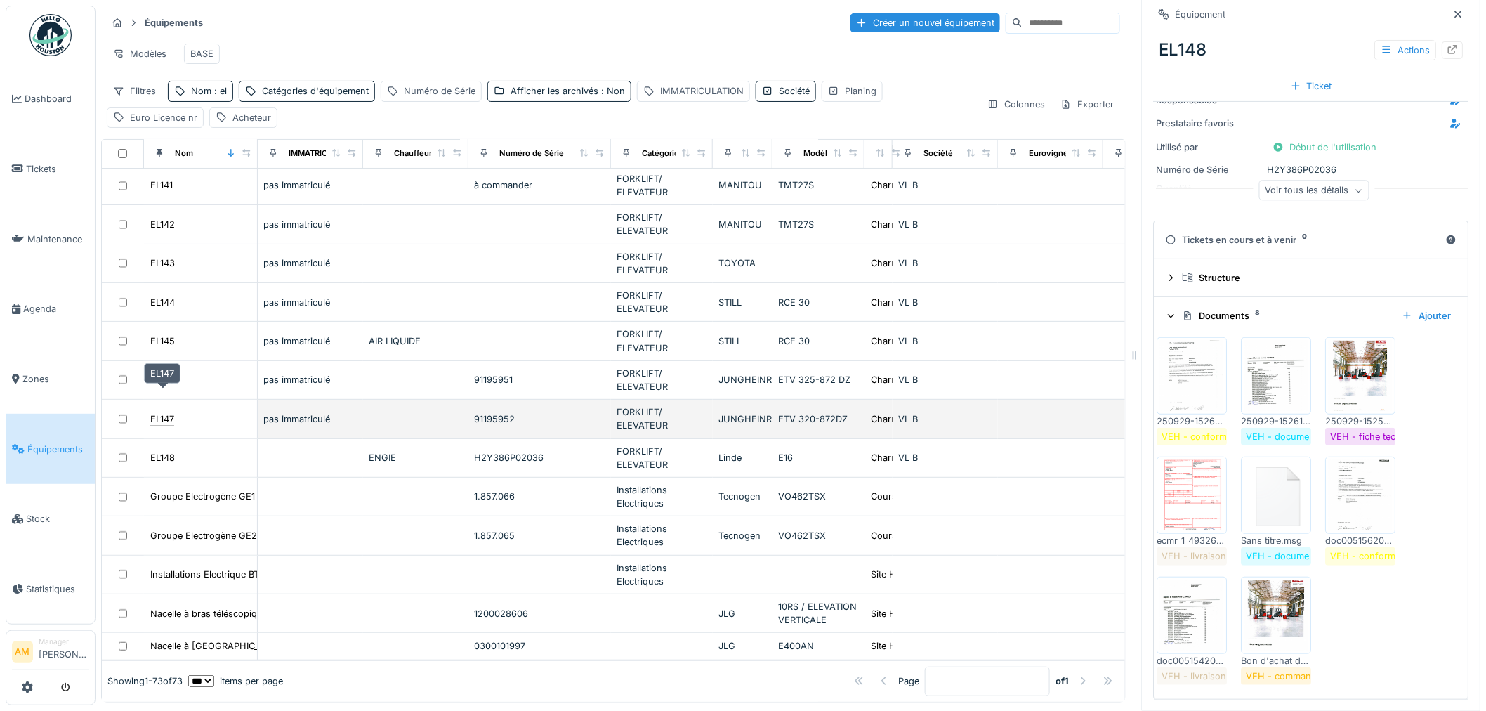
click at [157, 412] on div "EL147" at bounding box center [162, 418] width 24 height 13
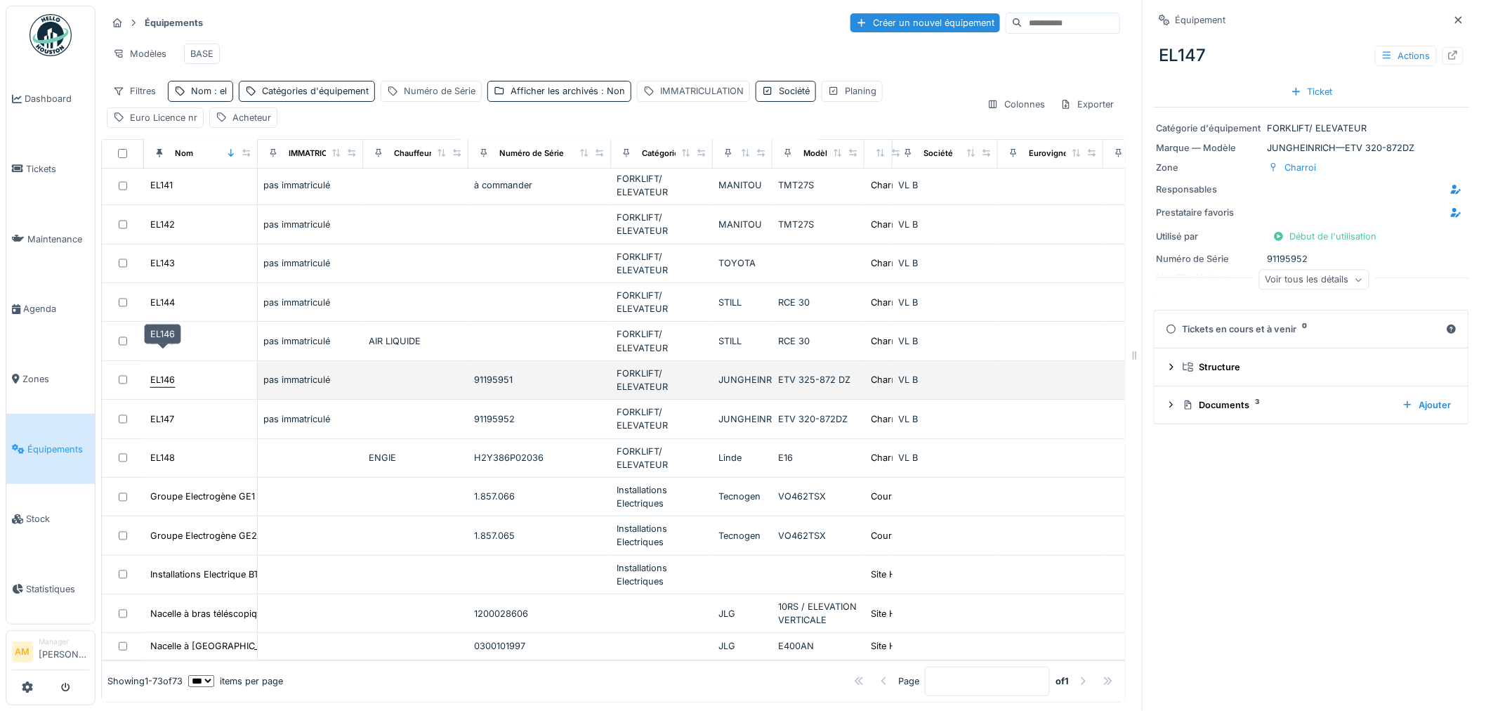
click at [156, 373] on div "EL146" at bounding box center [162, 379] width 25 height 13
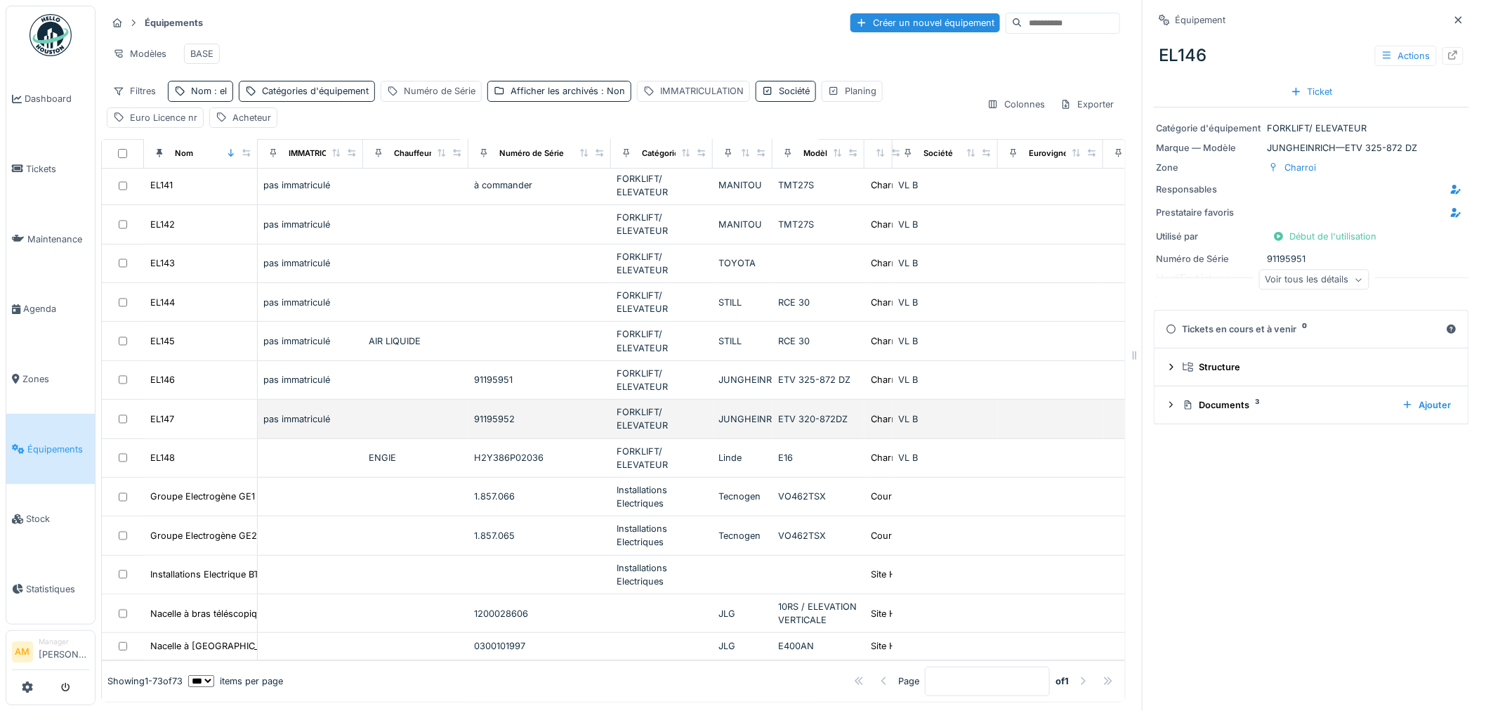
click at [170, 400] on td "EL147" at bounding box center [201, 419] width 114 height 39
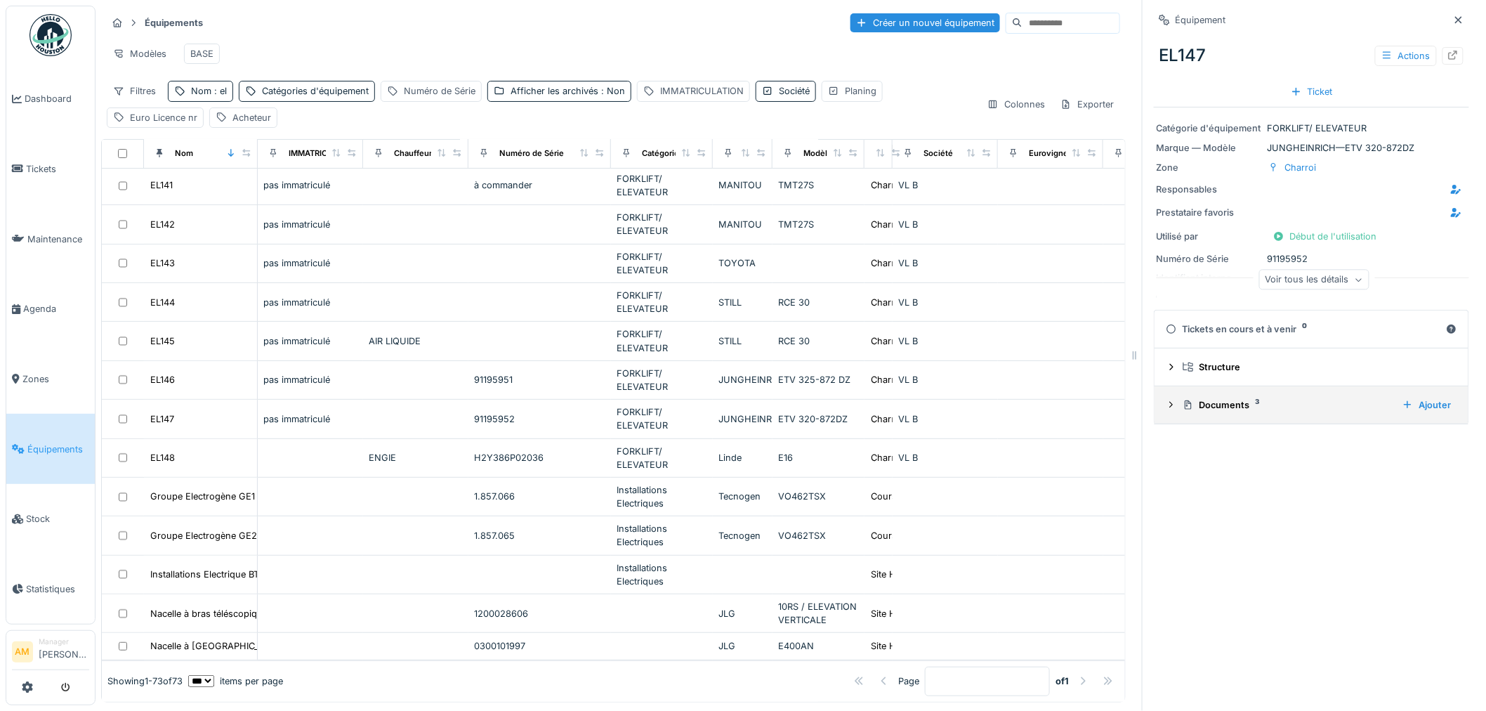
click at [1185, 410] on div "Documents 3" at bounding box center [1287, 404] width 209 height 13
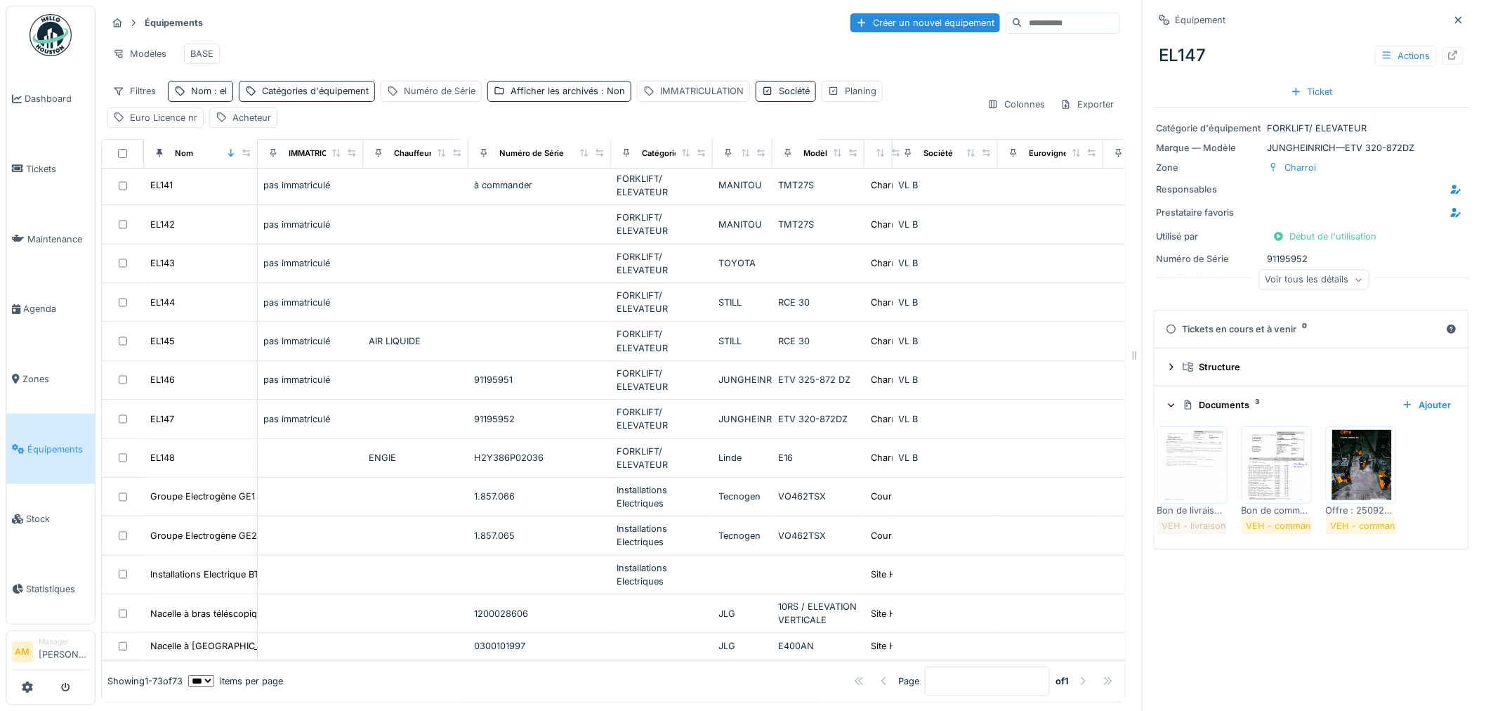
click at [1275, 472] on img at bounding box center [1276, 465] width 63 height 70
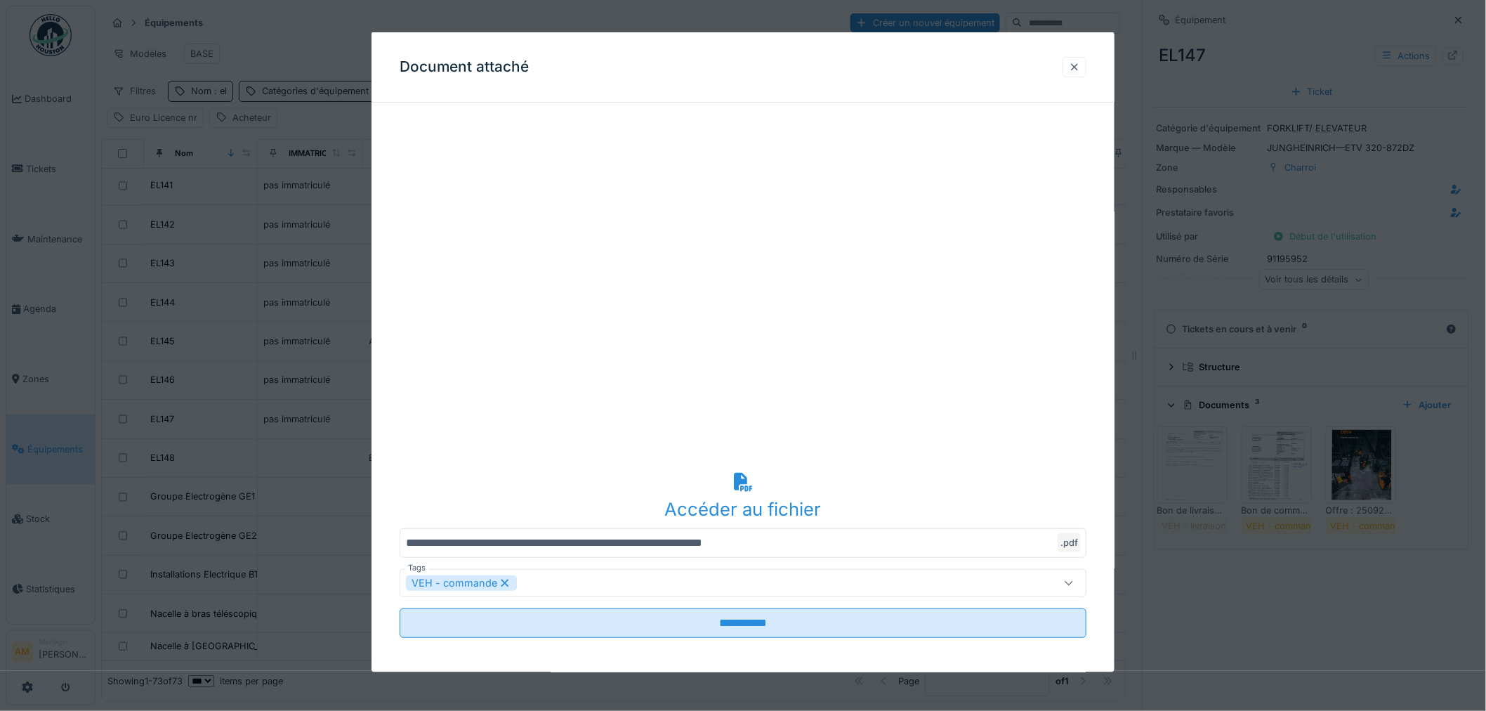
click at [1080, 71] on div at bounding box center [1074, 66] width 11 height 13
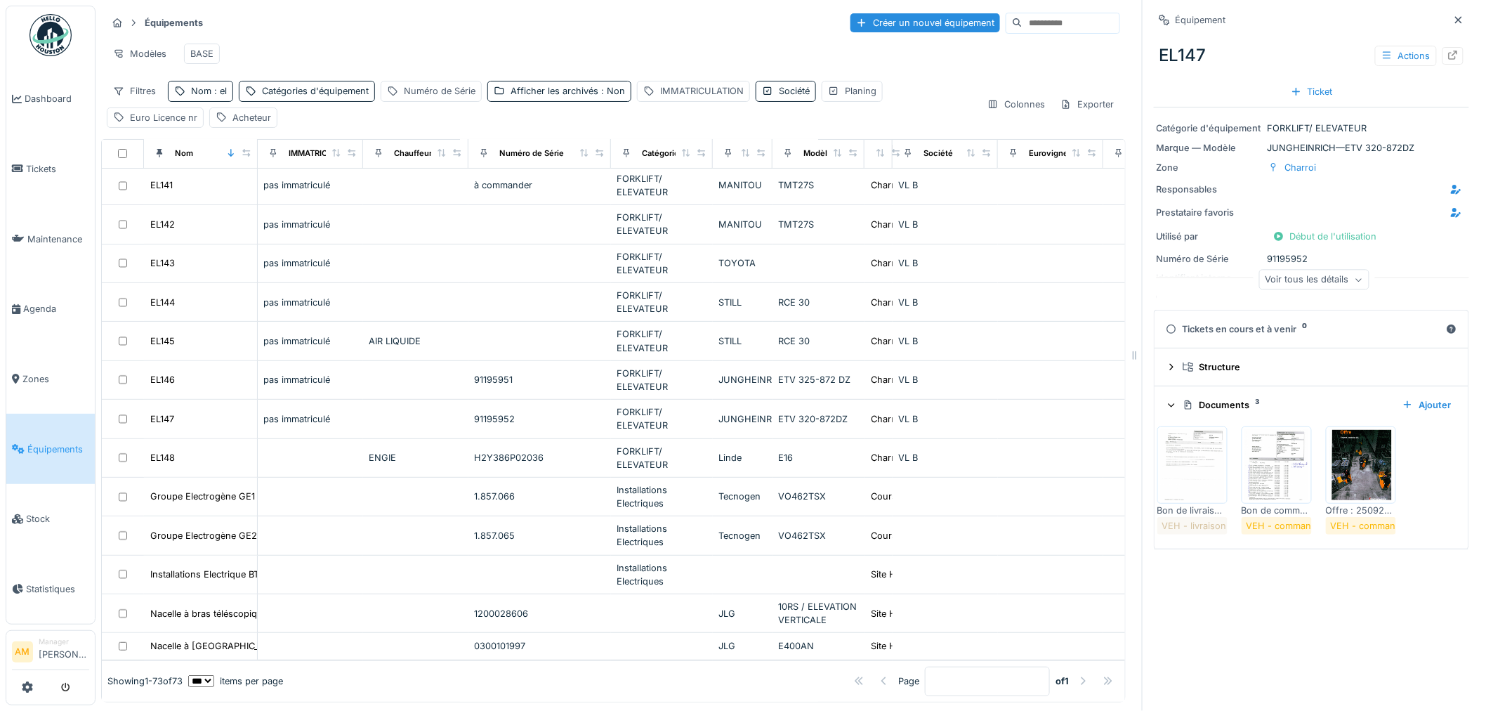
click at [1453, 25] on div at bounding box center [1458, 19] width 11 height 13
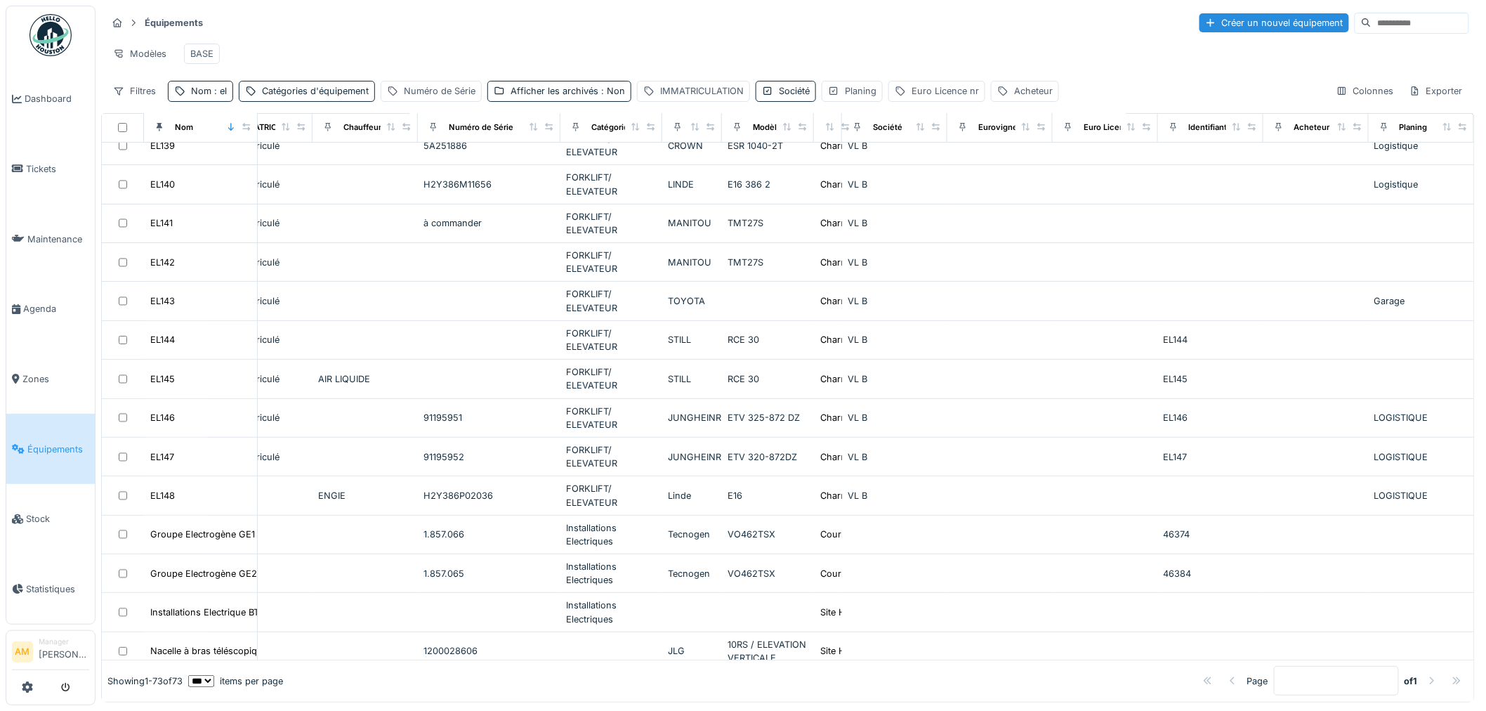
scroll to position [2237, 0]
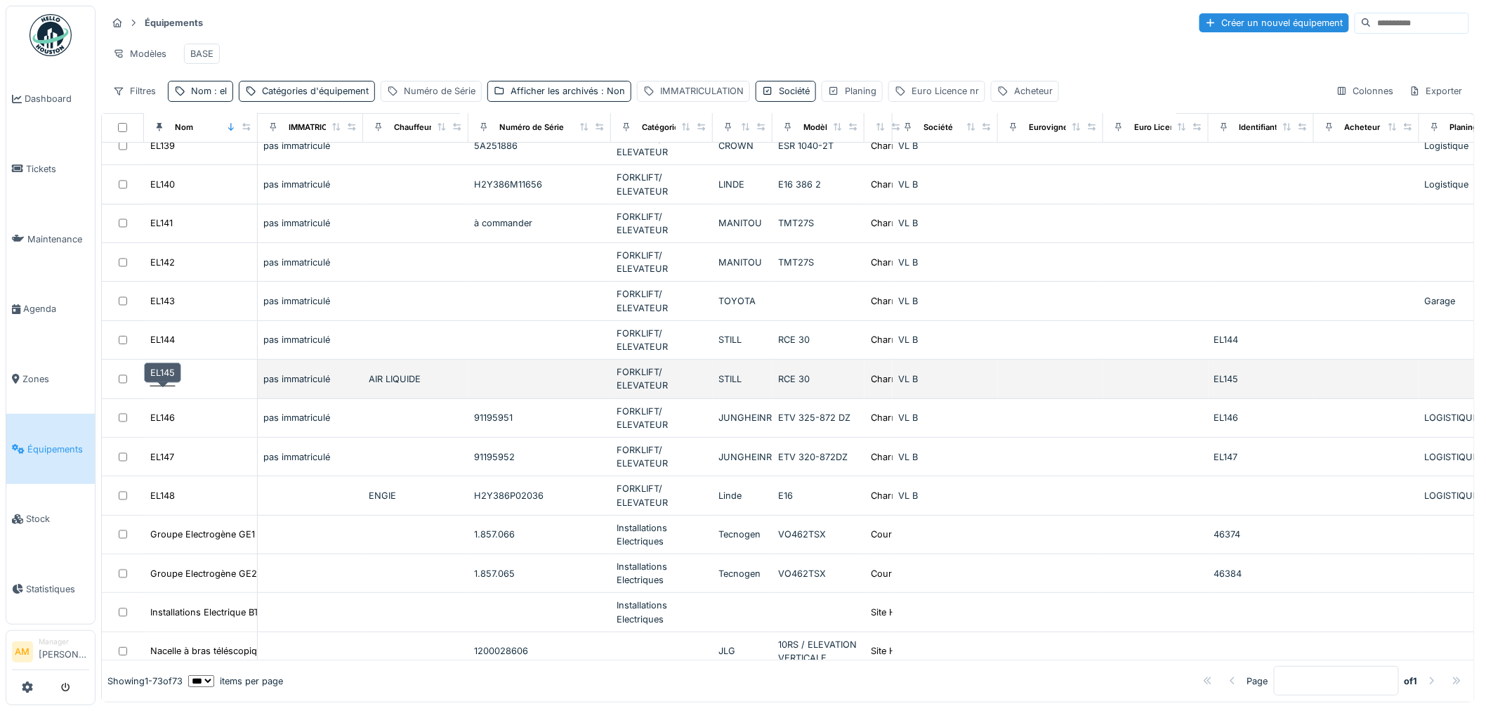
click at [165, 386] on div "EL145" at bounding box center [162, 378] width 25 height 13
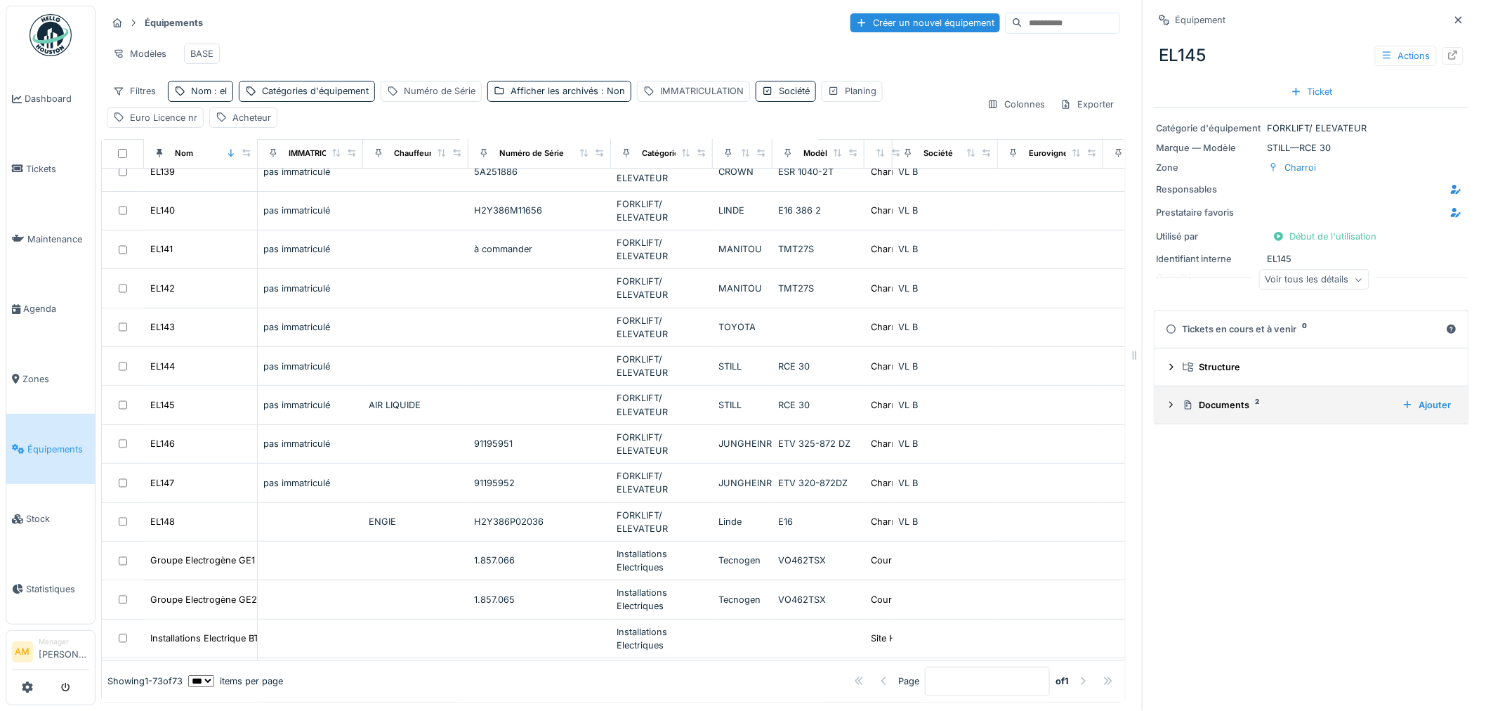
click at [1198, 412] on div "Documents 2" at bounding box center [1287, 404] width 209 height 13
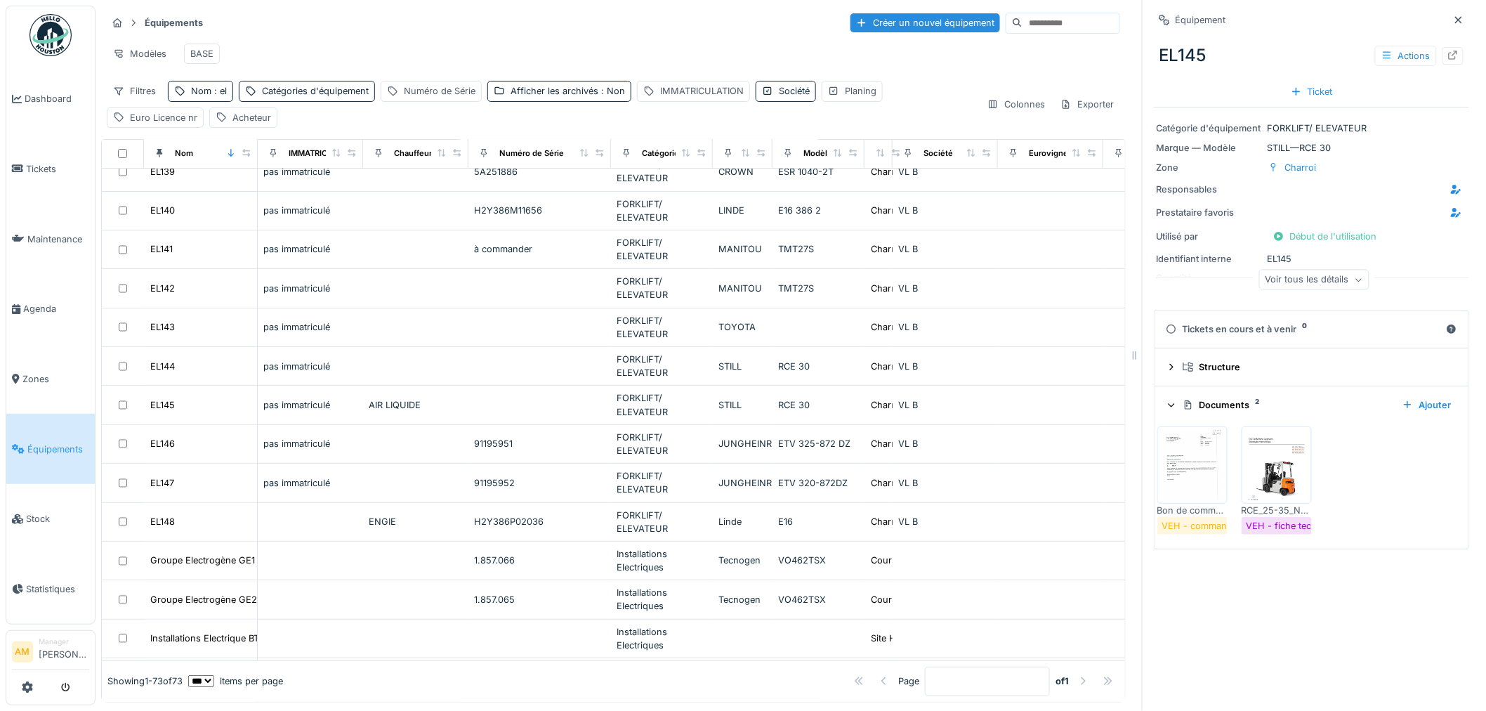
click at [1300, 281] on div "Voir tous les détails" at bounding box center [1314, 280] width 110 height 20
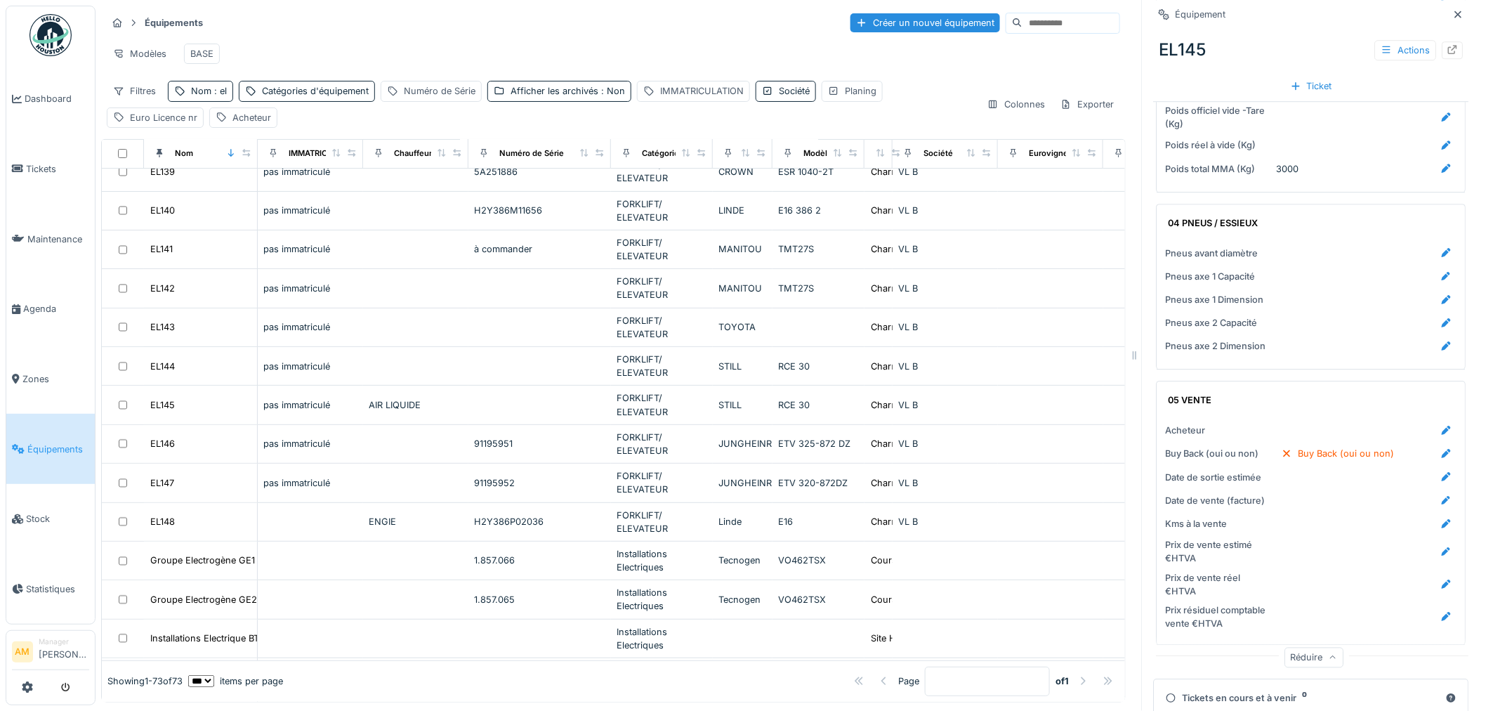
scroll to position [1929, 0]
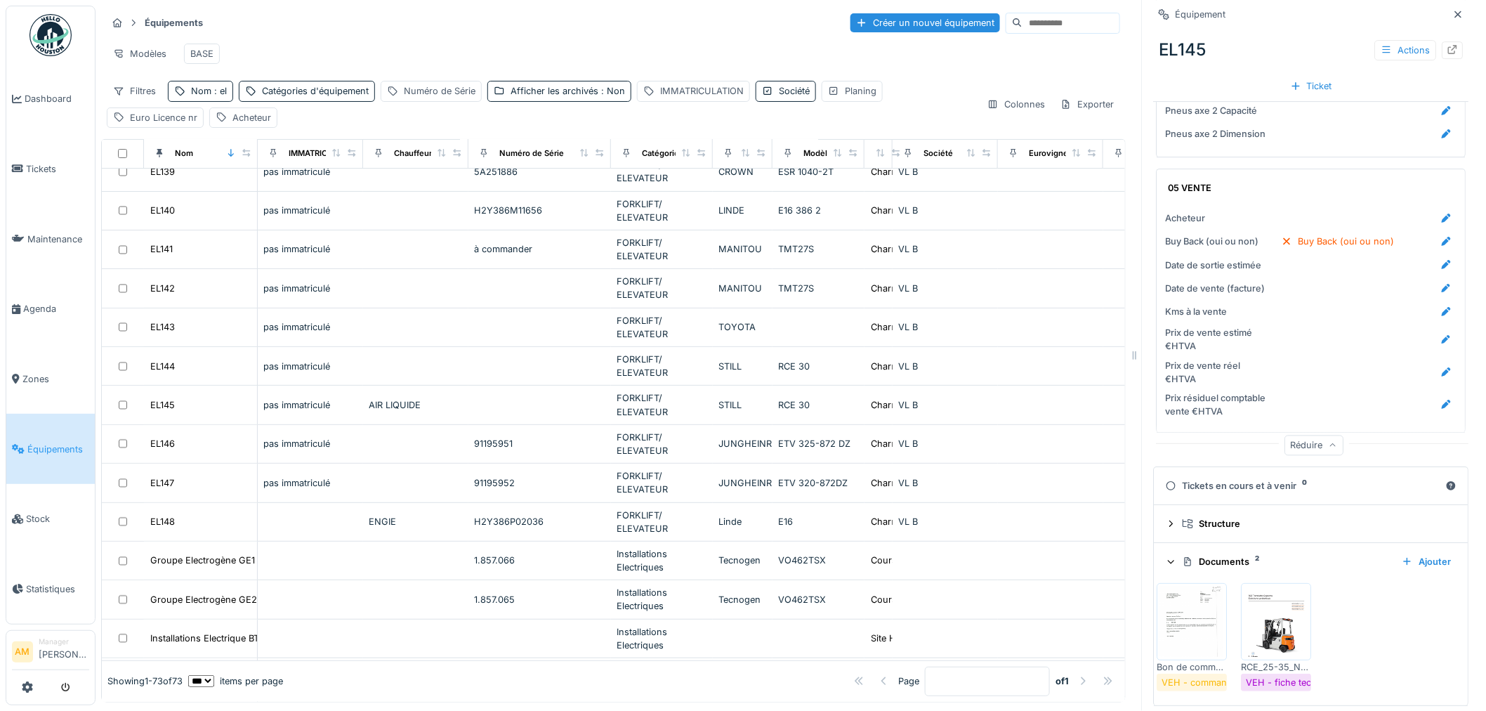
drag, startPoint x: 322, startPoint y: 49, endPoint x: 294, endPoint y: 54, distance: 28.5
click at [323, 49] on div "Modèles BASE" at bounding box center [614, 54] width 1014 height 32
drag, startPoint x: 145, startPoint y: 98, endPoint x: 152, endPoint y: 96, distance: 7.3
click at [149, 97] on div "Filtres" at bounding box center [134, 91] width 55 height 20
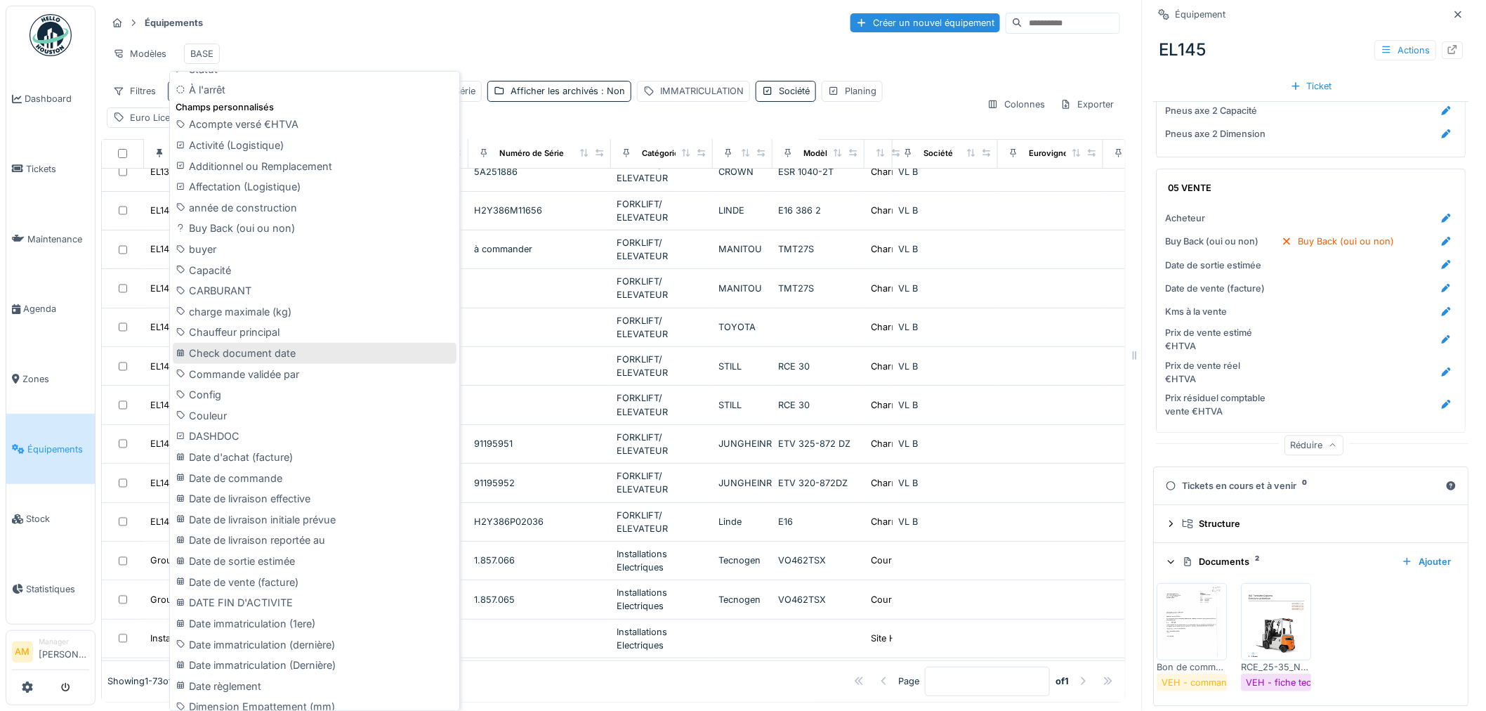
scroll to position [390, 0]
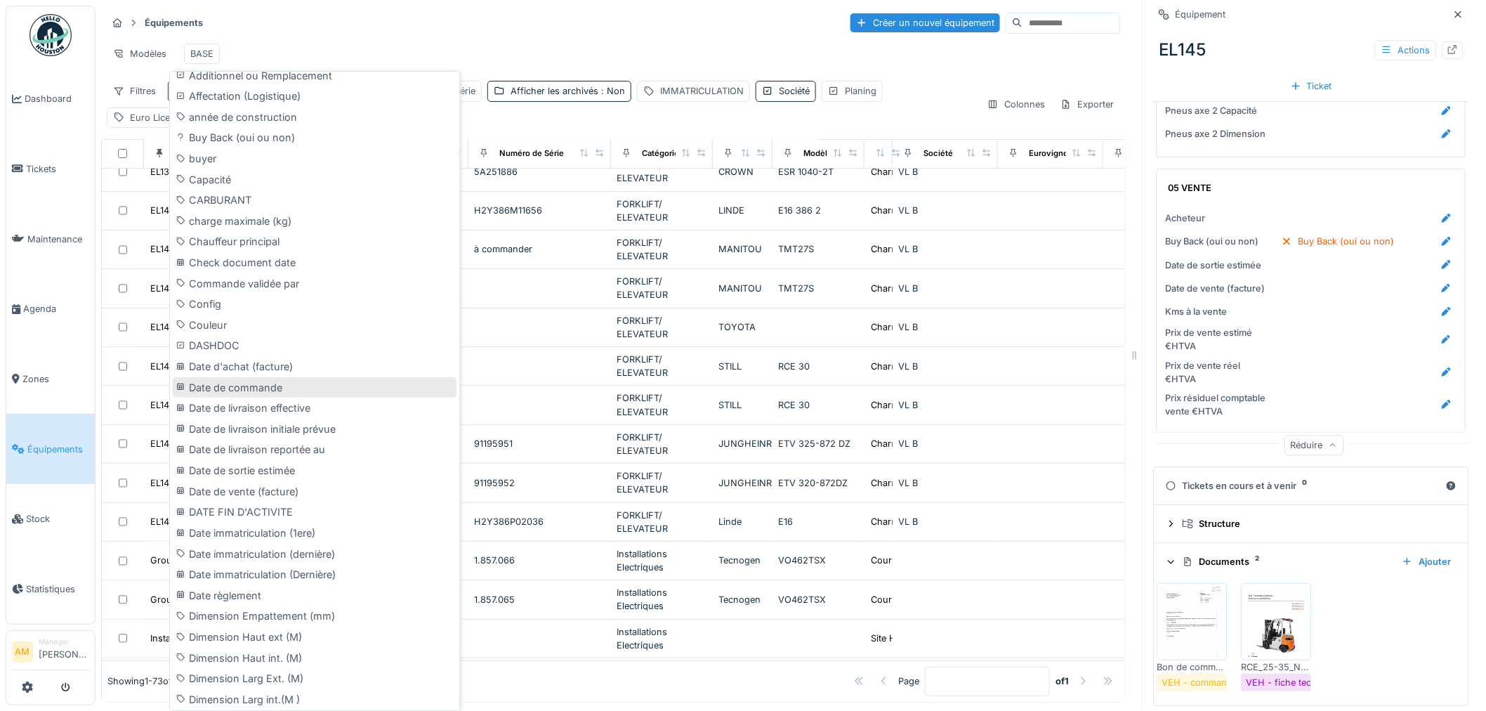
click at [218, 387] on div "Date de commande" at bounding box center [315, 387] width 284 height 21
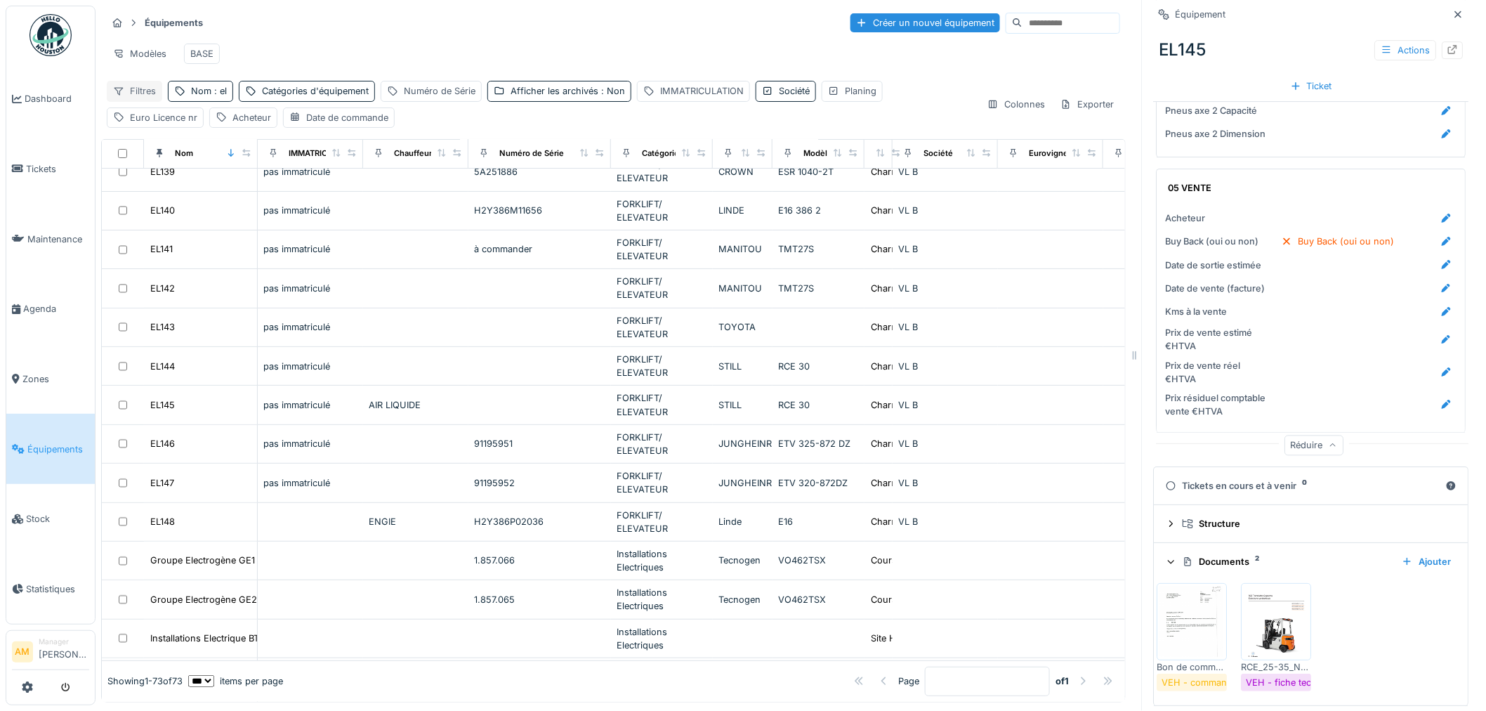
click at [148, 99] on div "Filtres" at bounding box center [134, 91] width 55 height 20
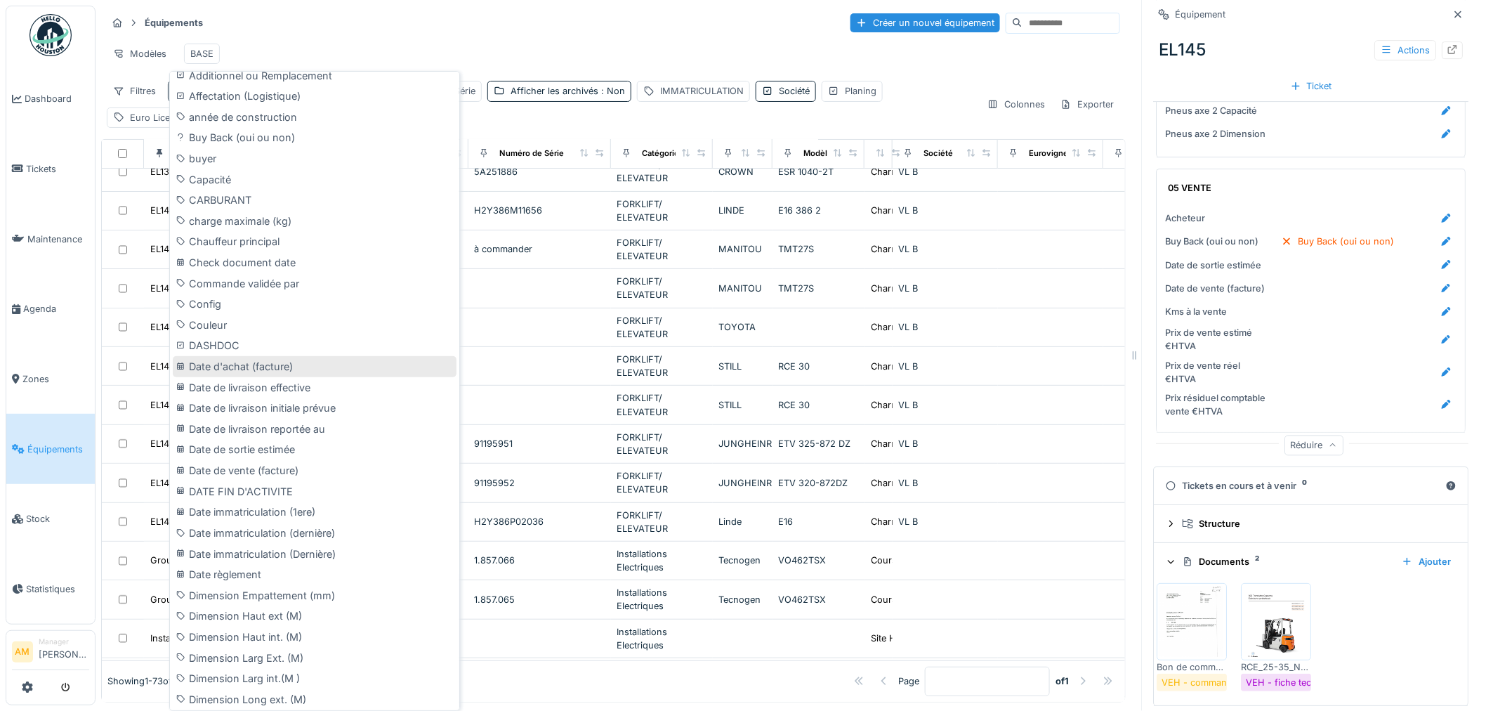
click at [215, 369] on div "Date d'achat (facture)" at bounding box center [315, 366] width 284 height 21
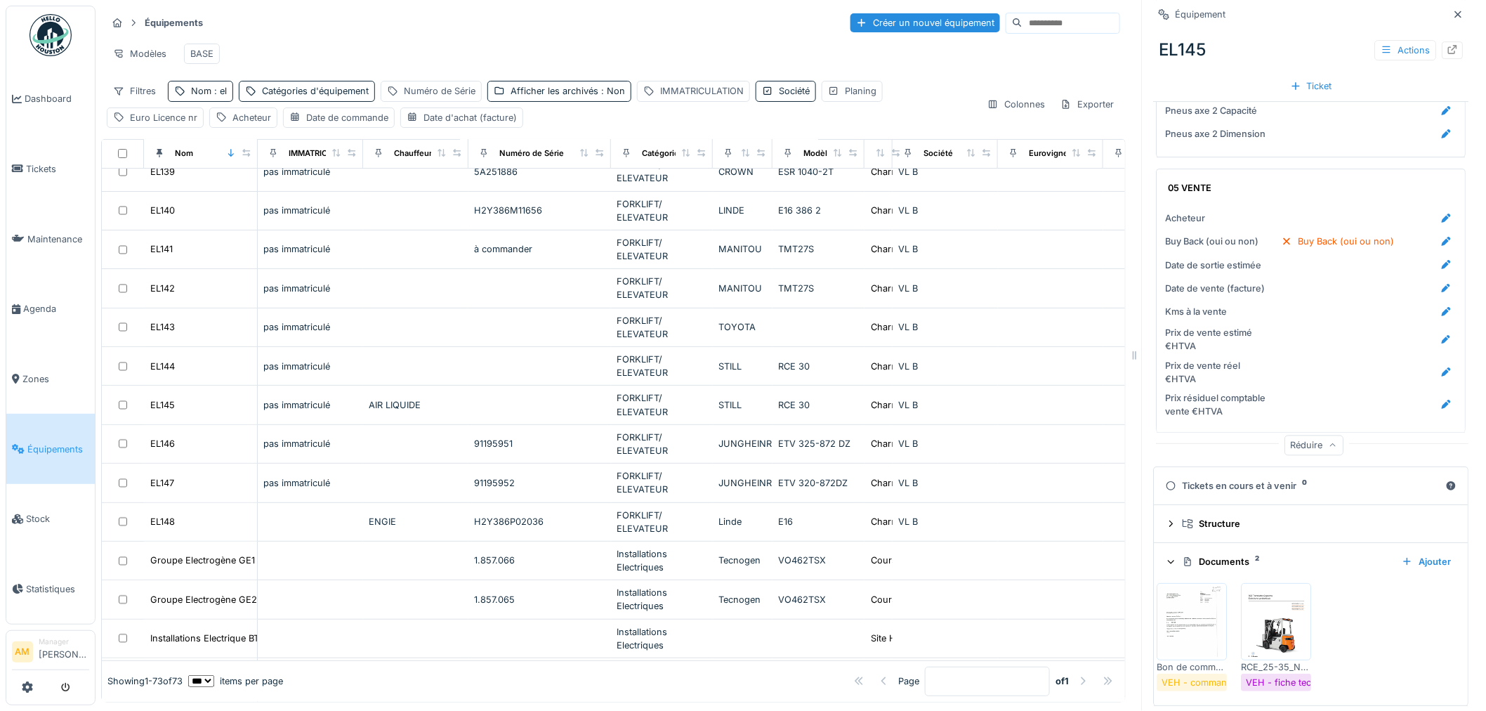
click at [296, 58] on div "Modèles BASE" at bounding box center [614, 54] width 1014 height 32
click at [149, 124] on div "Euro Licence nr" at bounding box center [163, 117] width 67 height 13
click at [146, 101] on div "Filtres" at bounding box center [134, 91] width 55 height 20
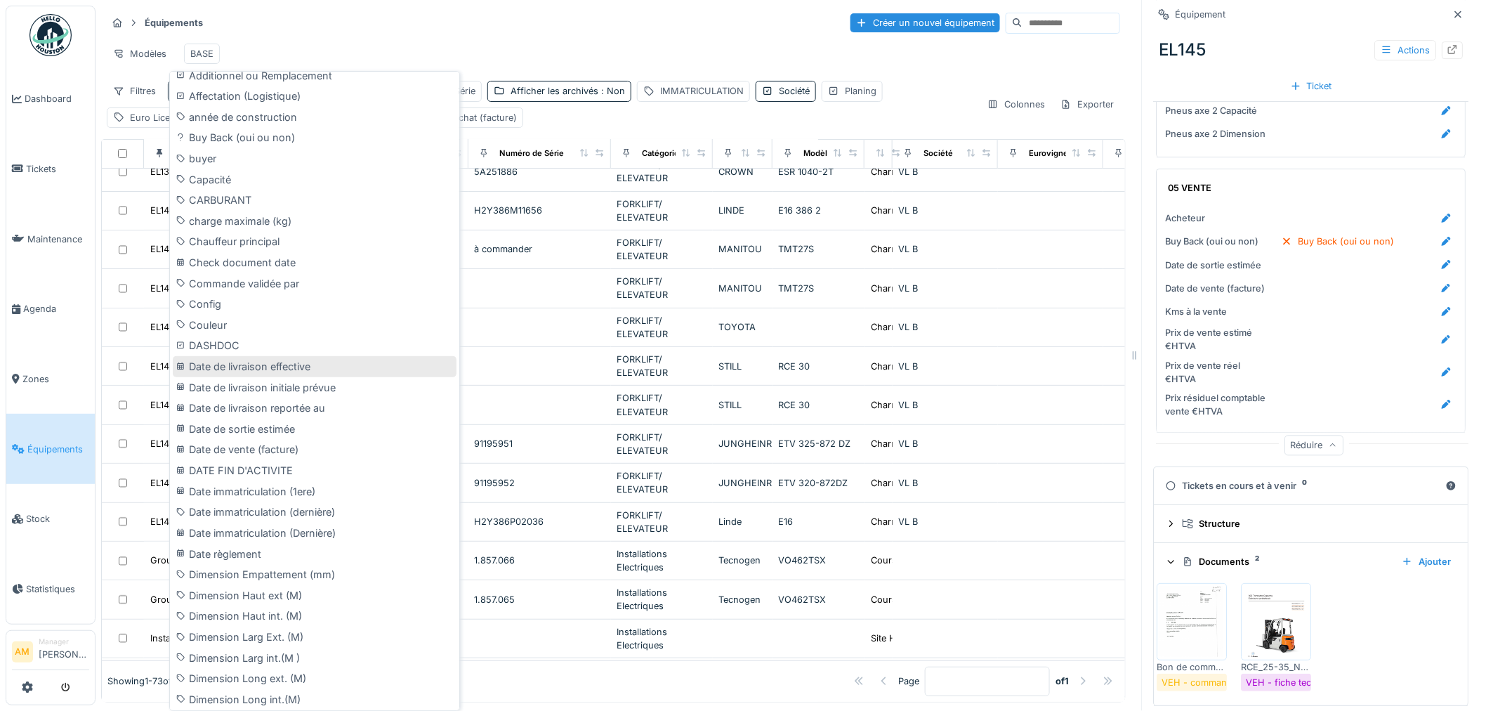
click at [284, 370] on div "Date de livraison effective" at bounding box center [315, 366] width 284 height 21
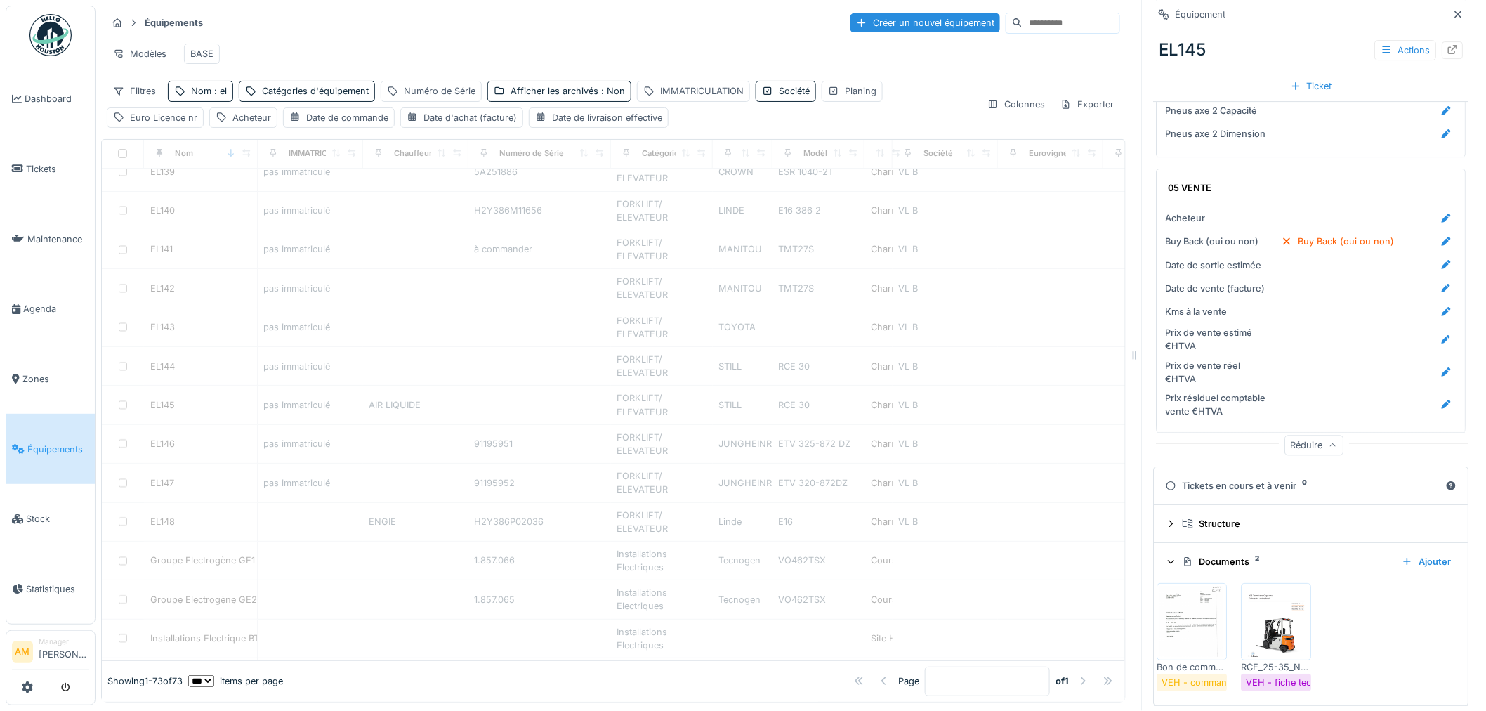
click at [497, 47] on div "Modèles BASE" at bounding box center [614, 54] width 1014 height 32
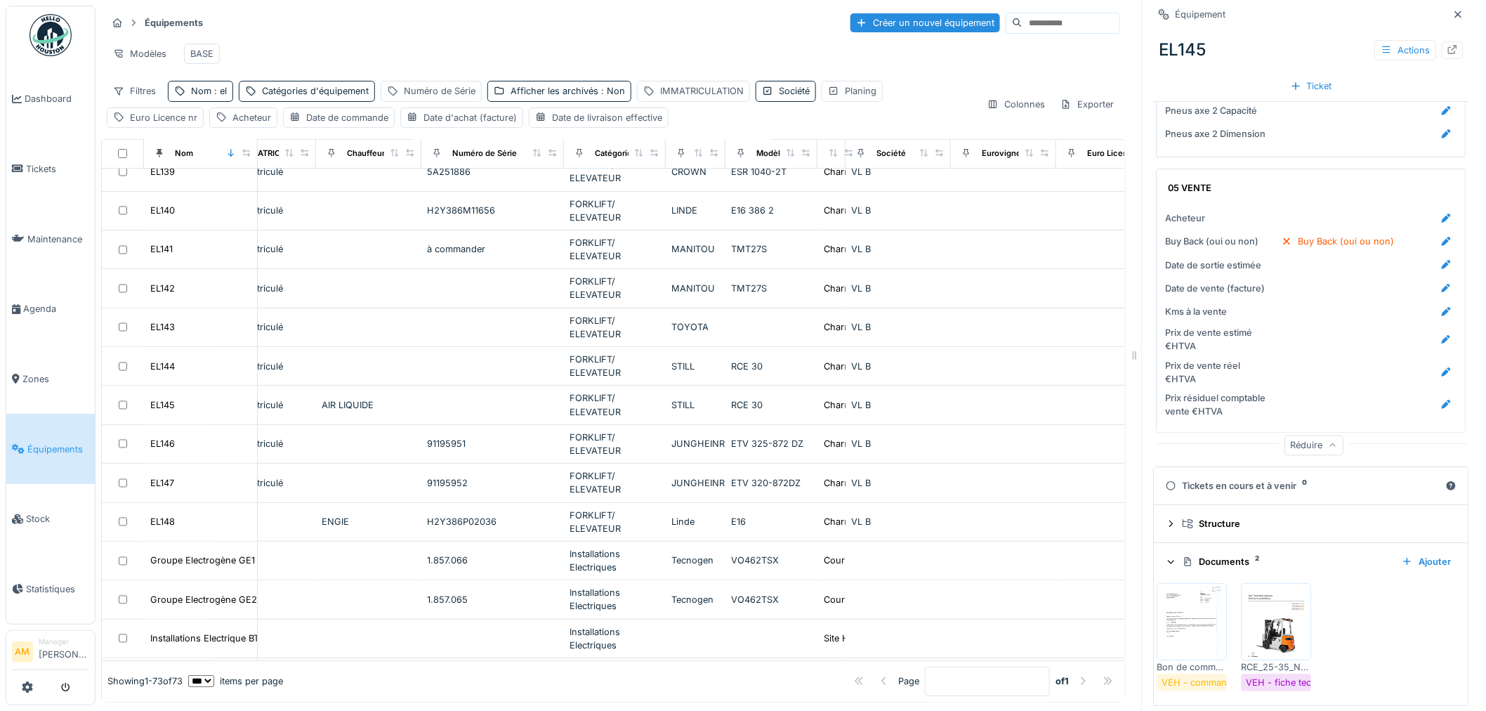
scroll to position [2237, 0]
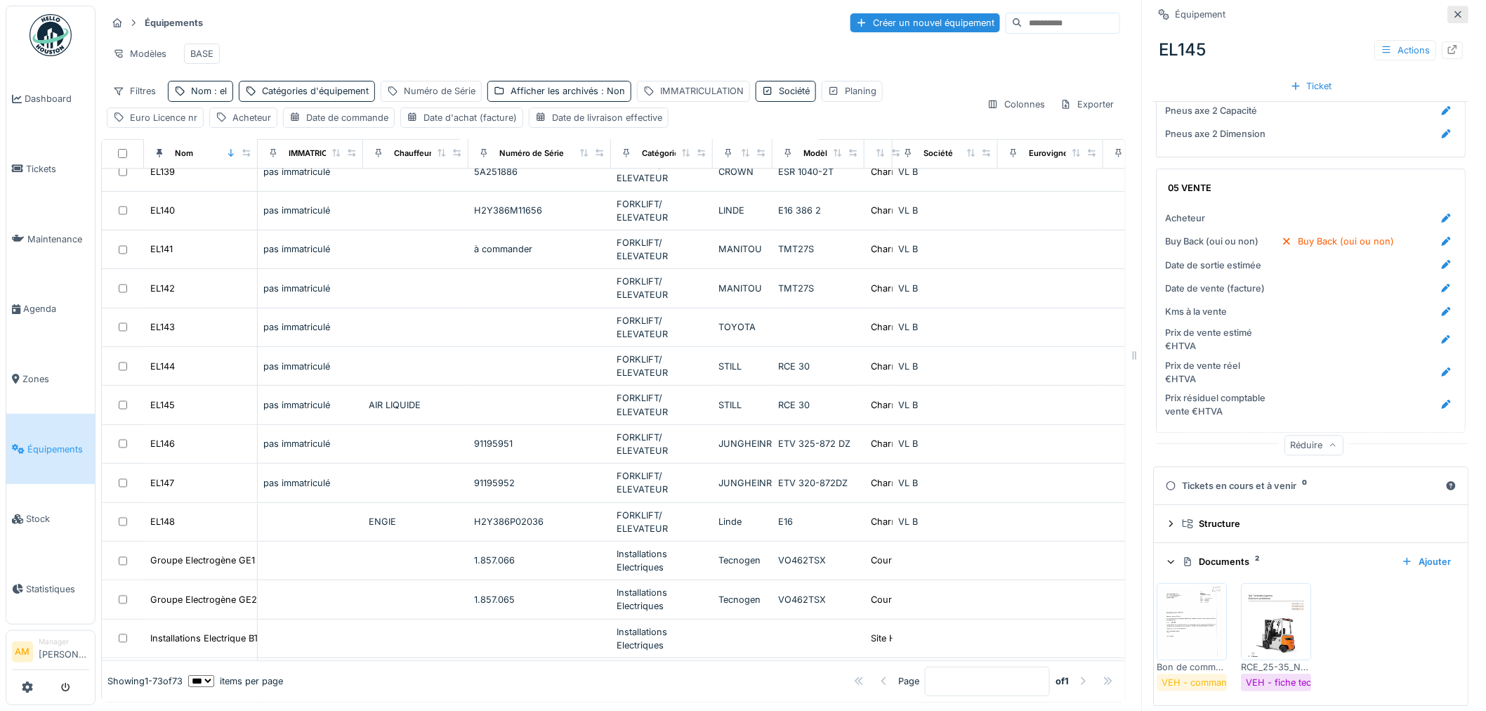
click at [1455, 12] on icon at bounding box center [1458, 14] width 7 height 7
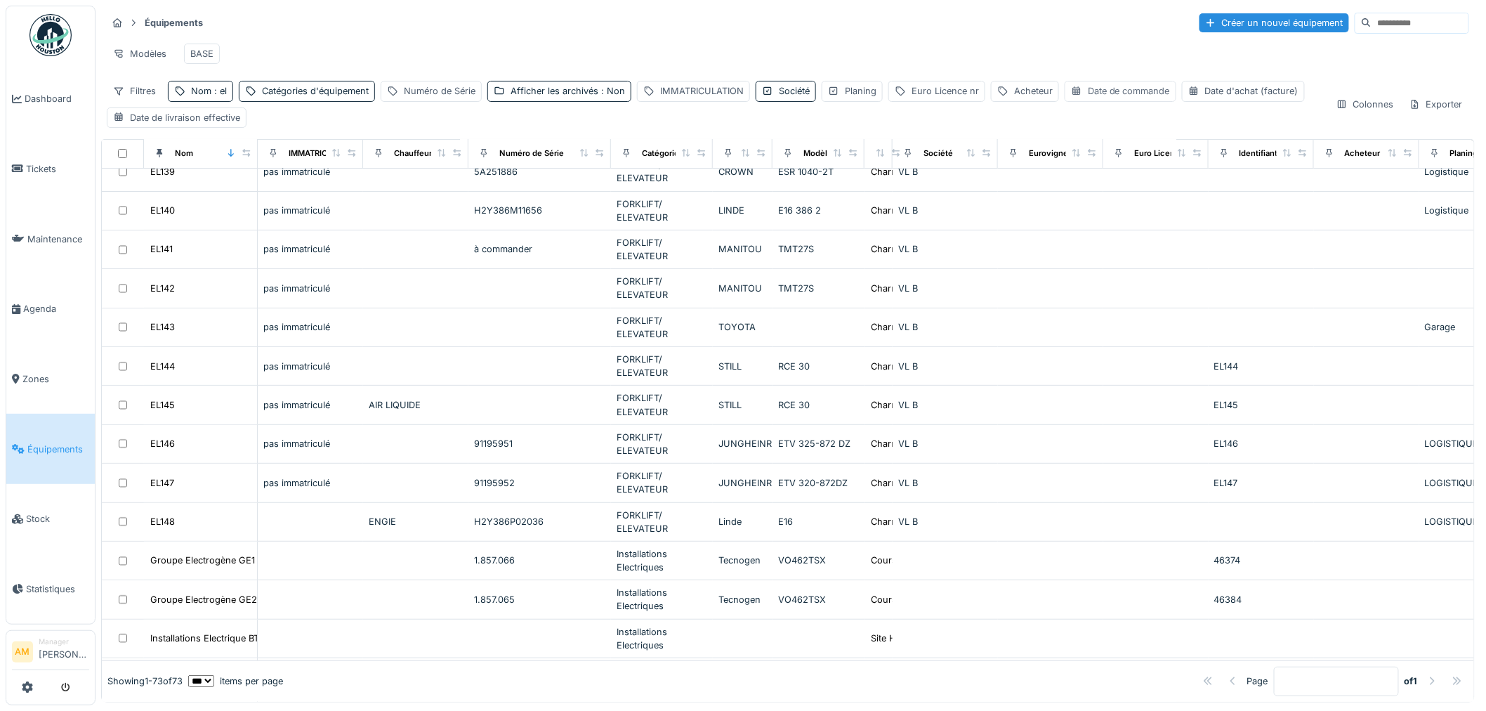
click at [1157, 101] on div "Date de commande" at bounding box center [1121, 91] width 112 height 20
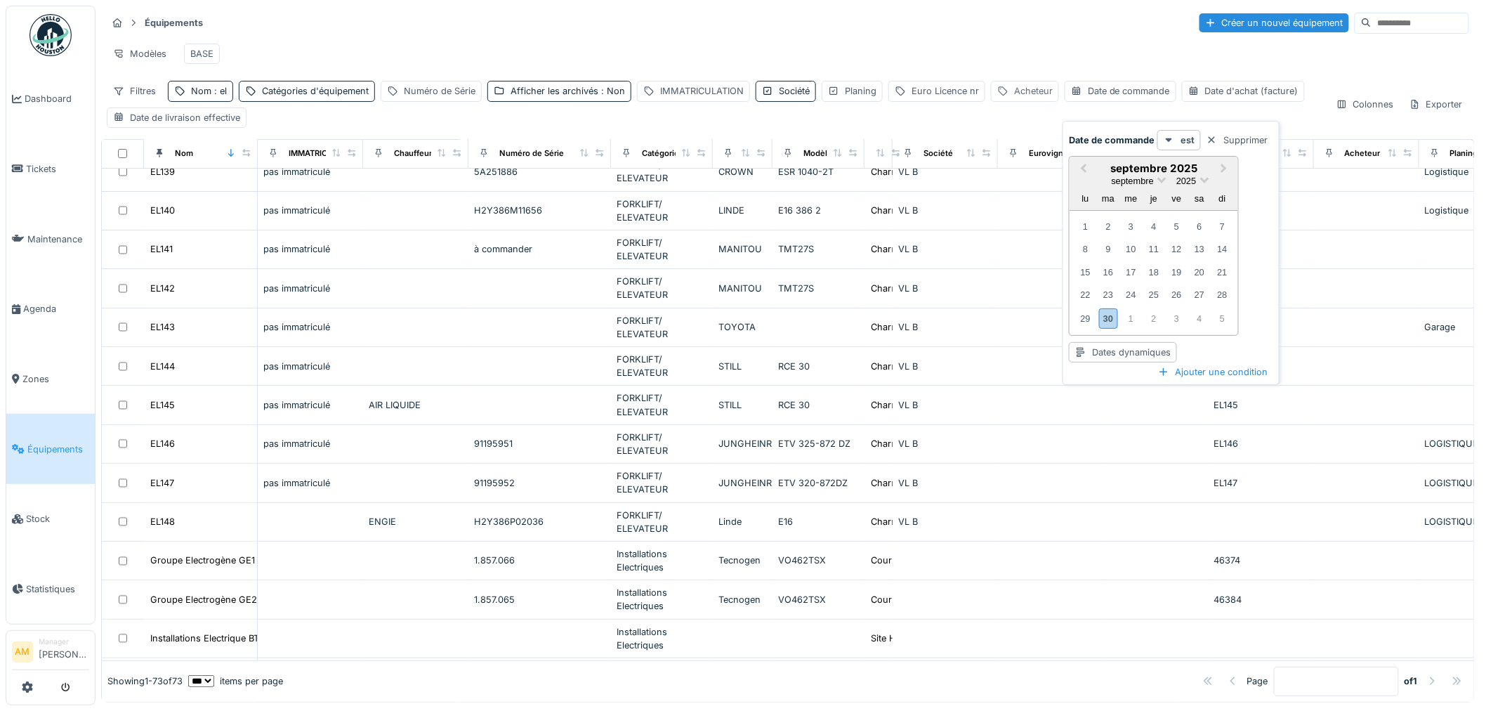
click at [1043, 98] on div "Acheteur" at bounding box center [1033, 90] width 39 height 13
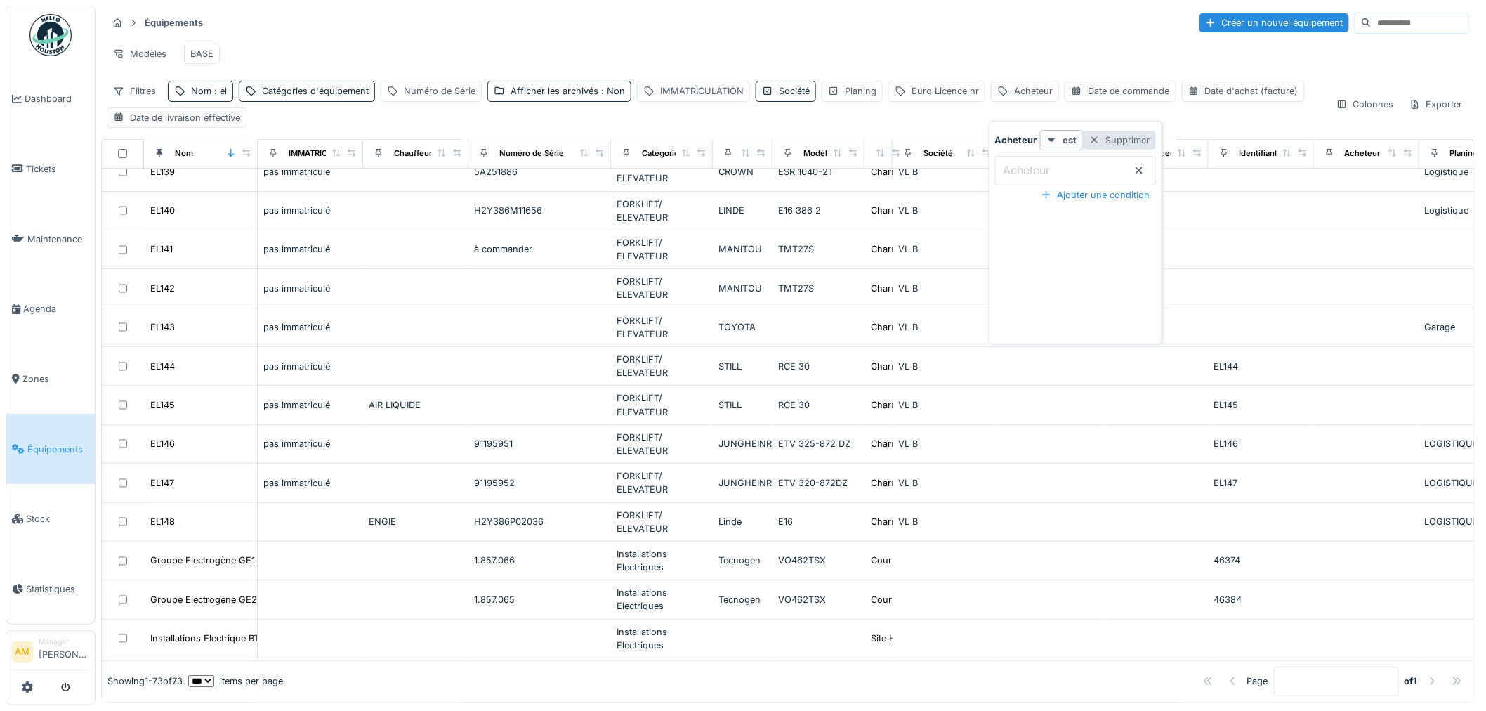
click at [1130, 142] on div "Supprimer" at bounding box center [1120, 140] width 72 height 19
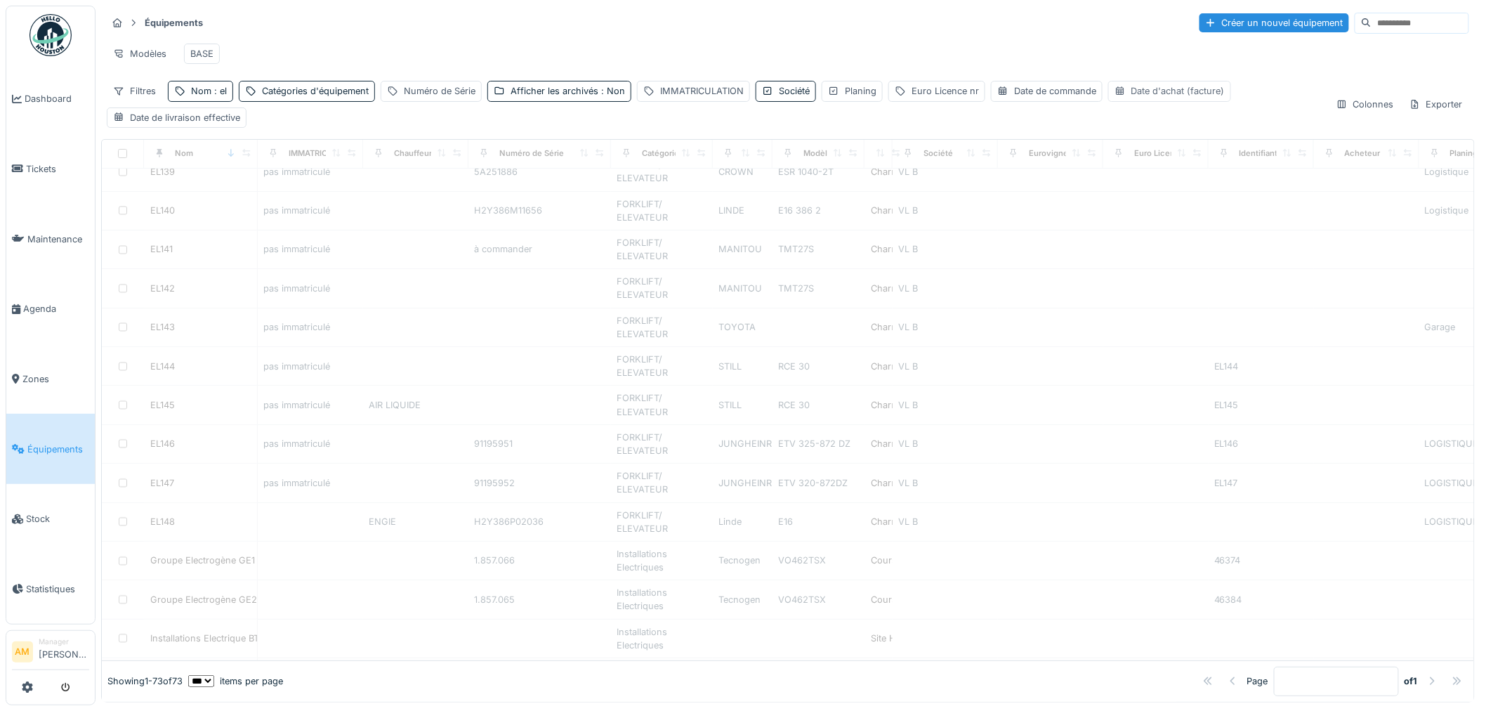
click at [1168, 98] on div "Date d'achat (facture)" at bounding box center [1178, 90] width 93 height 13
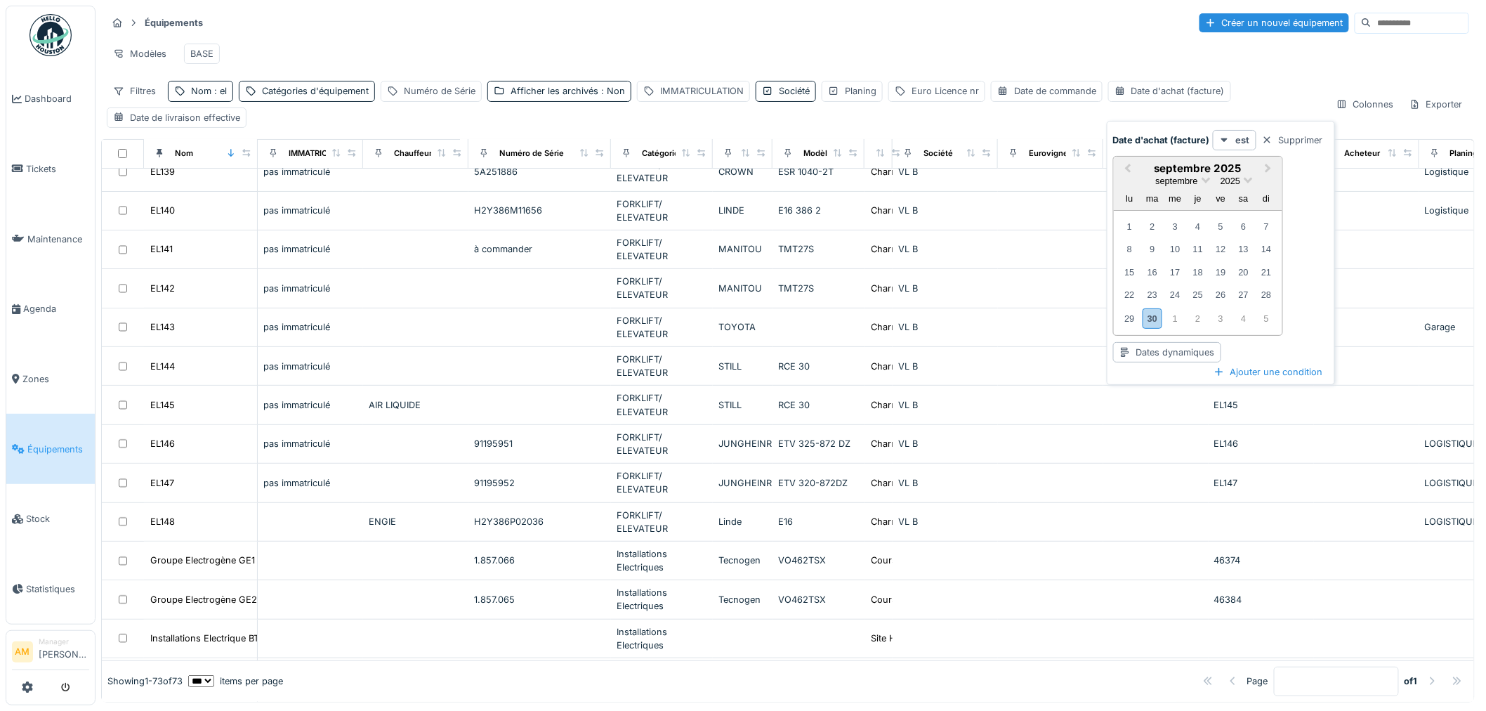
drag, startPoint x: 1295, startPoint y: 140, endPoint x: 1101, endPoint y: 136, distance: 193.2
click at [1295, 138] on div "Supprimer" at bounding box center [1293, 140] width 72 height 19
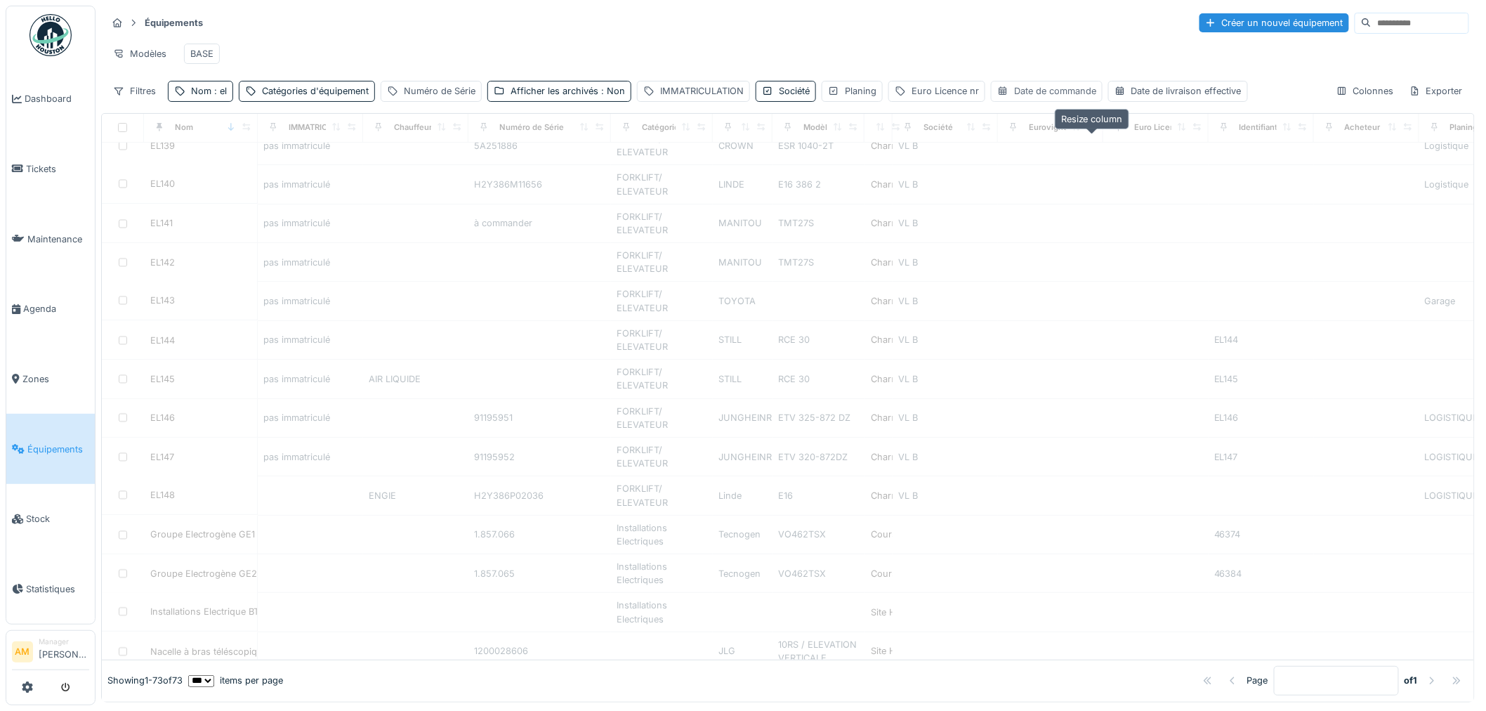
click at [1063, 98] on div "Date de commande" at bounding box center [1055, 90] width 82 height 13
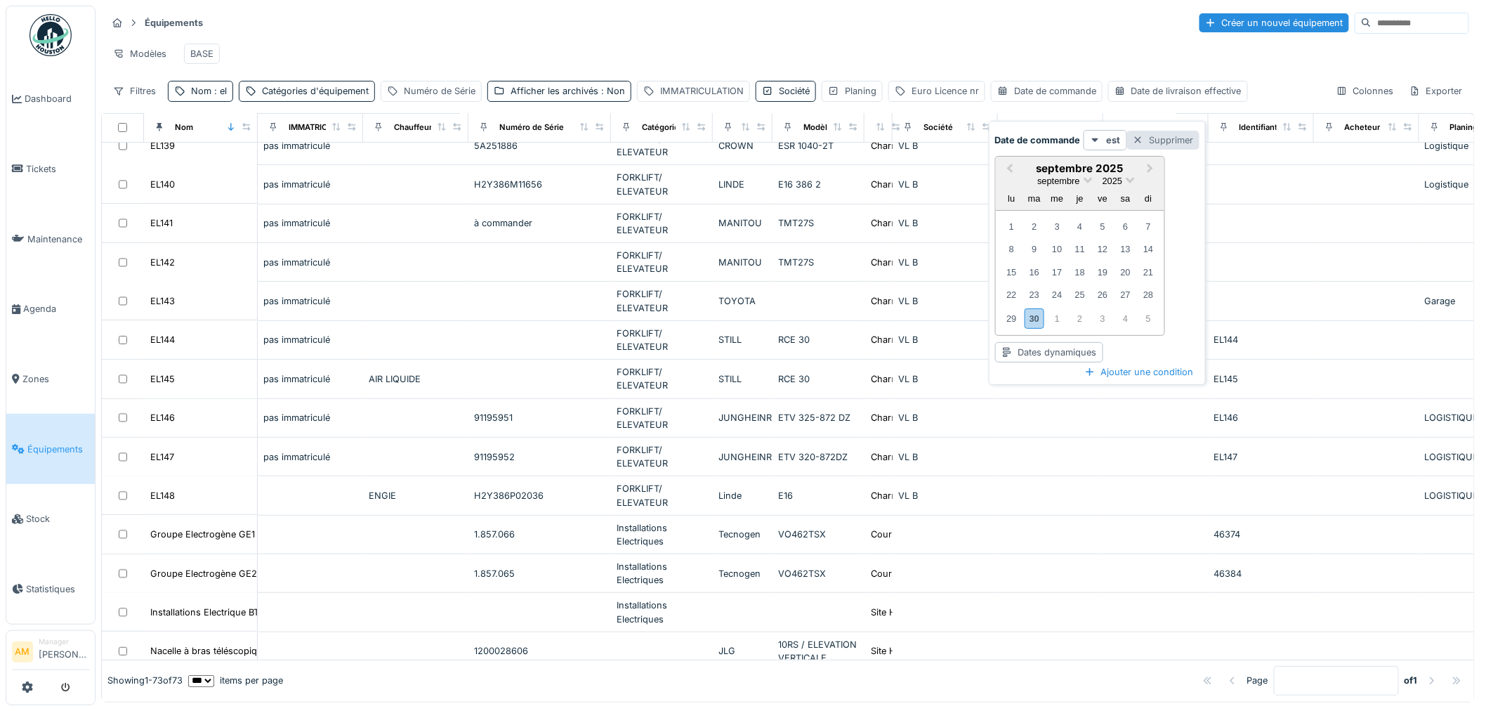
drag, startPoint x: 1181, startPoint y: 143, endPoint x: 1134, endPoint y: 122, distance: 51.9
click at [1179, 142] on div "Supprimer" at bounding box center [1163, 140] width 72 height 19
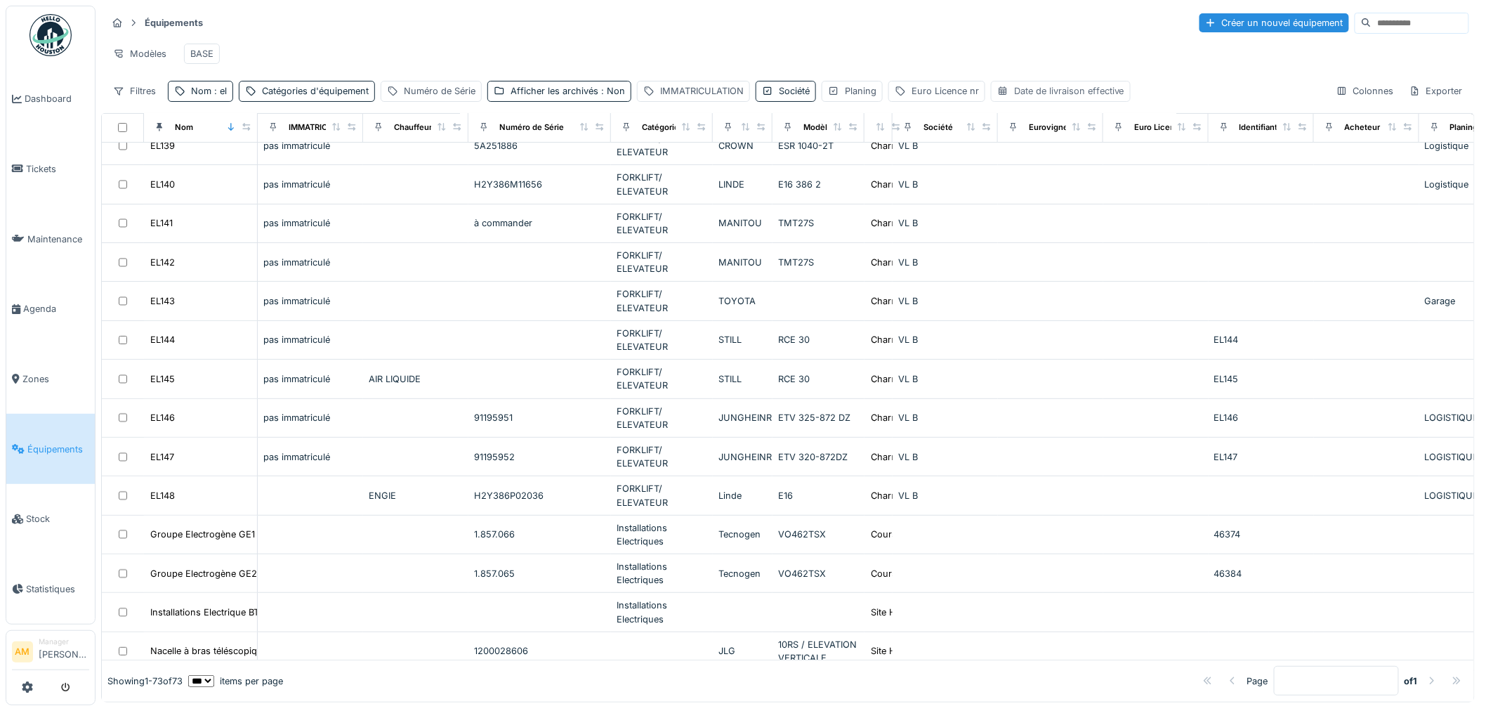
click at [1070, 98] on div "Date de livraison effective" at bounding box center [1069, 90] width 110 height 13
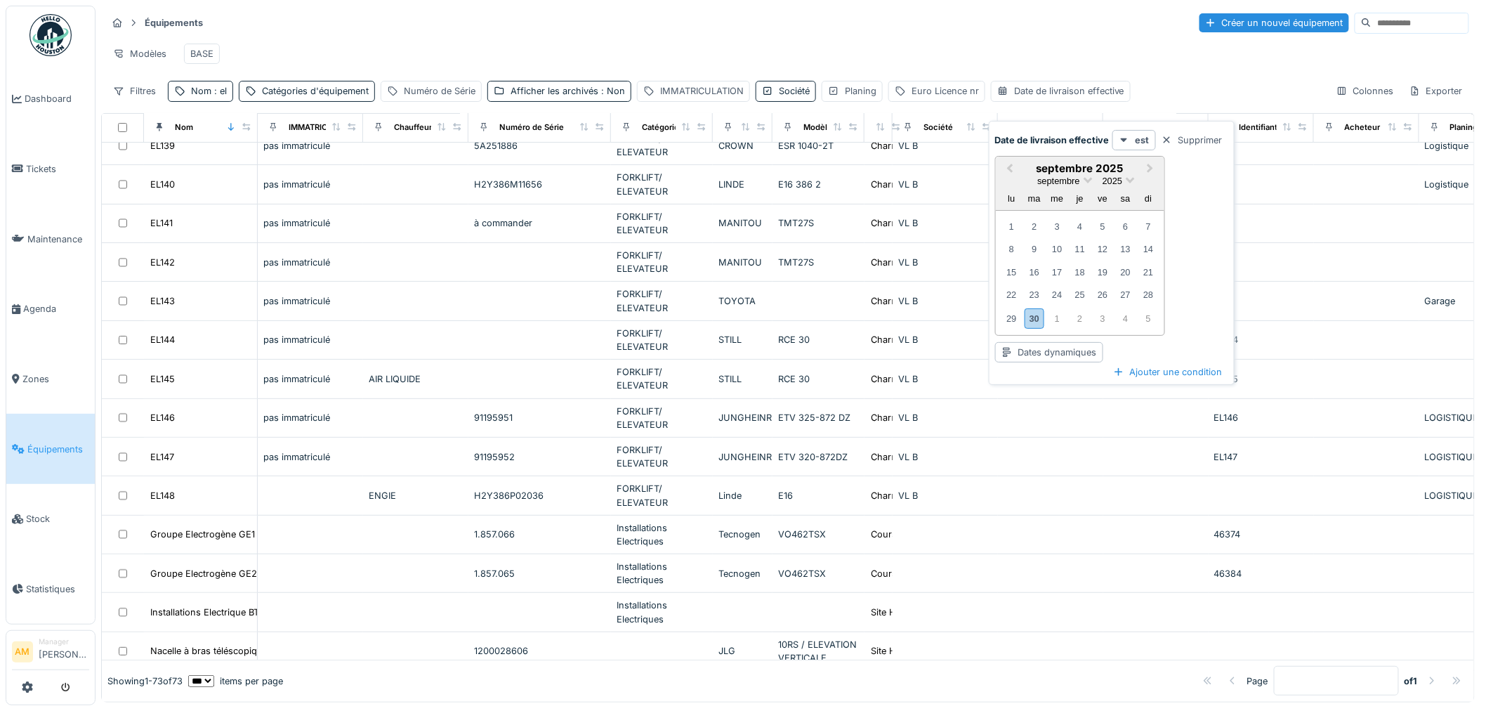
click at [1191, 138] on div "Supprimer" at bounding box center [1192, 140] width 72 height 19
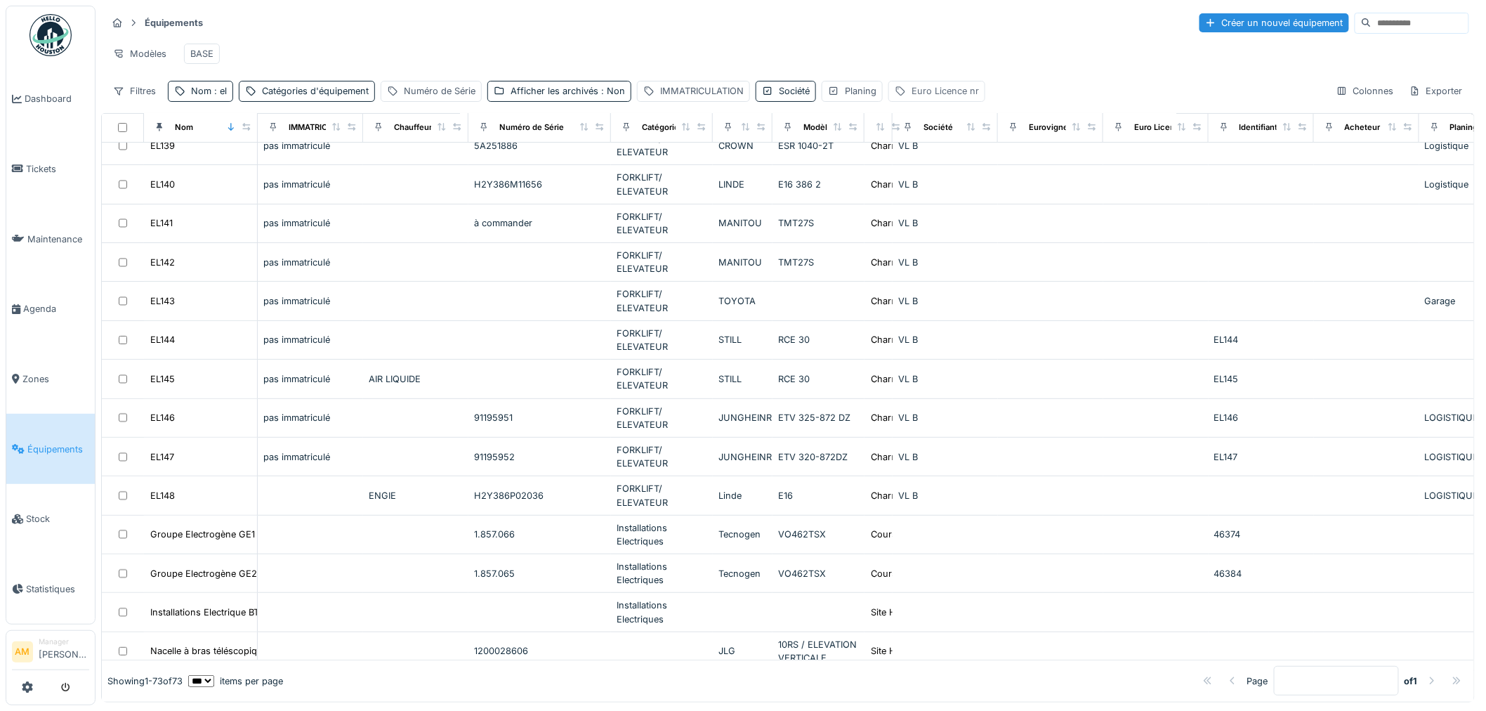
click at [936, 98] on div "Euro Licence nr" at bounding box center [945, 90] width 67 height 13
drag, startPoint x: 1045, startPoint y: 138, endPoint x: 858, endPoint y: 127, distance: 187.9
click at [1044, 138] on div "Supprimer" at bounding box center [1045, 140] width 72 height 19
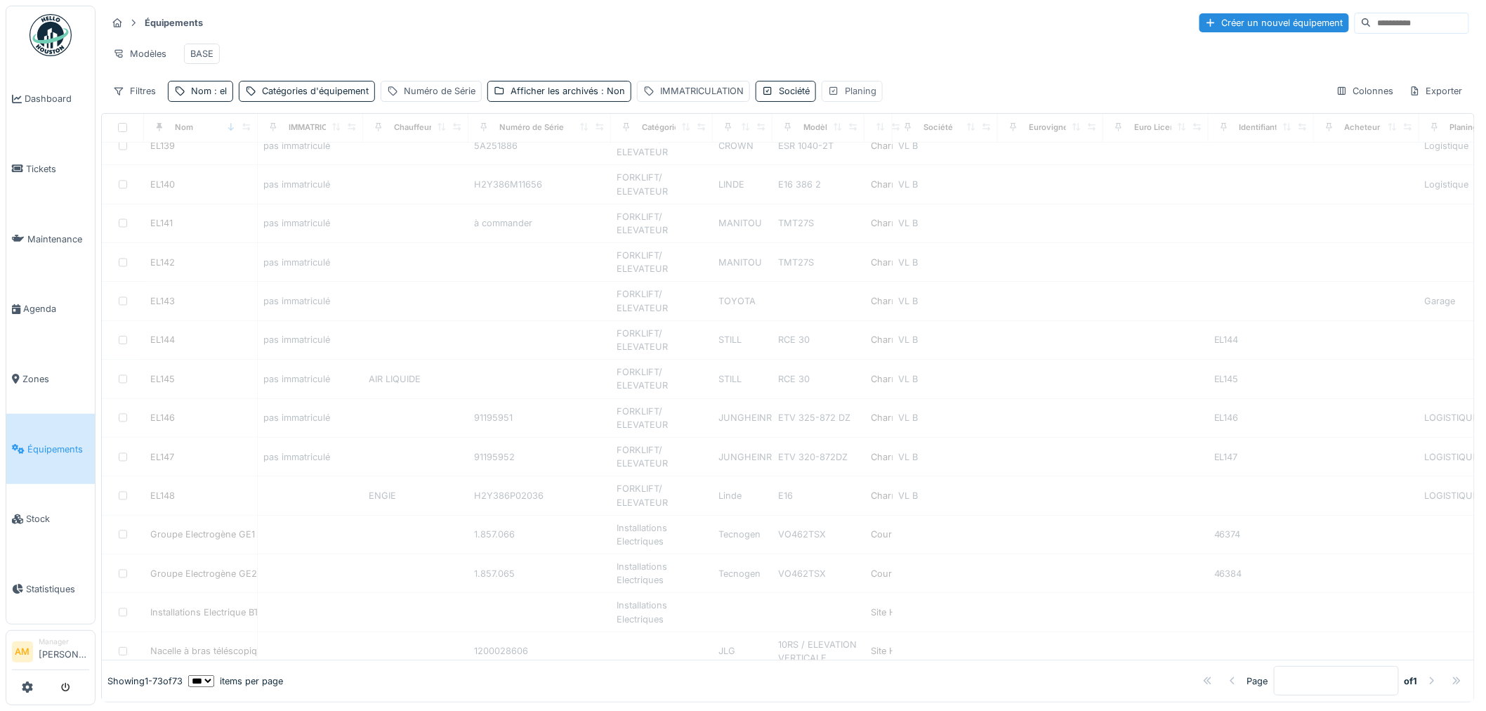
click at [853, 98] on div "Planing" at bounding box center [861, 90] width 32 height 13
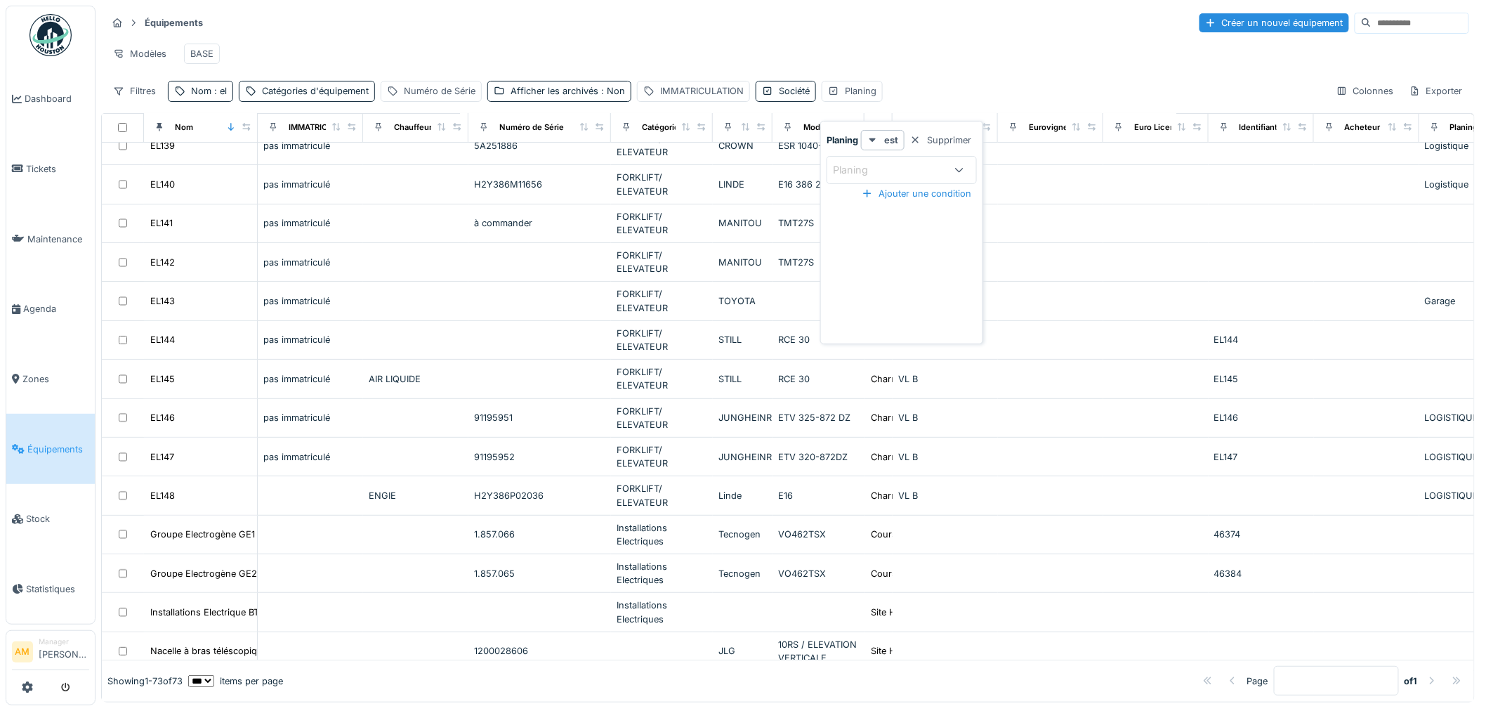
click at [912, 50] on div "Modèles BASE" at bounding box center [788, 54] width 1363 height 32
click at [863, 98] on div "Planing" at bounding box center [861, 90] width 32 height 13
click at [950, 140] on div "Supprimer" at bounding box center [941, 140] width 72 height 19
click at [1339, 100] on div "Colonnes" at bounding box center [1365, 91] width 70 height 20
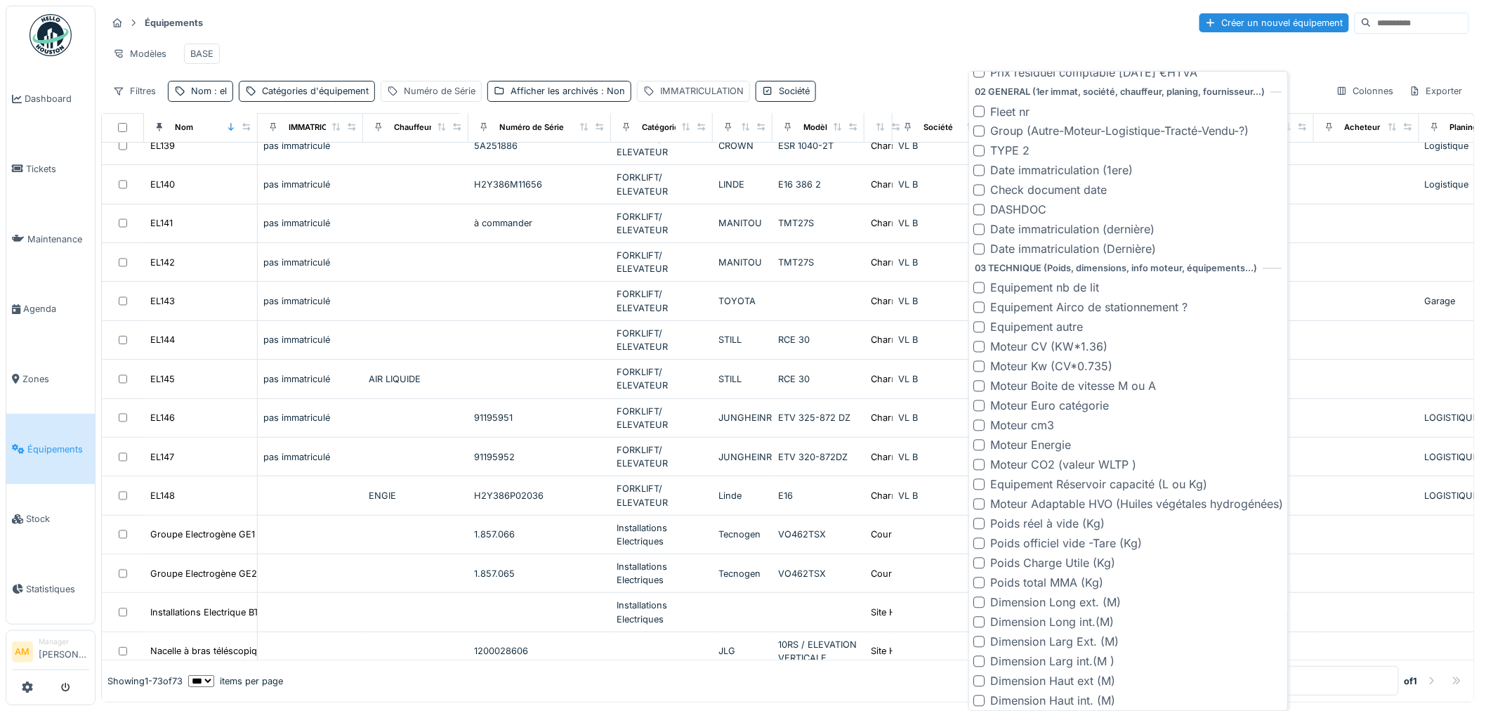
scroll to position [1092, 0]
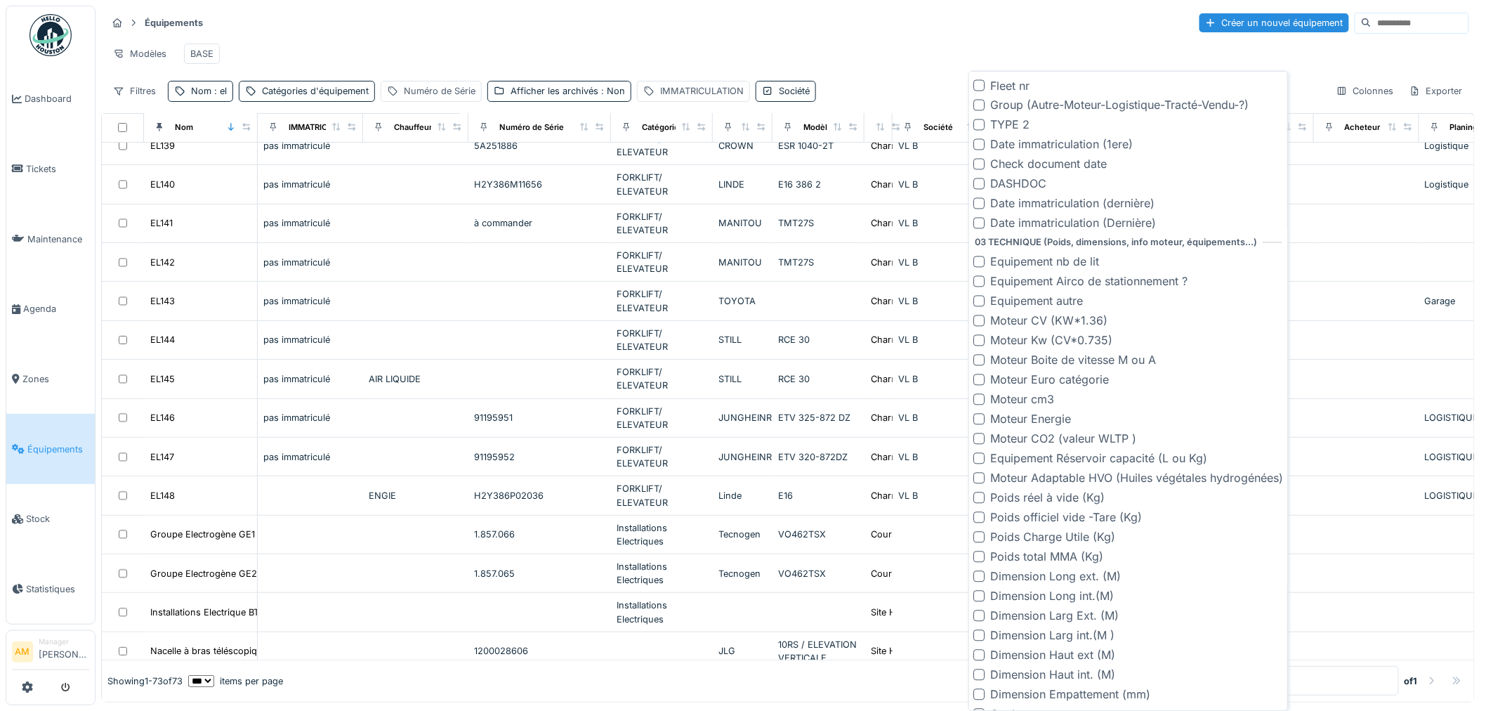
drag, startPoint x: 980, startPoint y: 143, endPoint x: 960, endPoint y: 55, distance: 90.0
click at [980, 142] on div at bounding box center [979, 144] width 11 height 11
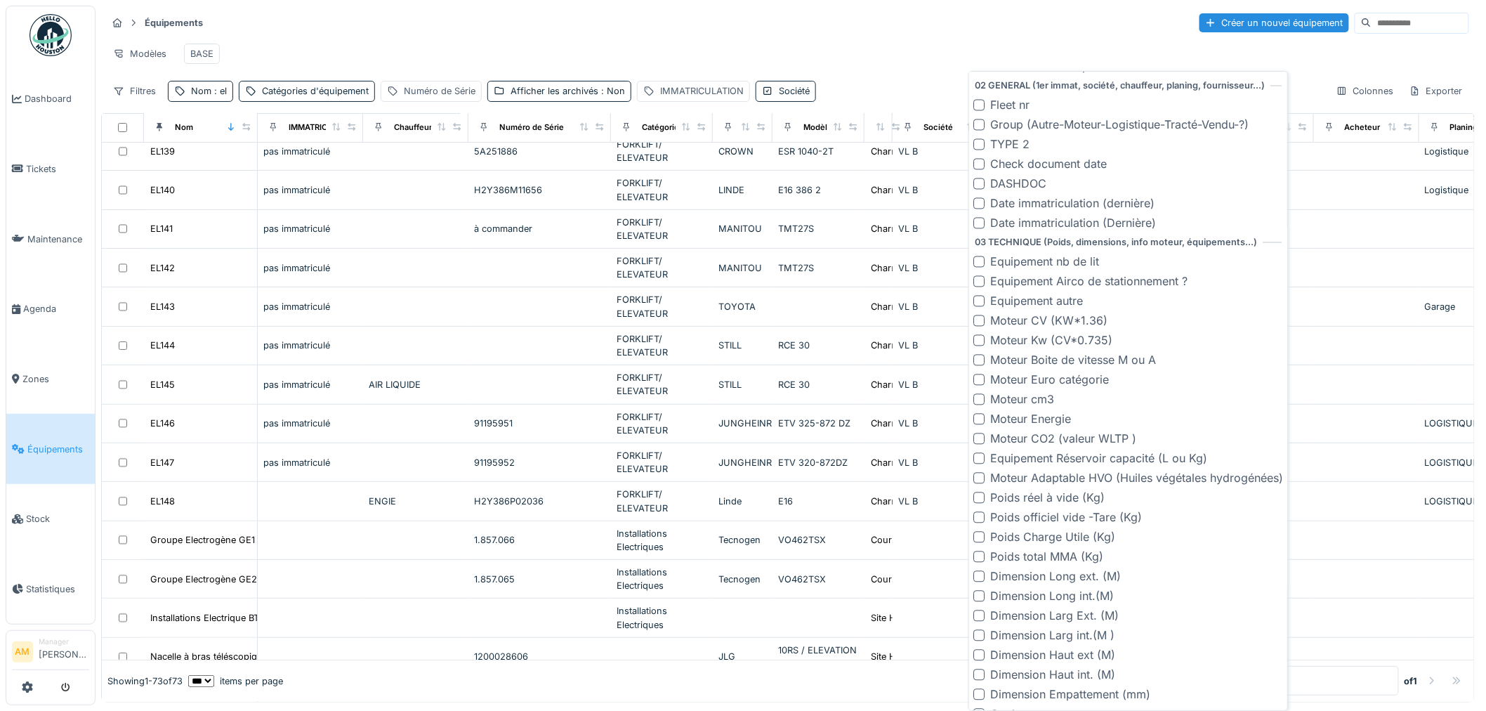
scroll to position [2242, 0]
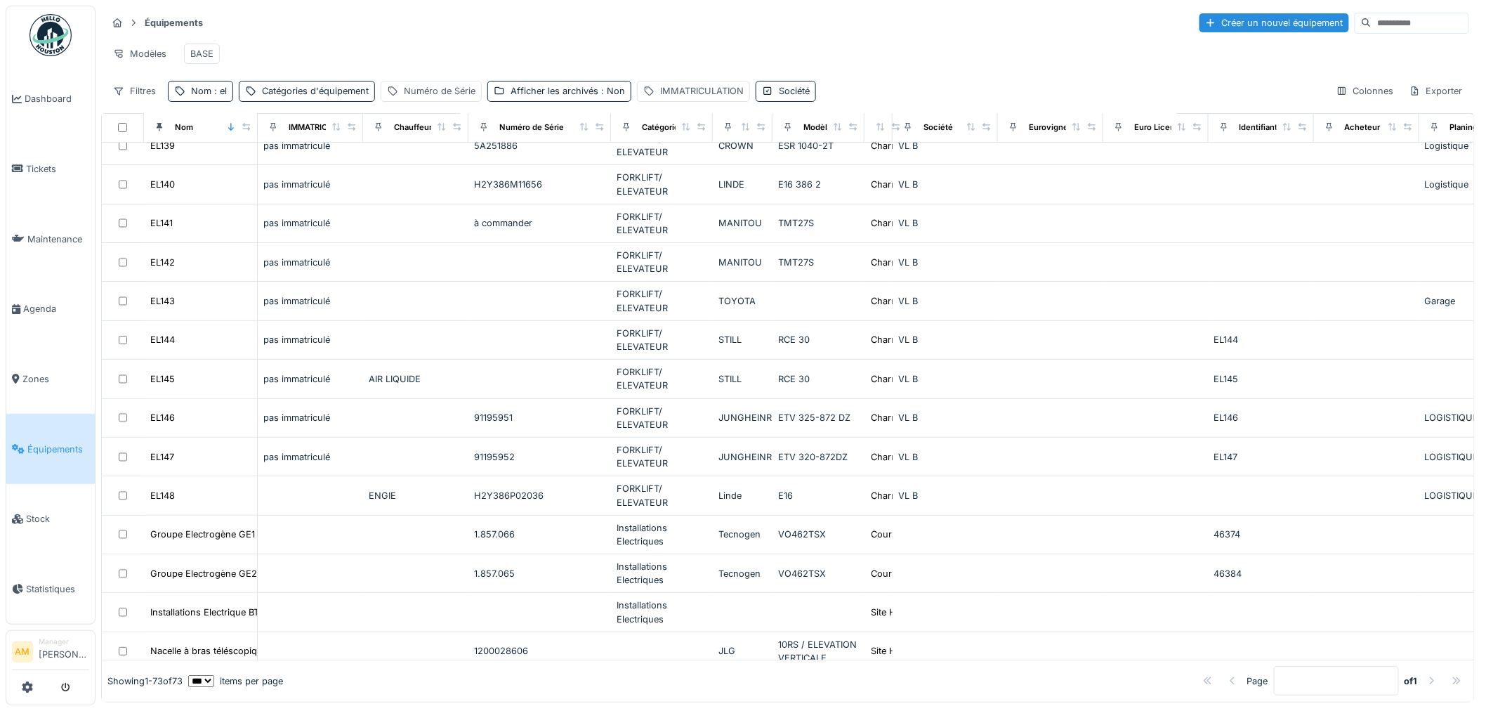
click at [955, 49] on div "Modèles BASE" at bounding box center [788, 54] width 1363 height 32
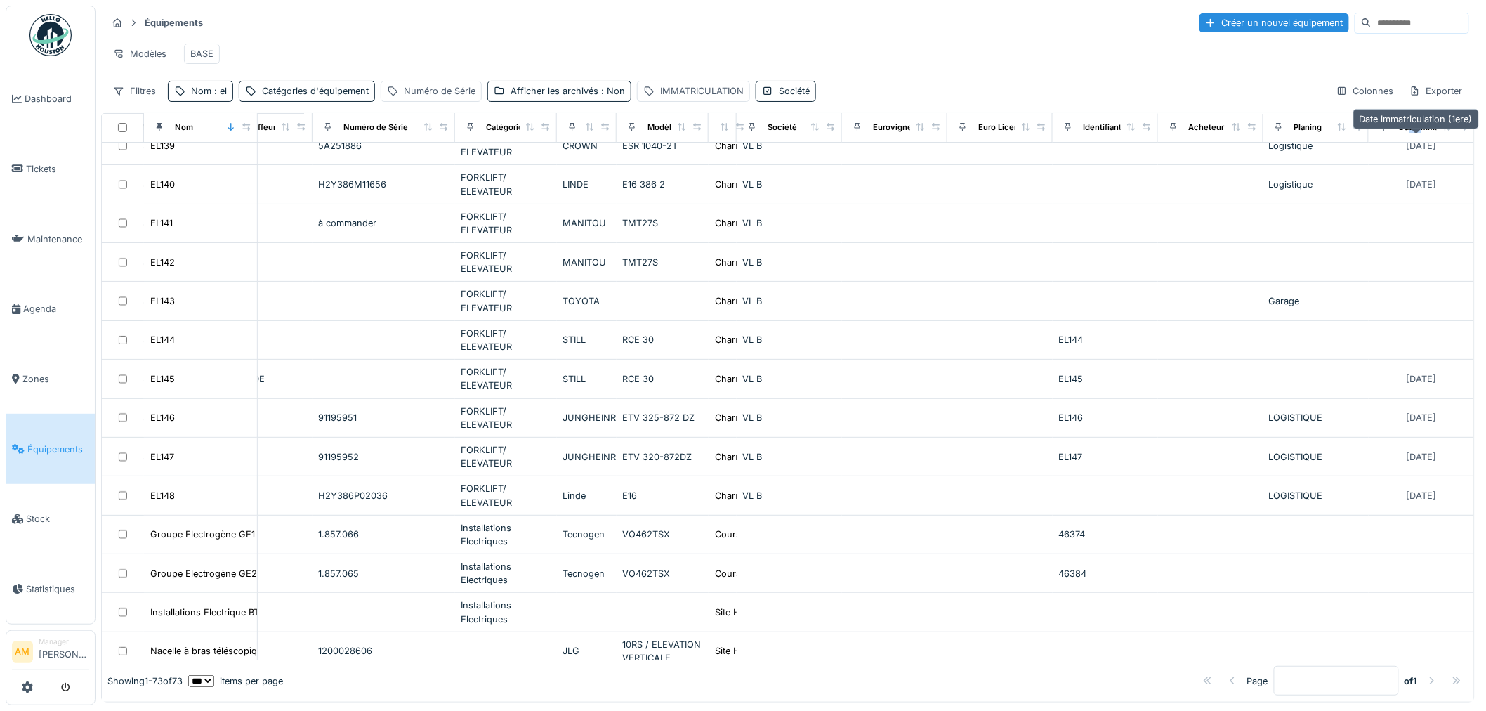
scroll to position [2234, 190]
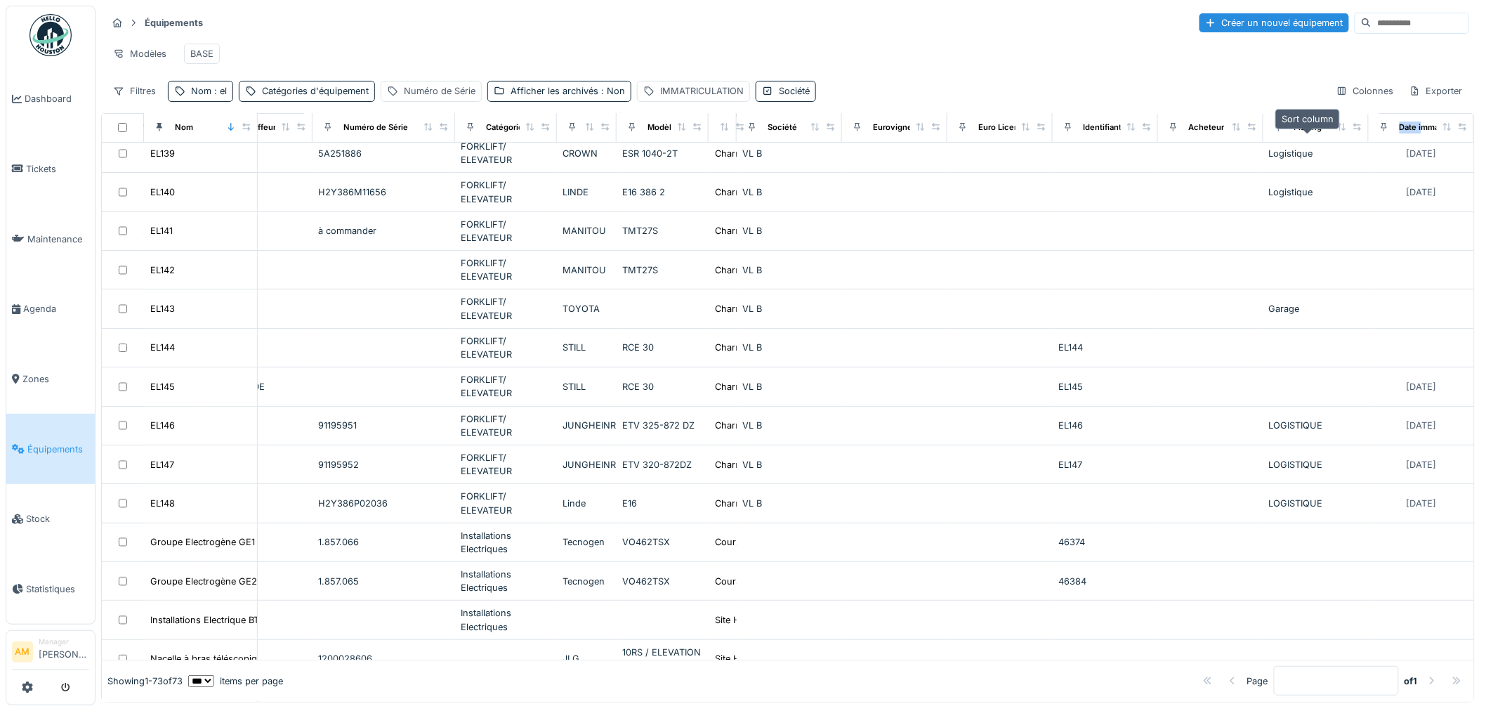
drag, startPoint x: 1389, startPoint y: 136, endPoint x: 1307, endPoint y: 143, distance: 81.8
click at [1307, 143] on tr "Nom IMMATRICULATION Chauffeur principal Numéro de Série Catégories d'équipement…" at bounding box center [710, 128] width 1529 height 30
click at [1375, 136] on div at bounding box center [1385, 128] width 20 height 18
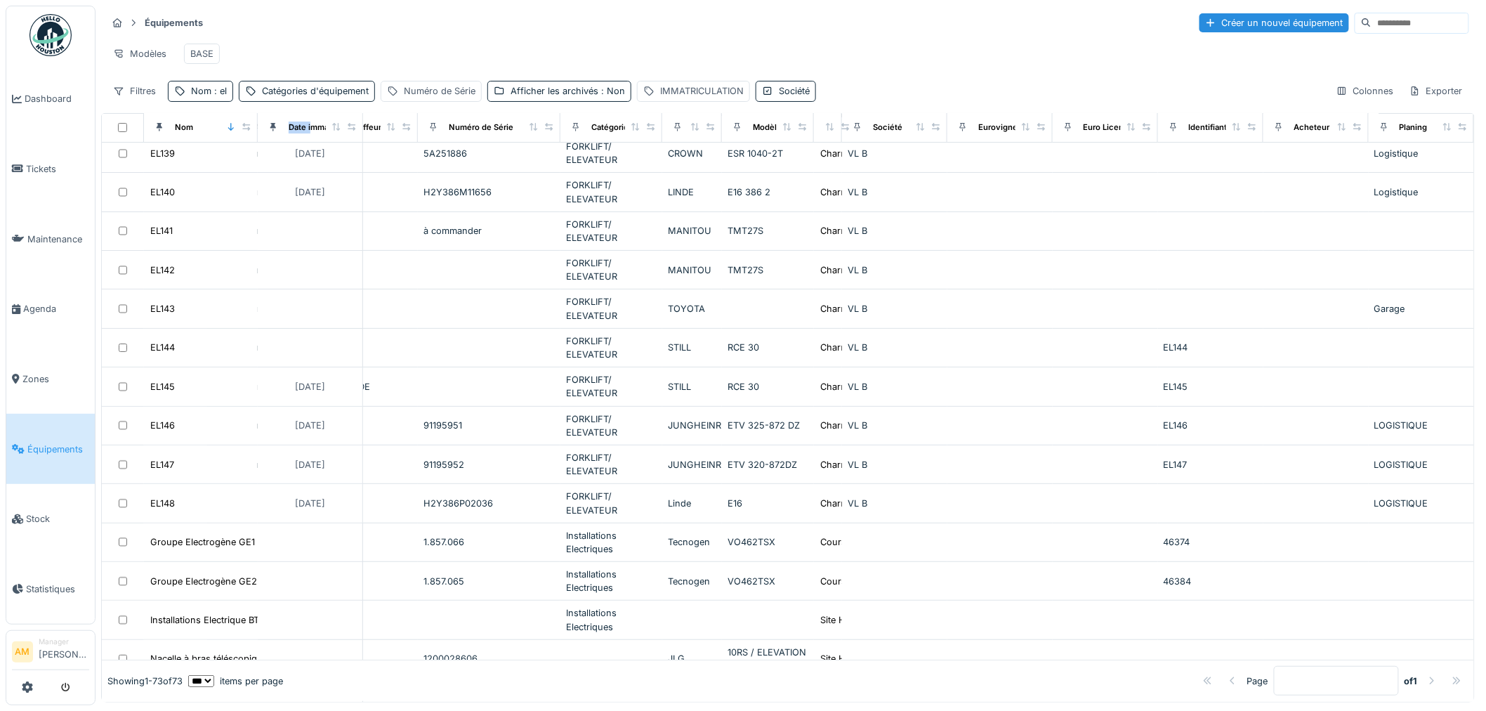
click at [1443, 131] on icon at bounding box center [1448, 127] width 10 height 8
drag, startPoint x: 1368, startPoint y: 138, endPoint x: 1188, endPoint y: 102, distance: 184.0
click at [1144, 140] on tr "Nom Date immatriculation (1ere) IMMATRICULATION Chauffeur principal Numéro de S…" at bounding box center [710, 128] width 1529 height 30
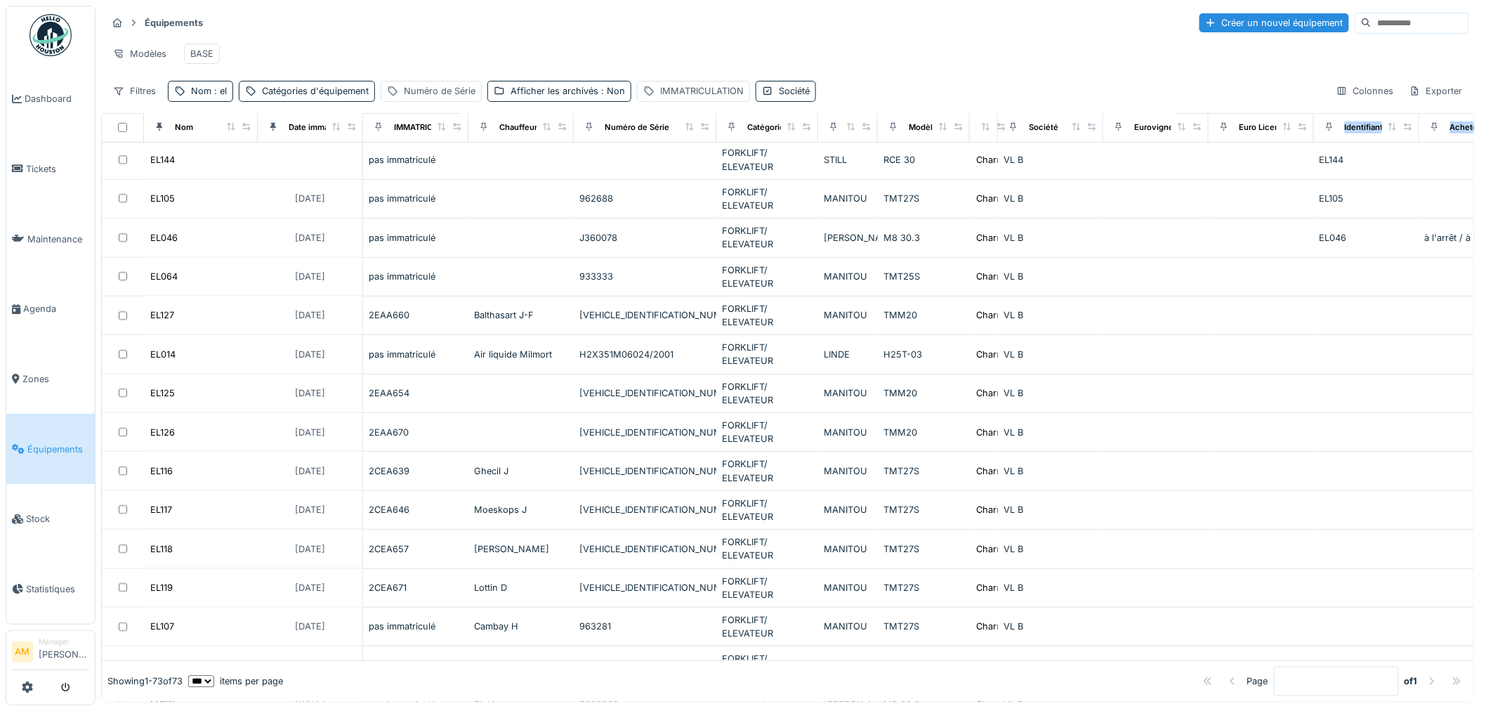
scroll to position [546, 0]
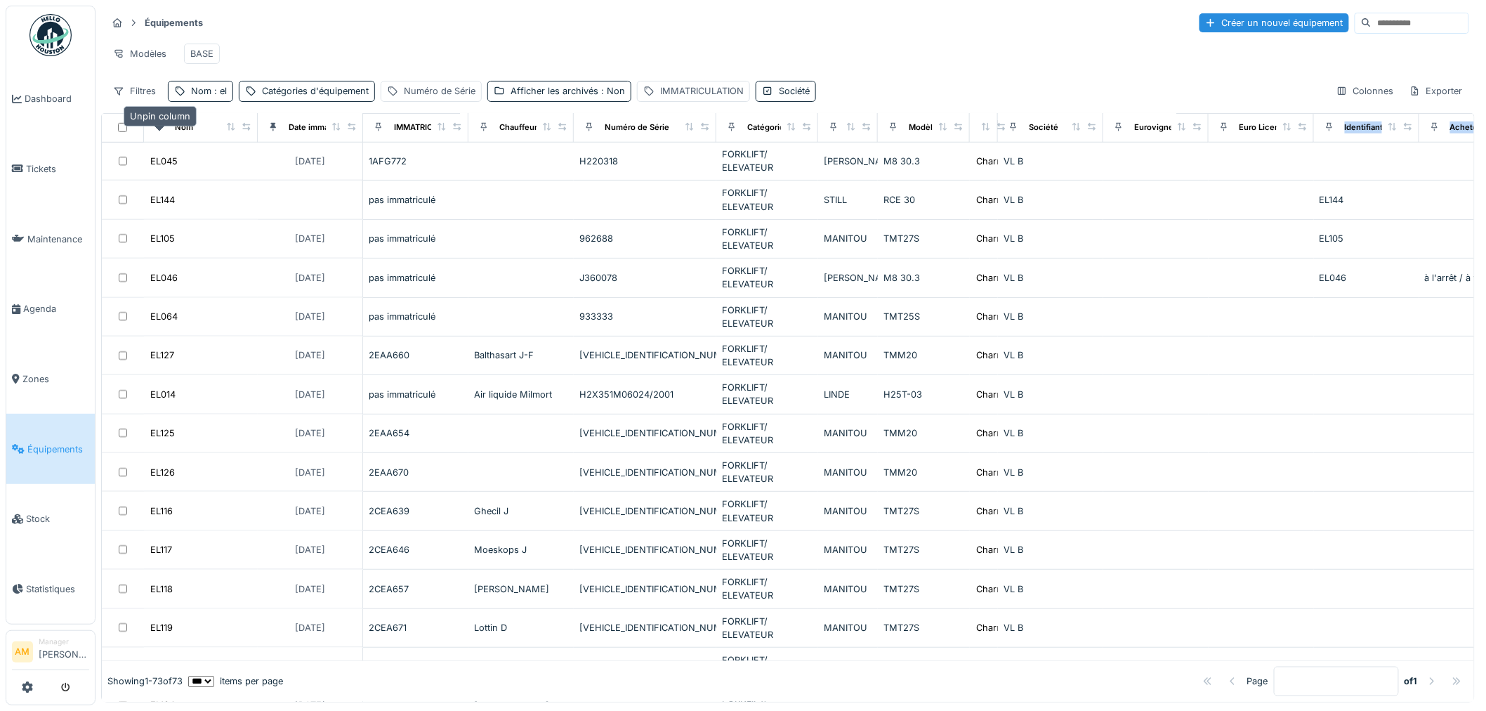
click at [165, 136] on div at bounding box center [160, 128] width 20 height 18
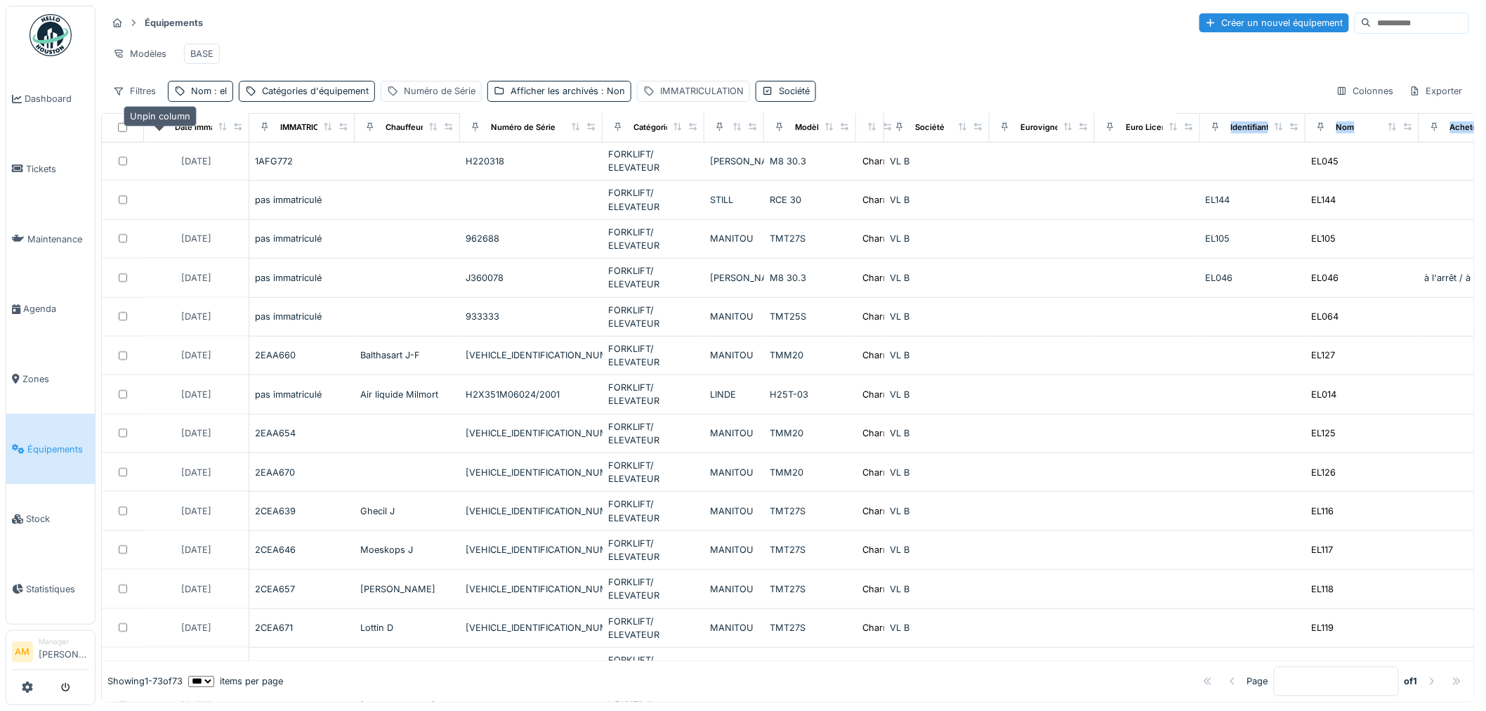
click at [159, 131] on icon at bounding box center [160, 127] width 6 height 8
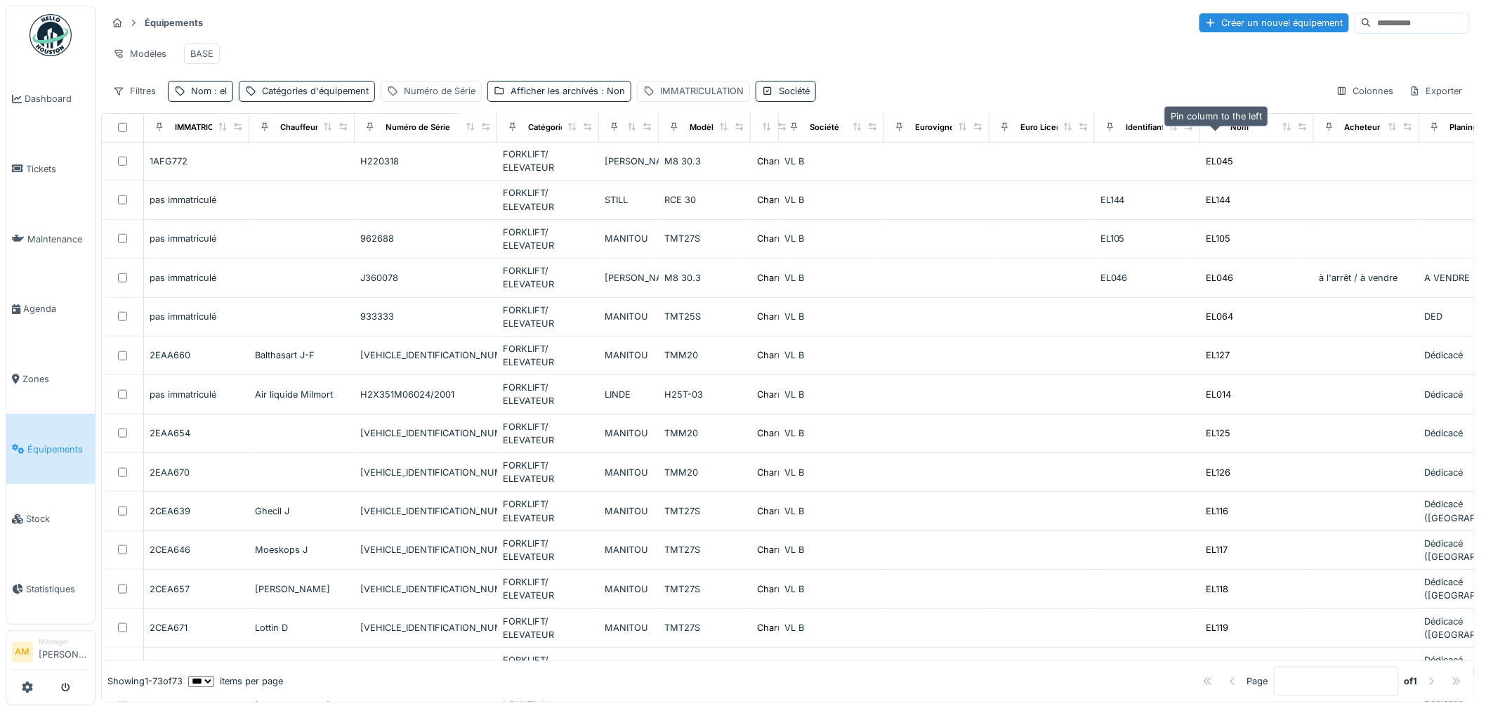
click at [1217, 131] on icon at bounding box center [1216, 127] width 10 height 8
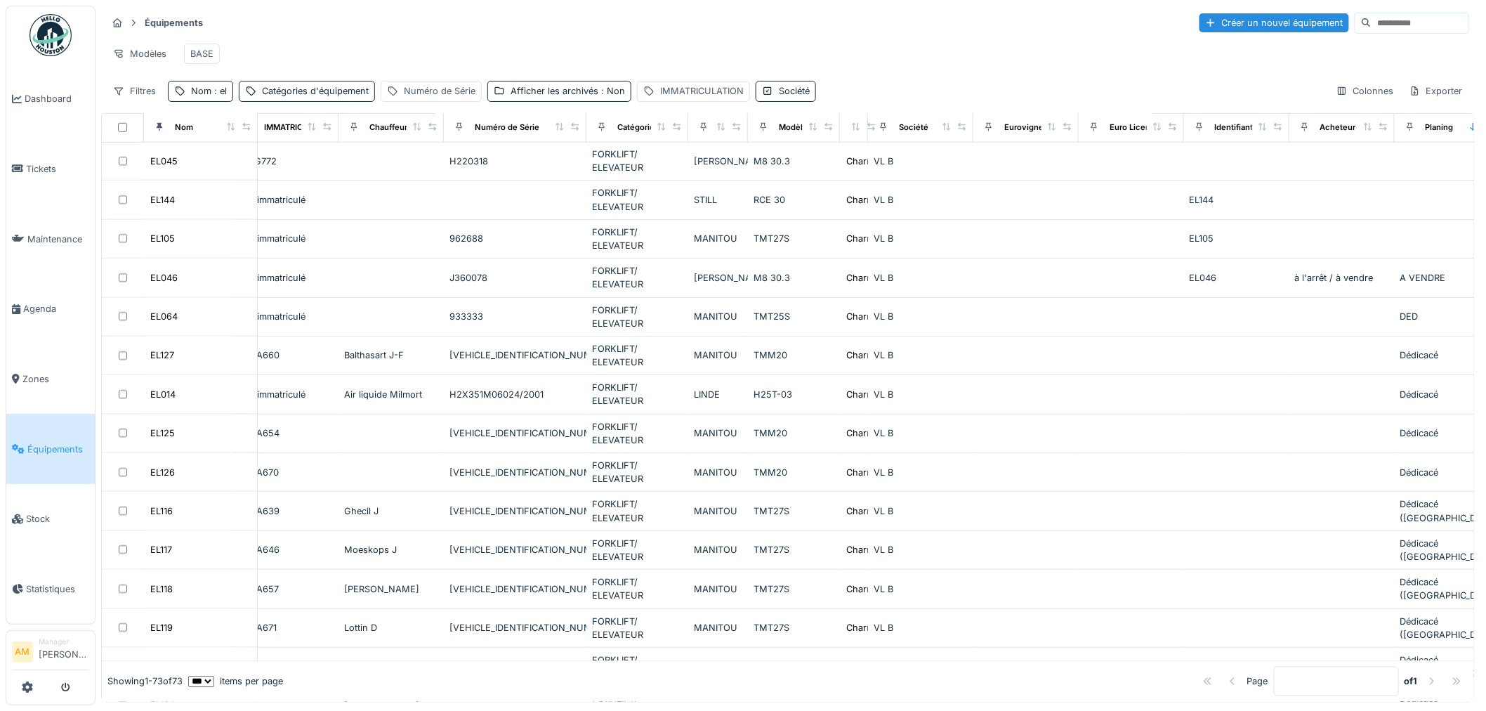
scroll to position [546, 190]
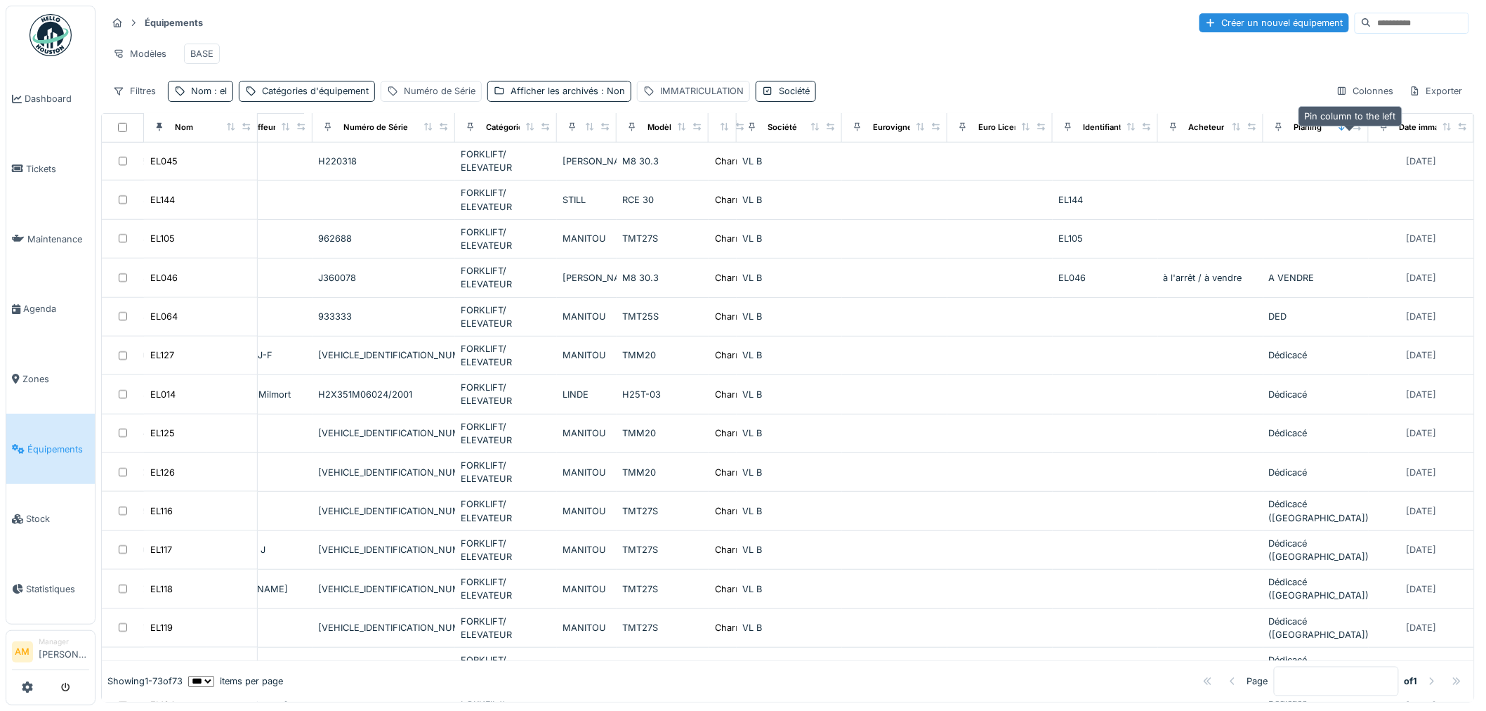
click at [1375, 135] on div at bounding box center [1385, 128] width 20 height 18
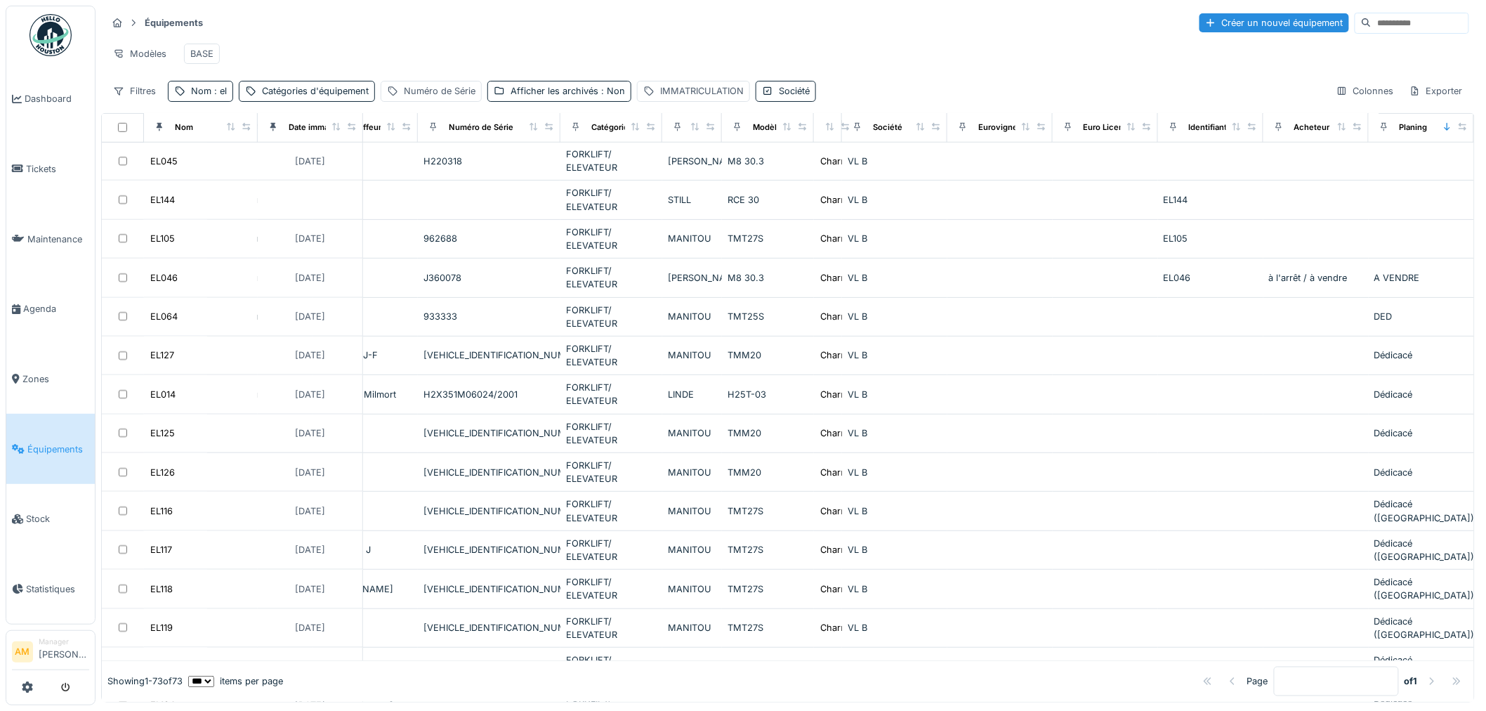
scroll to position [546, 0]
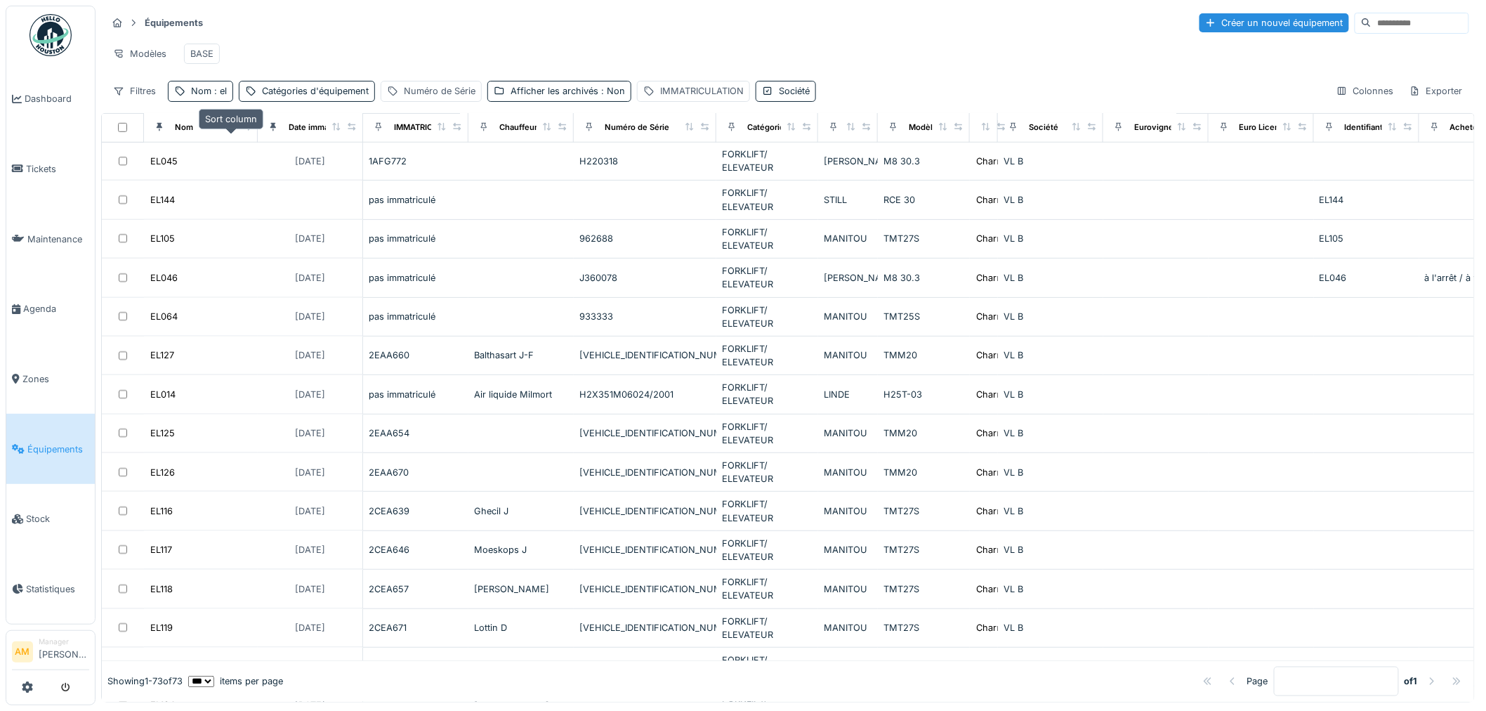
click at [233, 131] on icon at bounding box center [231, 127] width 8 height 8
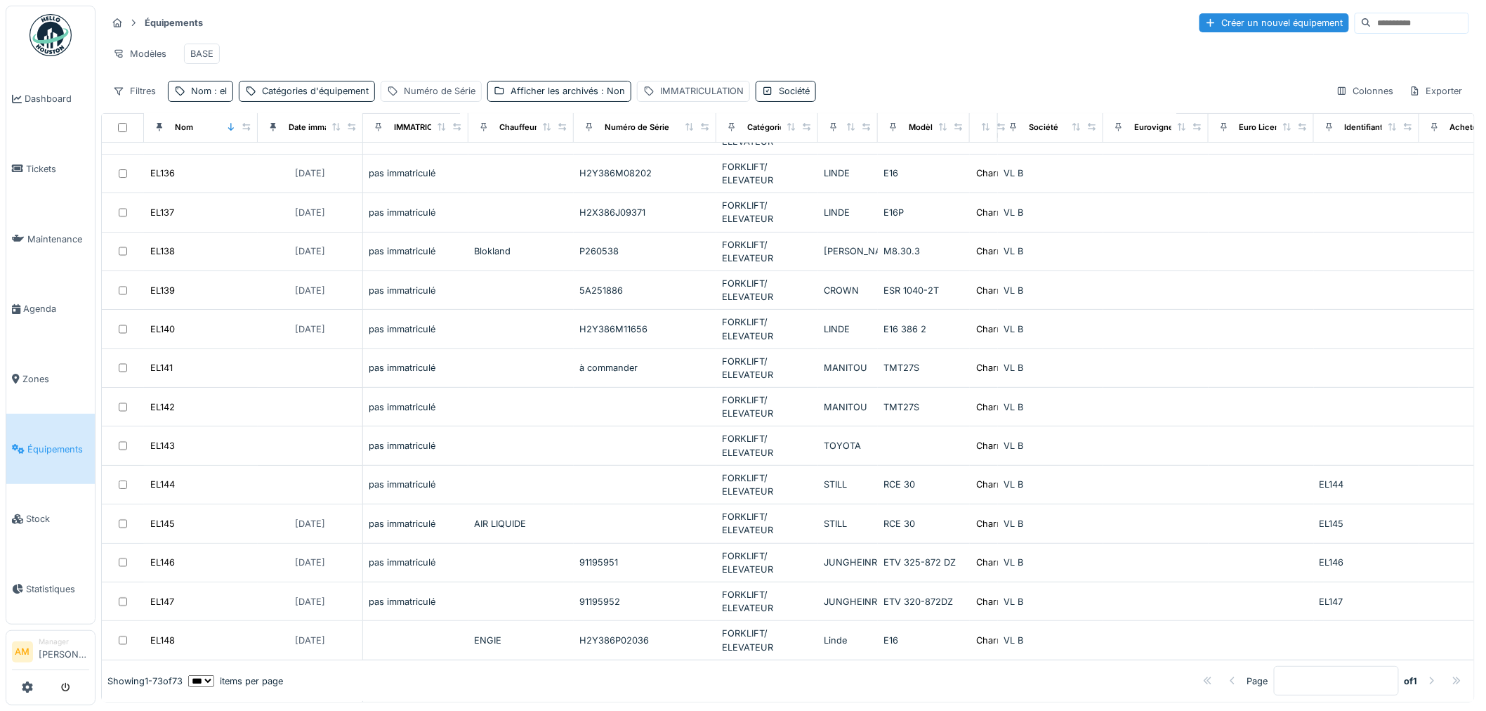
scroll to position [2107, 0]
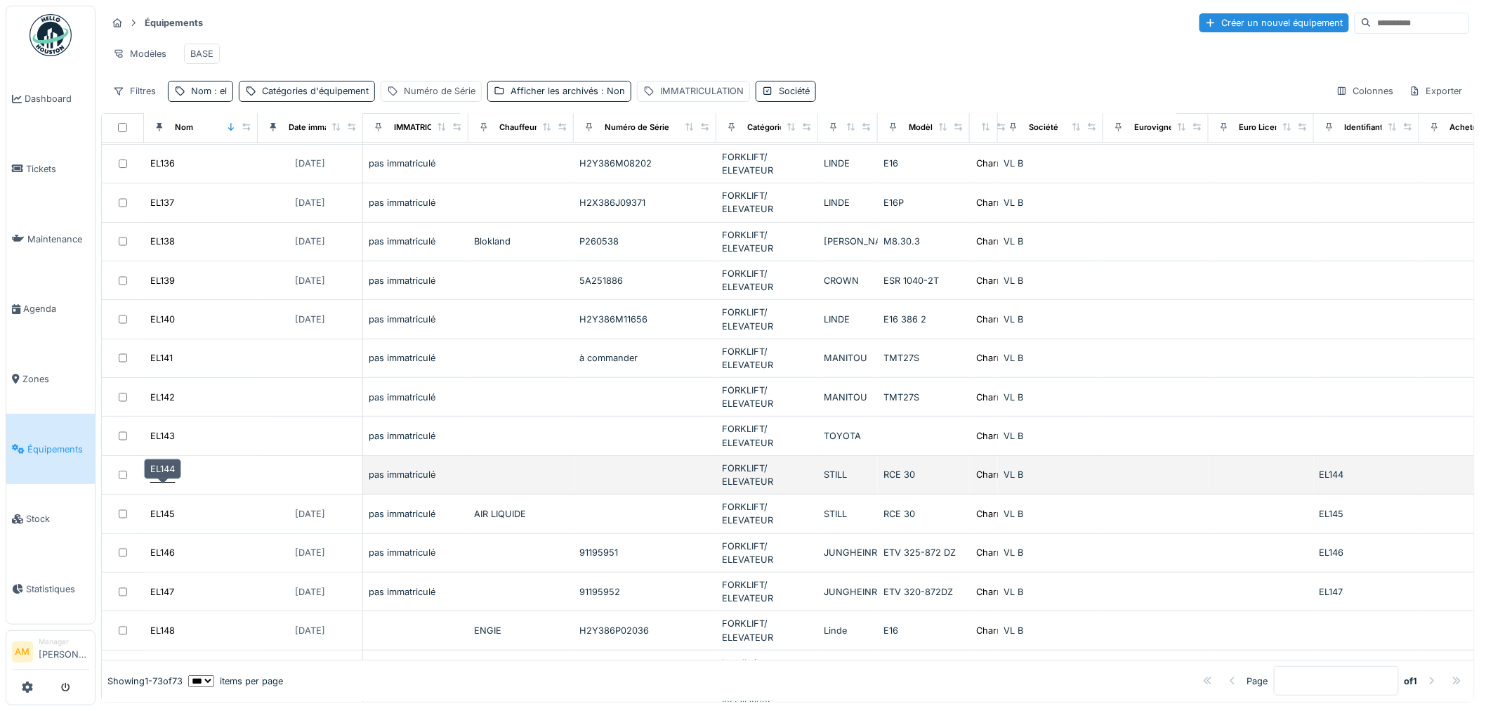
click at [169, 481] on div "EL144" at bounding box center [162, 474] width 25 height 13
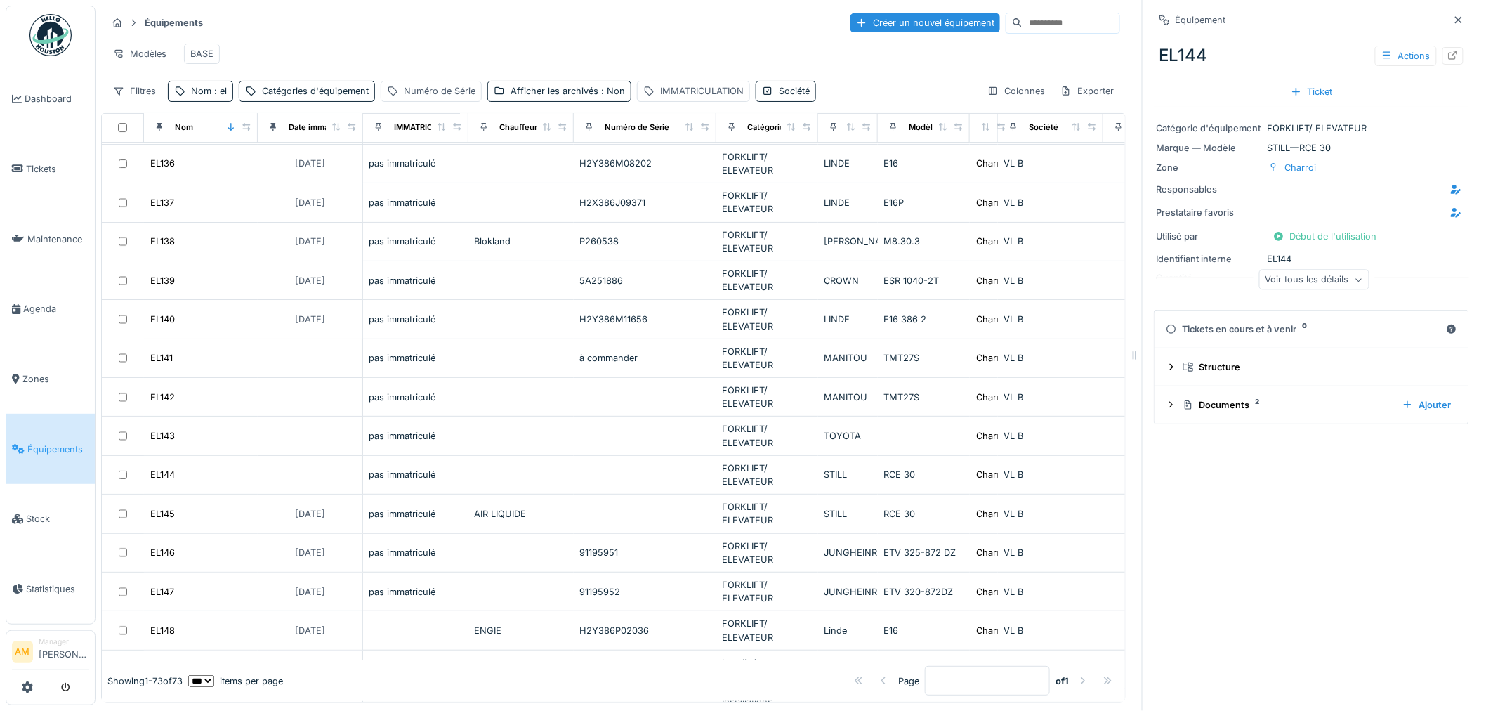
click at [1276, 282] on div "Voir tous les détails" at bounding box center [1314, 280] width 110 height 20
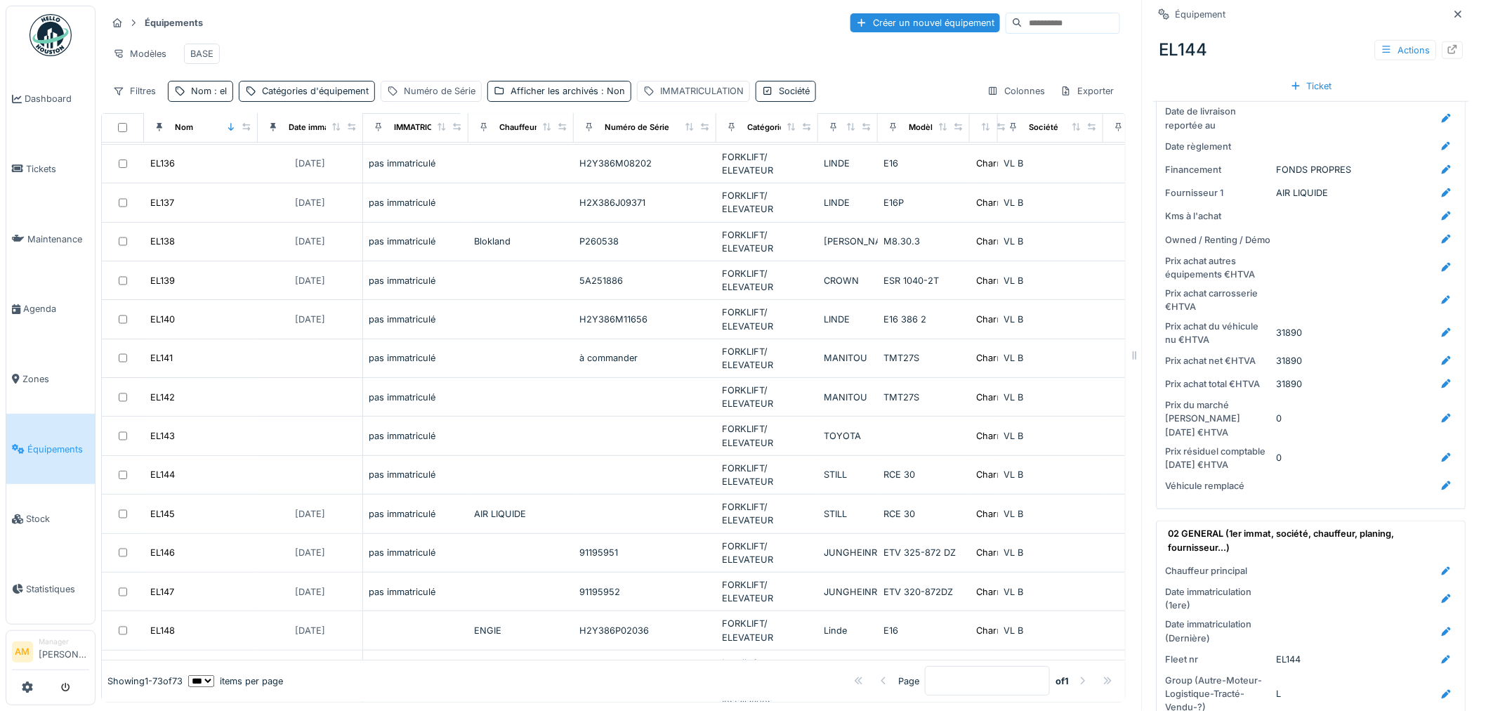
scroll to position [702, 0]
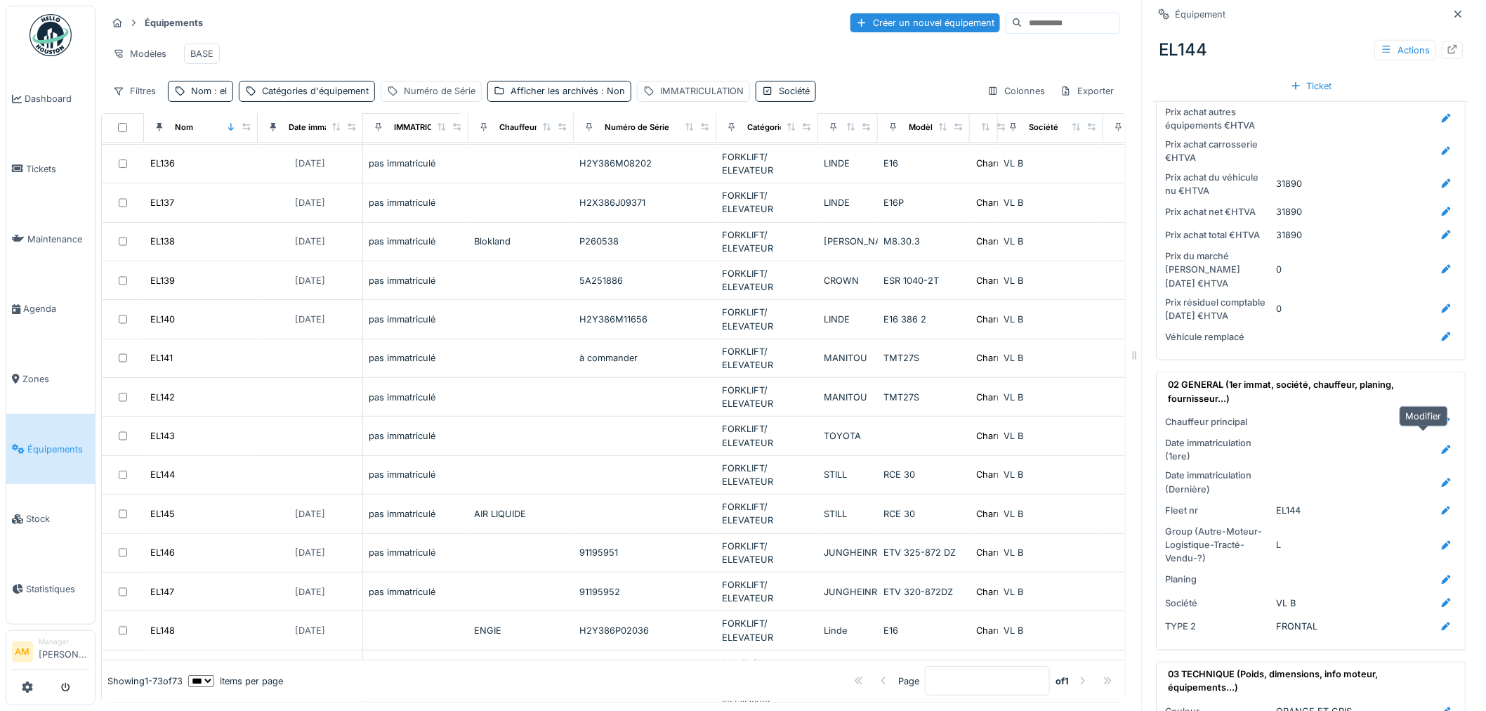
click at [1443, 445] on icon at bounding box center [1447, 449] width 9 height 9
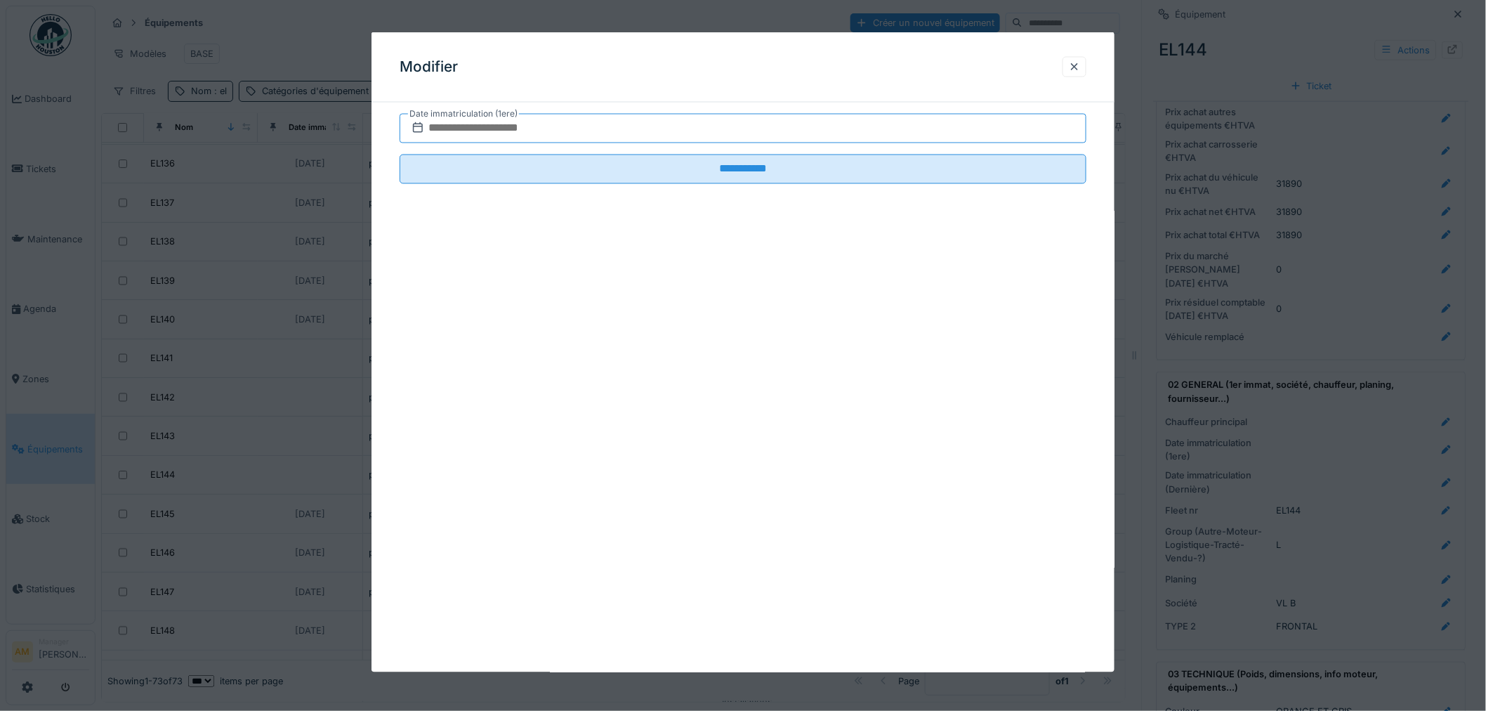
click at [481, 124] on input "text" at bounding box center [743, 129] width 687 height 30
click at [676, 163] on span "Previous Month" at bounding box center [676, 163] width 0 height 17
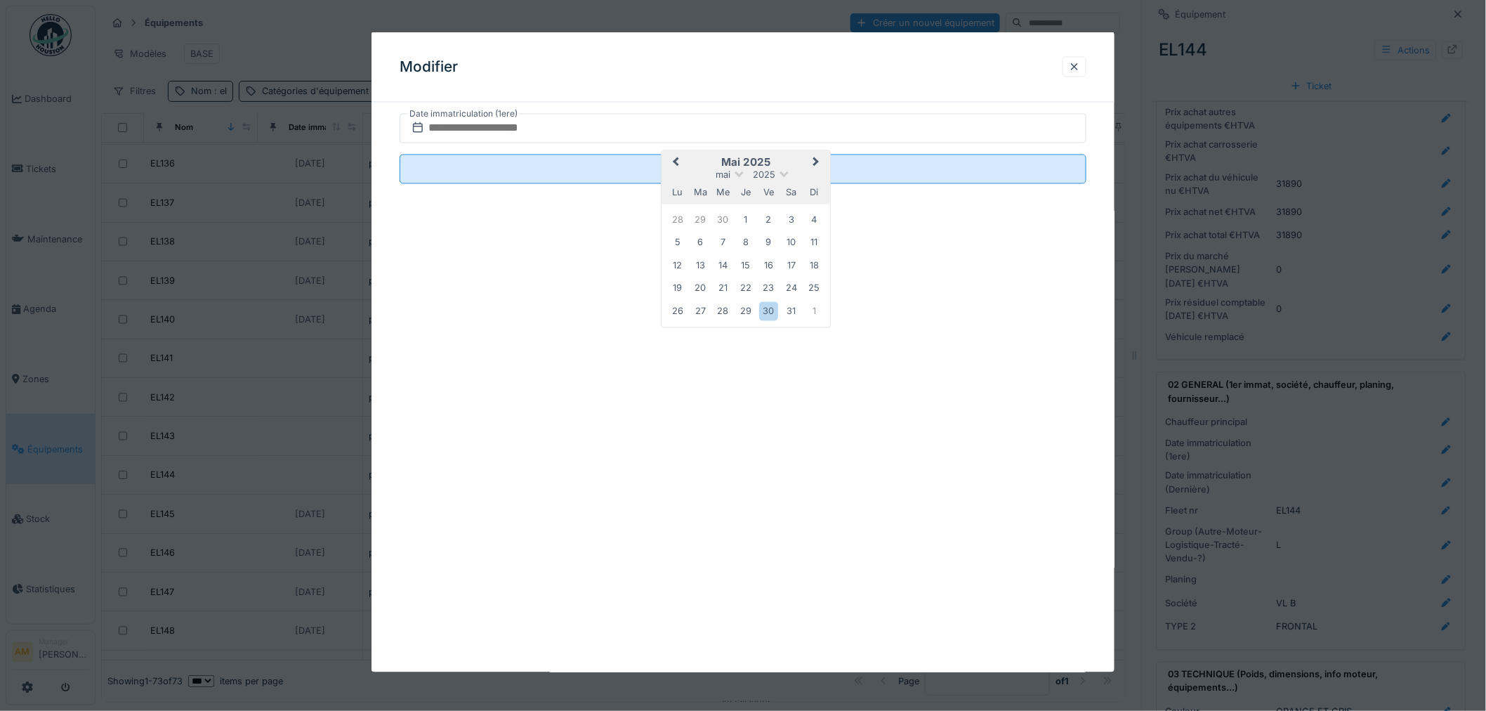
click at [676, 163] on span "Previous Month" at bounding box center [676, 163] width 0 height 17
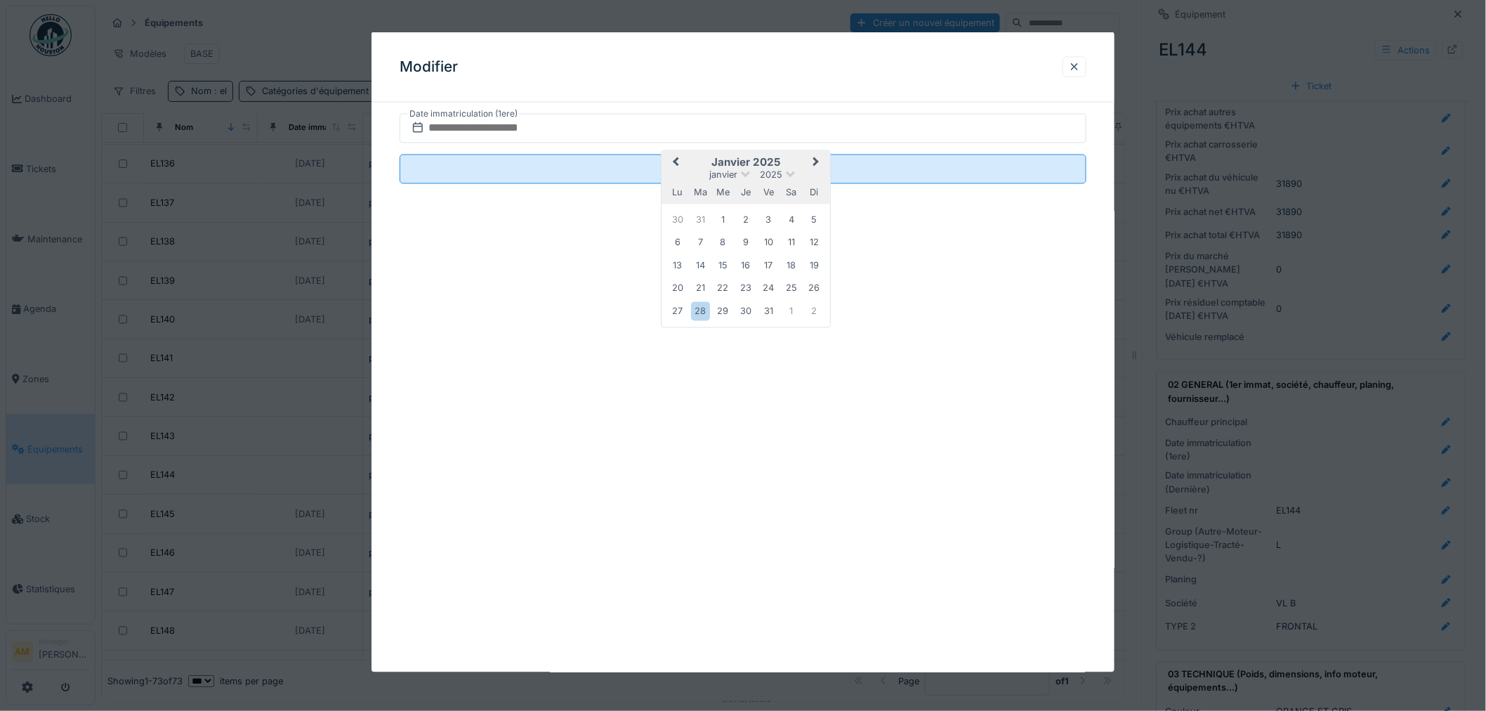
click at [676, 163] on span "Previous Month" at bounding box center [676, 163] width 0 height 17
click at [816, 160] on span "Next Month" at bounding box center [816, 163] width 0 height 17
click at [742, 267] on div "12" at bounding box center [746, 265] width 19 height 19
click at [488, 120] on label "Date immatriculation (1ere)" at bounding box center [463, 114] width 111 height 15
drag, startPoint x: 1052, startPoint y: 131, endPoint x: 964, endPoint y: 132, distance: 87.8
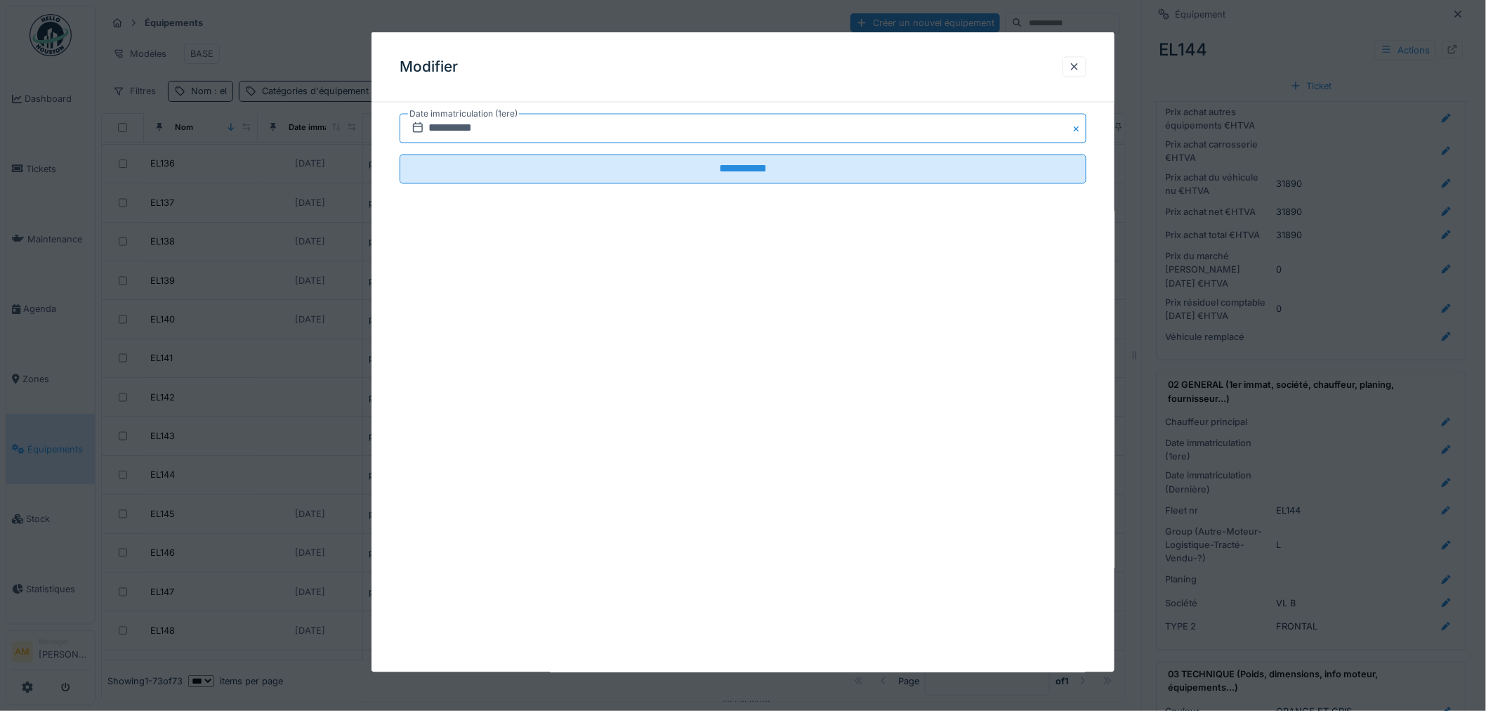
click at [1051, 130] on input "**********" at bounding box center [743, 129] width 687 height 30
click at [676, 162] on span "Previous Month" at bounding box center [676, 163] width 0 height 17
click at [702, 263] on div "12" at bounding box center [700, 265] width 19 height 19
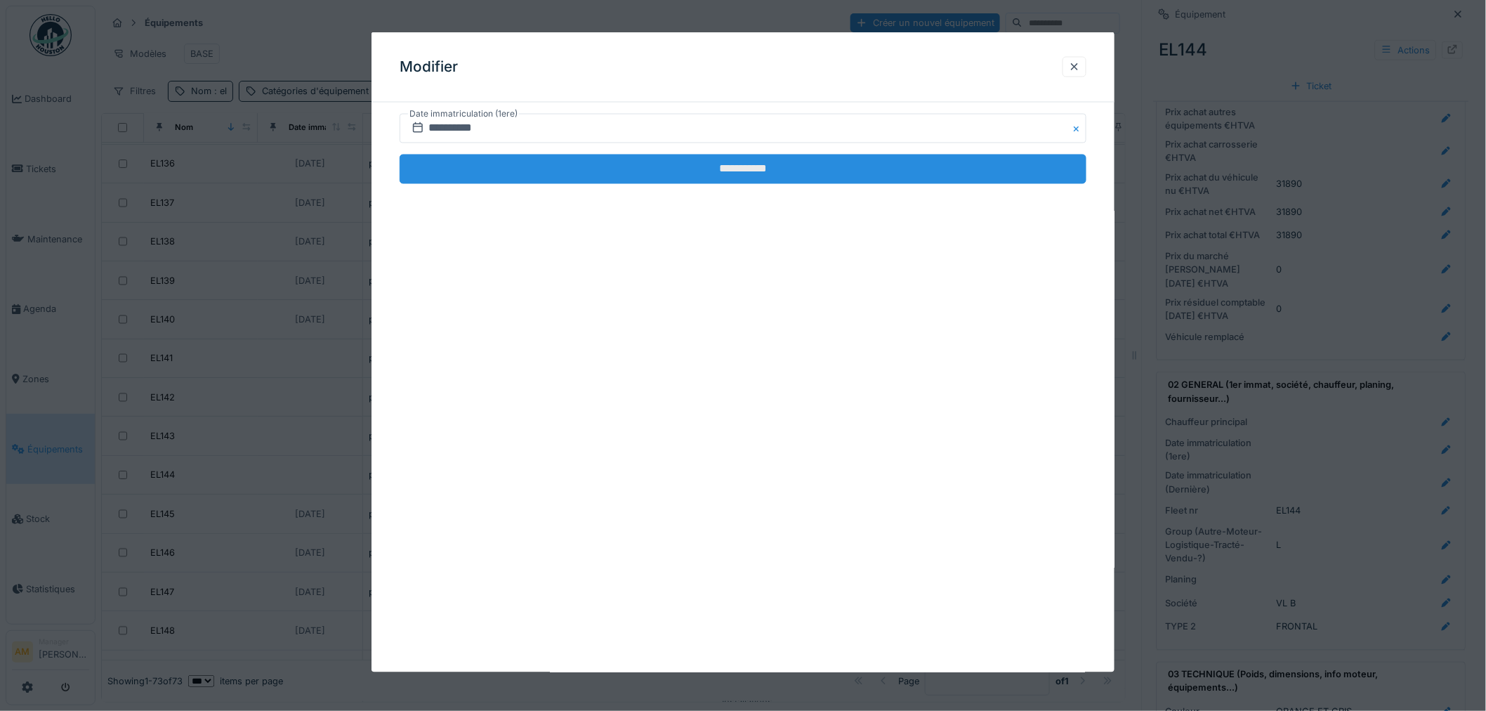
click at [612, 162] on input "**********" at bounding box center [743, 170] width 687 height 30
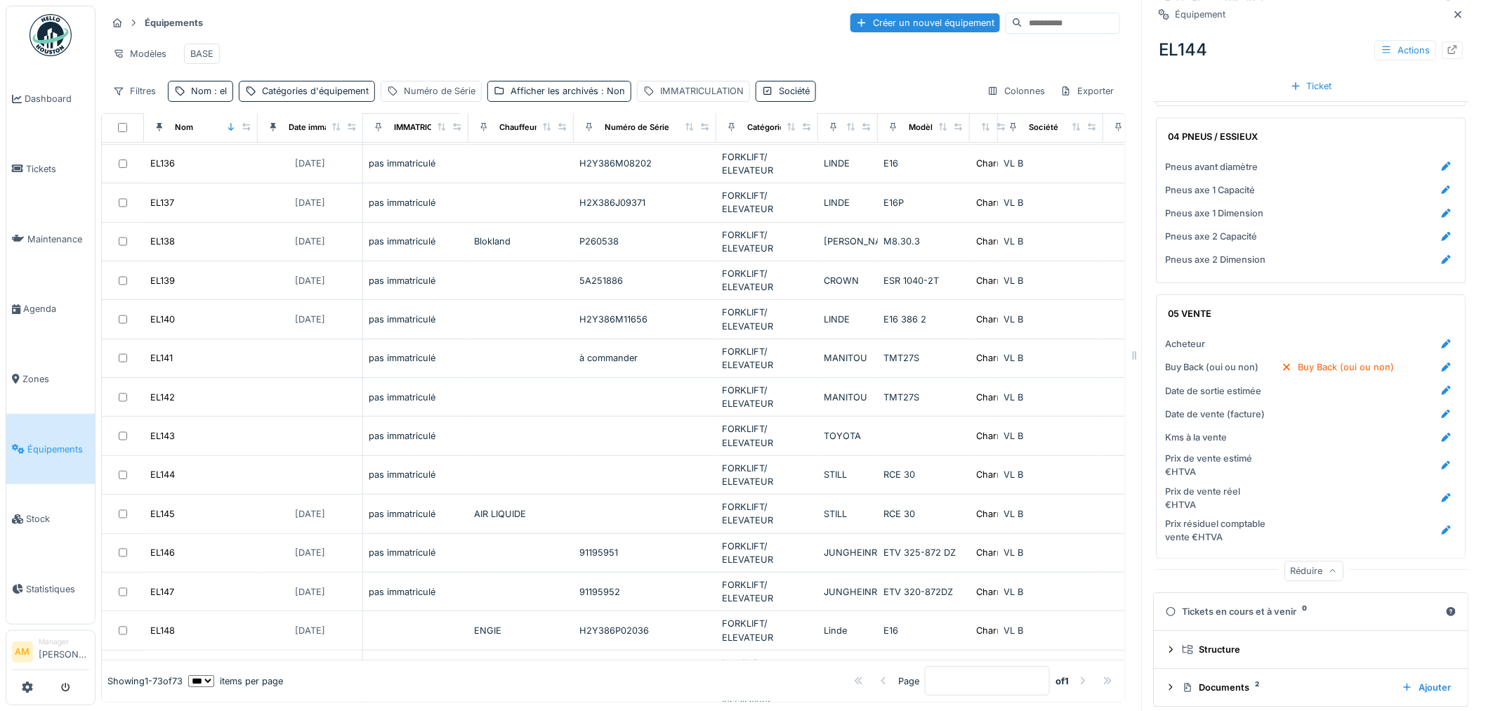
scroll to position [0, 0]
click at [1220, 678] on div "Documents 2 Ajouter" at bounding box center [1312, 687] width 292 height 19
click at [1210, 681] on div "Documents 2" at bounding box center [1287, 687] width 209 height 13
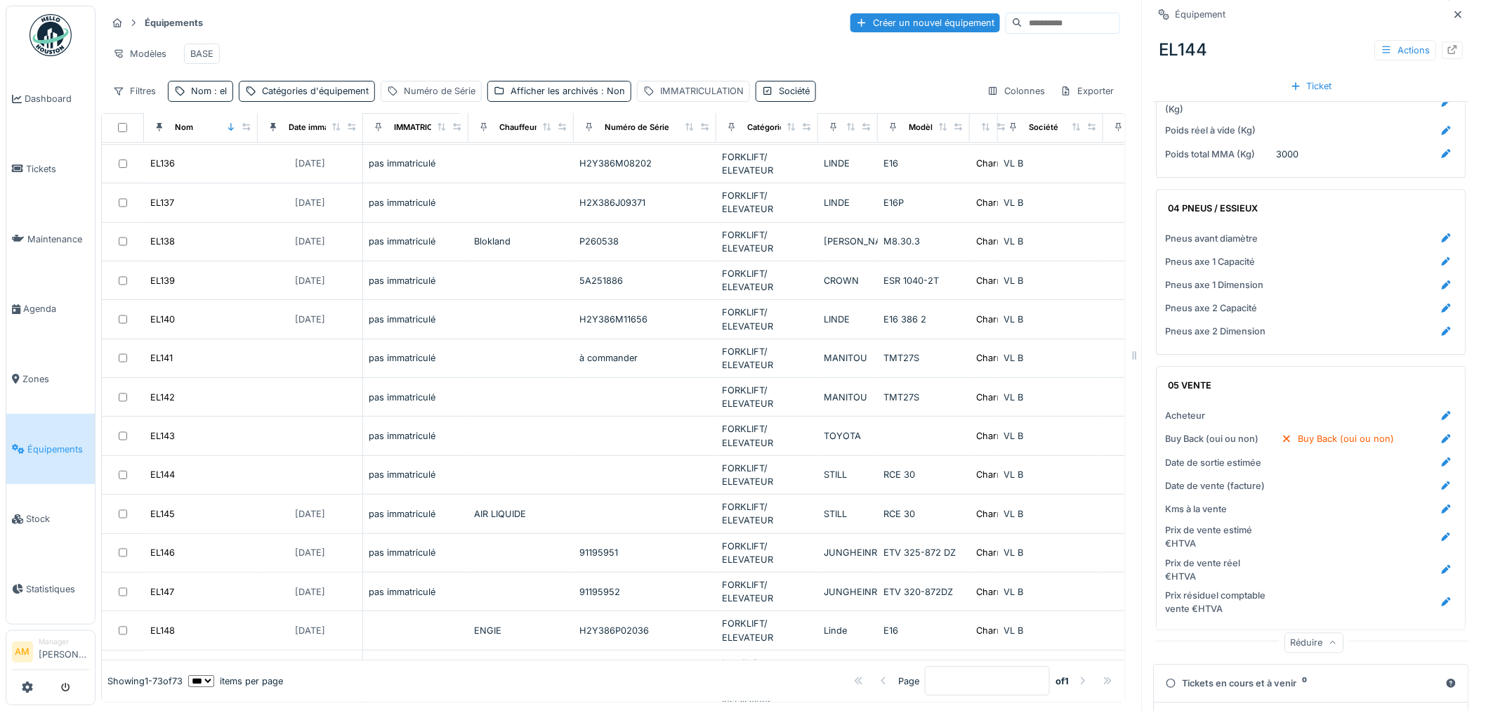
scroll to position [1617, 0]
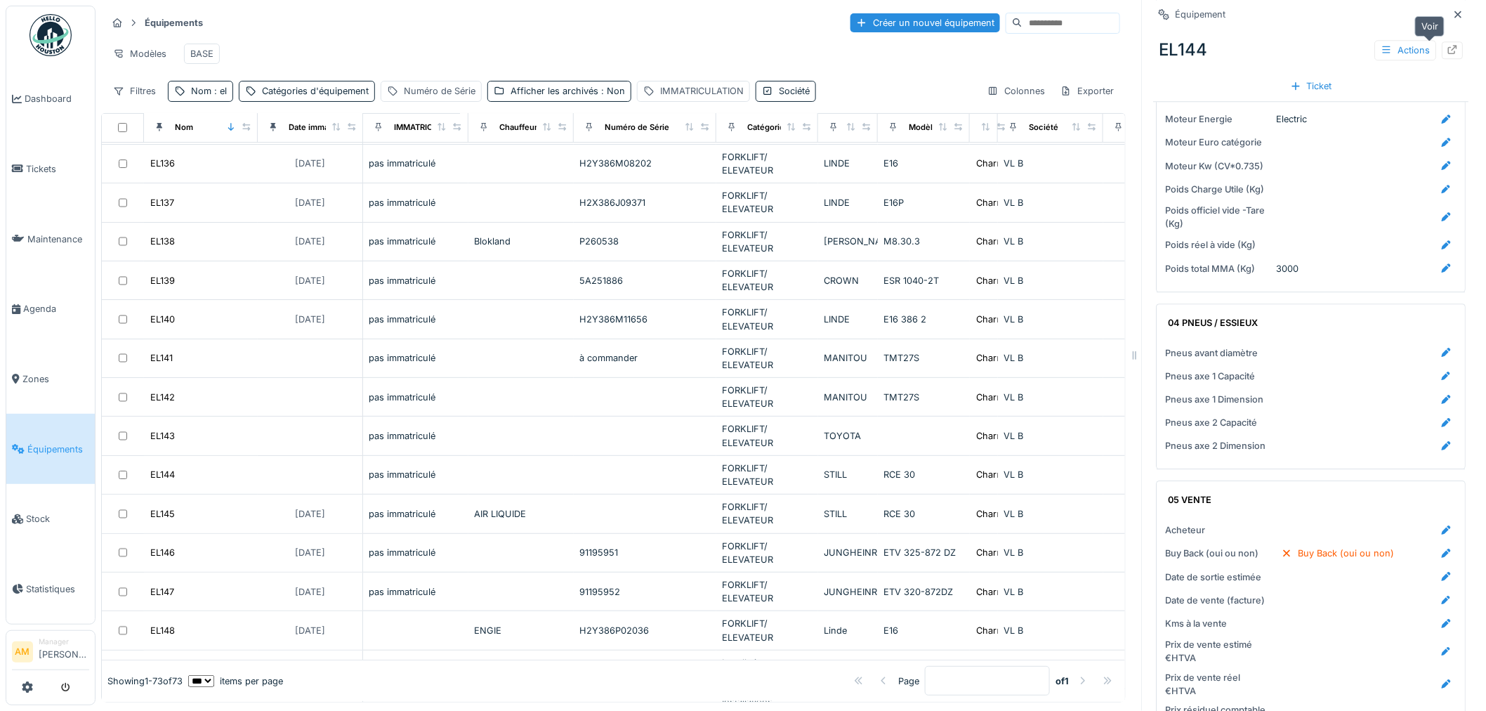
click at [1443, 55] on div at bounding box center [1453, 50] width 21 height 18
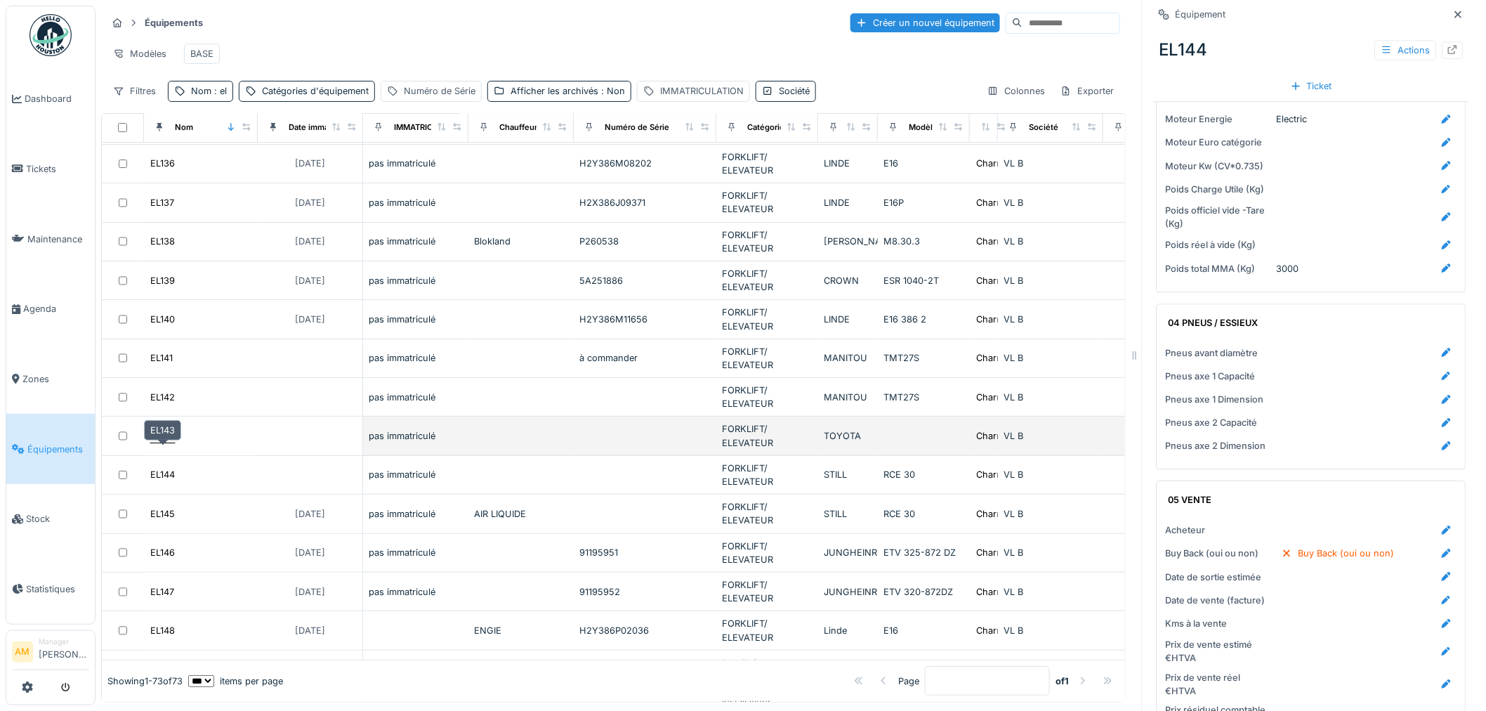
click at [169, 443] on div "EL143" at bounding box center [162, 435] width 25 height 13
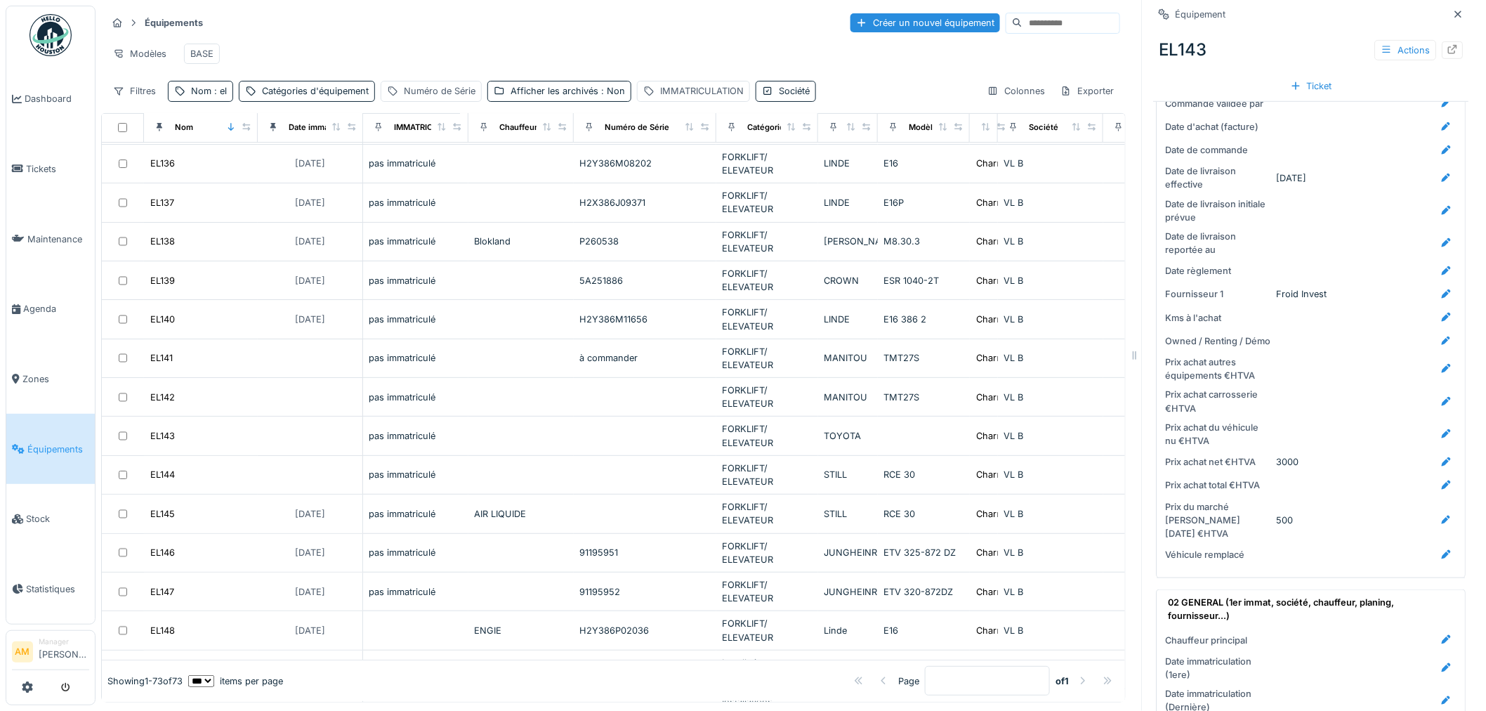
scroll to position [366, 0]
click at [212, 96] on span ": el" at bounding box center [218, 91] width 15 height 11
drag, startPoint x: 225, startPoint y: 173, endPoint x: 6, endPoint y: 160, distance: 219.5
click at [6, 160] on body "Dashboard Tickets Maintenance Agenda Zones Équipements Stock Statistiques AM Ma…" at bounding box center [743, 355] width 1486 height 711
type input "*****"
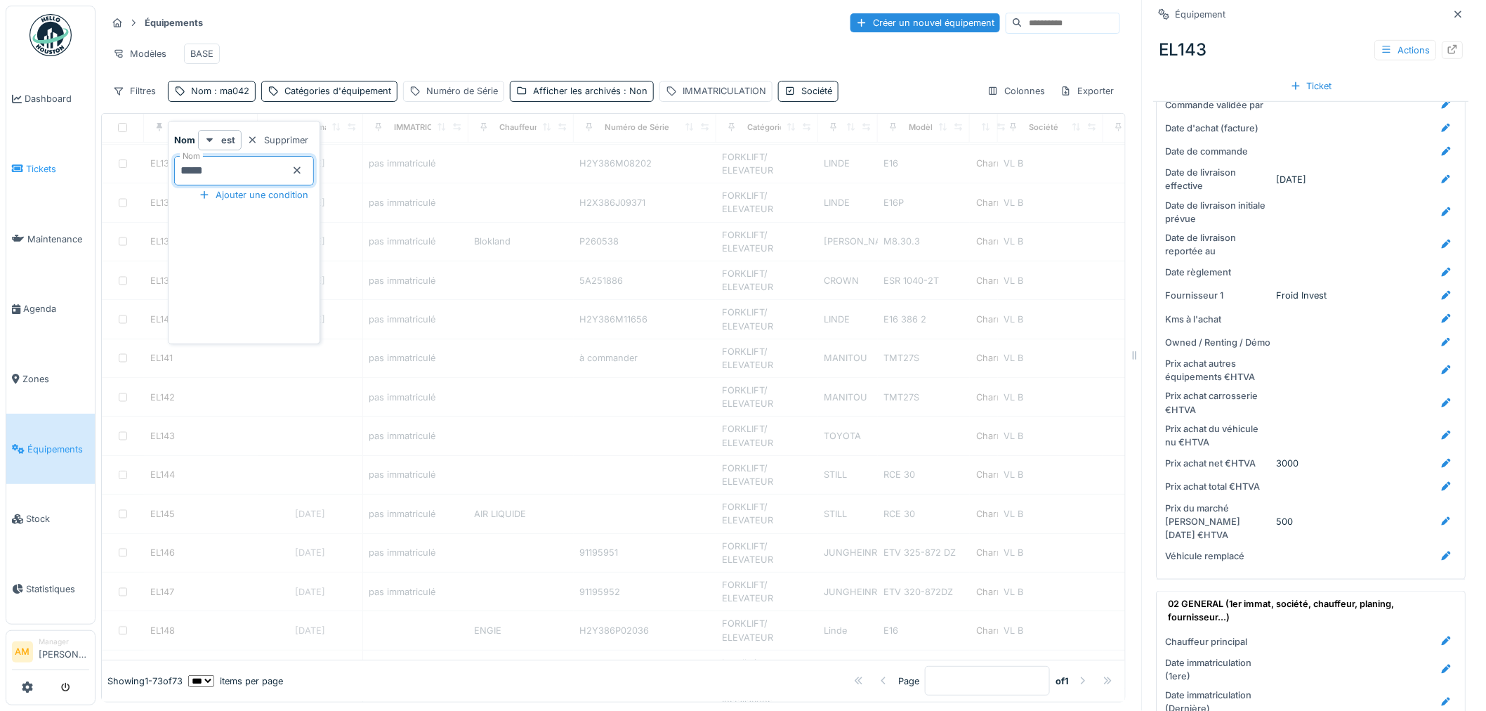
scroll to position [0, 0]
drag, startPoint x: 569, startPoint y: 308, endPoint x: 565, endPoint y: 301, distance: 8.2
click at [566, 305] on div at bounding box center [613, 415] width 1023 height 490
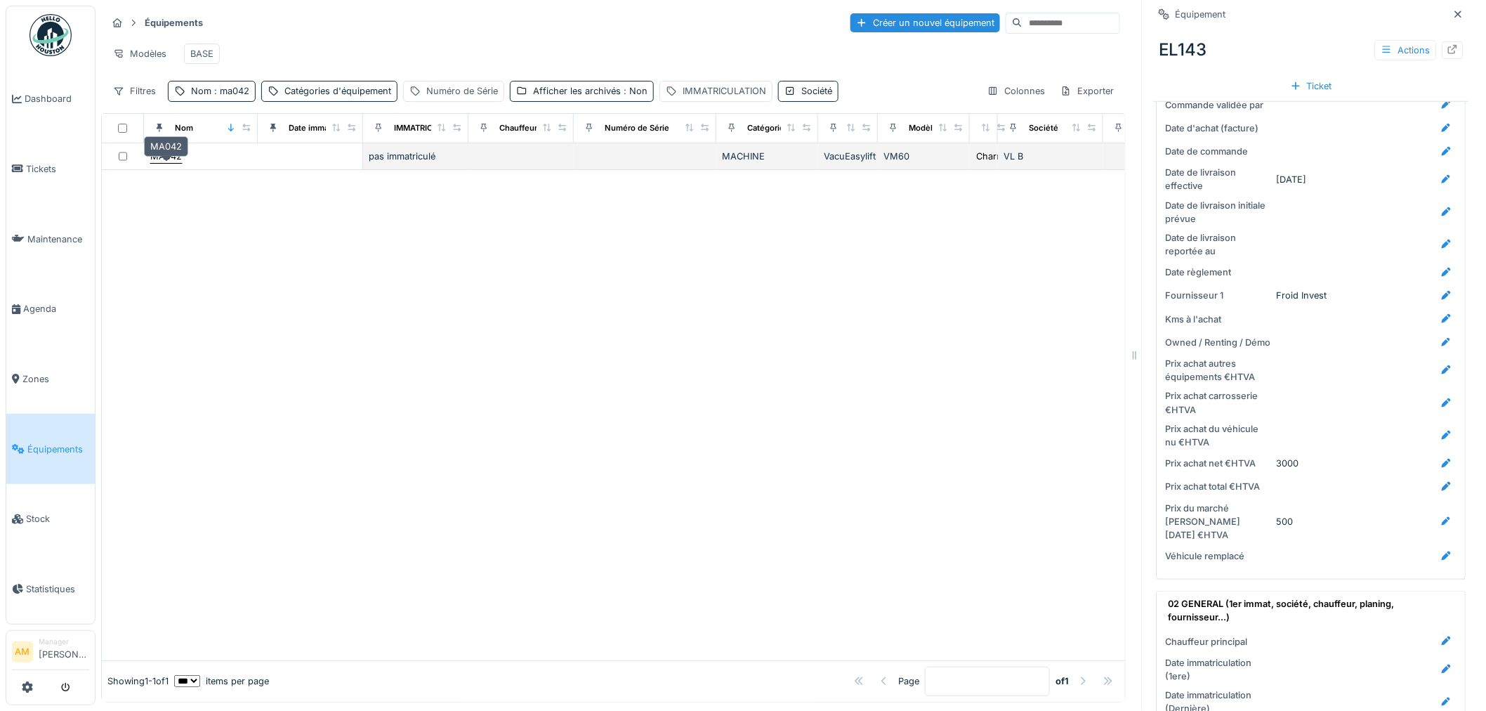
click at [174, 163] on div "MA042" at bounding box center [166, 156] width 32 height 13
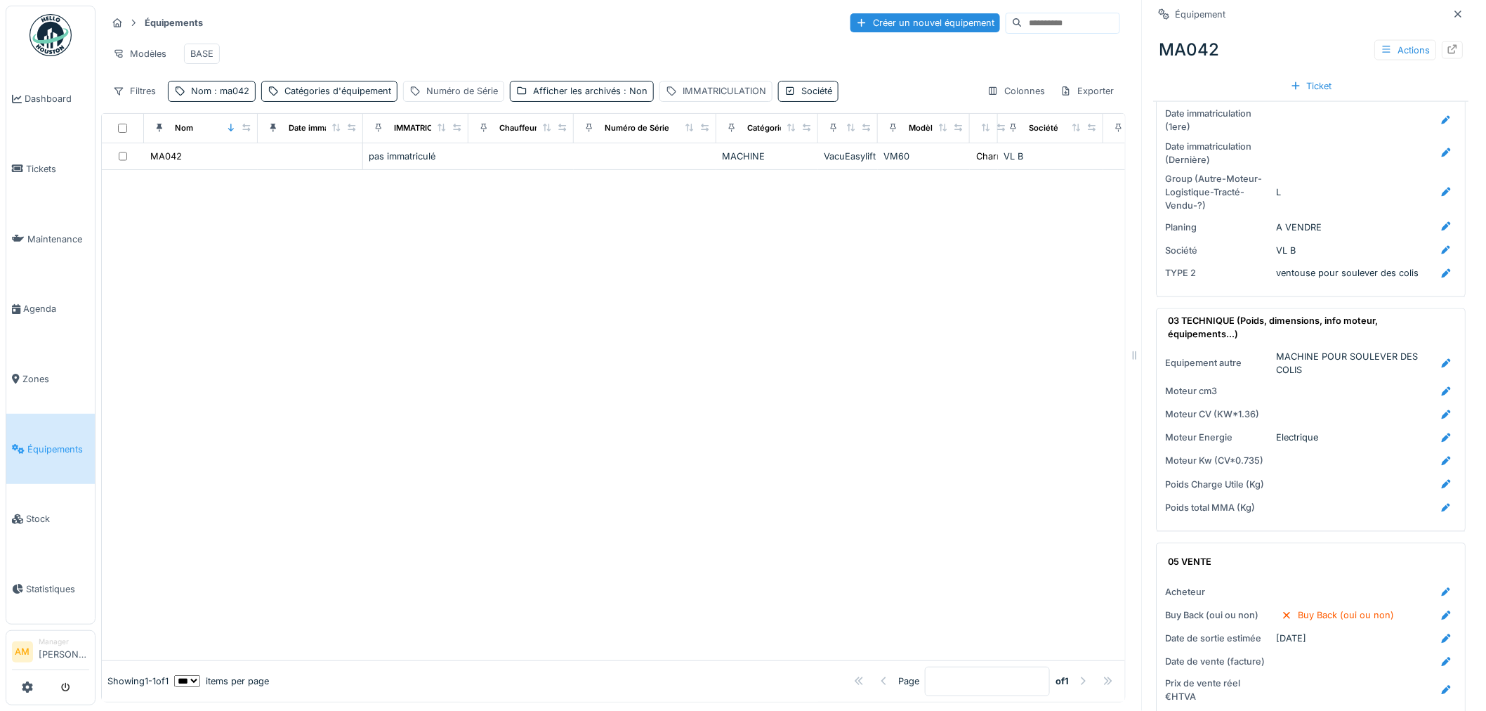
scroll to position [1058, 0]
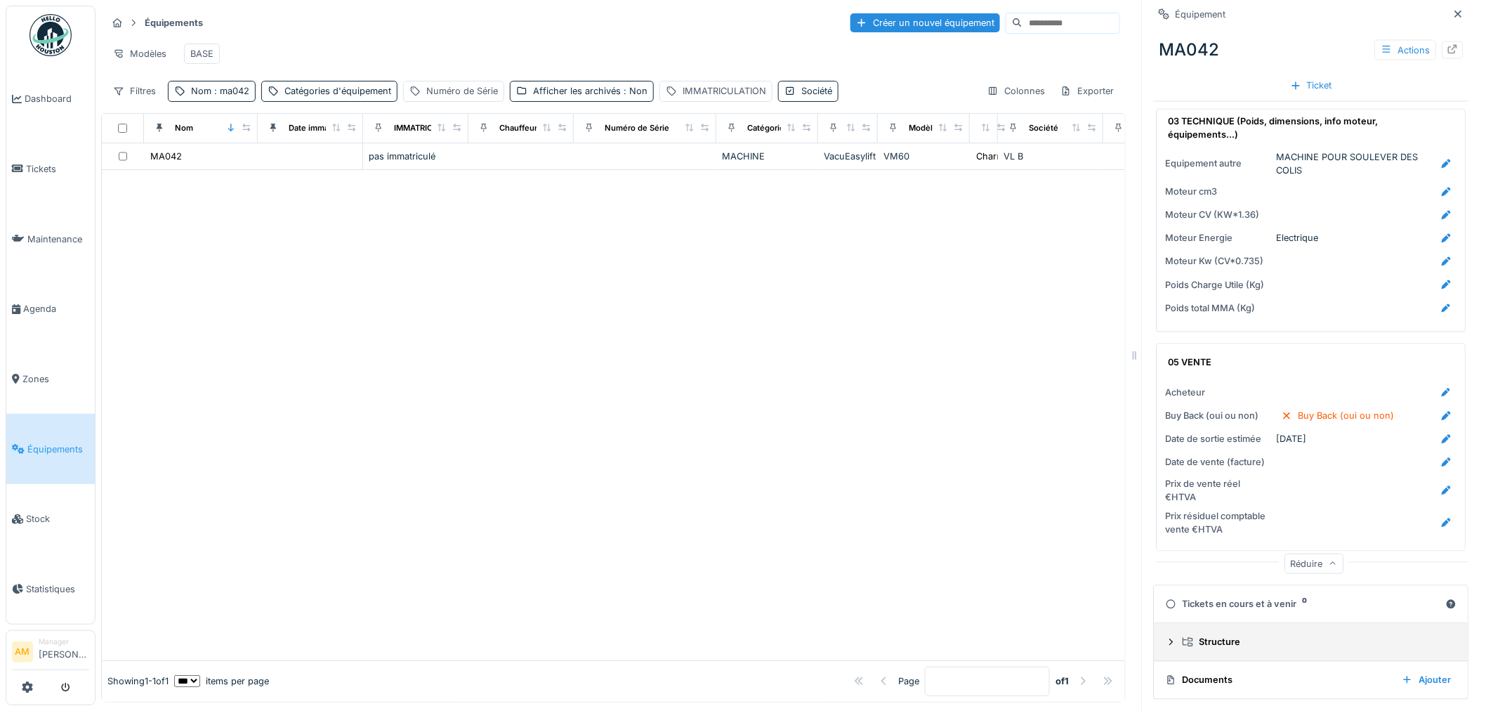
click at [1166, 638] on icon at bounding box center [1171, 642] width 11 height 9
click at [1167, 634] on icon at bounding box center [1171, 639] width 9 height 11
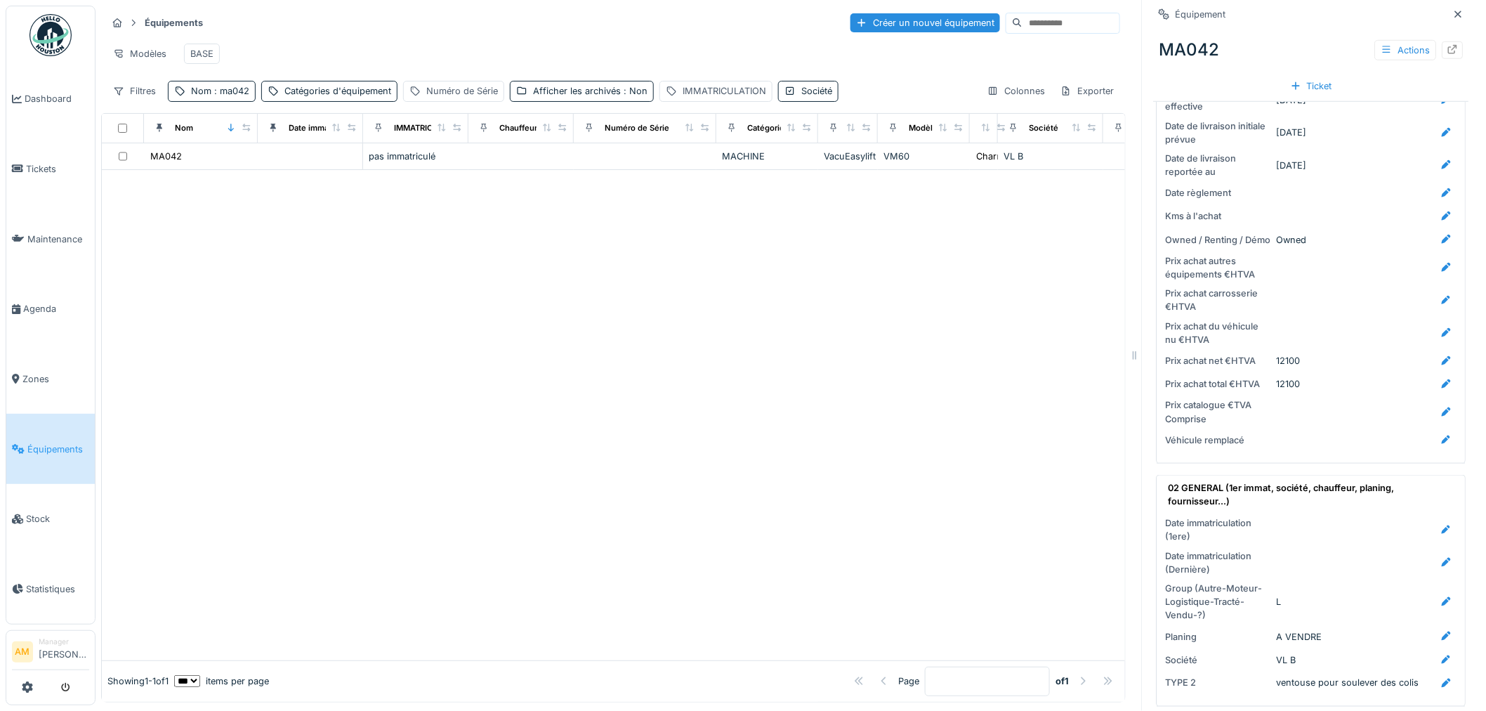
scroll to position [511, 0]
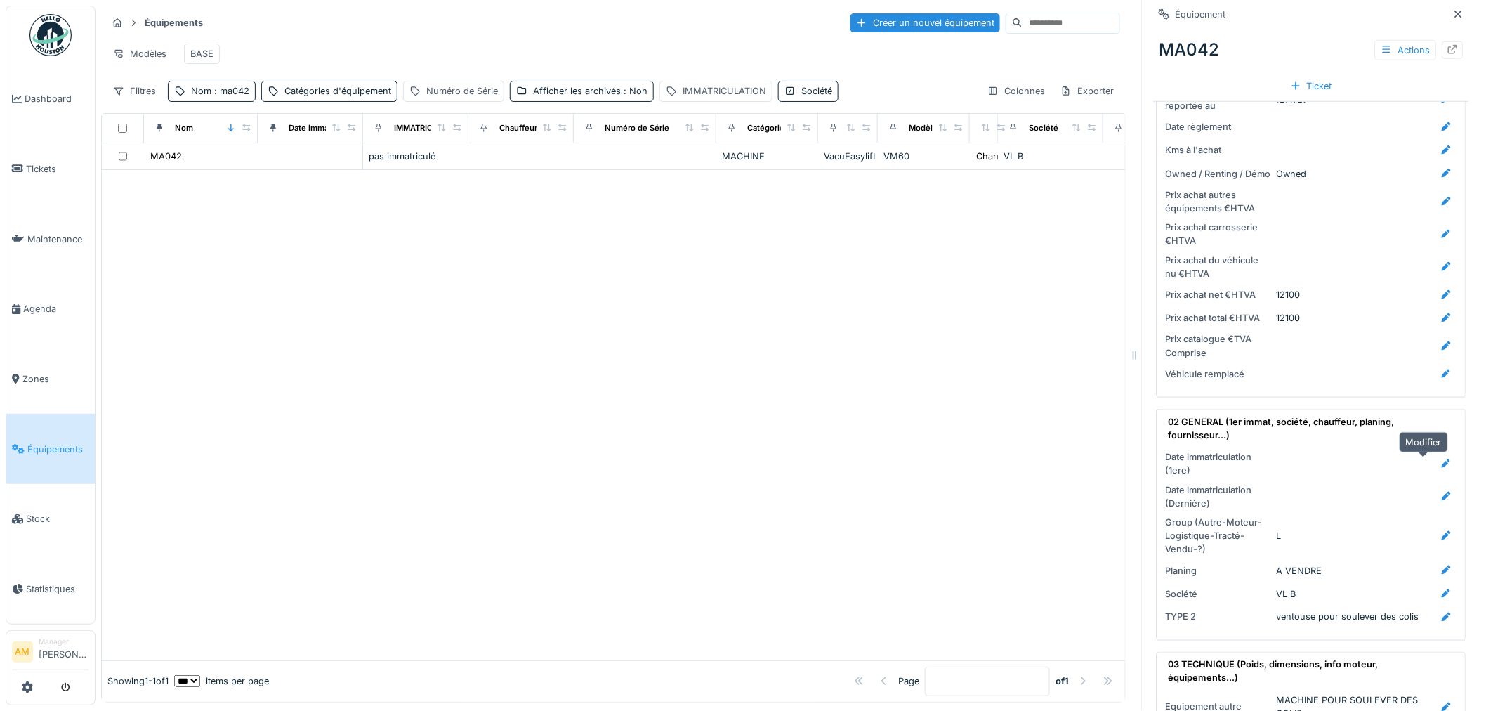
click at [1441, 459] on icon at bounding box center [1446, 463] width 11 height 9
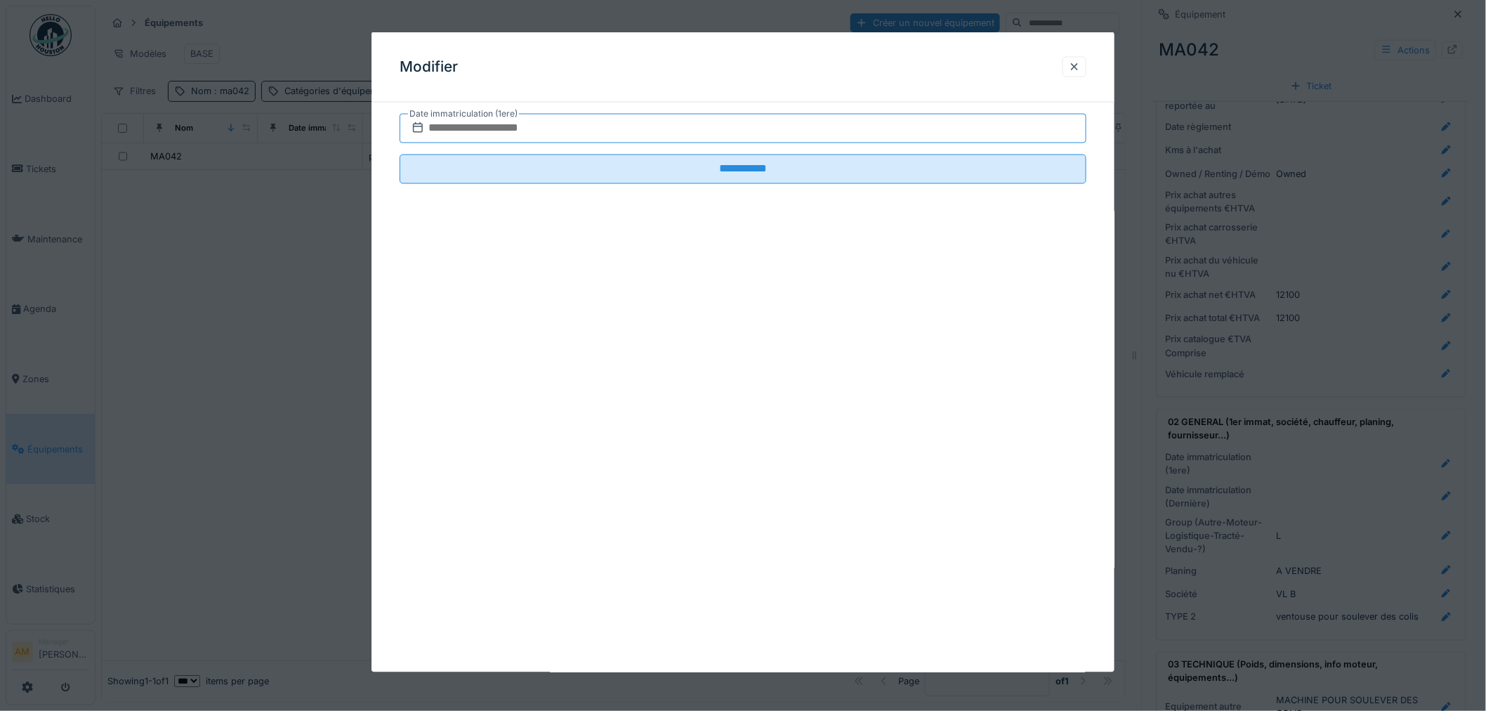
click at [516, 129] on input "text" at bounding box center [743, 129] width 687 height 30
click at [518, 125] on input "text" at bounding box center [743, 129] width 687 height 30
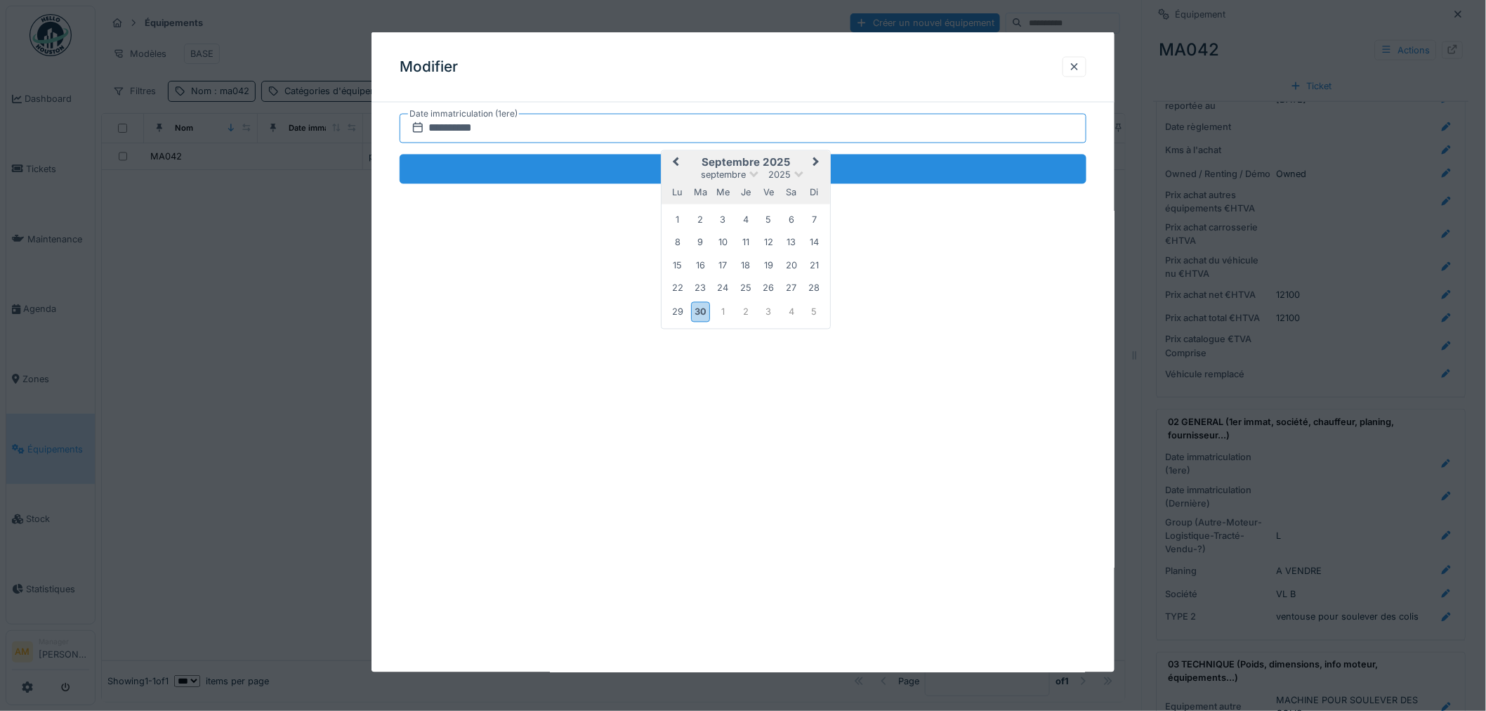
type input "**********"
click at [594, 164] on input "**********" at bounding box center [743, 170] width 687 height 30
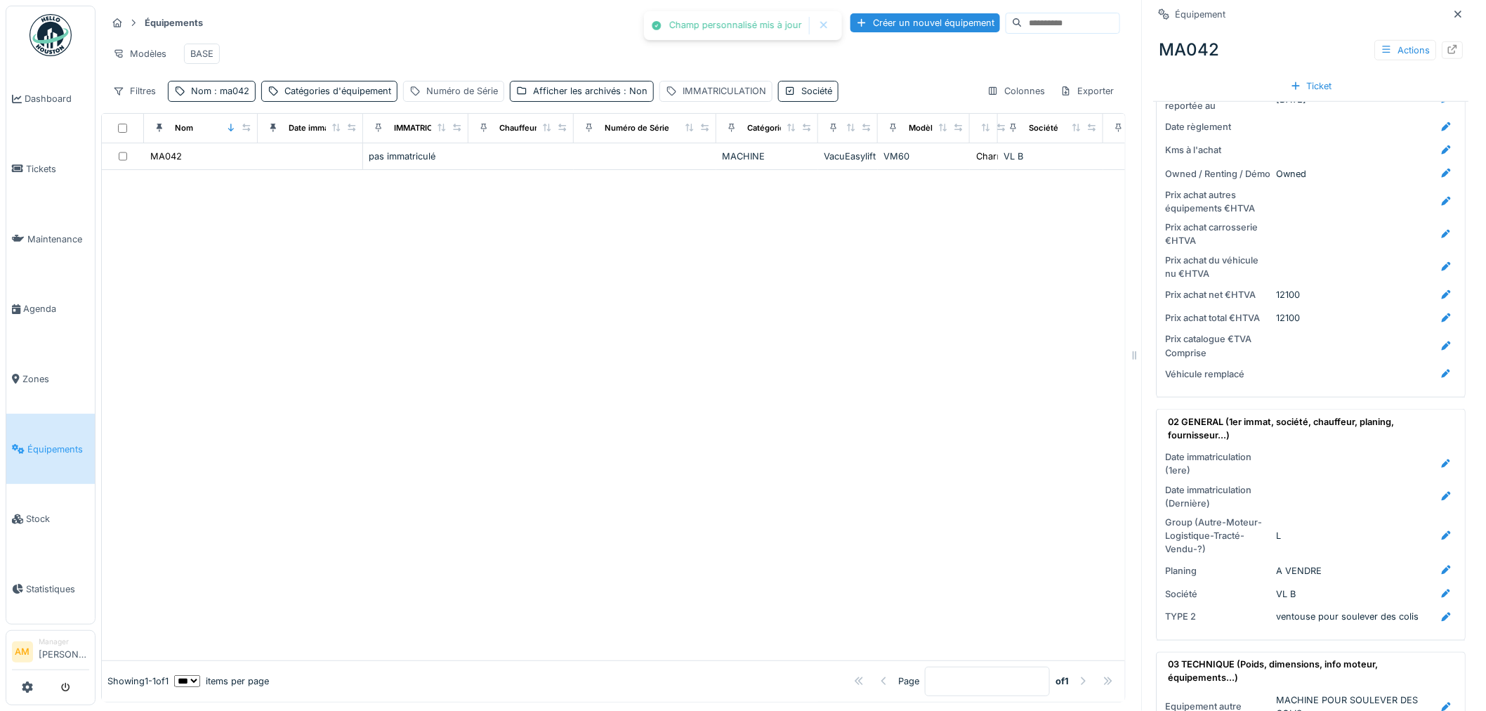
click at [944, 348] on div at bounding box center [613, 415] width 1023 height 490
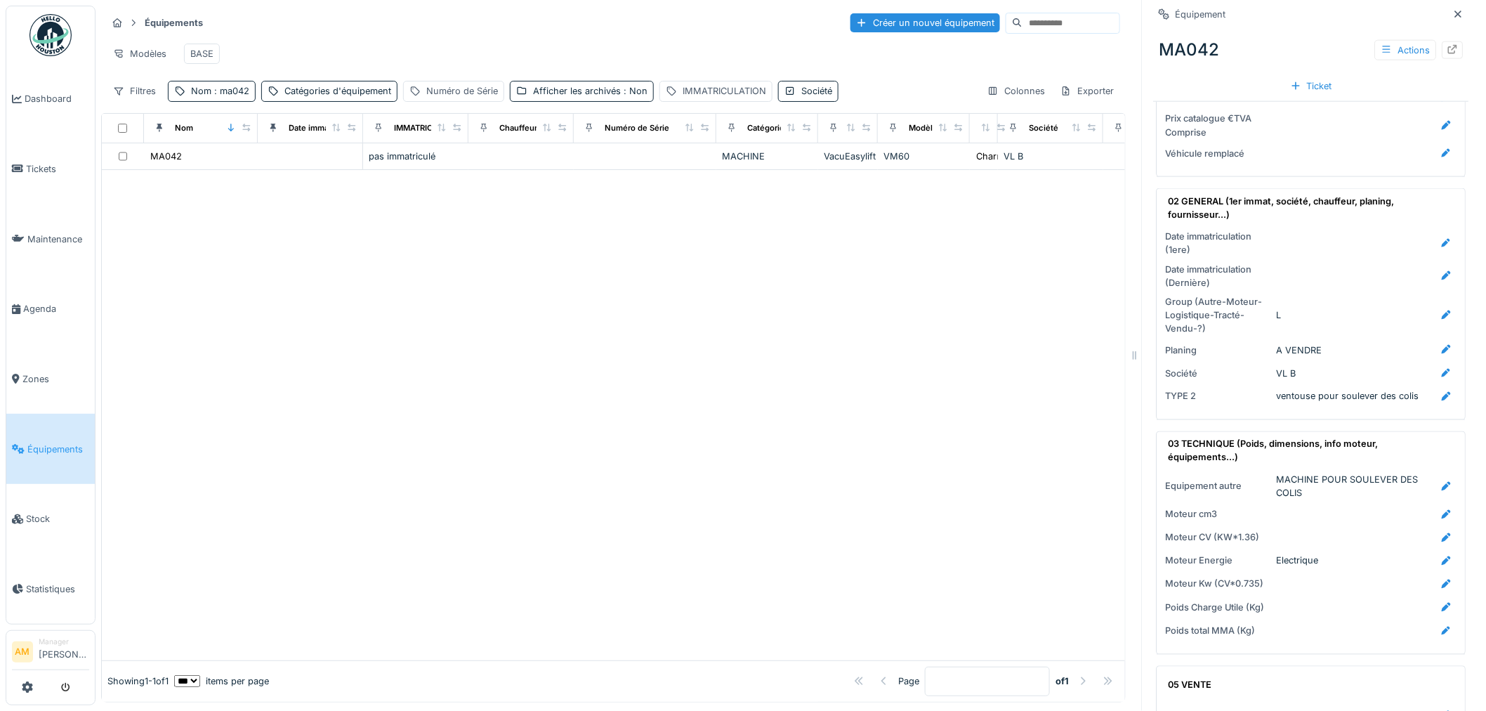
scroll to position [746, 0]
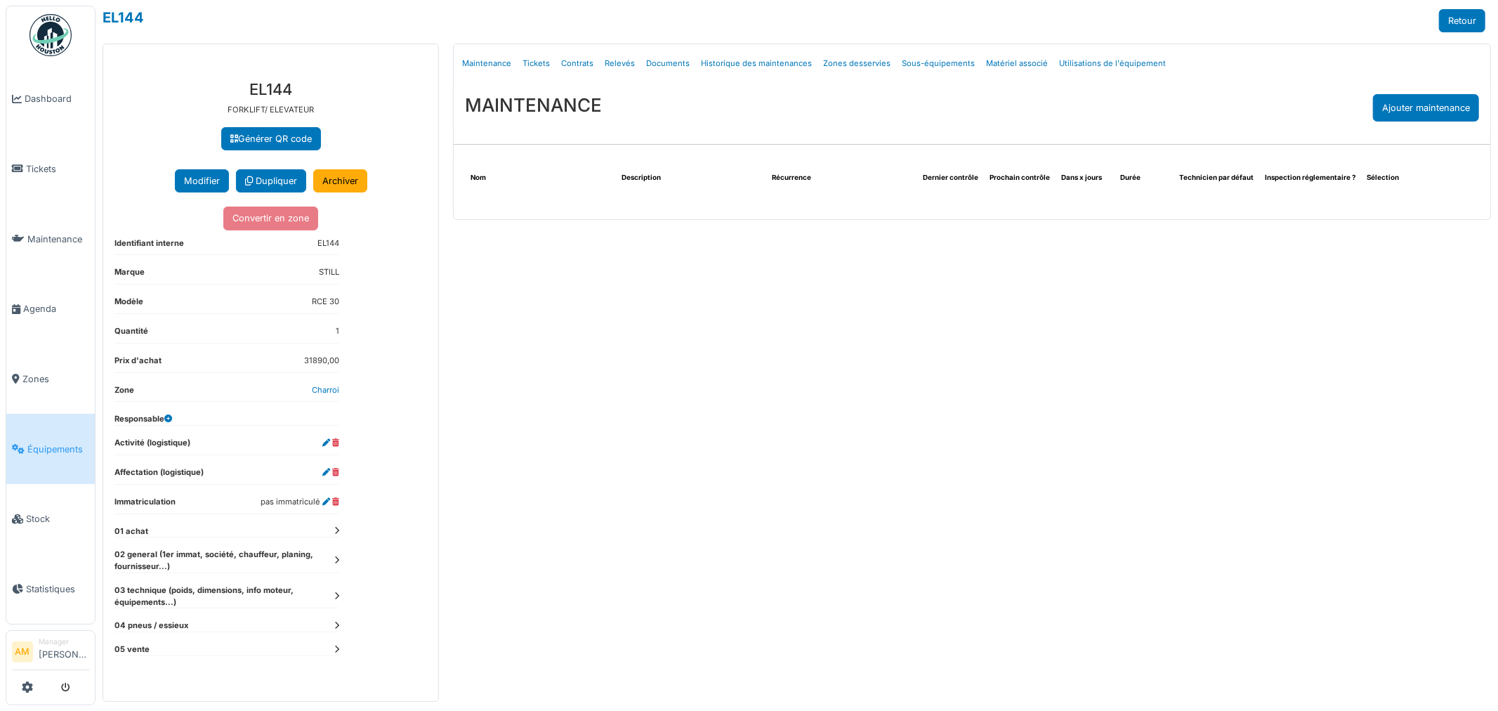
drag, startPoint x: 722, startPoint y: 541, endPoint x: 672, endPoint y: 532, distance: 51.3
click at [719, 539] on div "Menu [GEOGRAPHIC_DATA] Maintenance Tickets Contrats Relevés Documents Historiqu…" at bounding box center [972, 373] width 1052 height 658
click at [339, 532] on div "**********" at bounding box center [270, 385] width 335 height 632
click at [335, 531] on icon at bounding box center [336, 531] width 5 height 8
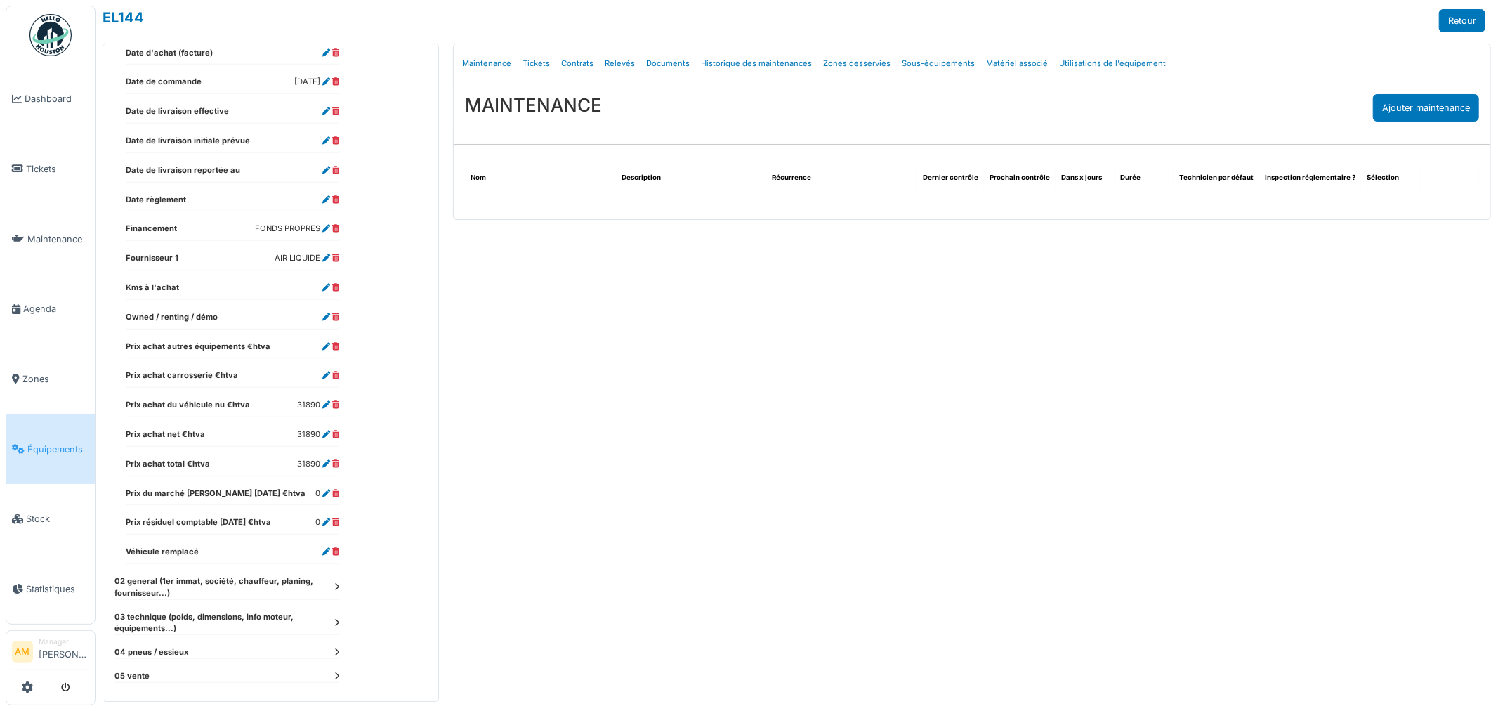
scroll to position [596, 0]
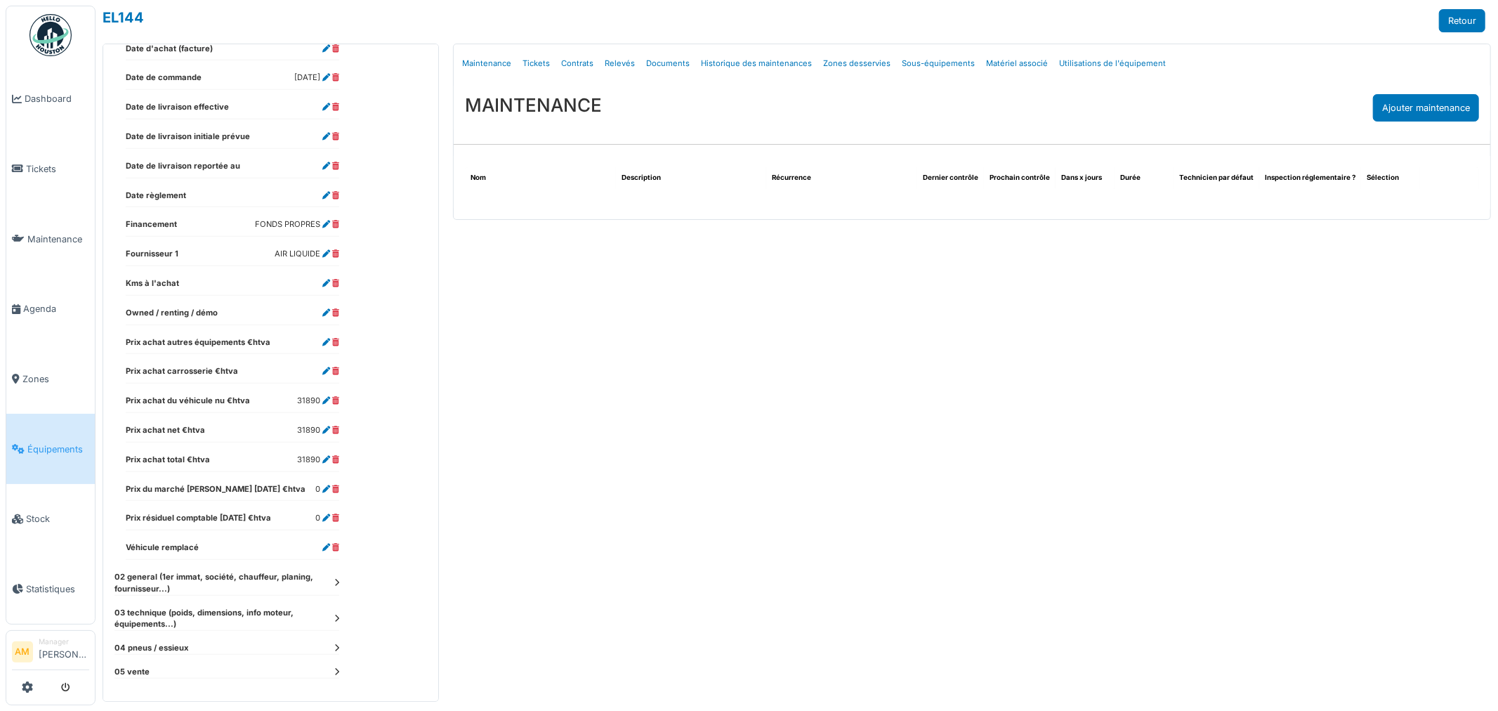
click at [334, 587] on dt "02 general (1er immat, société, chauffeur, planing, fournisseur...)" at bounding box center [226, 583] width 225 height 24
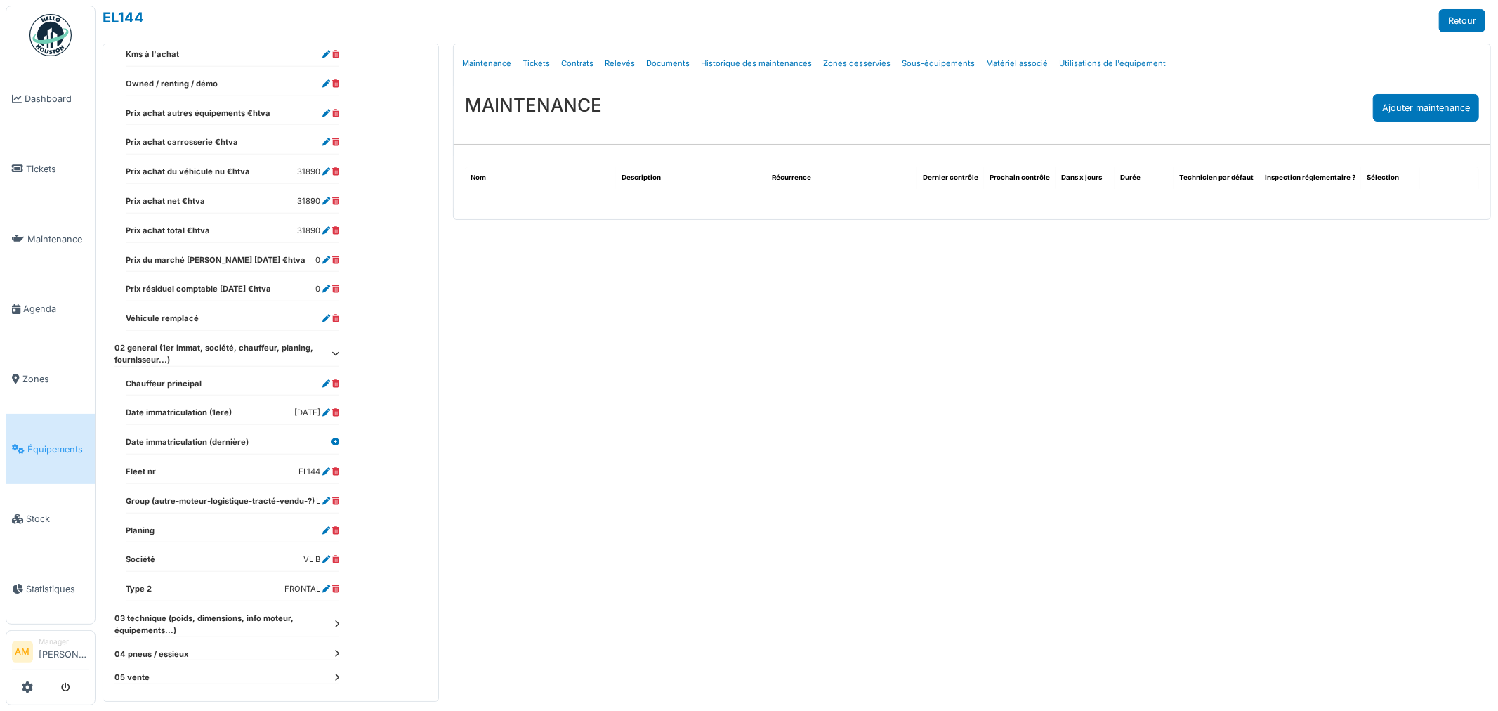
scroll to position [831, 0]
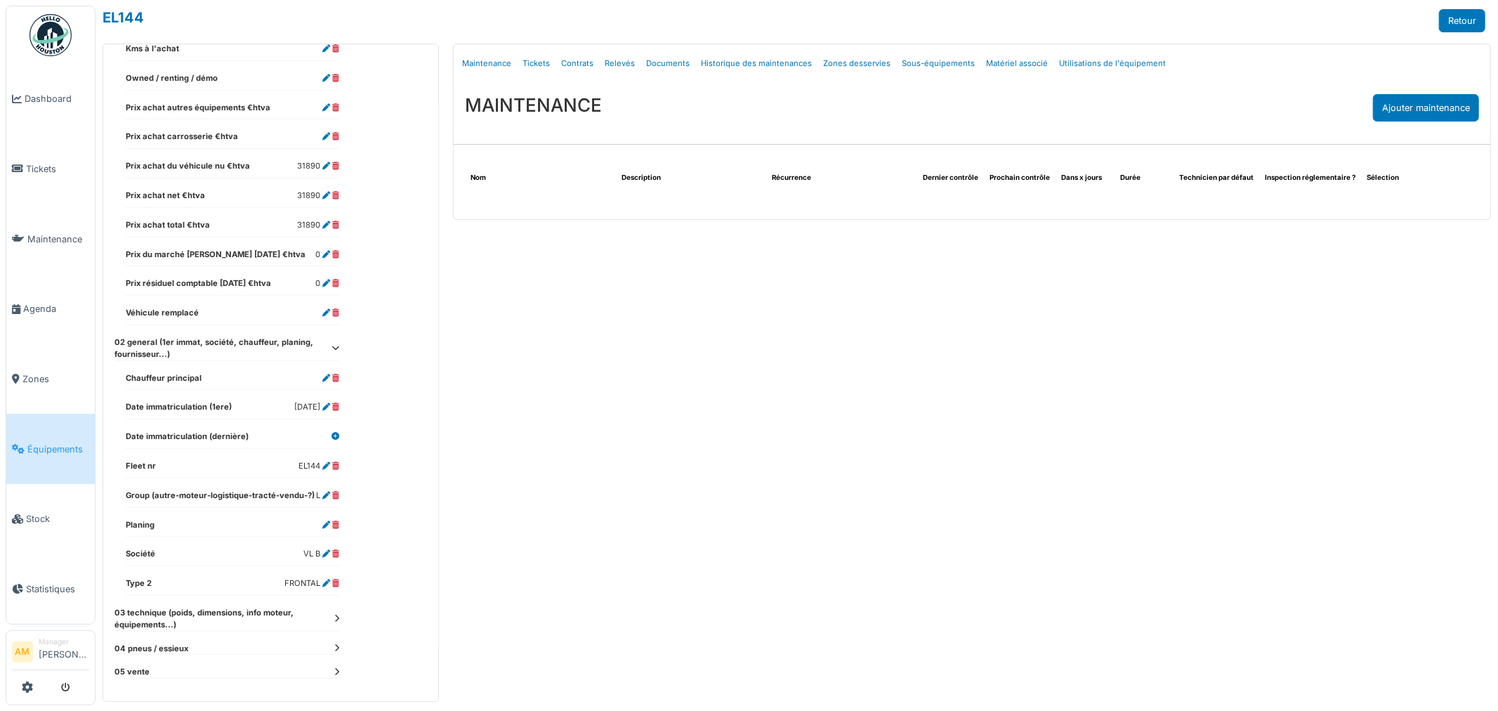
click at [339, 619] on icon at bounding box center [336, 619] width 5 height 8
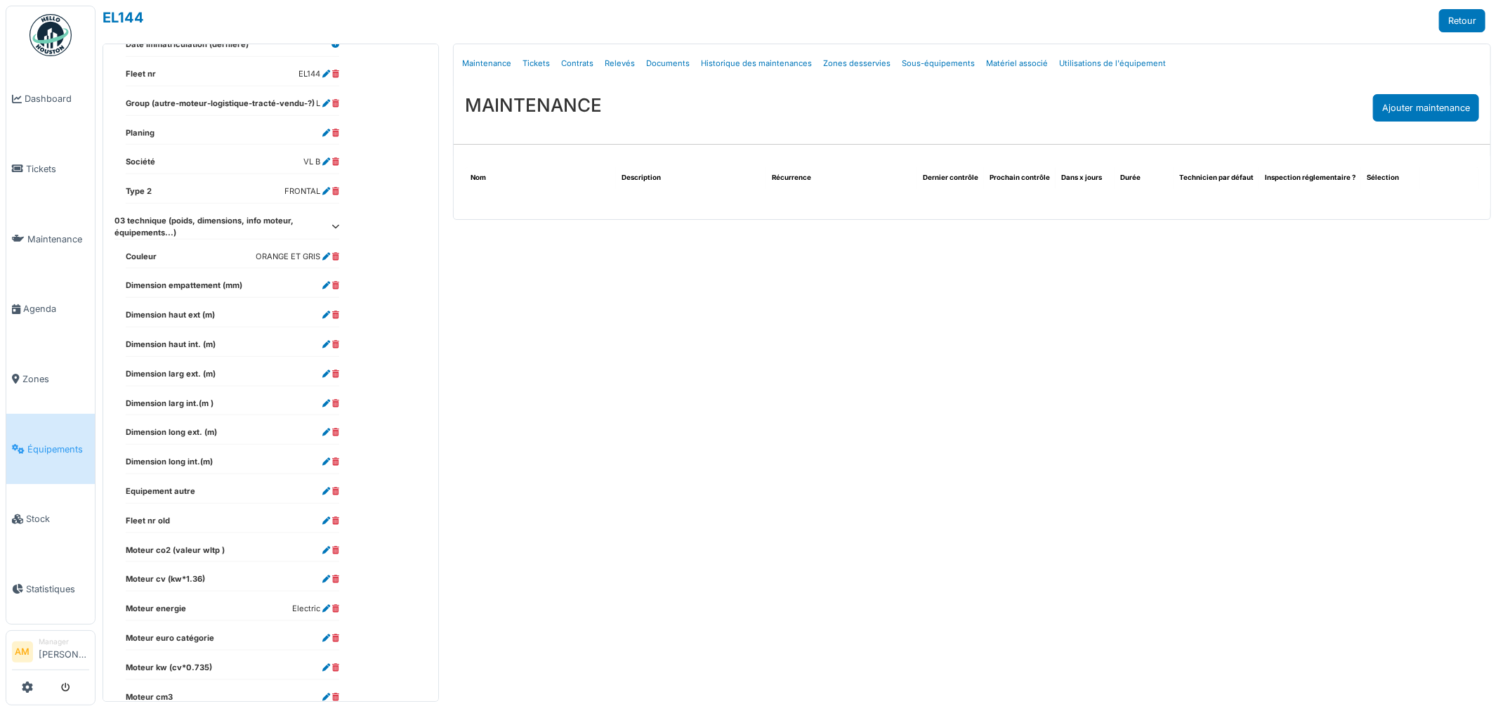
scroll to position [1420, 0]
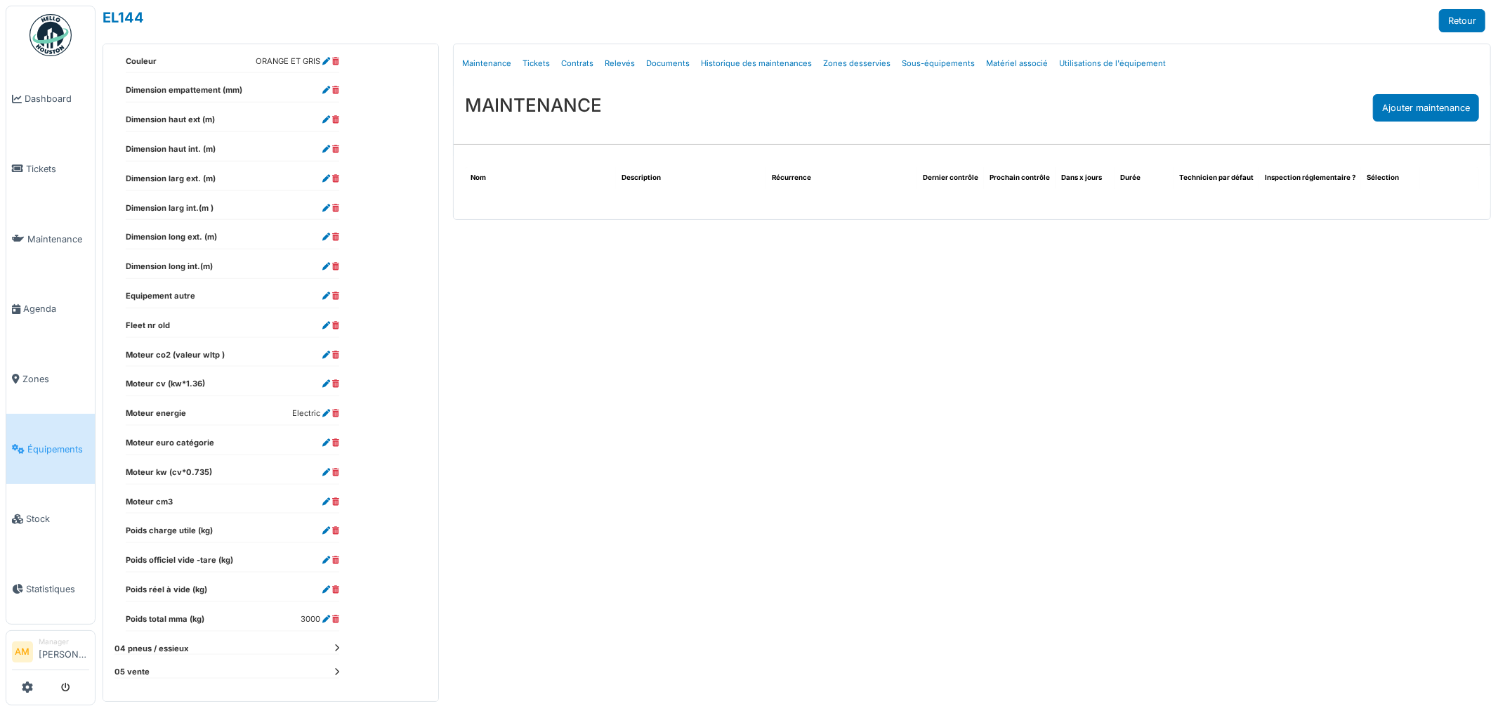
click at [337, 648] on icon at bounding box center [336, 648] width 5 height 8
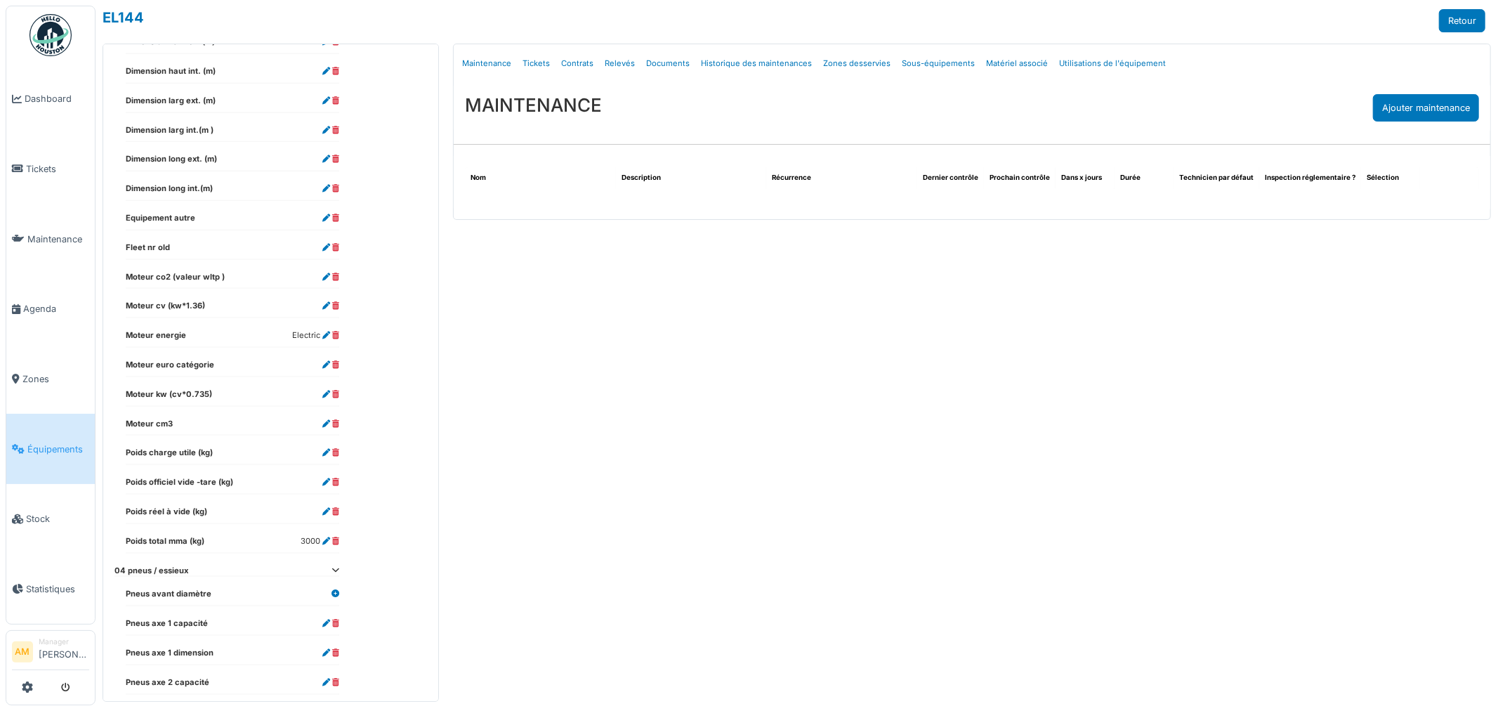
scroll to position [1567, 0]
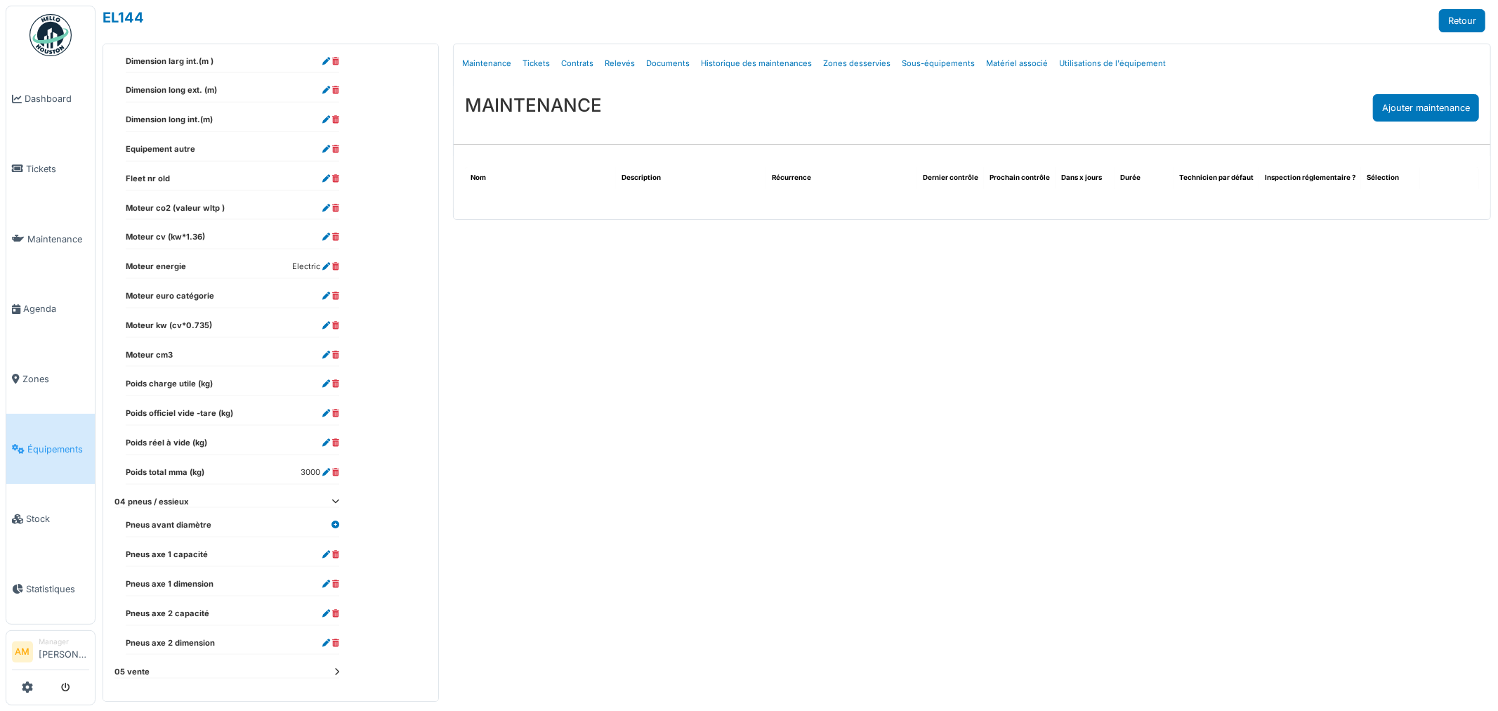
click at [504, 573] on div "Menu [GEOGRAPHIC_DATA] Maintenance Tickets Contrats Relevés Documents Historiqu…" at bounding box center [972, 373] width 1052 height 658
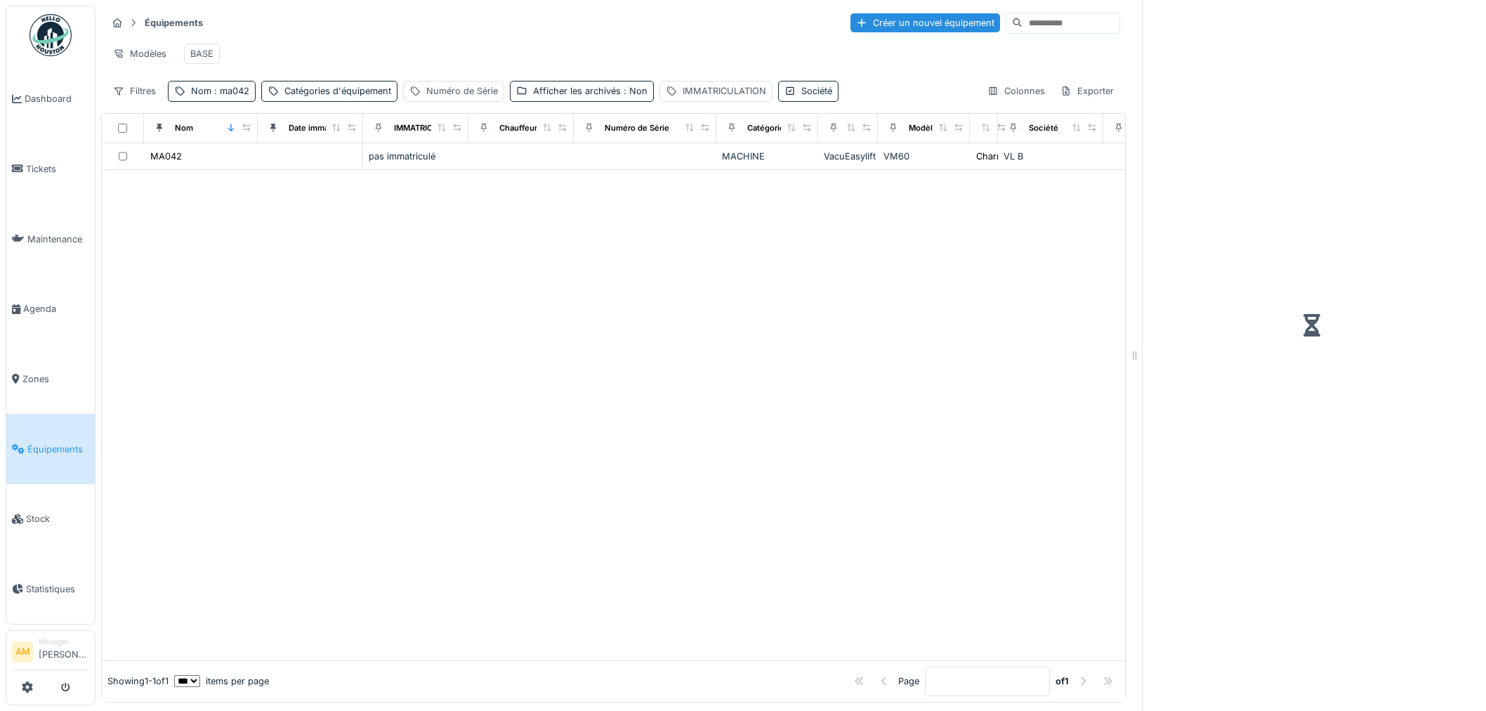
scroll to position [11, 0]
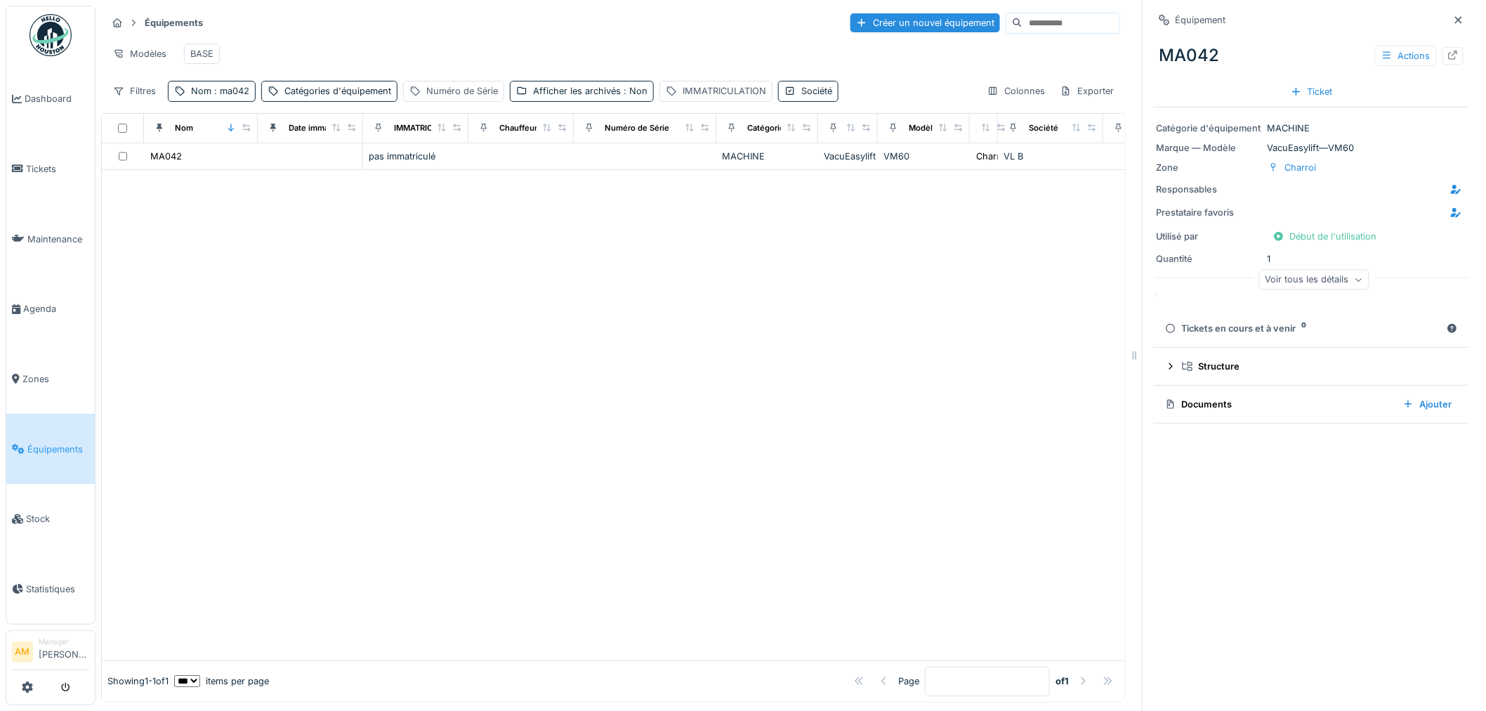
click at [1200, 398] on div "Documents" at bounding box center [1278, 404] width 227 height 13
click at [1203, 398] on div "Documents" at bounding box center [1278, 404] width 227 height 13
click at [1297, 274] on div "Voir tous les détails" at bounding box center [1314, 280] width 110 height 20
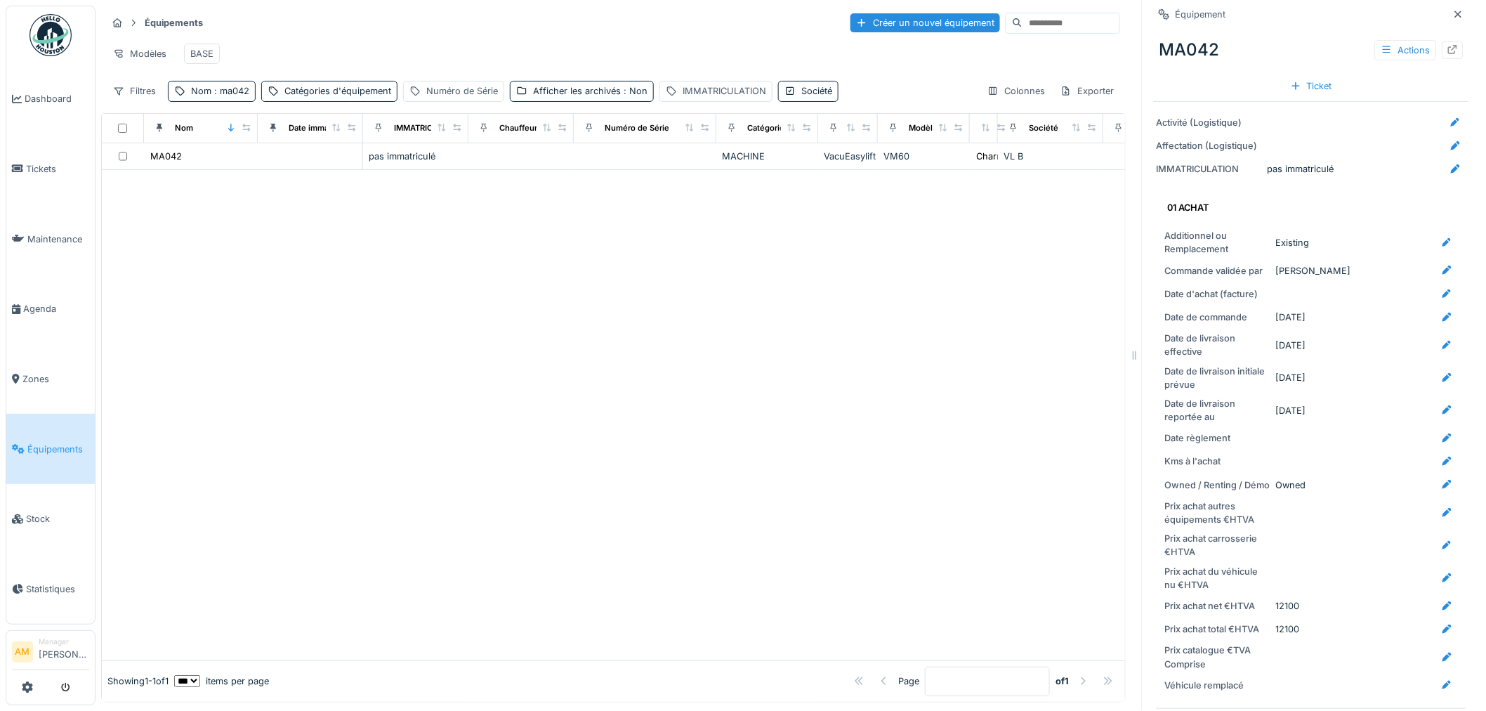
scroll to position [277, 0]
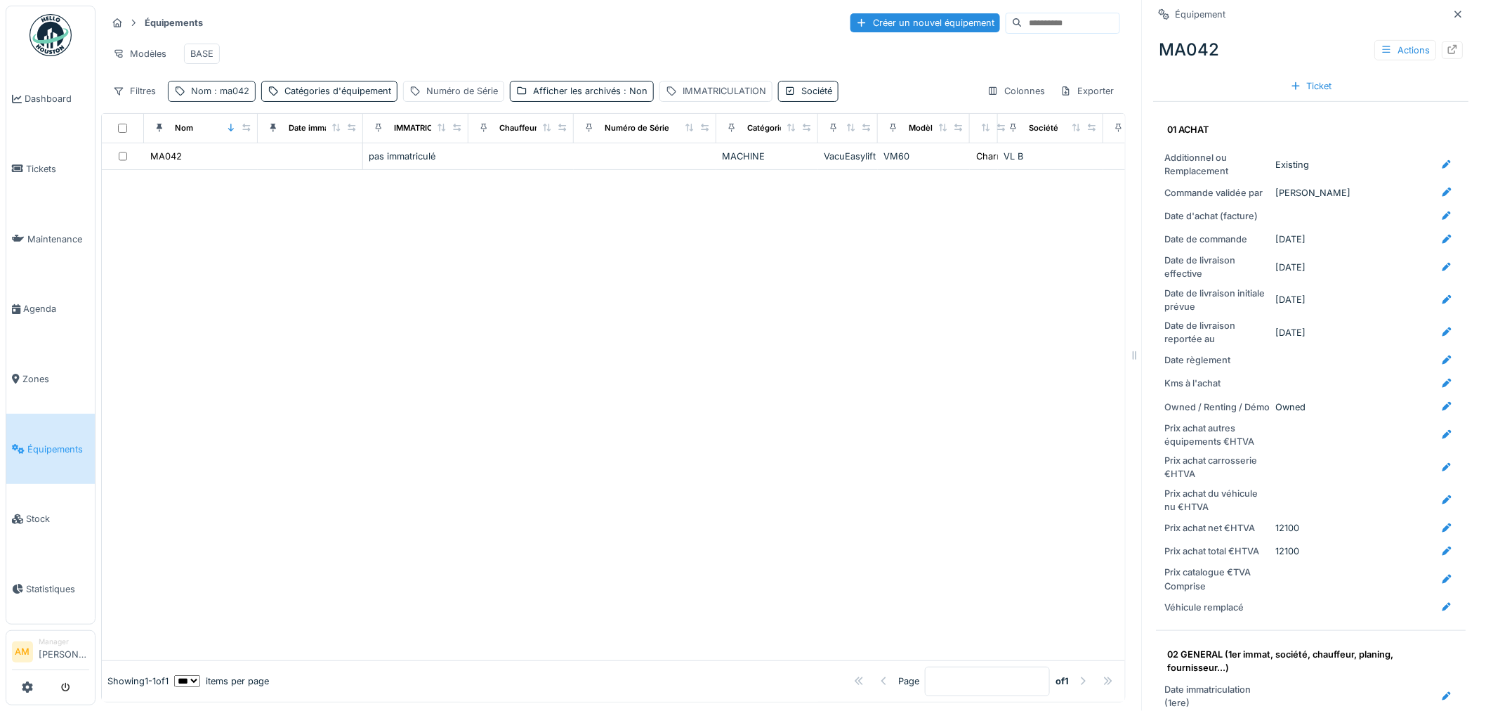
click at [229, 97] on div "Nom : ma042" at bounding box center [220, 90] width 58 height 13
drag, startPoint x: 246, startPoint y: 162, endPoint x: -18, endPoint y: 169, distance: 264.2
click at [0, 169] on html "Dashboard Tickets Maintenance Agenda Zones Équipements Stock Statistiques AM Ma…" at bounding box center [743, 355] width 1486 height 711
type input "*****"
drag, startPoint x: 610, startPoint y: 346, endPoint x: 561, endPoint y: 336, distance: 50.1
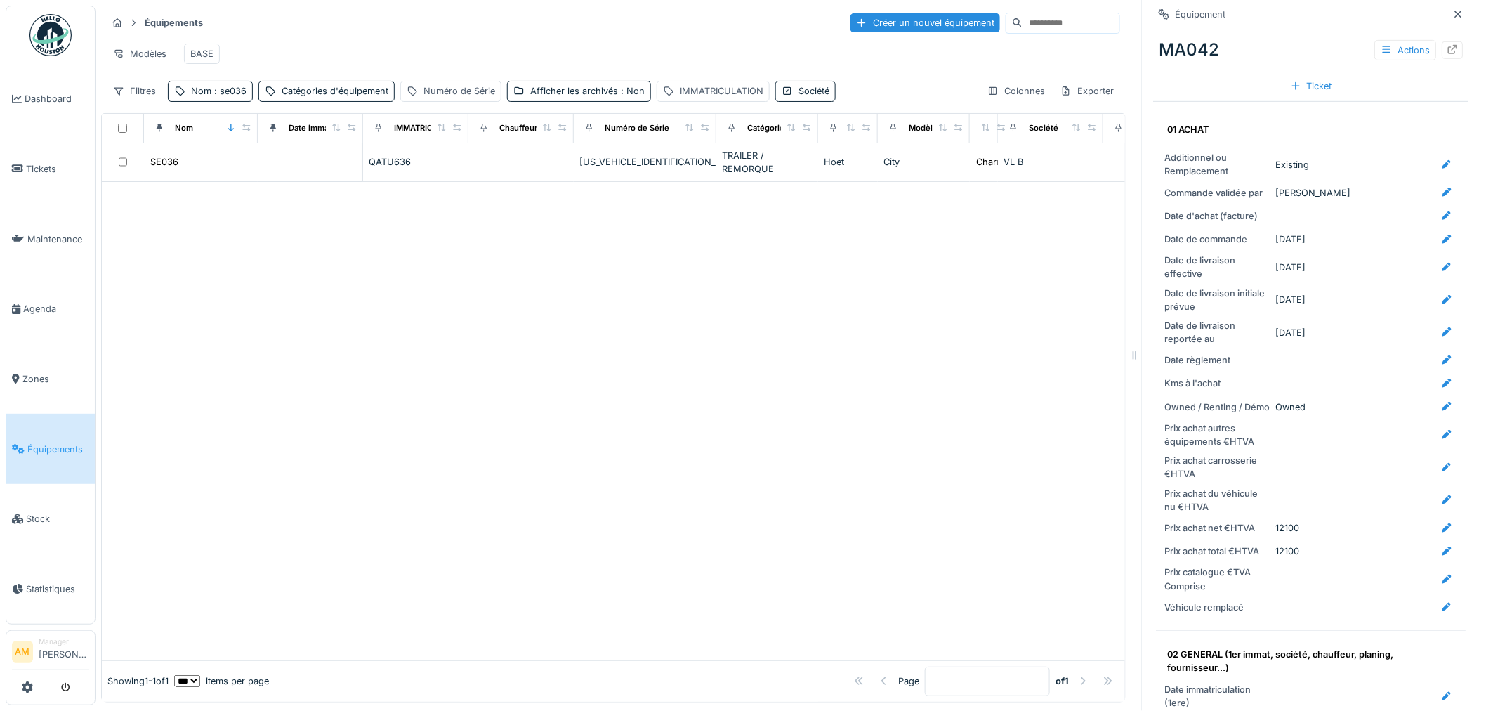
click at [604, 345] on div at bounding box center [613, 421] width 1023 height 478
click at [170, 164] on div "SE036" at bounding box center [164, 161] width 28 height 13
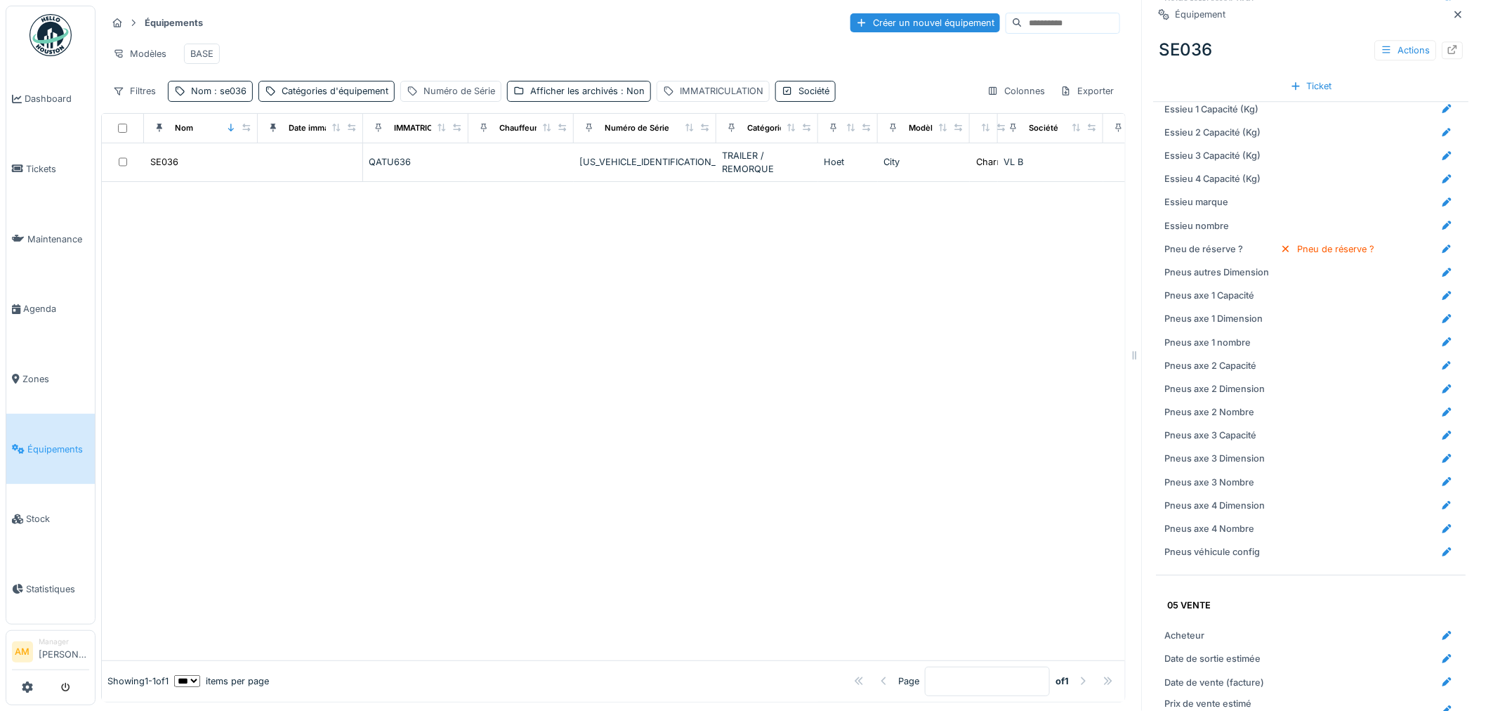
scroll to position [1977, 0]
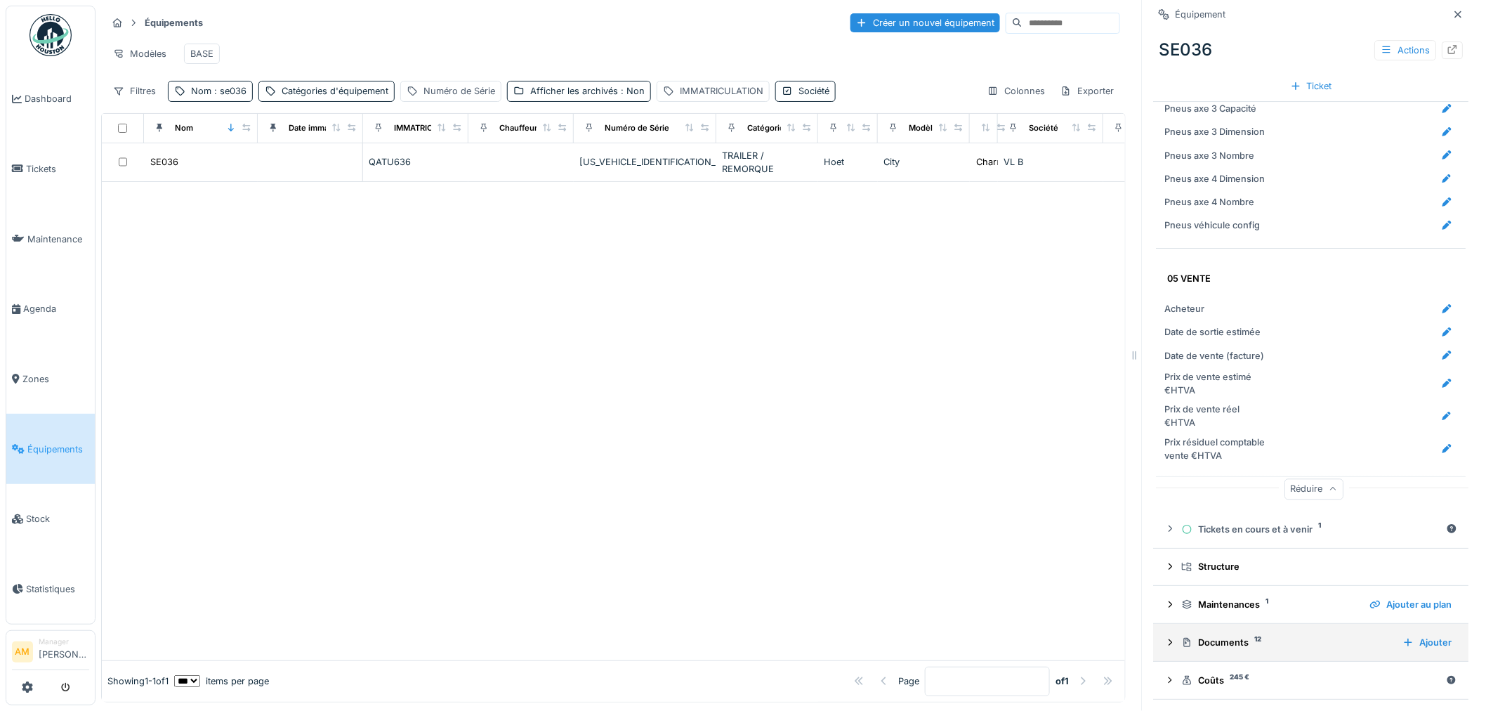
click at [1219, 636] on div "Documents 12" at bounding box center [1287, 642] width 210 height 13
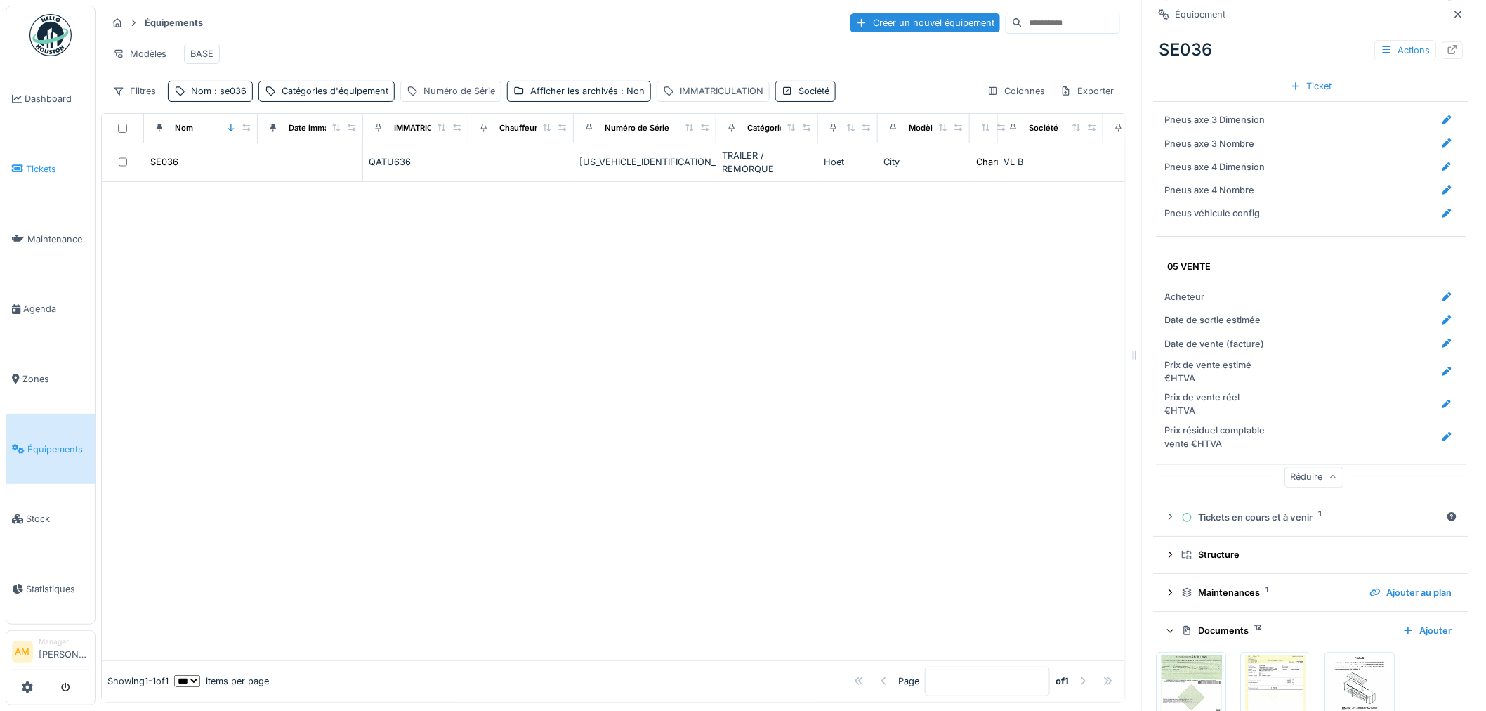
click at [64, 164] on span "Tickets" at bounding box center [57, 168] width 63 height 13
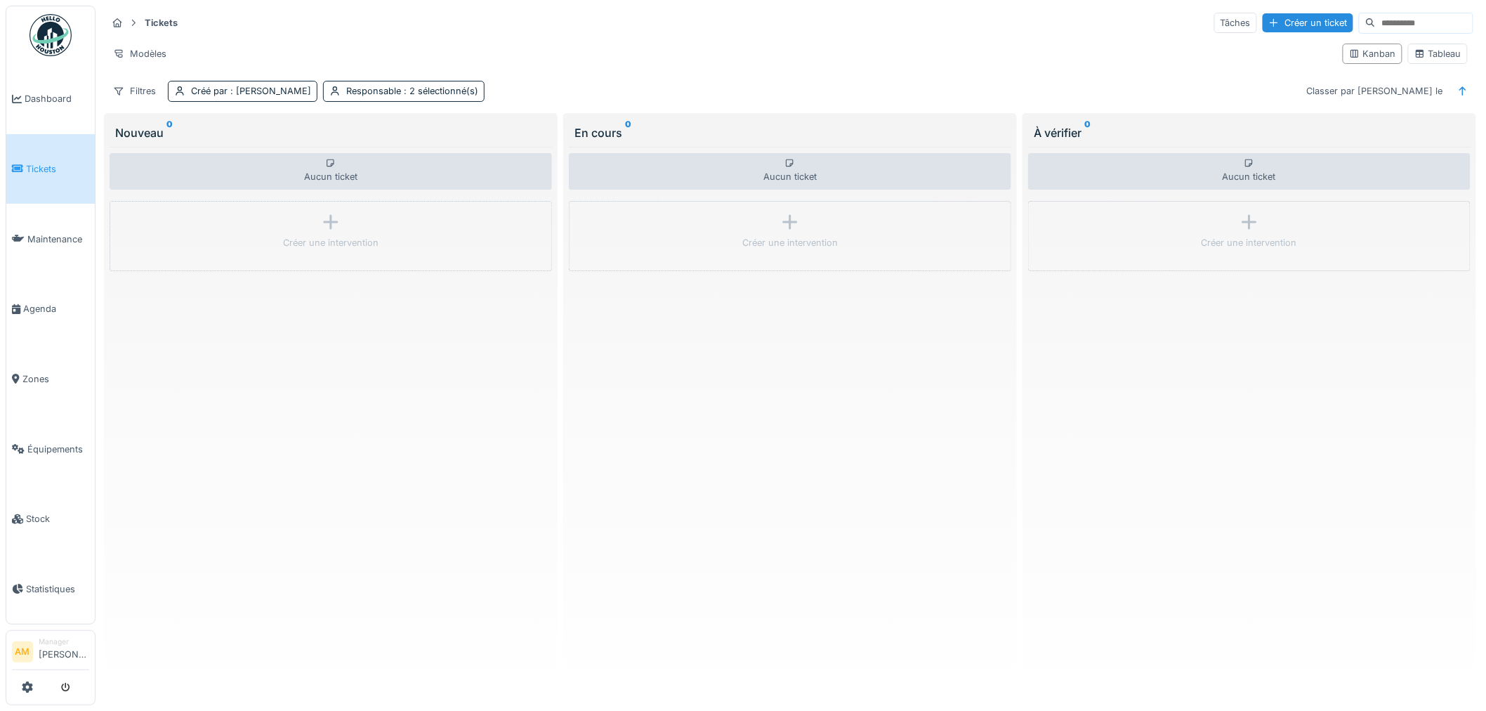
click at [54, 176] on link "Tickets" at bounding box center [50, 169] width 89 height 70
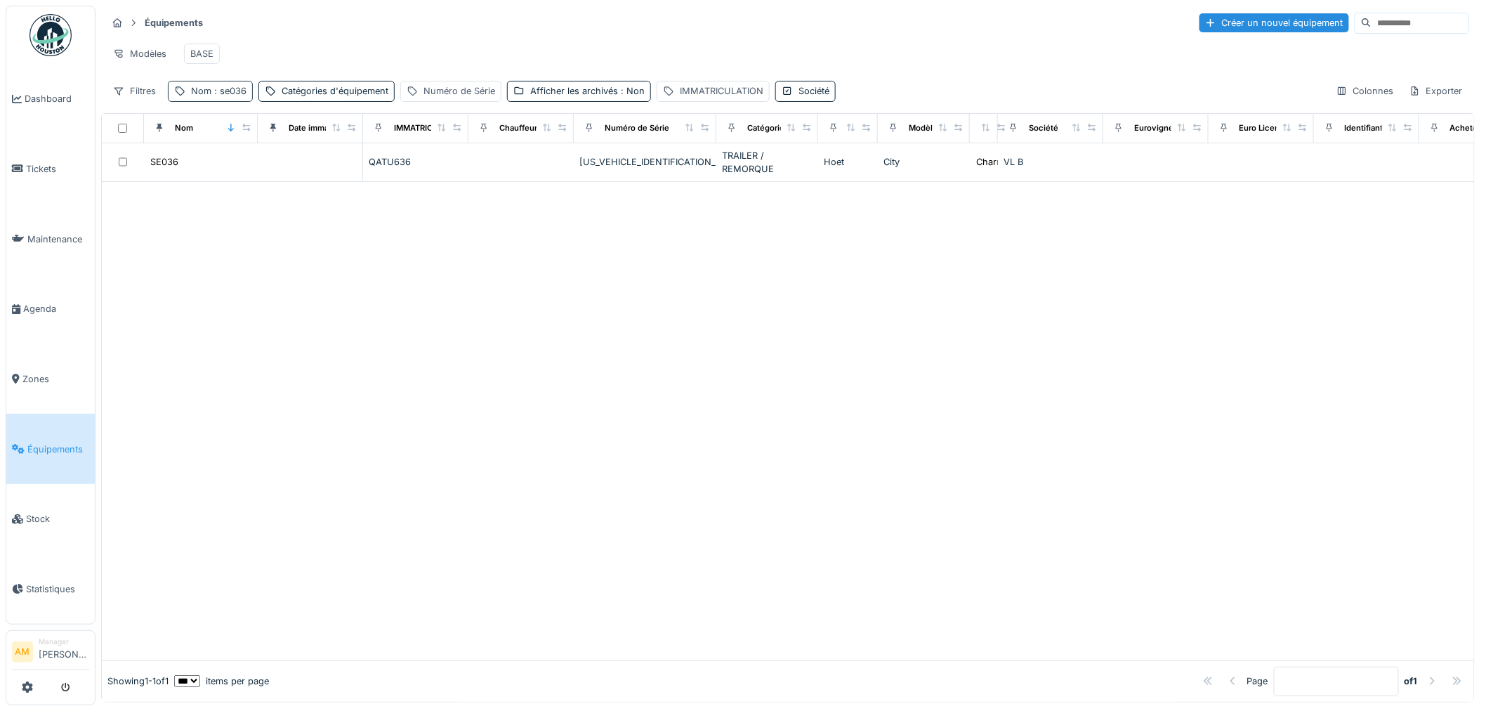
click at [249, 100] on div "Nom : se036" at bounding box center [210, 91] width 85 height 20
drag, startPoint x: 225, startPoint y: 176, endPoint x: -67, endPoint y: 171, distance: 292.2
click at [0, 171] on html "Dashboard Tickets Maintenance [GEOGRAPHIC_DATA] Zones Équipements Stock Statist…" at bounding box center [743, 355] width 1486 height 711
click at [219, 101] on div "Nom : se036" at bounding box center [210, 91] width 85 height 20
click at [185, 166] on input "*****" at bounding box center [244, 171] width 140 height 30
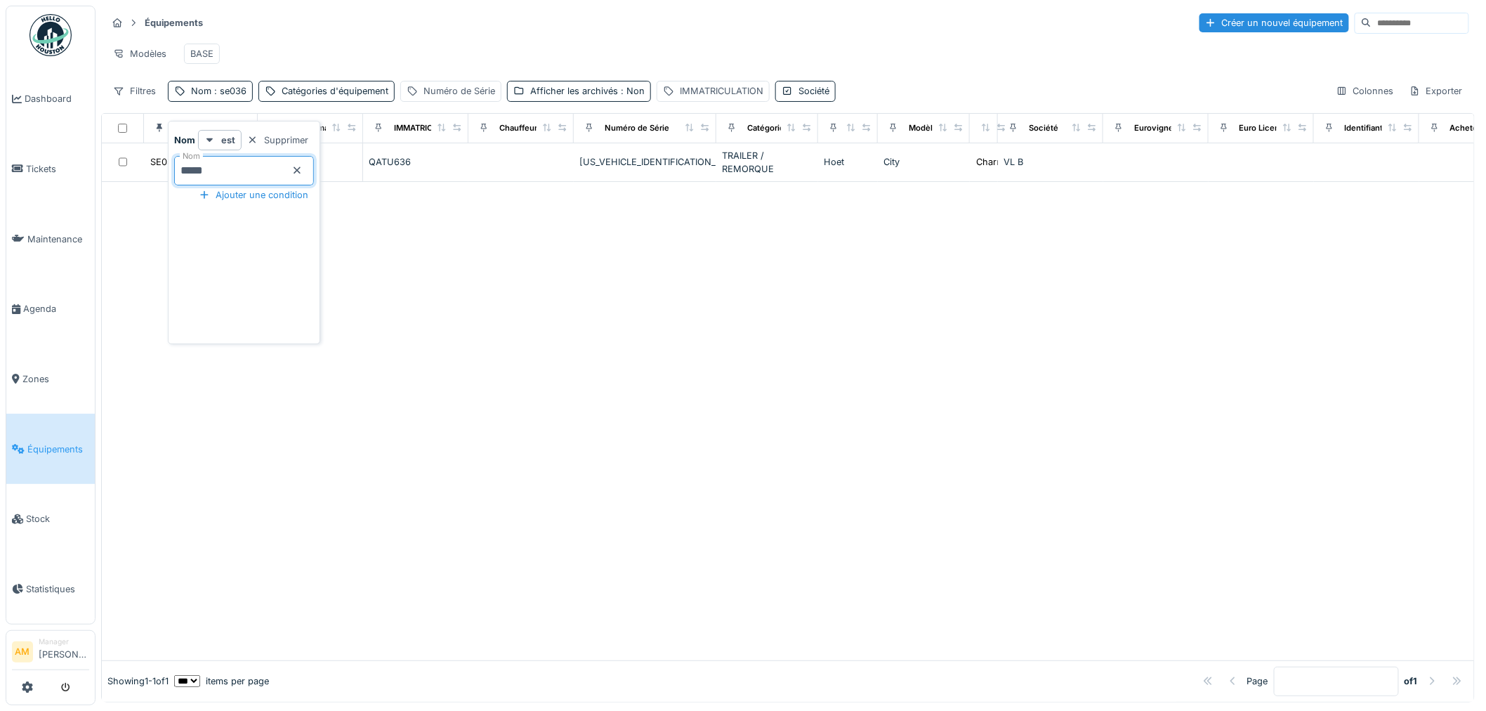
type input "*"
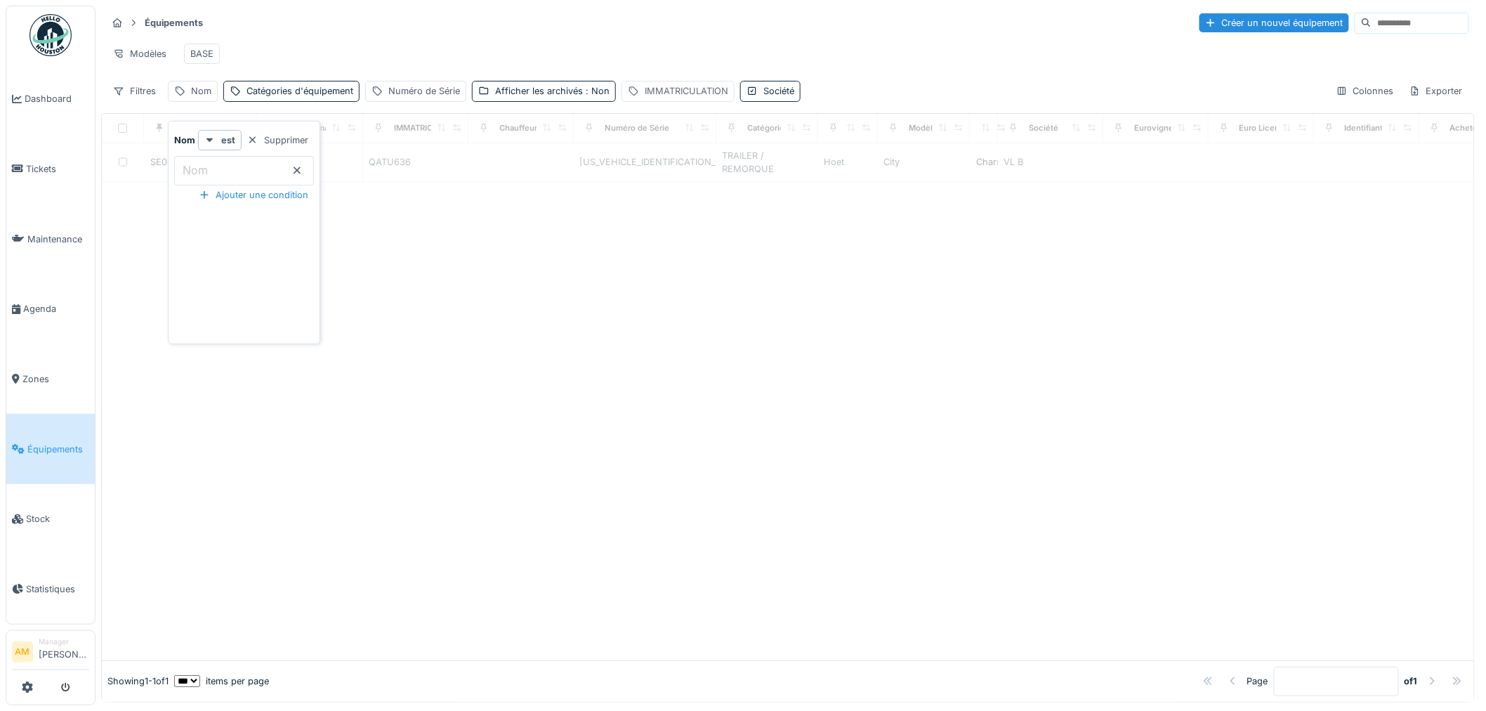
click at [700, 98] on div "IMMATRICULATION" at bounding box center [687, 90] width 84 height 13
click at [680, 166] on label "IMMATRICULATION" at bounding box center [685, 170] width 109 height 17
click at [680, 166] on input "IMMATRICULATION" at bounding box center [729, 171] width 207 height 30
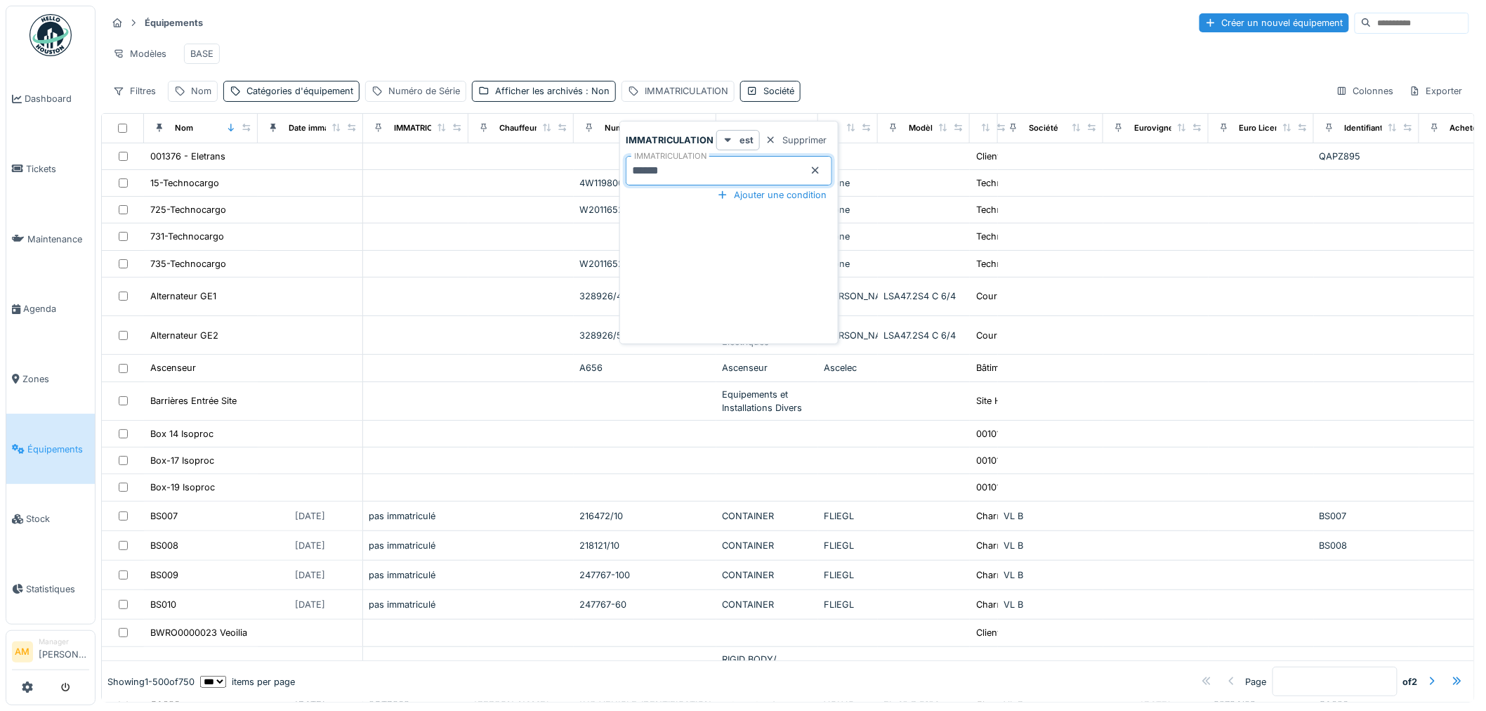
type input "******"
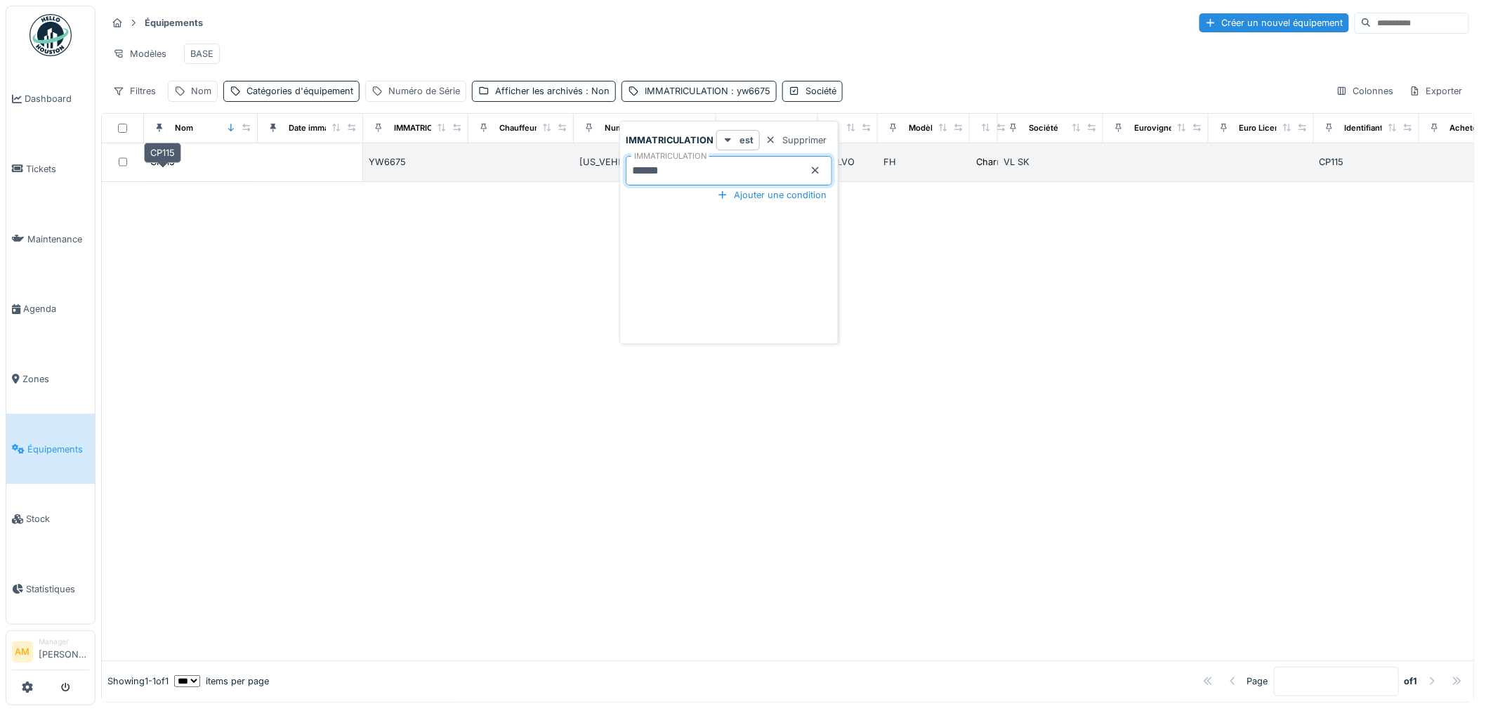
click at [166, 165] on td "CP115" at bounding box center [201, 162] width 114 height 39
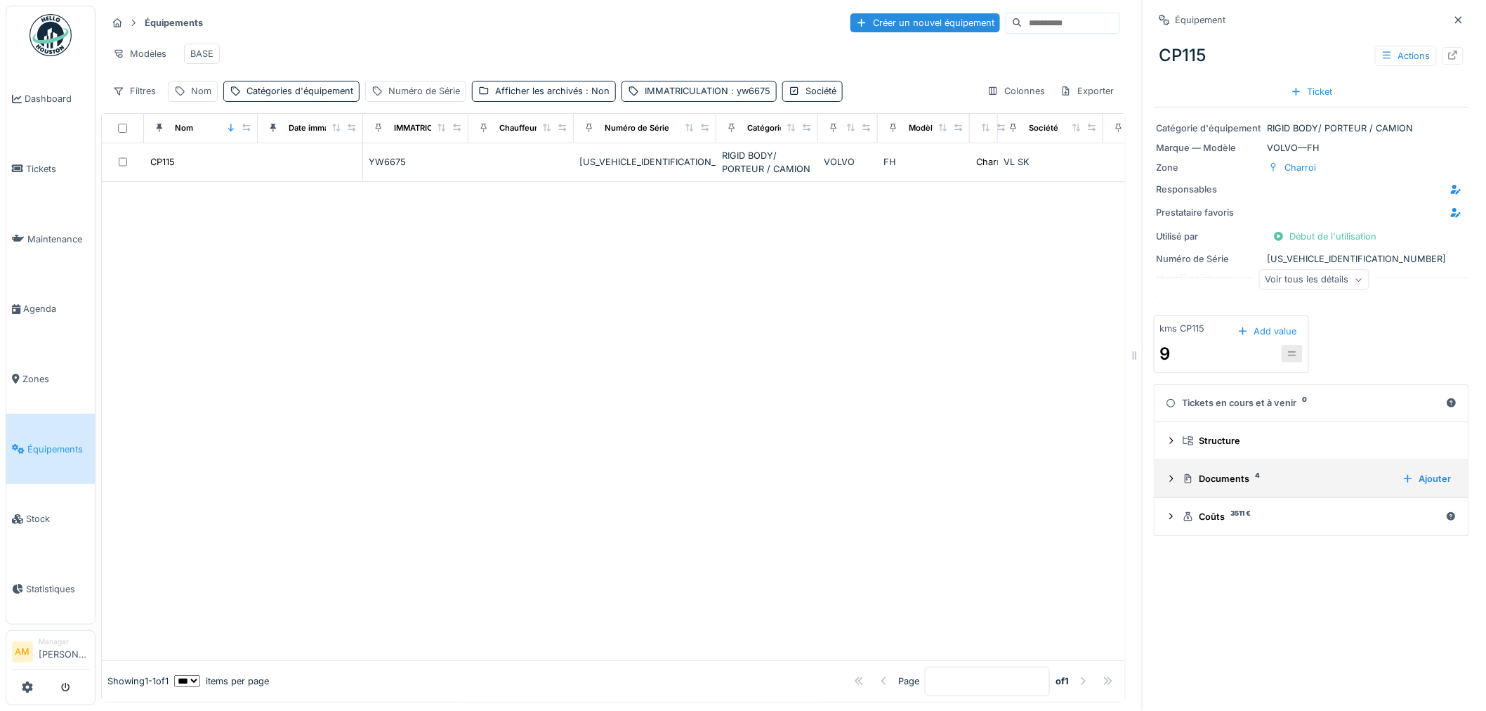
click at [1217, 488] on div "Documents 4 Ajouter" at bounding box center [1312, 478] width 292 height 19
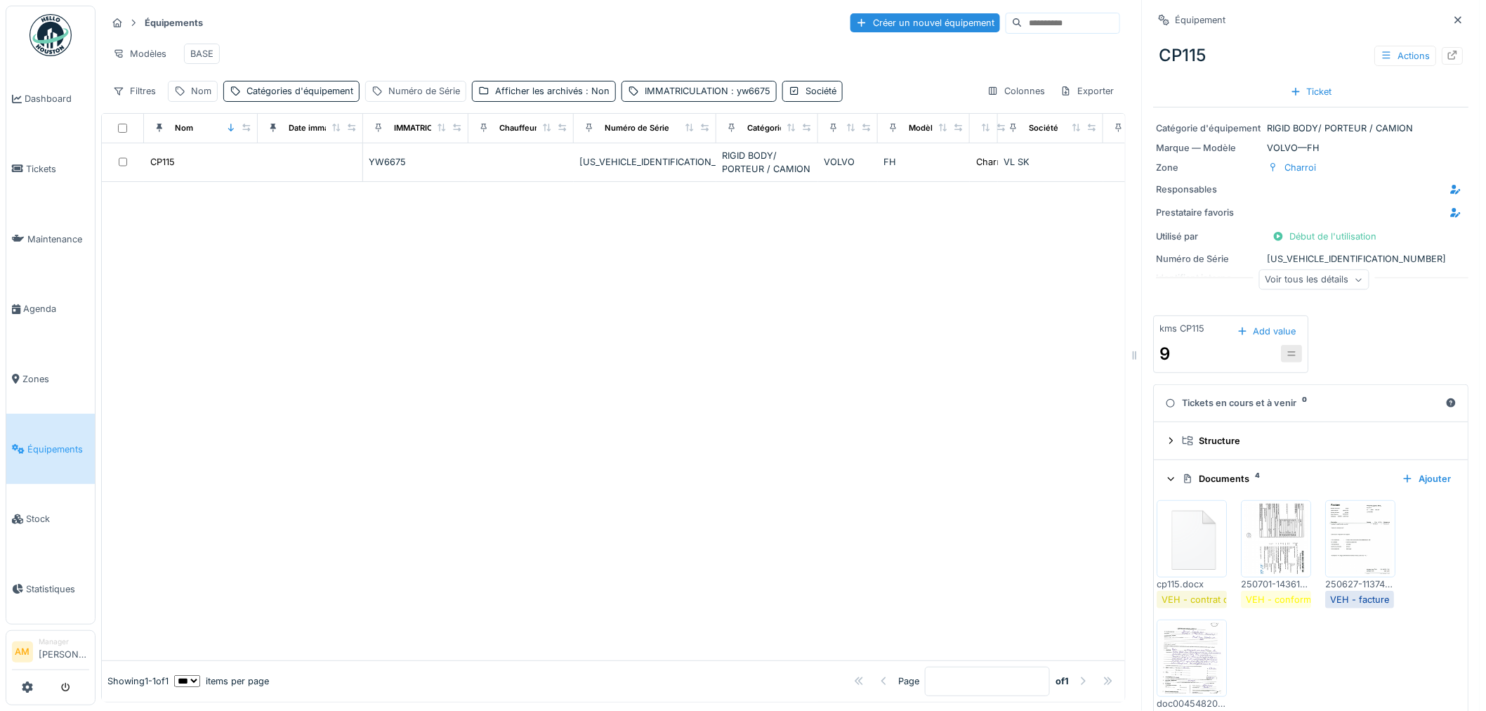
drag, startPoint x: 1422, startPoint y: 485, endPoint x: 1395, endPoint y: 487, distance: 27.5
click at [1419, 483] on div "Ajouter" at bounding box center [1427, 478] width 60 height 19
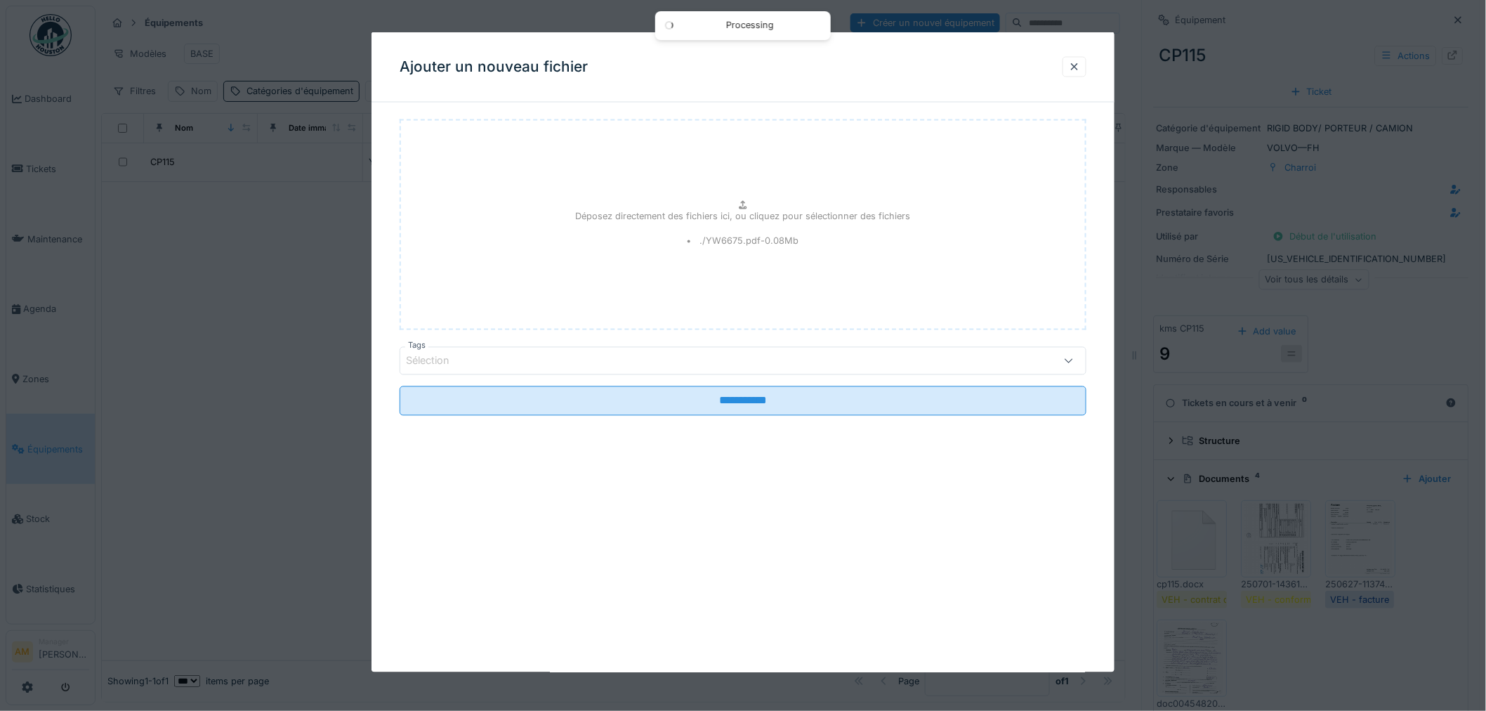
click at [542, 358] on div "Sélection" at bounding box center [704, 360] width 596 height 15
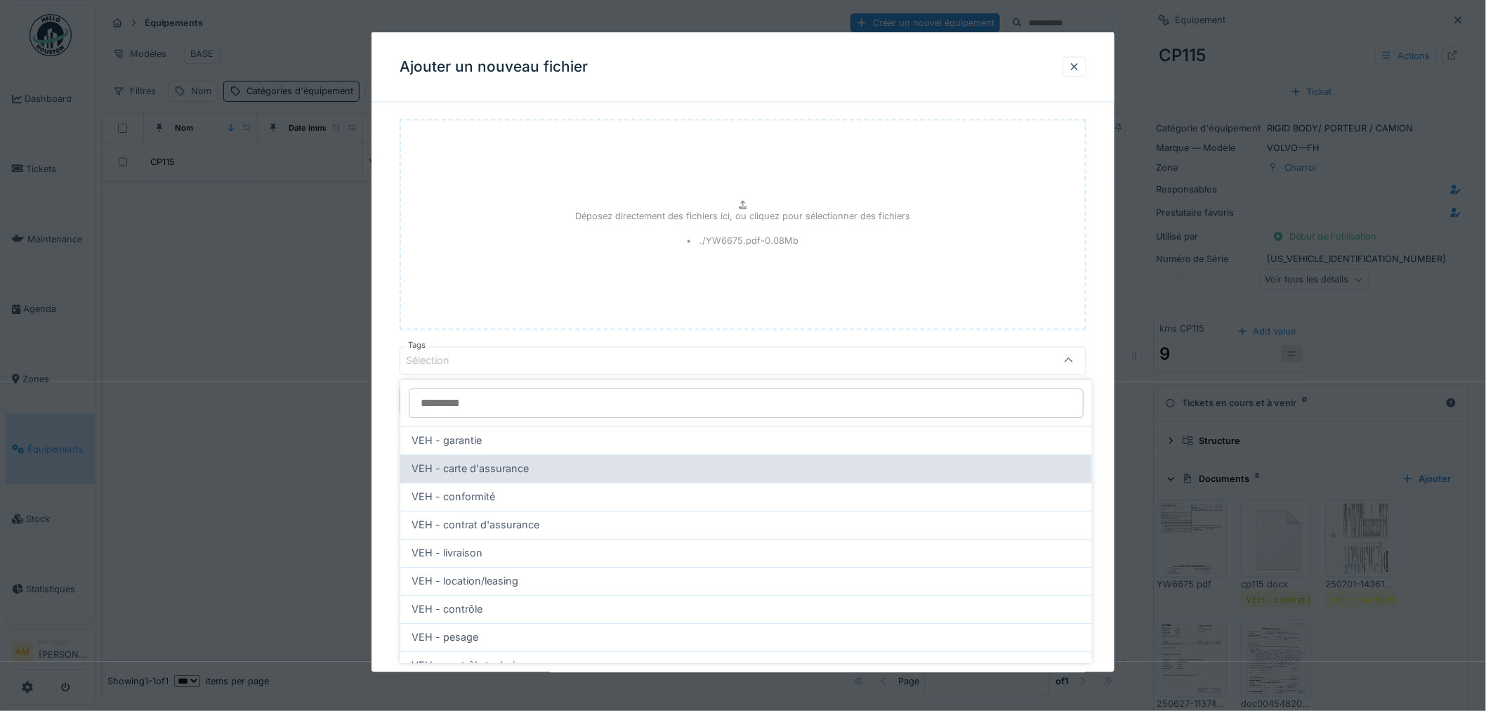
click at [530, 468] on div "VEH - carte d'assurance" at bounding box center [746, 468] width 669 height 15
type input "**"
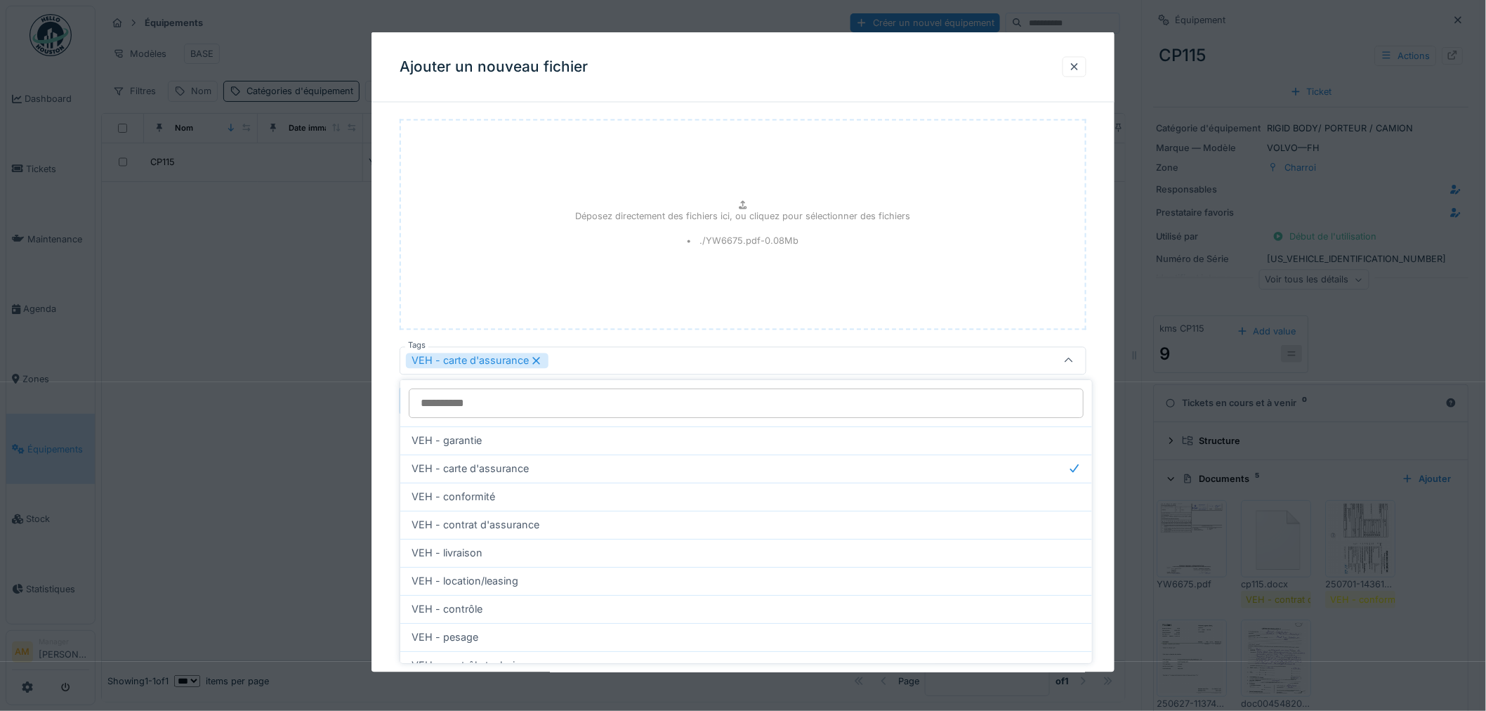
click at [469, 286] on div "Déposez directement des fichiers ici, ou cliquez pour sélectionner des fichiers…" at bounding box center [743, 224] width 687 height 211
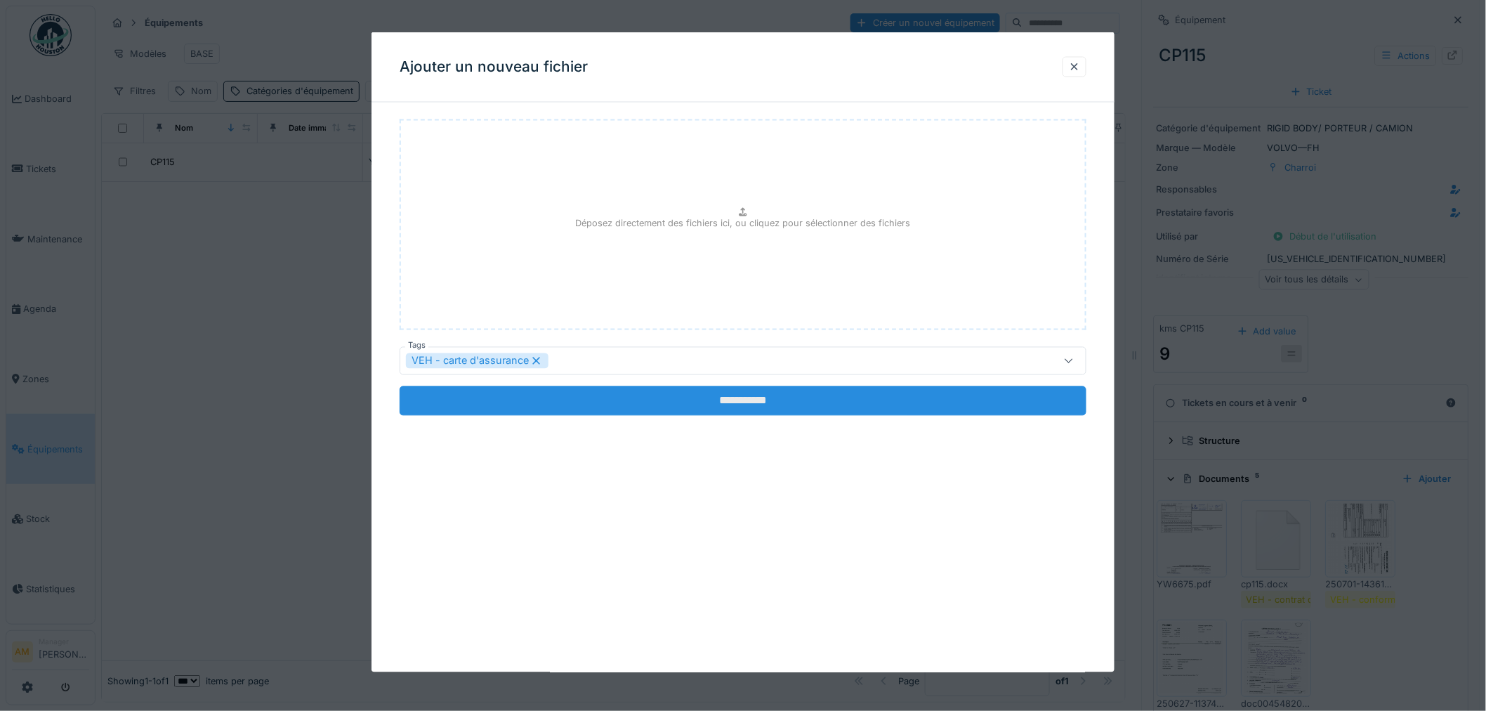
click at [653, 398] on input "**********" at bounding box center [743, 401] width 687 height 30
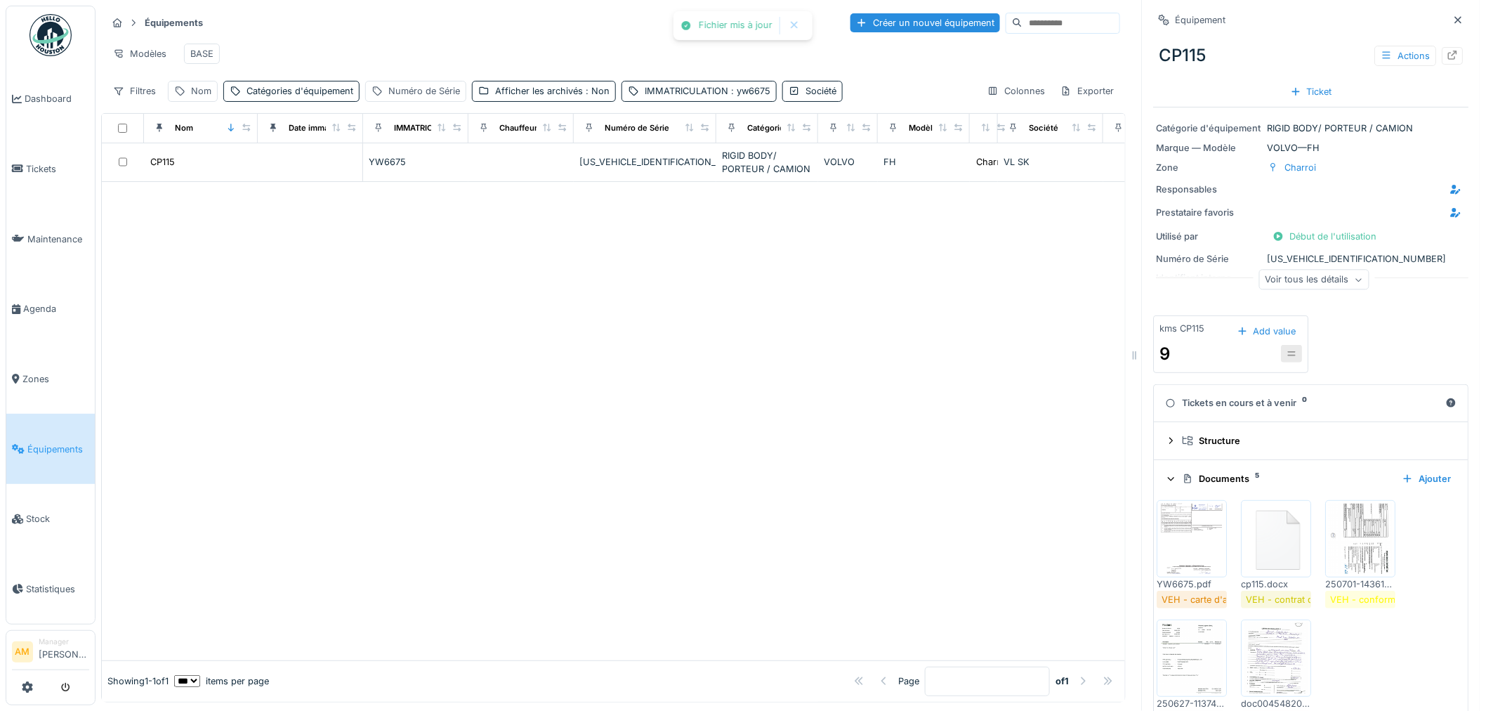
click at [756, 523] on div at bounding box center [613, 421] width 1023 height 478
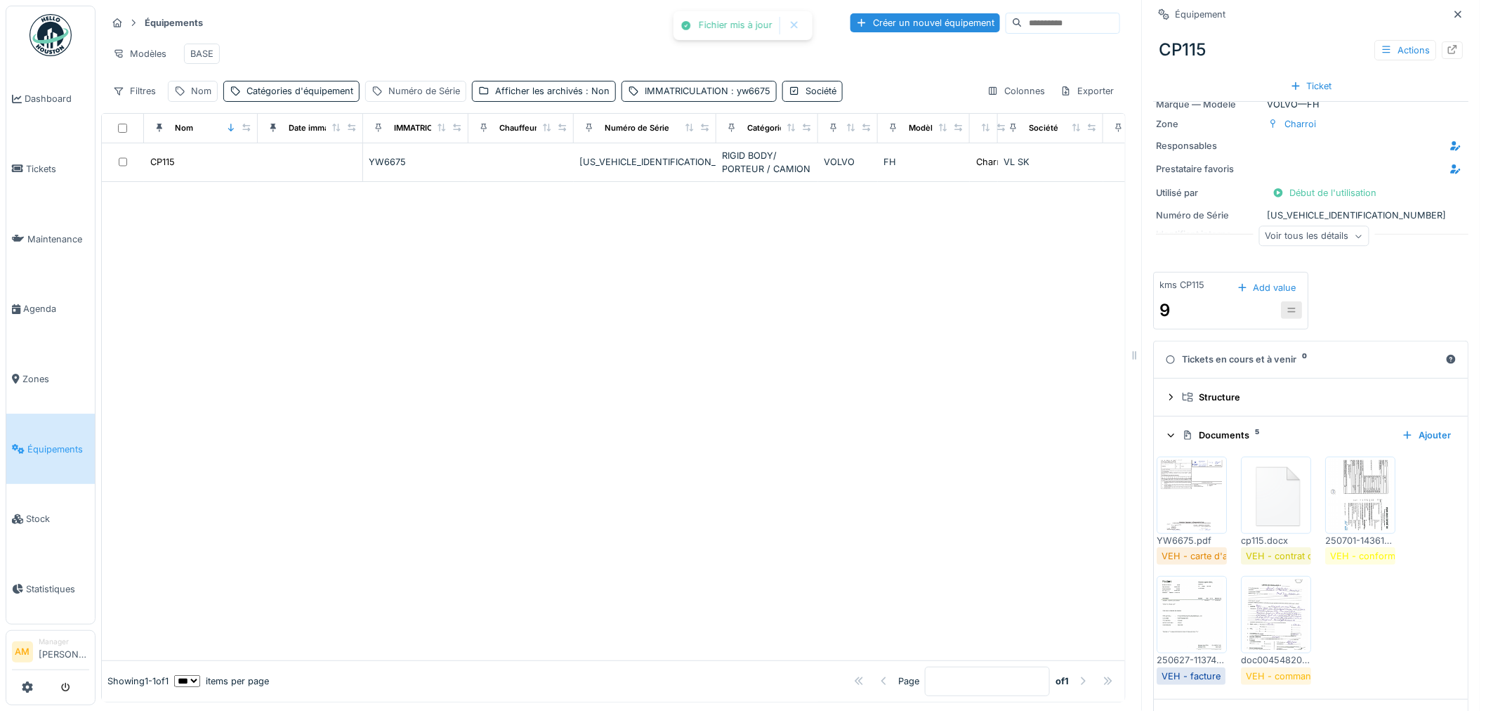
scroll to position [83, 0]
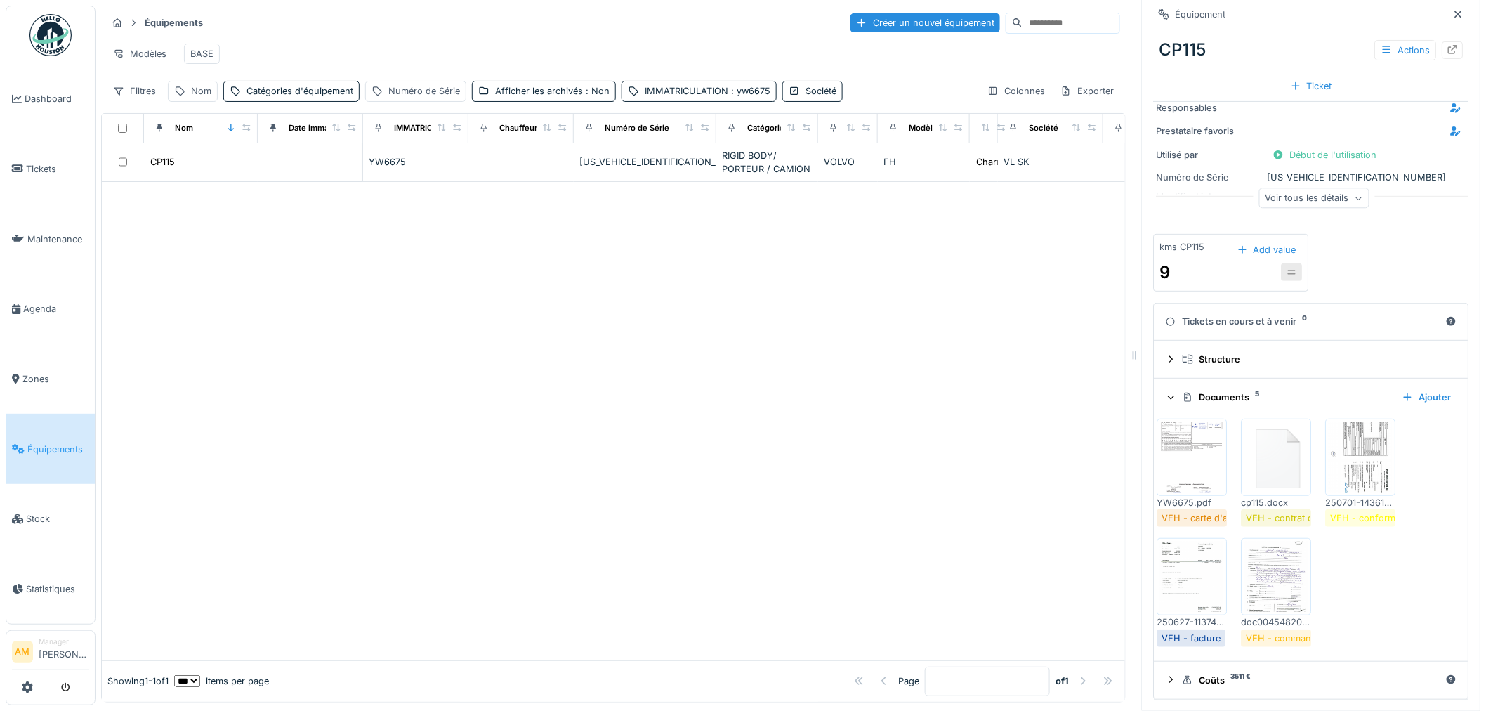
click at [1382, 558] on div "YW6675.pdf VEH - carte d'assurance cp115.docx VEH - contrat d'assurance 250701-…" at bounding box center [1312, 533] width 308 height 240
click at [1184, 455] on img at bounding box center [1192, 457] width 63 height 70
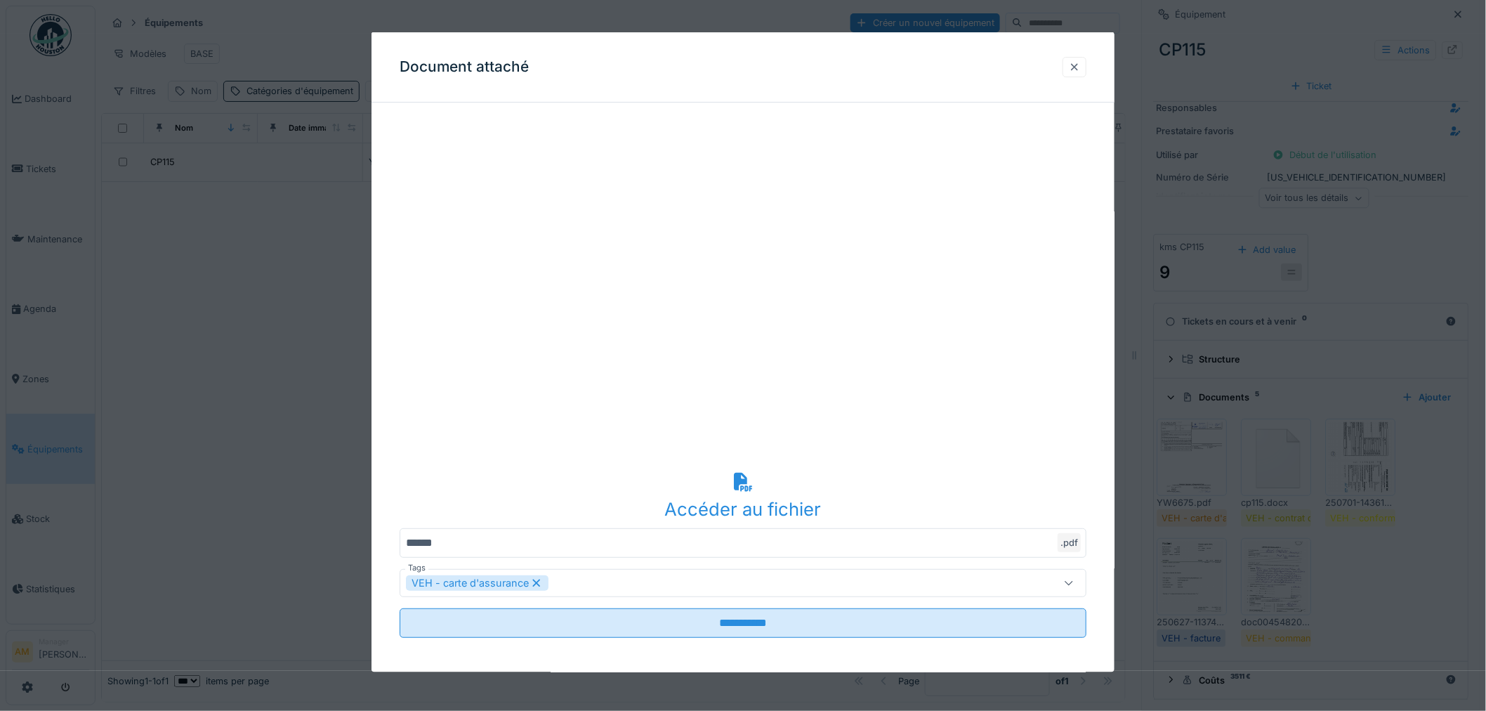
drag, startPoint x: 1084, startPoint y: 67, endPoint x: 1082, endPoint y: 60, distance: 8.0
click at [1080, 64] on div at bounding box center [1074, 66] width 11 height 13
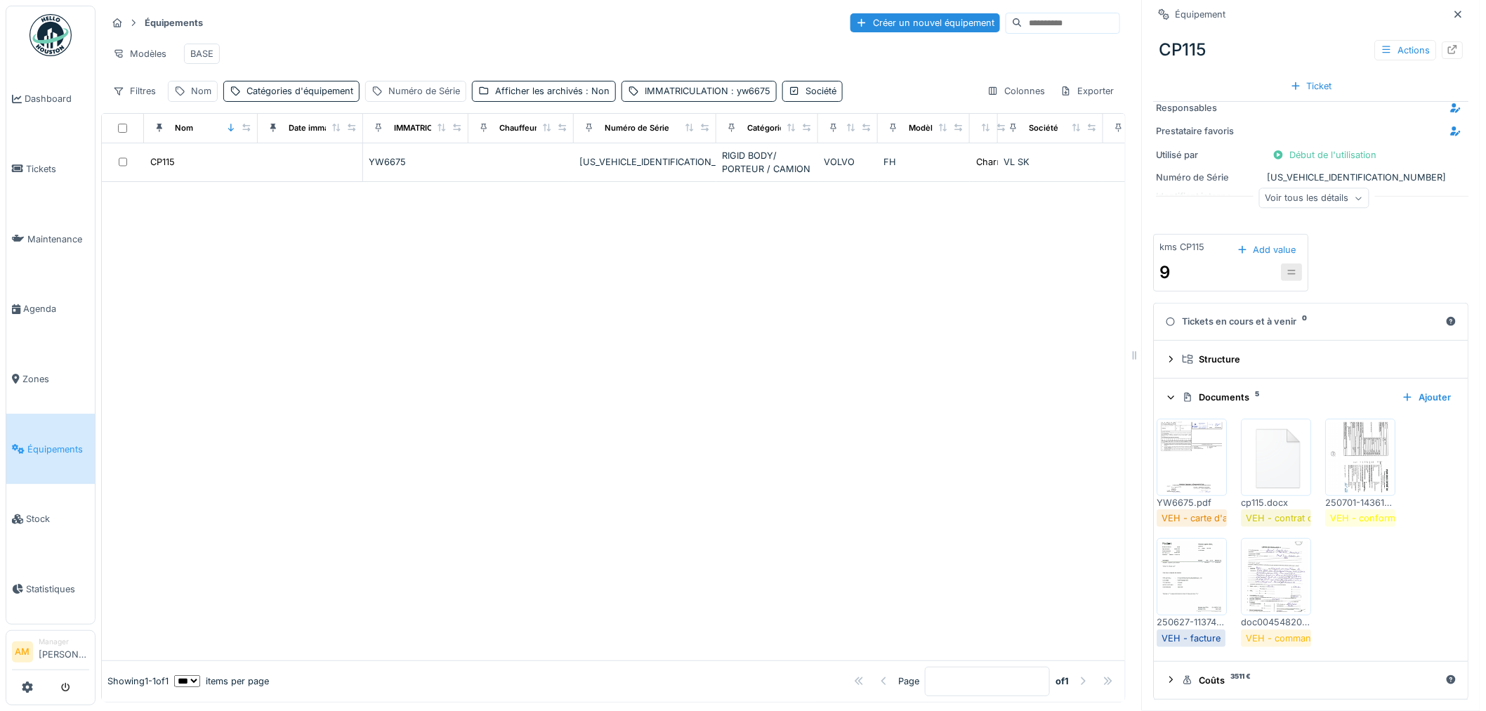
click at [1422, 598] on div "YW6675.pdf VEH - carte d'assurance cp115.docx VEH - contrat d'assurance 250701-…" at bounding box center [1312, 533] width 308 height 240
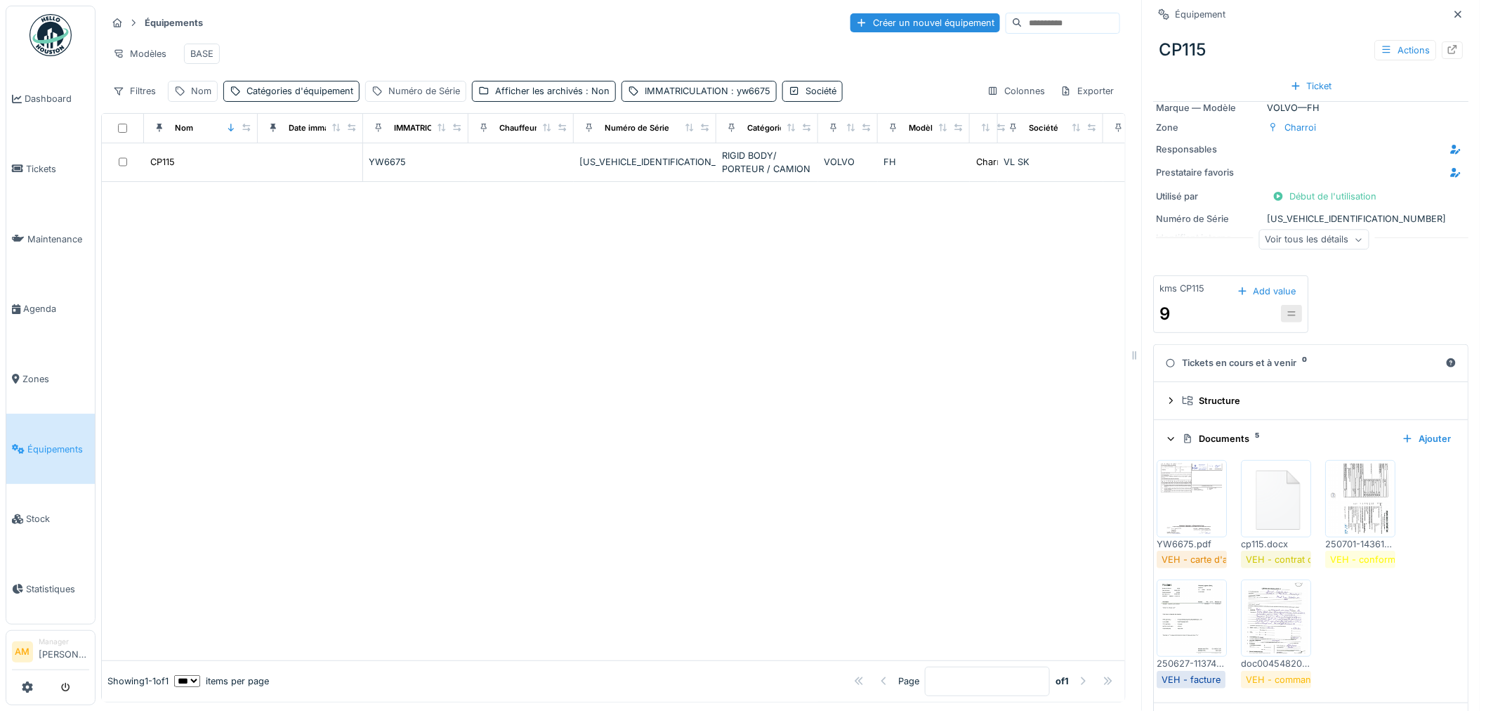
scroll to position [0, 0]
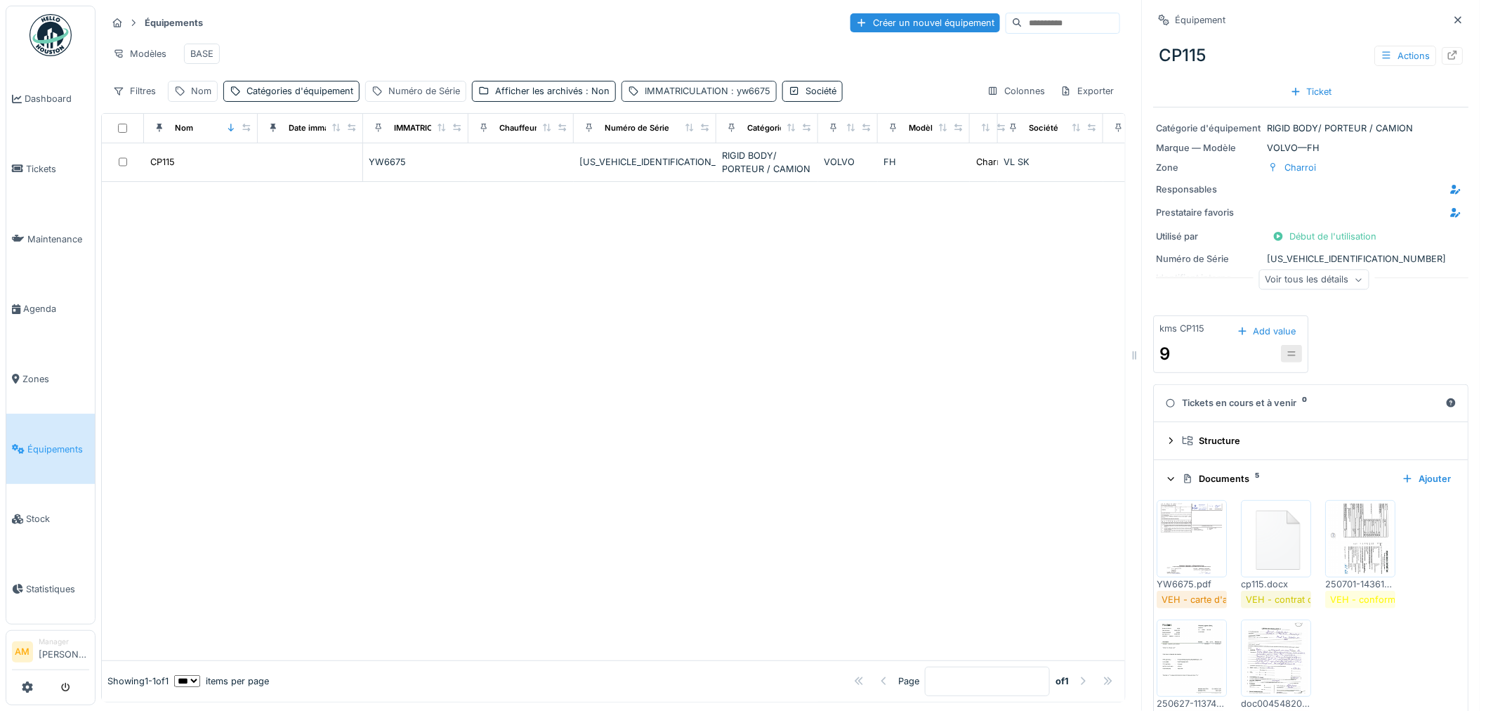
click at [700, 81] on div "IMMATRICULATION : yw6675" at bounding box center [699, 91] width 155 height 20
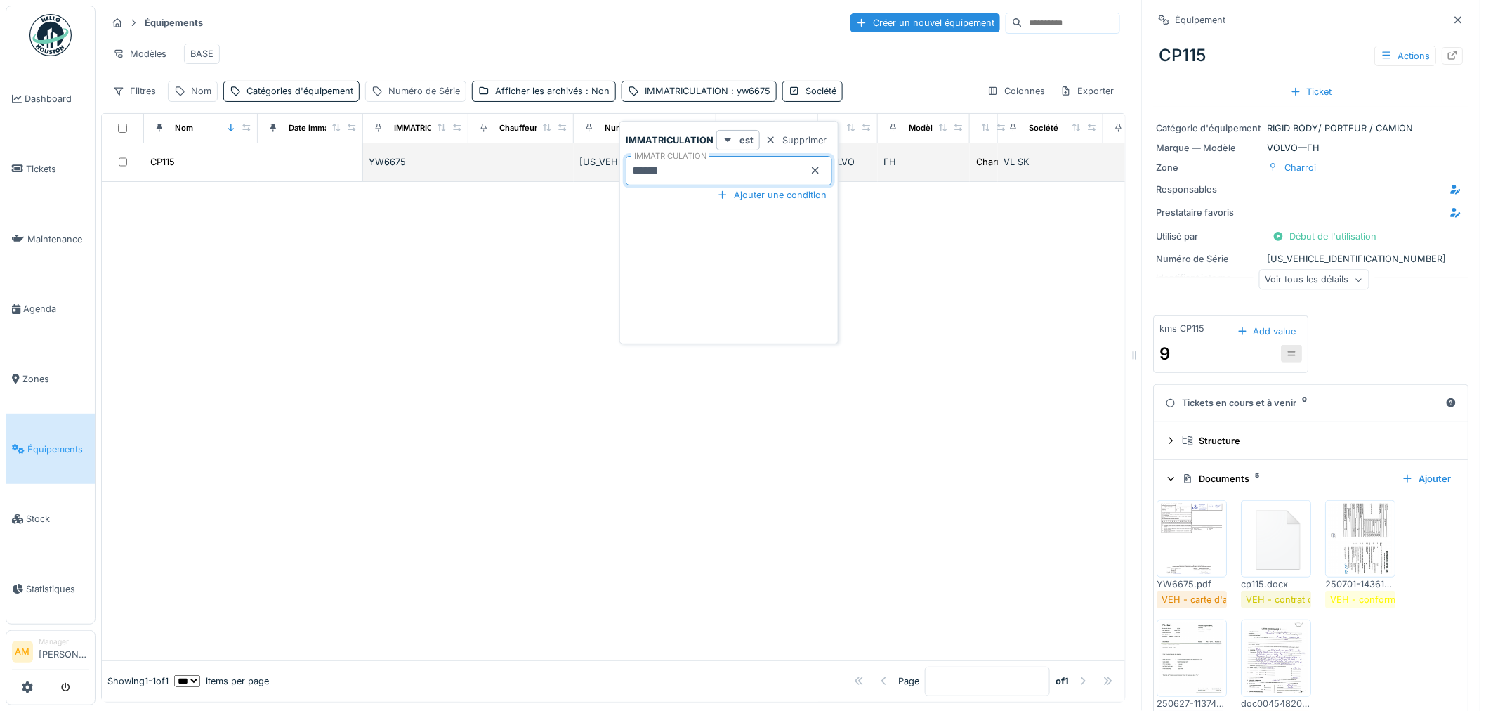
drag, startPoint x: 686, startPoint y: 159, endPoint x: 613, endPoint y: 158, distance: 72.4
click at [613, 158] on body "Dashboard Tickets Maintenance Agenda Zones Équipements Stock Statistiques AM Ma…" at bounding box center [743, 355] width 1486 height 711
type input "******"
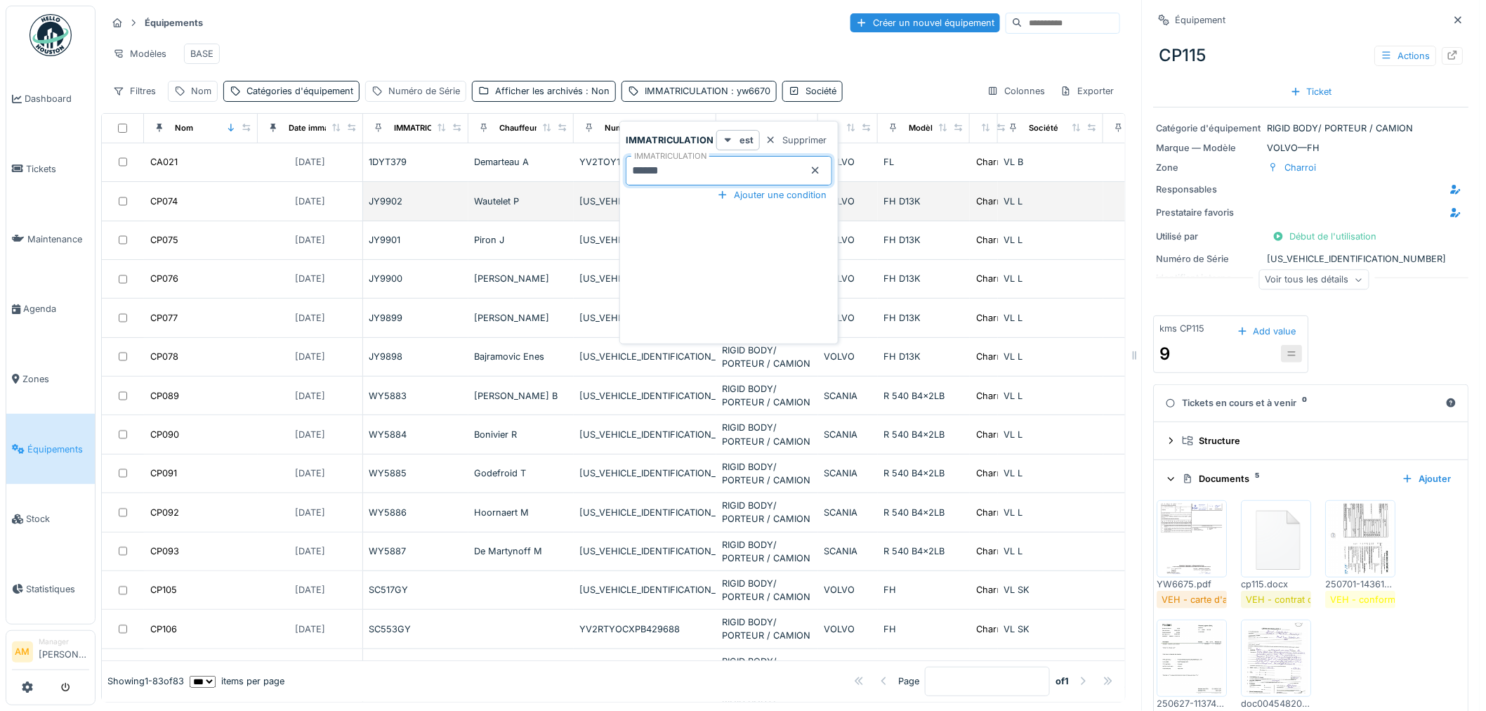
click at [466, 11] on div "Équipements Créer un nouvel équipement" at bounding box center [614, 22] width 1014 height 23
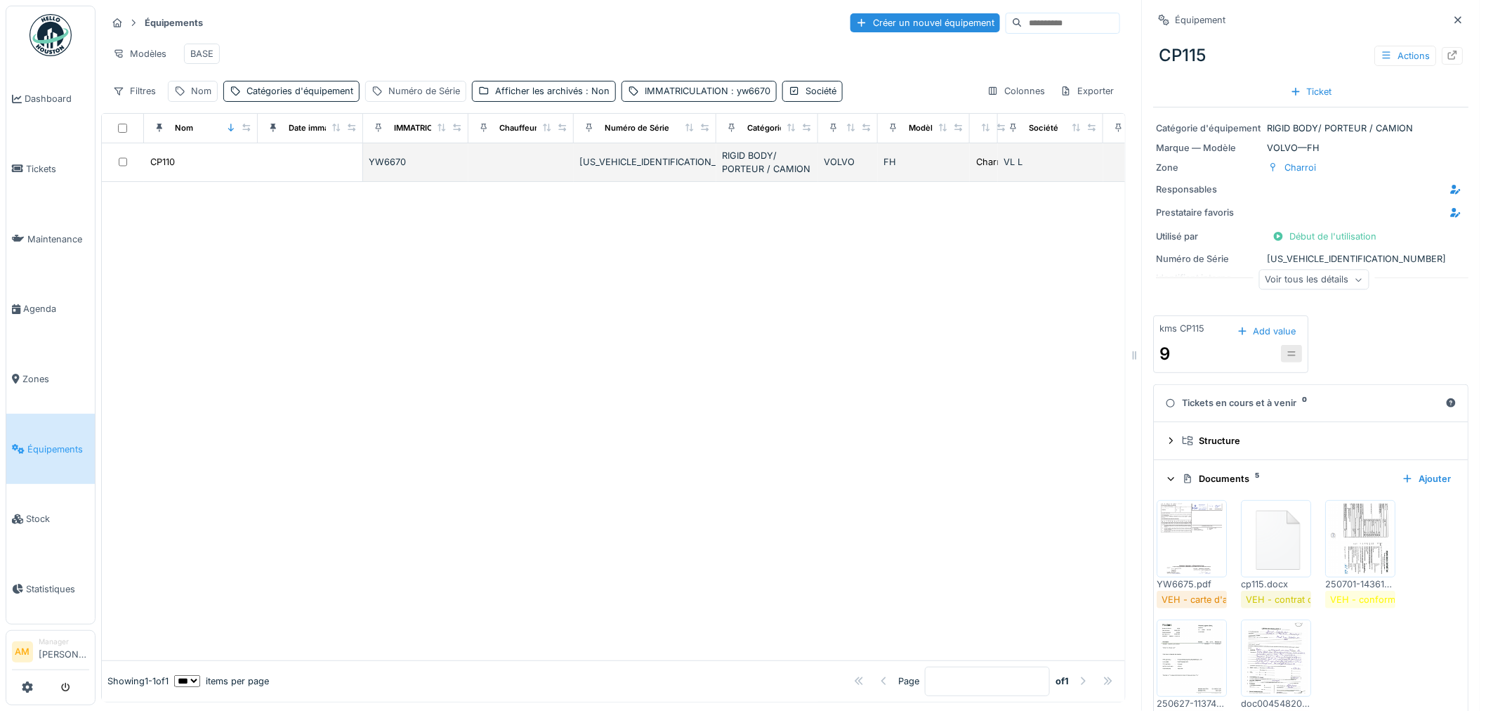
click at [163, 159] on div "CP110" at bounding box center [162, 161] width 25 height 13
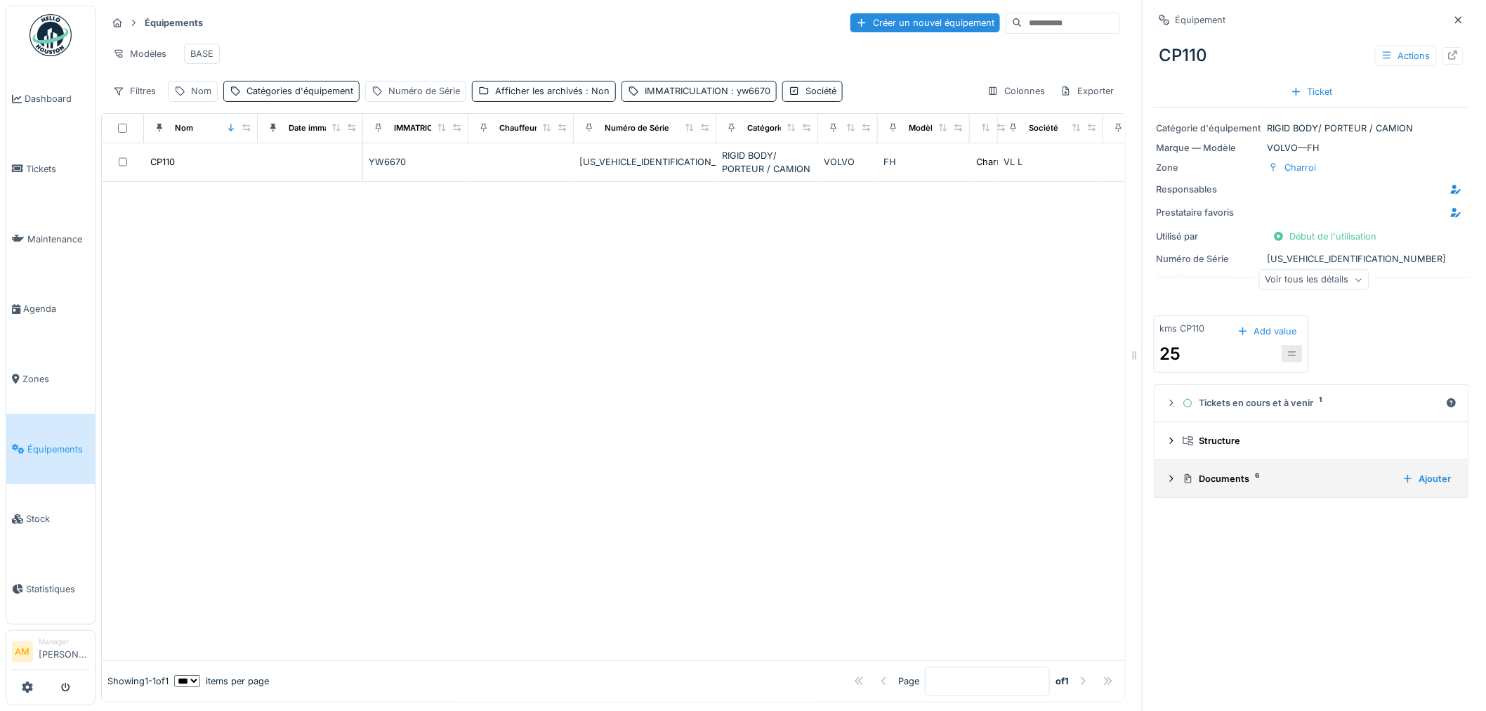
click at [1218, 472] on div "Documents 6" at bounding box center [1287, 478] width 209 height 13
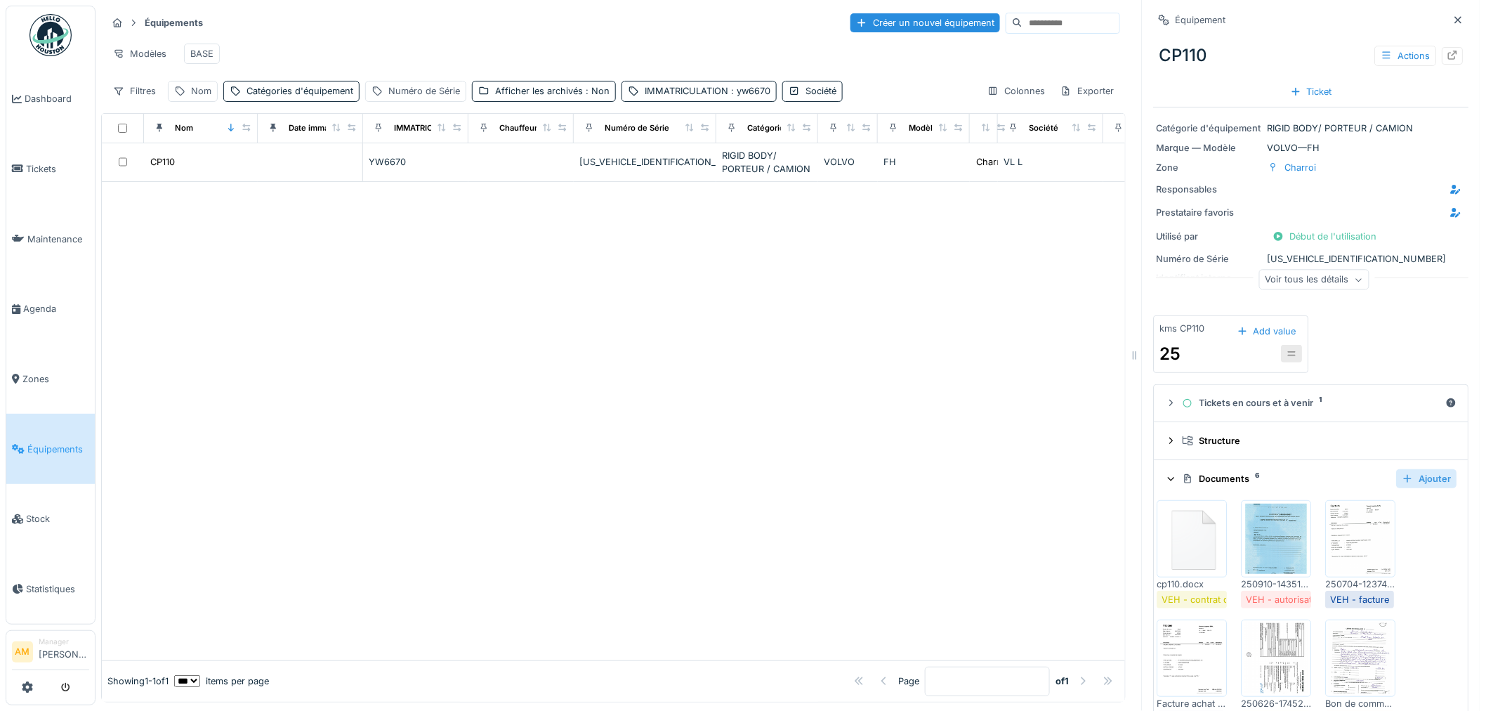
click at [1408, 469] on div "Ajouter" at bounding box center [1427, 478] width 60 height 19
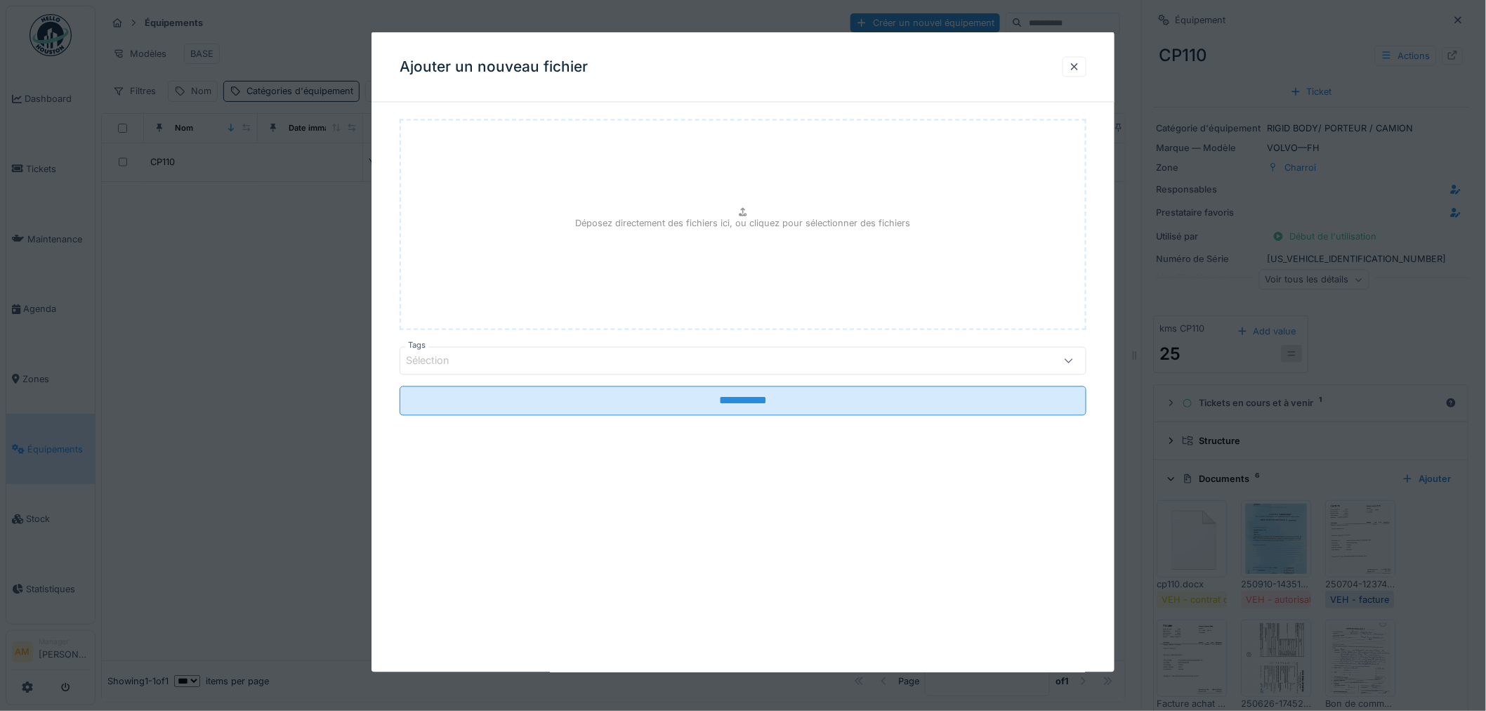
click at [634, 361] on div "Sélection" at bounding box center [704, 360] width 596 height 15
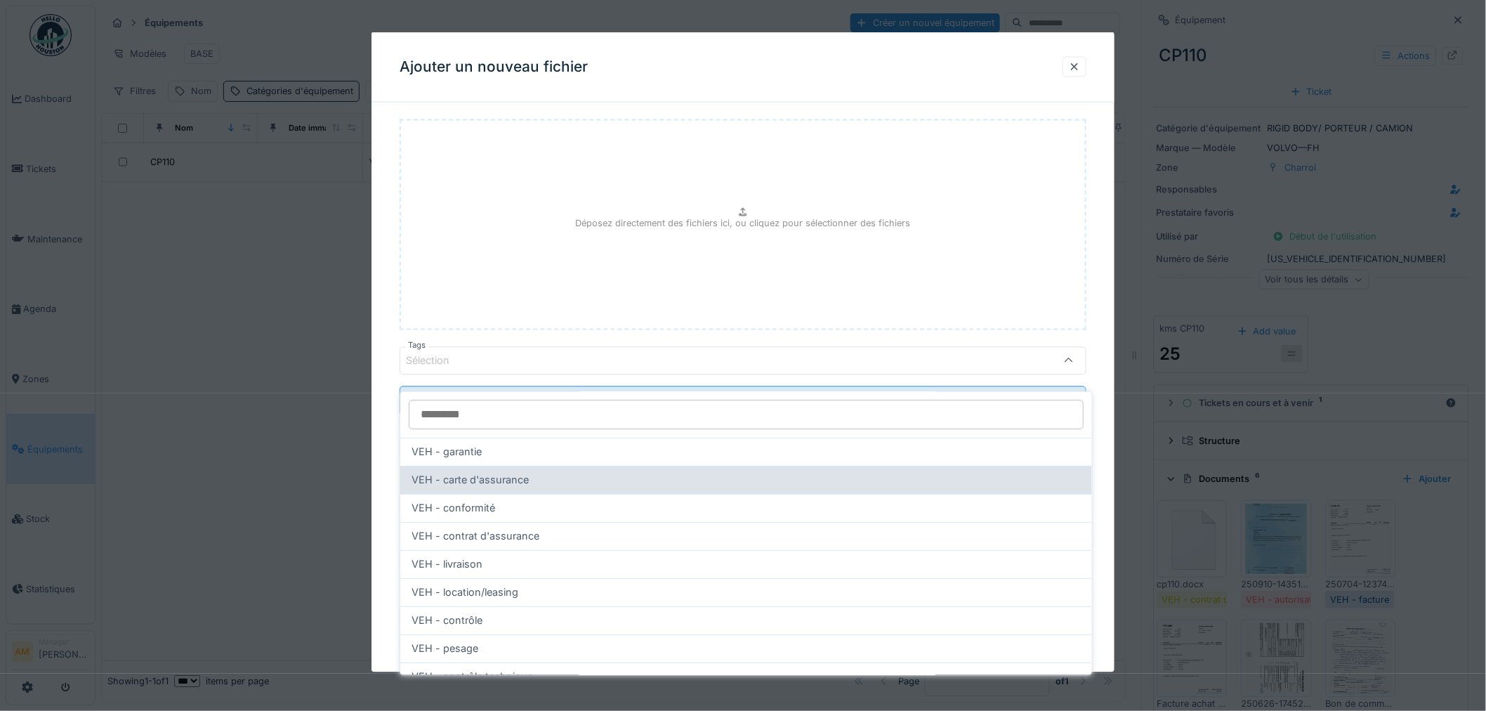
click at [515, 478] on div "VEH - carte d'assurance" at bounding box center [746, 480] width 692 height 28
type input "**"
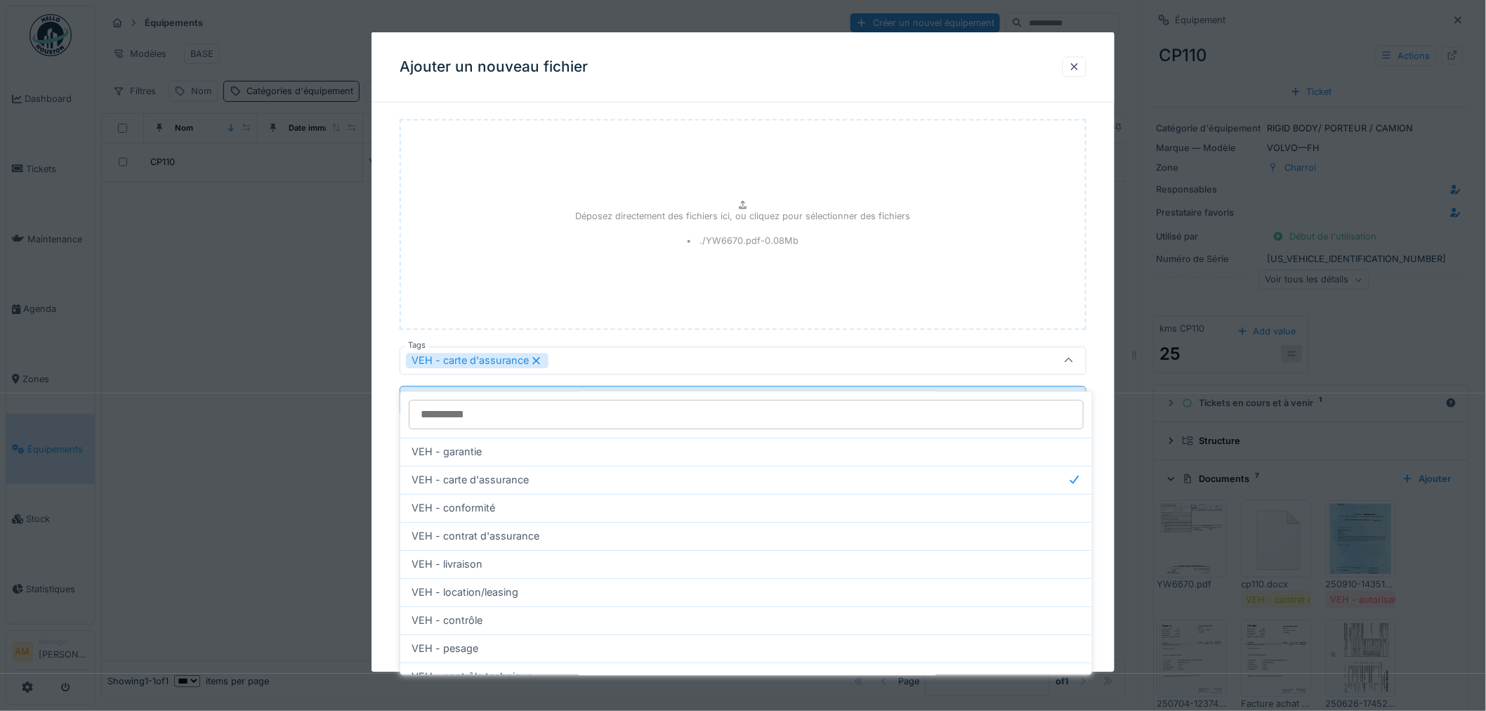
click at [617, 317] on div "Déposez directement des fichiers ici, ou cliquez pour sélectionner des fichiers…" at bounding box center [743, 224] width 687 height 211
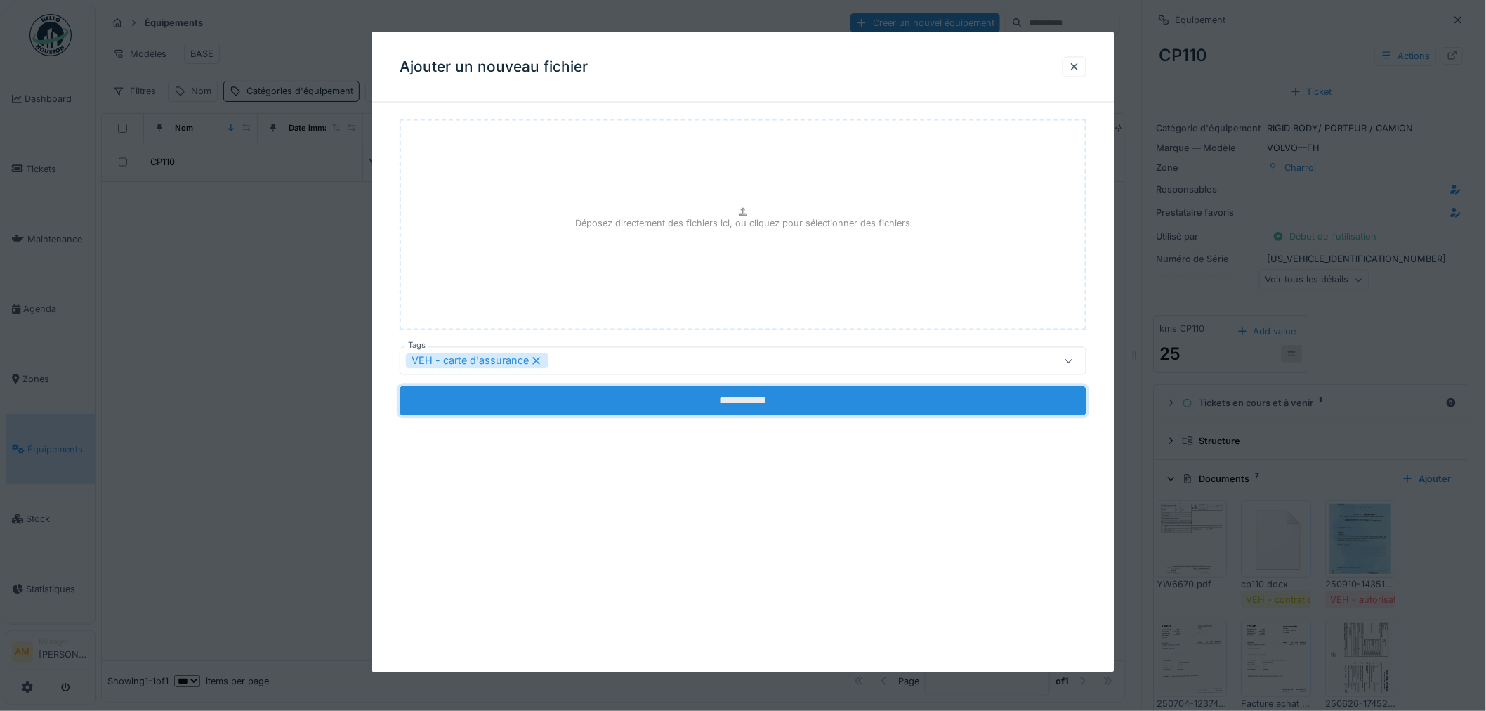
click at [739, 411] on input "**********" at bounding box center [743, 401] width 687 height 30
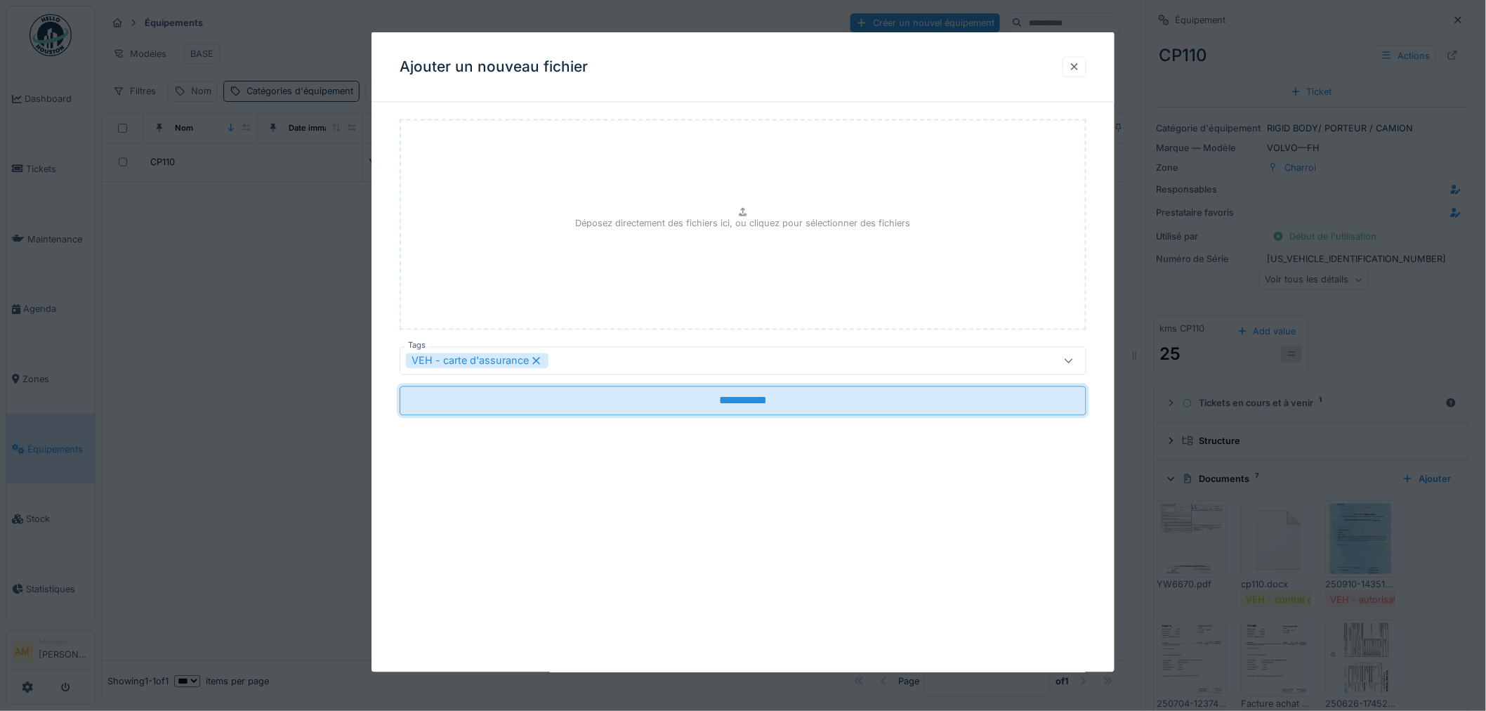
click at [1087, 60] on div at bounding box center [1075, 66] width 24 height 20
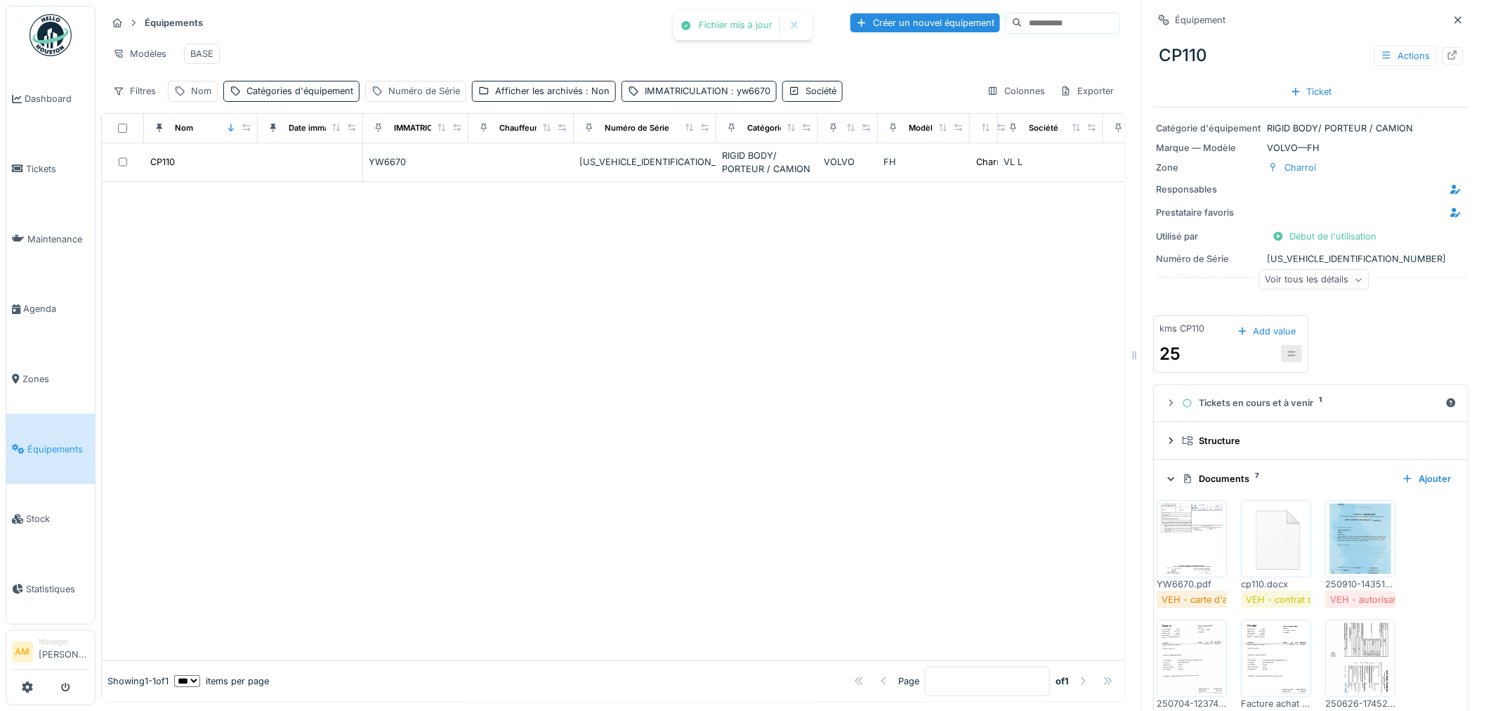
click at [1181, 530] on img at bounding box center [1192, 539] width 63 height 70
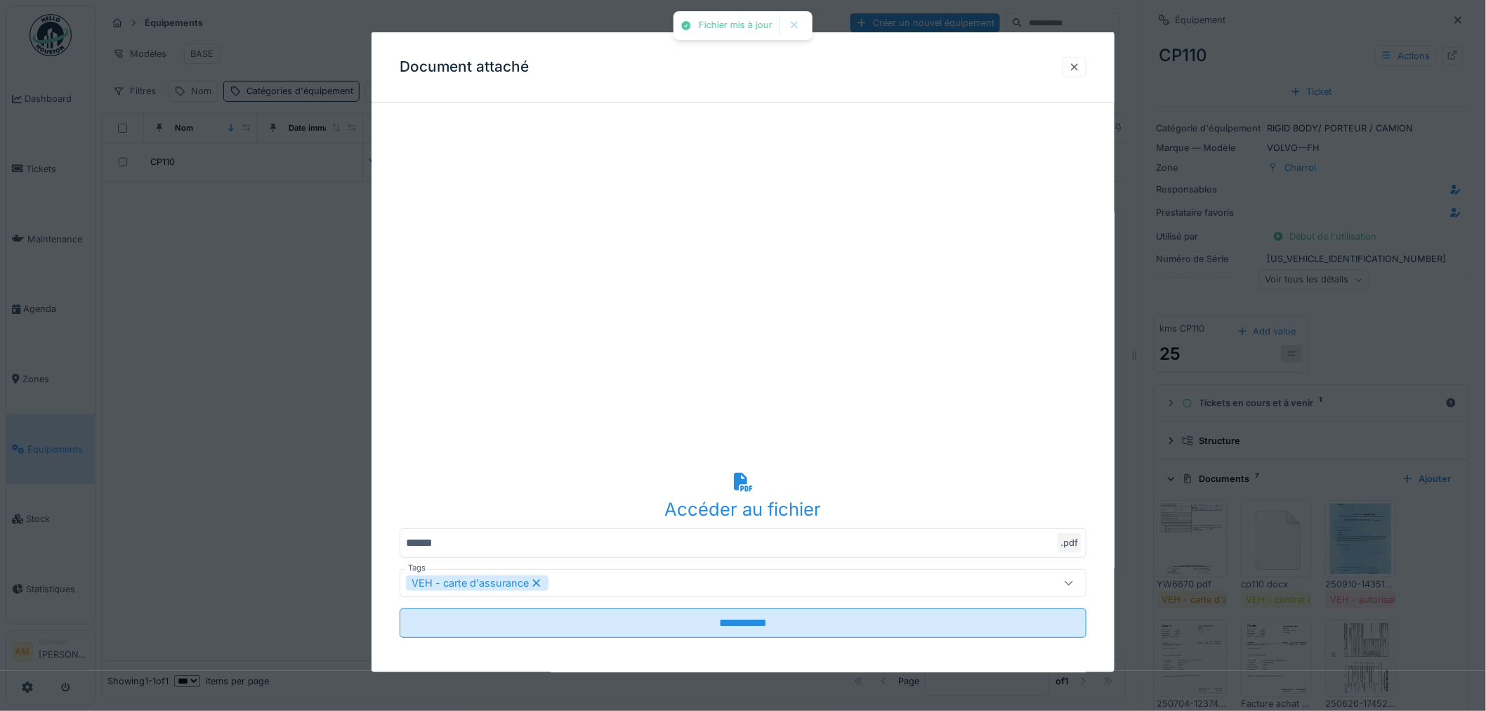
drag, startPoint x: 1087, startPoint y: 62, endPoint x: 785, endPoint y: 109, distance: 305.7
click at [1086, 62] on div at bounding box center [1075, 66] width 24 height 20
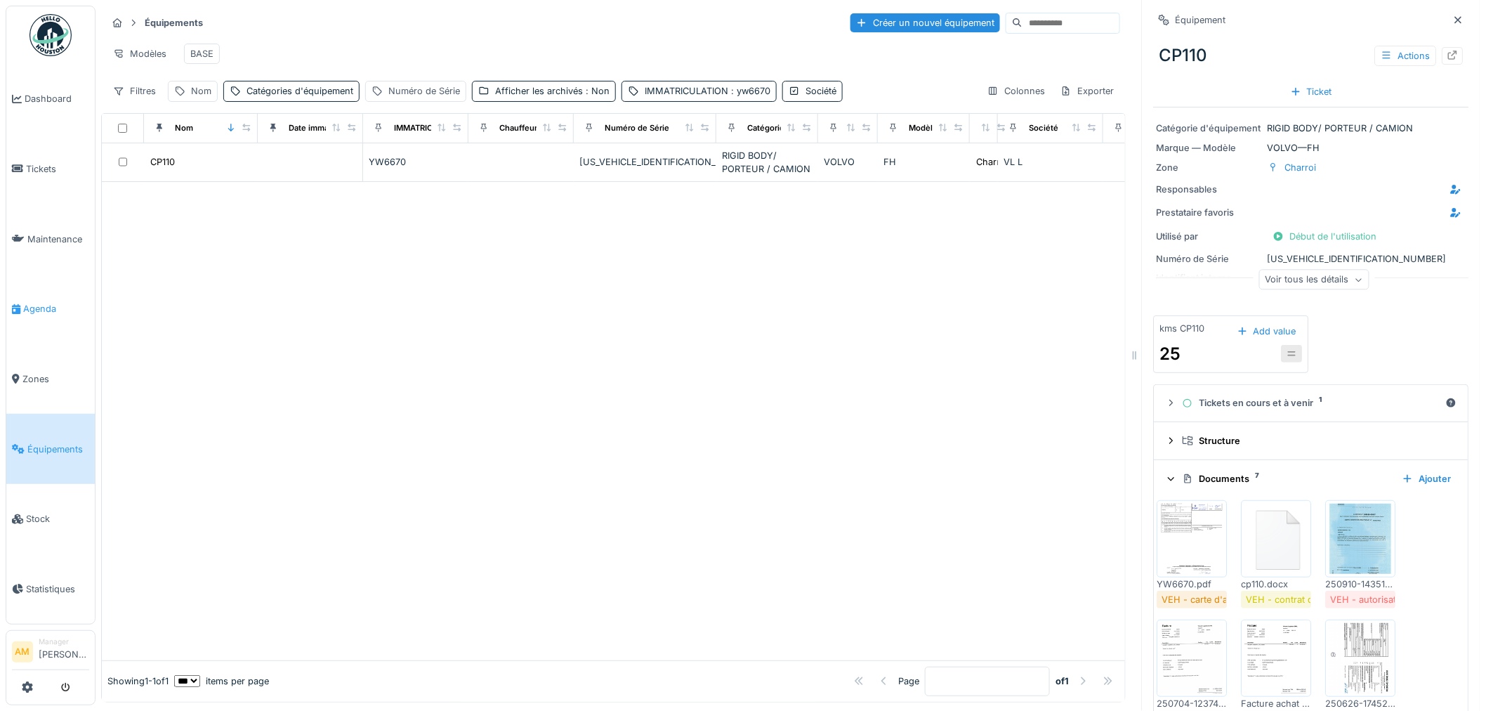
click at [89, 286] on link "Agenda" at bounding box center [50, 309] width 89 height 70
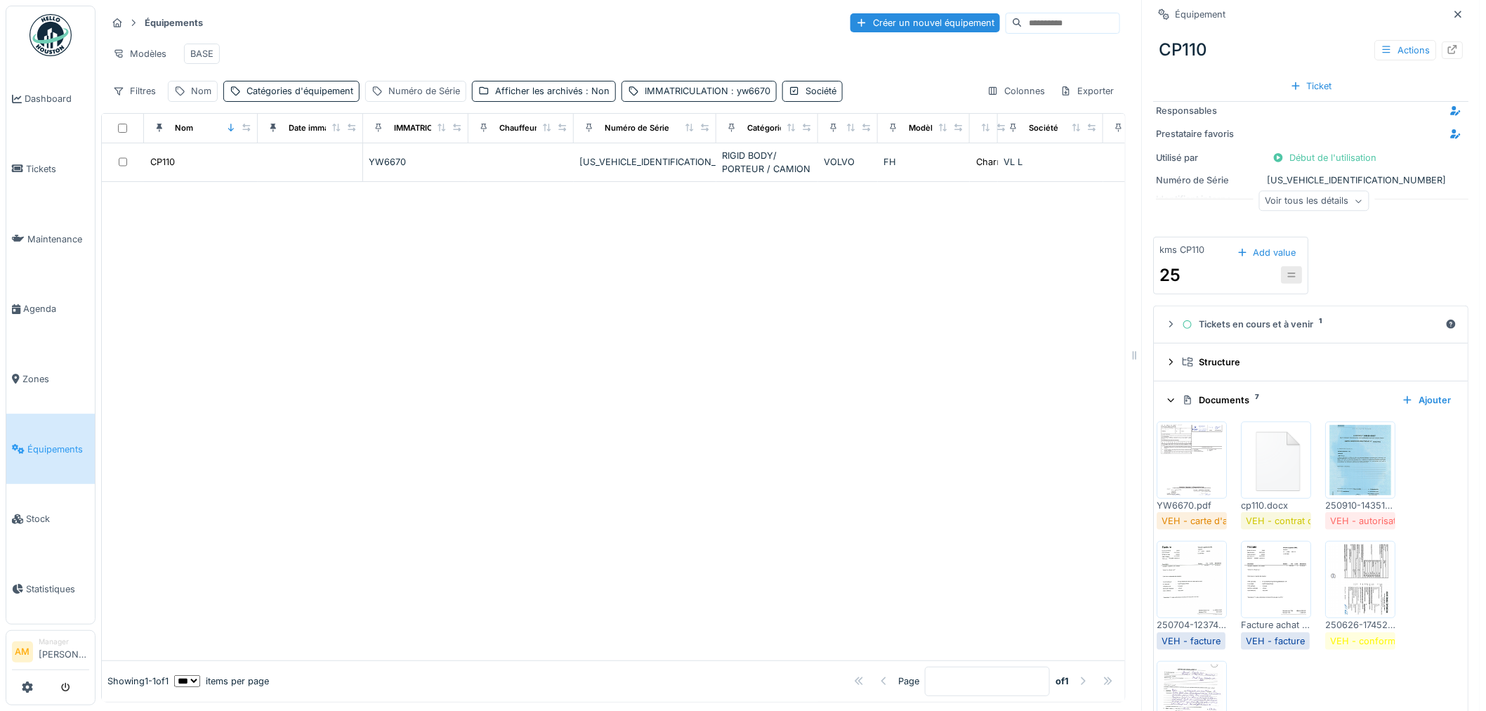
scroll to position [166, 0]
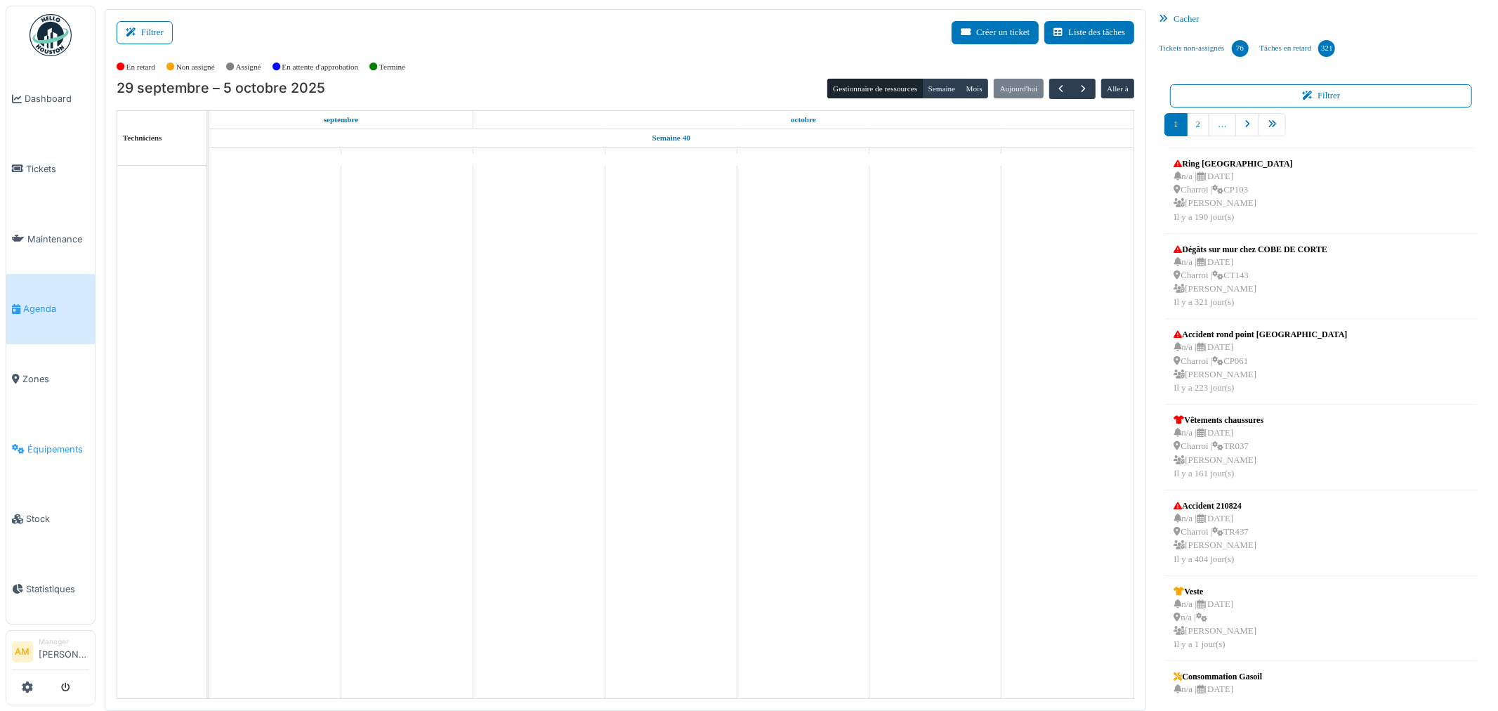
click at [54, 446] on link "Équipements" at bounding box center [50, 449] width 89 height 70
